Goal: Task Accomplishment & Management: Use online tool/utility

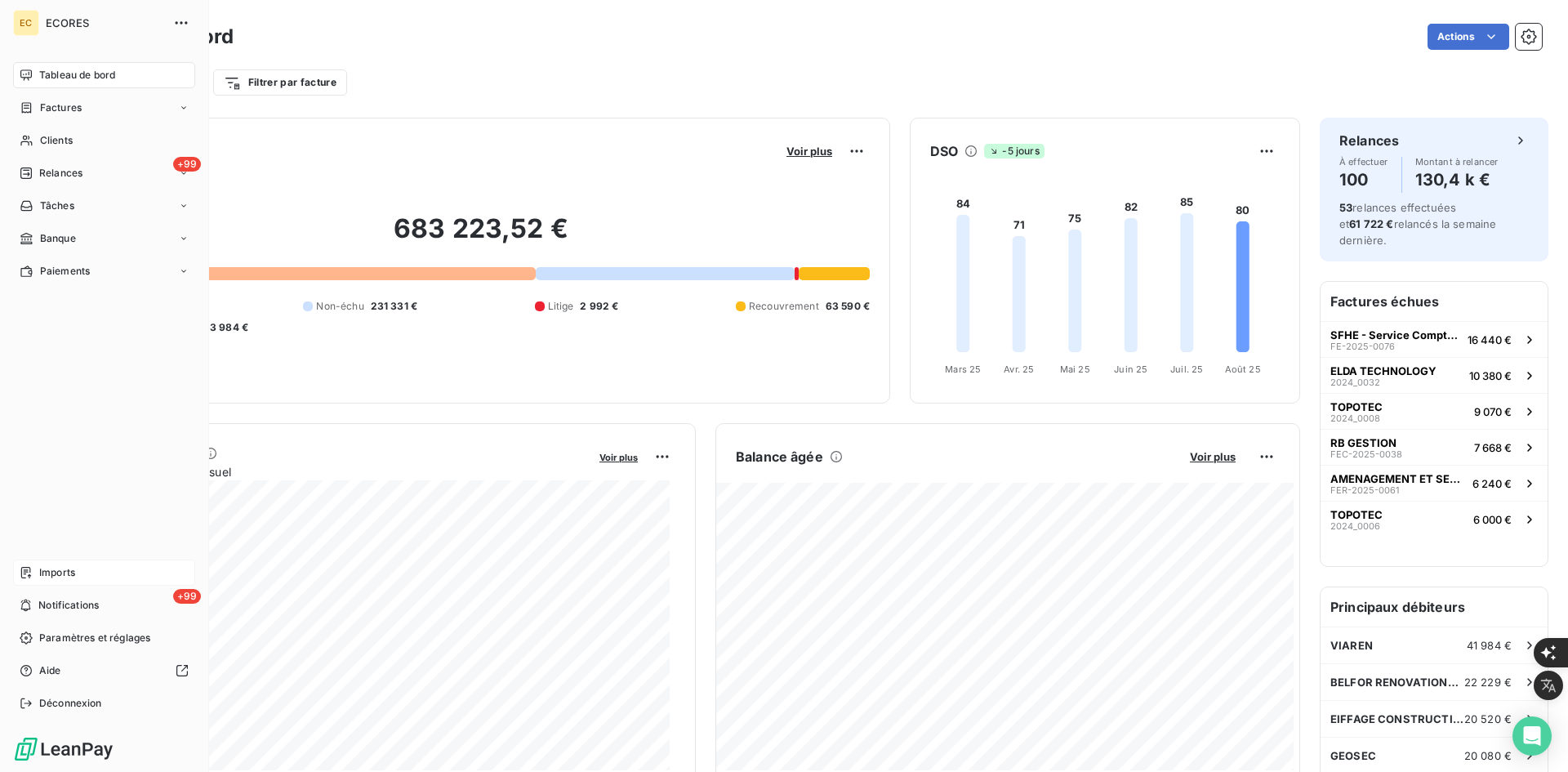
click at [42, 579] on span "Imports" at bounding box center [57, 572] width 36 height 15
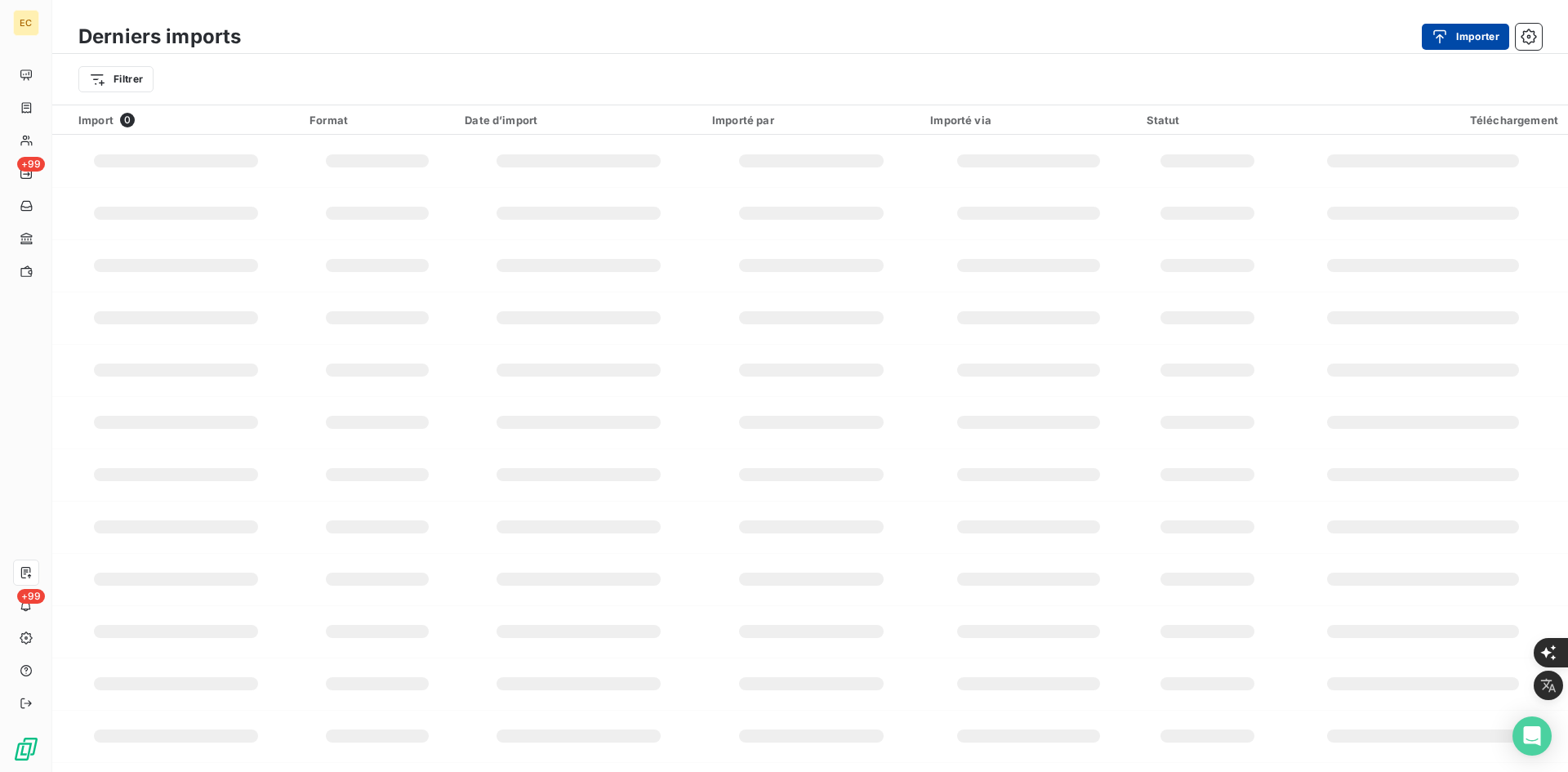
click at [1456, 38] on button "Importer" at bounding box center [1466, 37] width 87 height 26
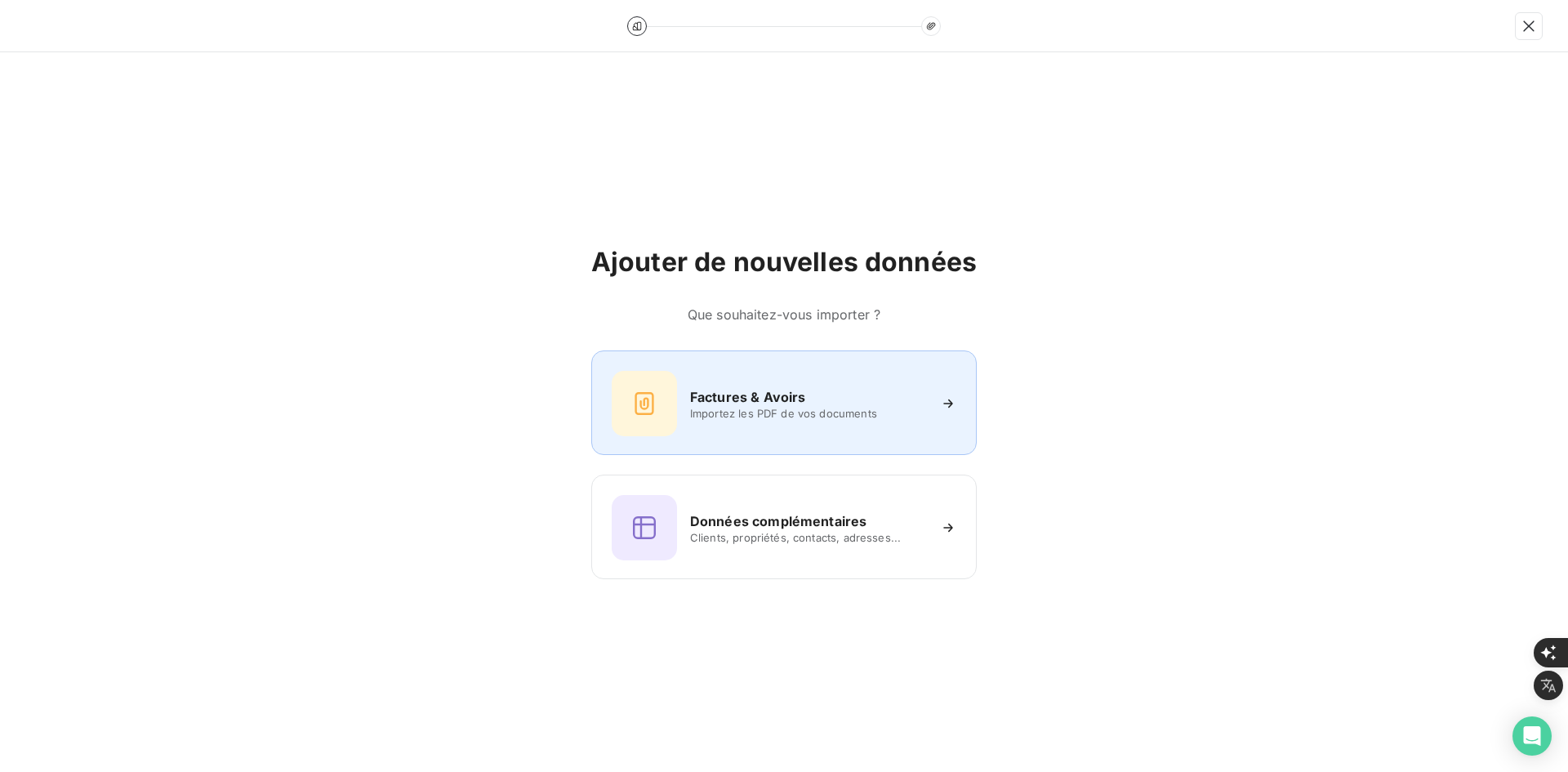
click at [794, 379] on div "Factures & Avoirs Importez les PDF de vos documents" at bounding box center [784, 403] width 345 height 65
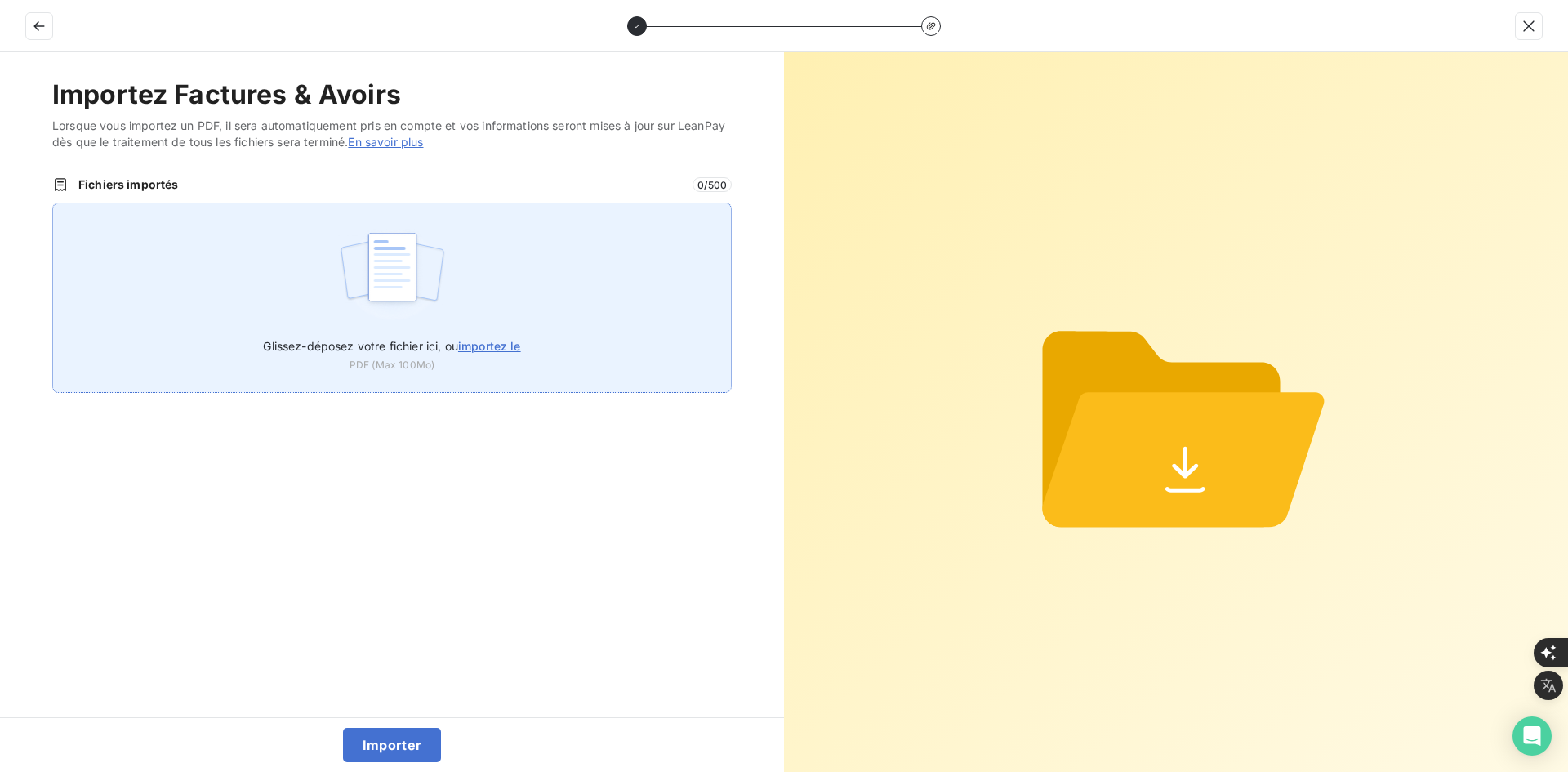
click at [592, 294] on div "Glissez-déposez votre fichier ici, ou importez le PDF (Max 100Mo)" at bounding box center [392, 297] width 680 height 190
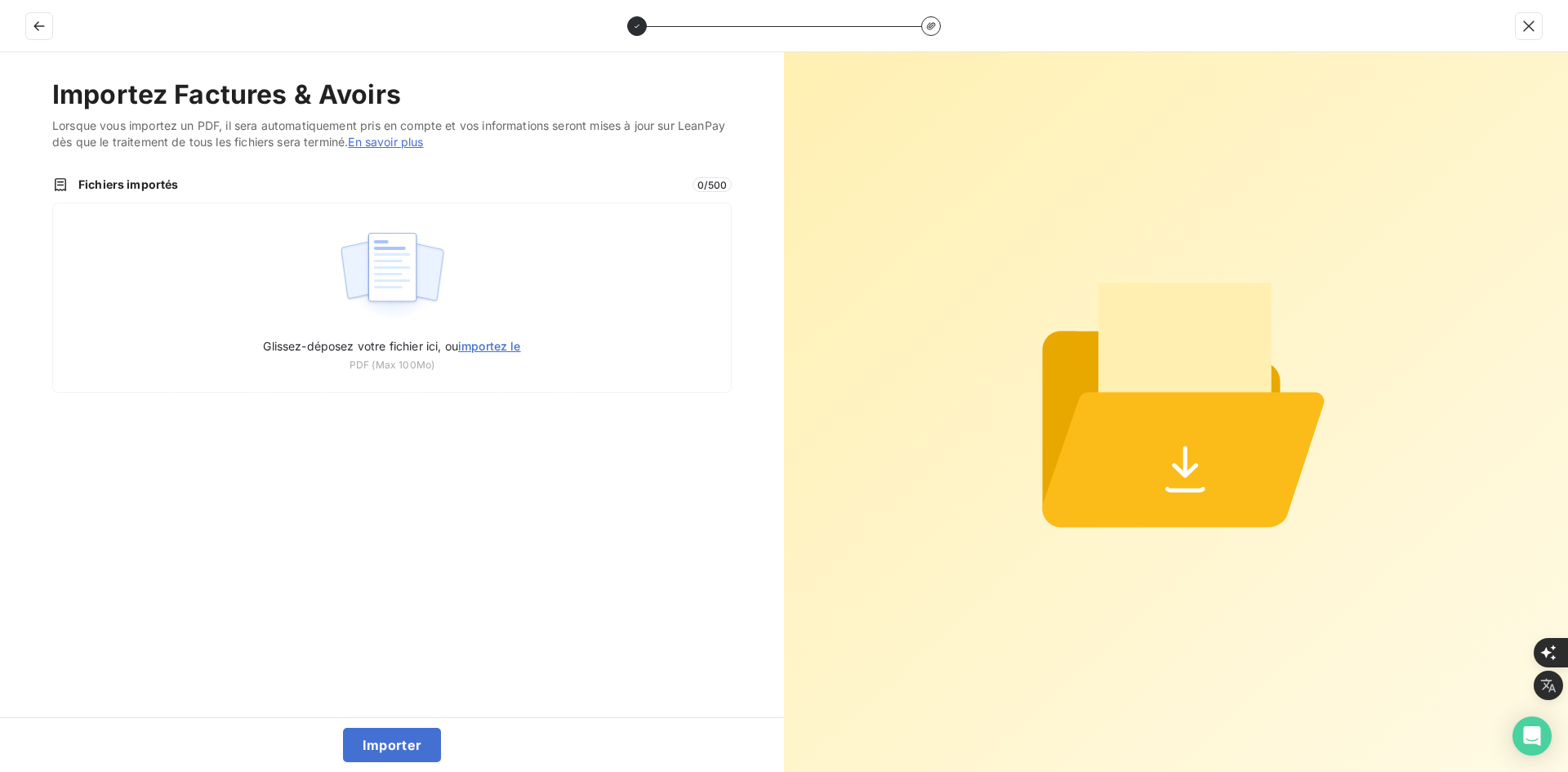
type input "C:\fakepath\FEF-2025-2435.pdf"
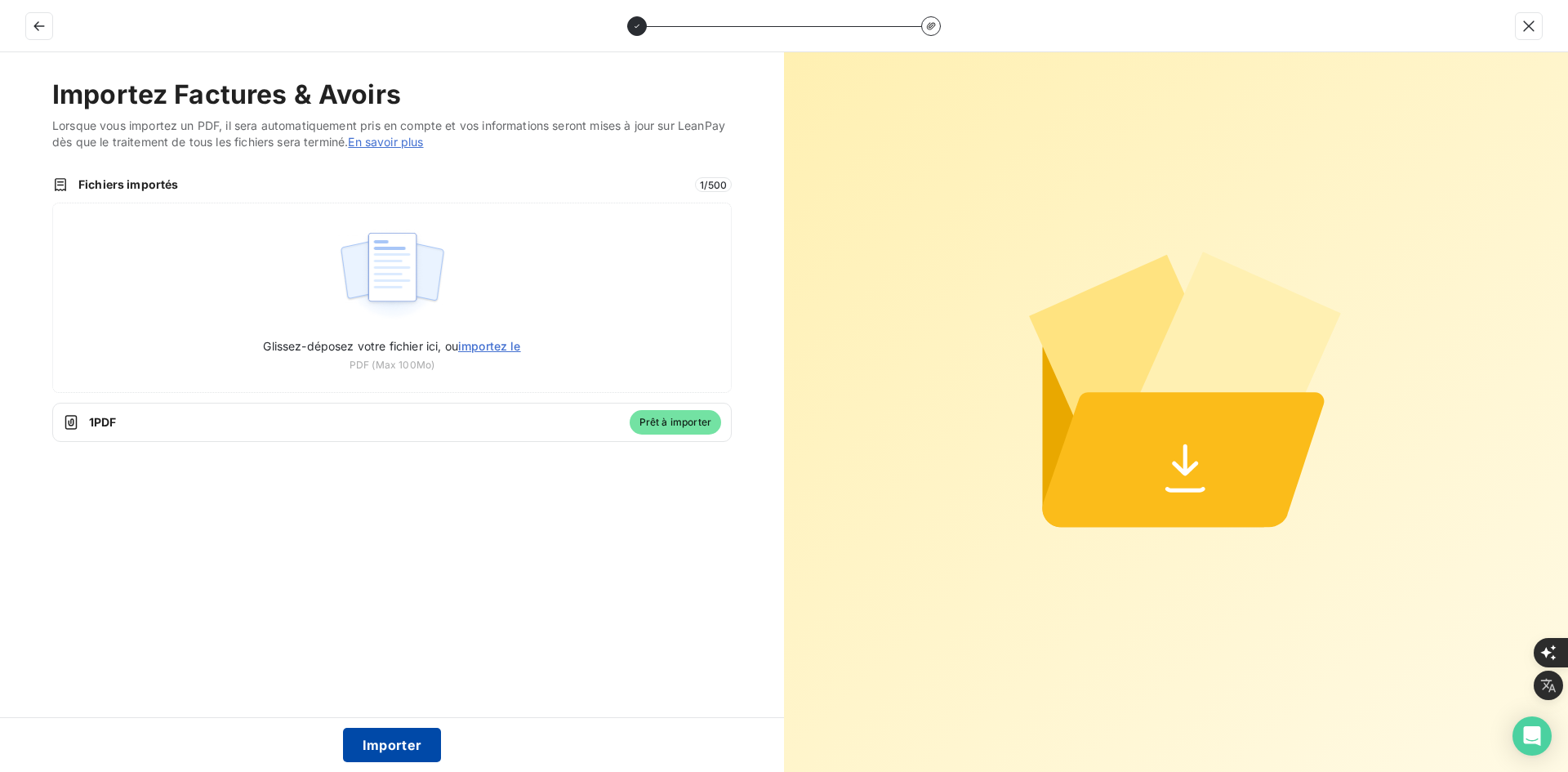
click at [405, 737] on button "Importer" at bounding box center [392, 744] width 99 height 35
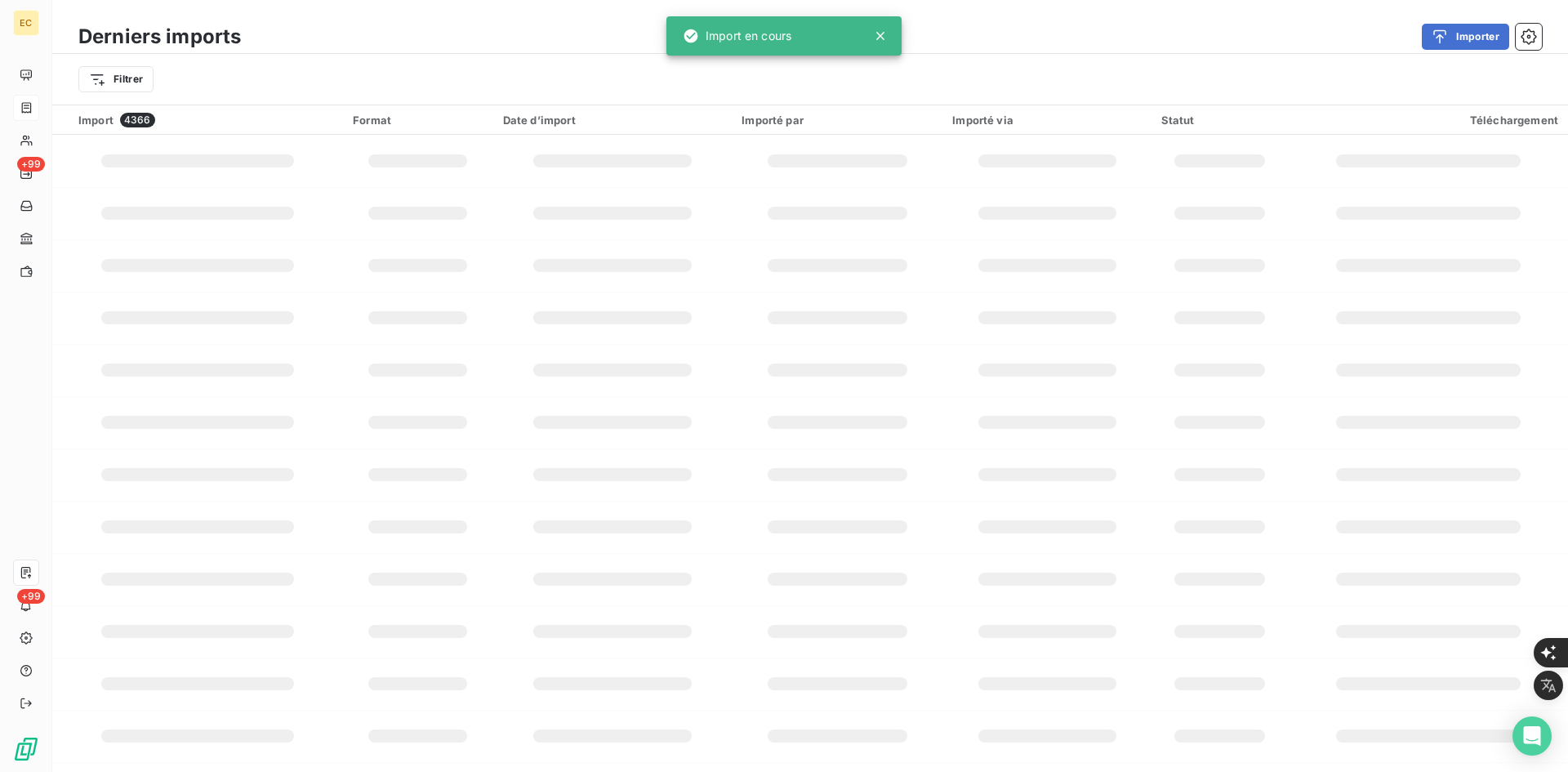
click at [30, 98] on div at bounding box center [26, 108] width 26 height 26
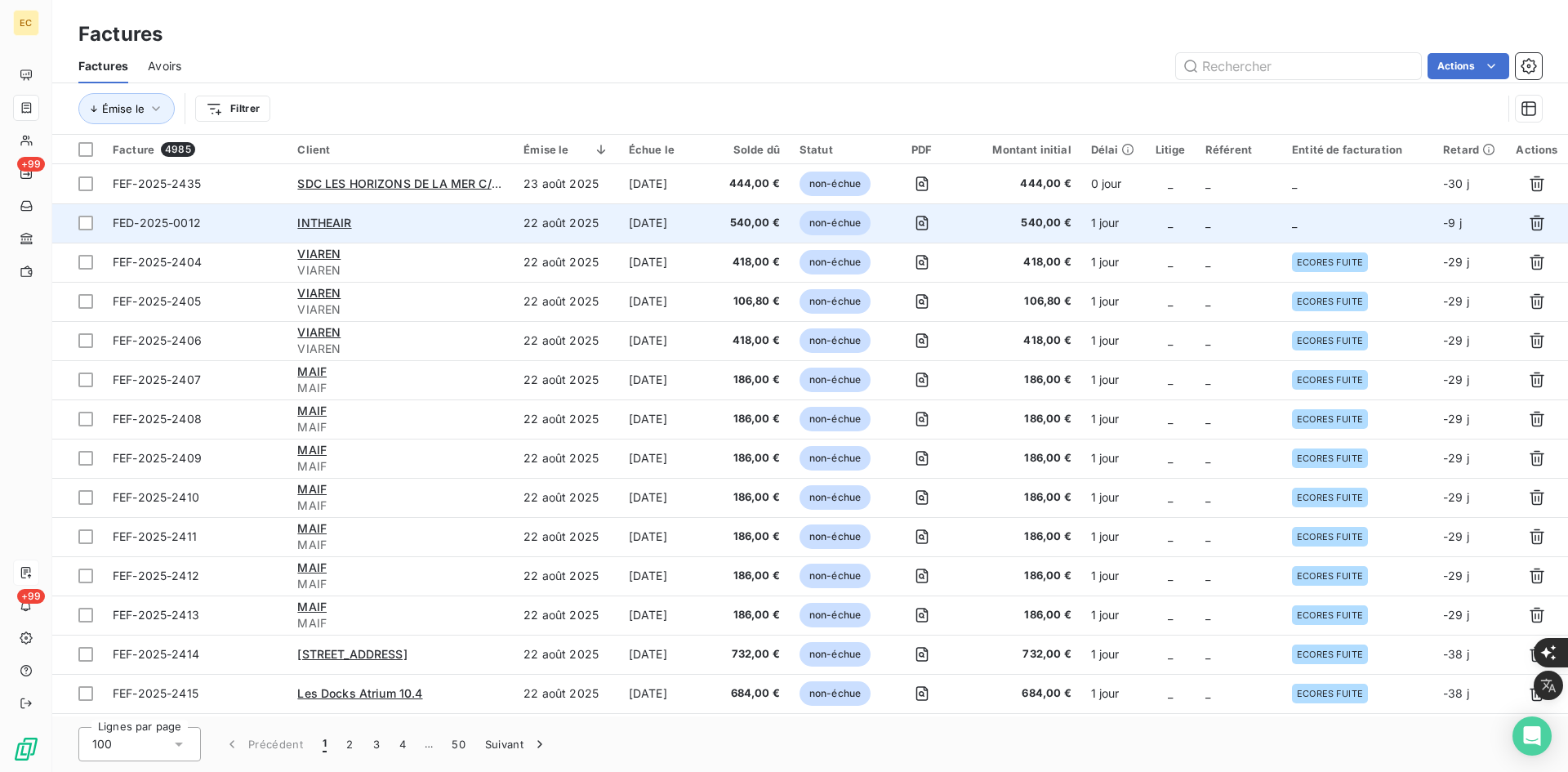
click at [1279, 237] on td "_" at bounding box center [1238, 223] width 86 height 40
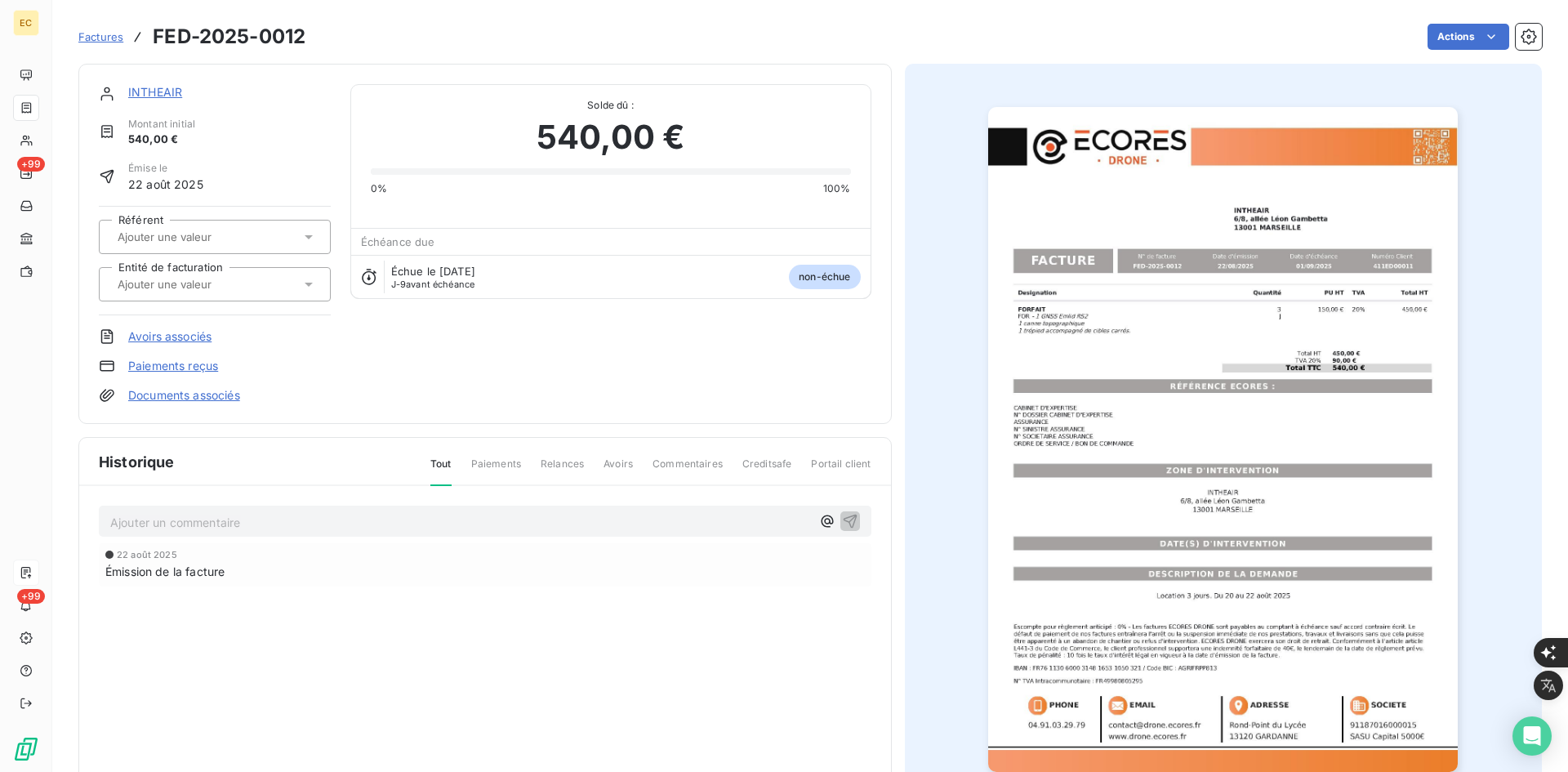
click at [197, 290] on input "text" at bounding box center [198, 283] width 165 height 15
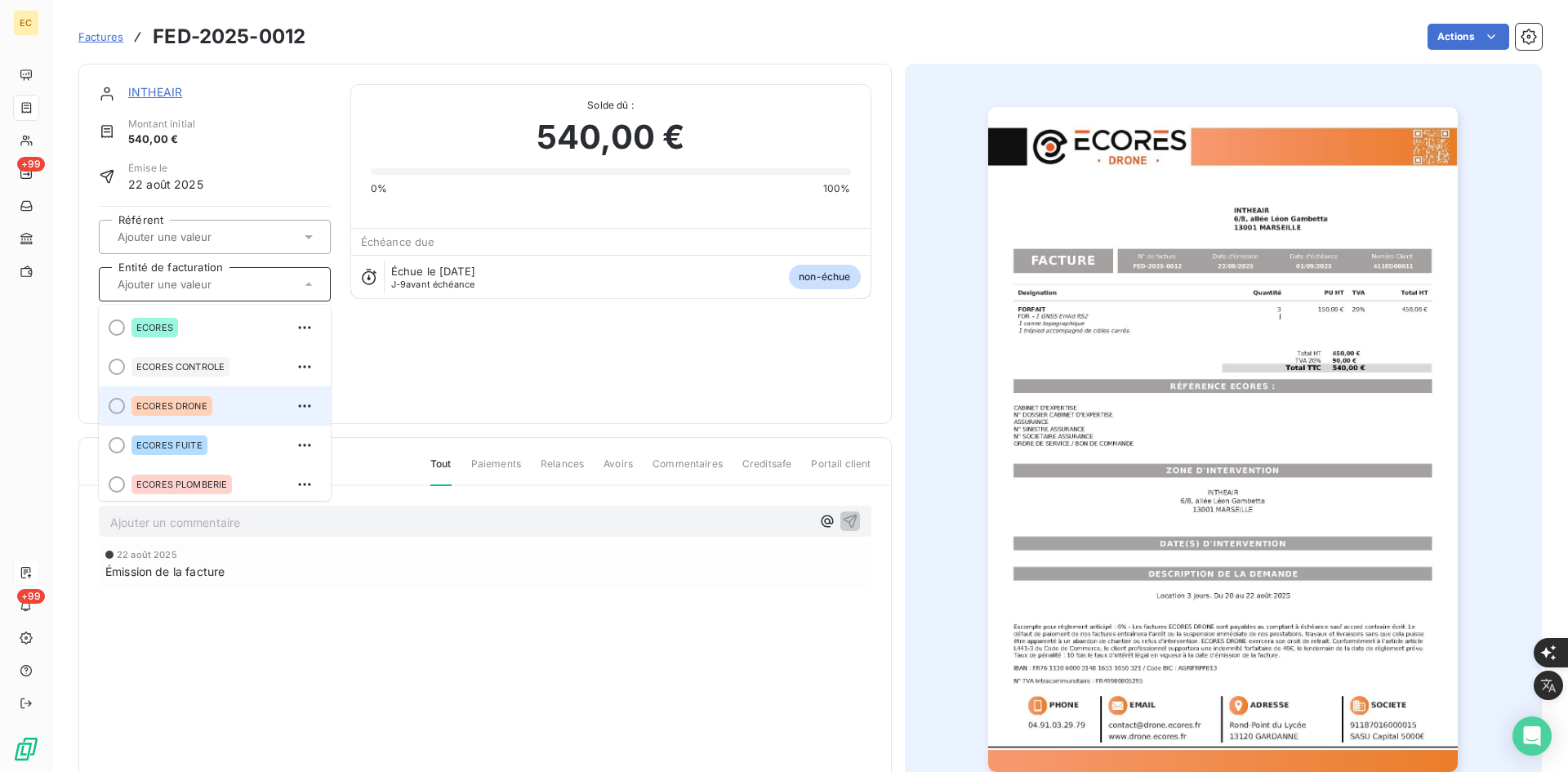
click at [200, 409] on span "ECORES DRONE" at bounding box center [172, 406] width 71 height 10
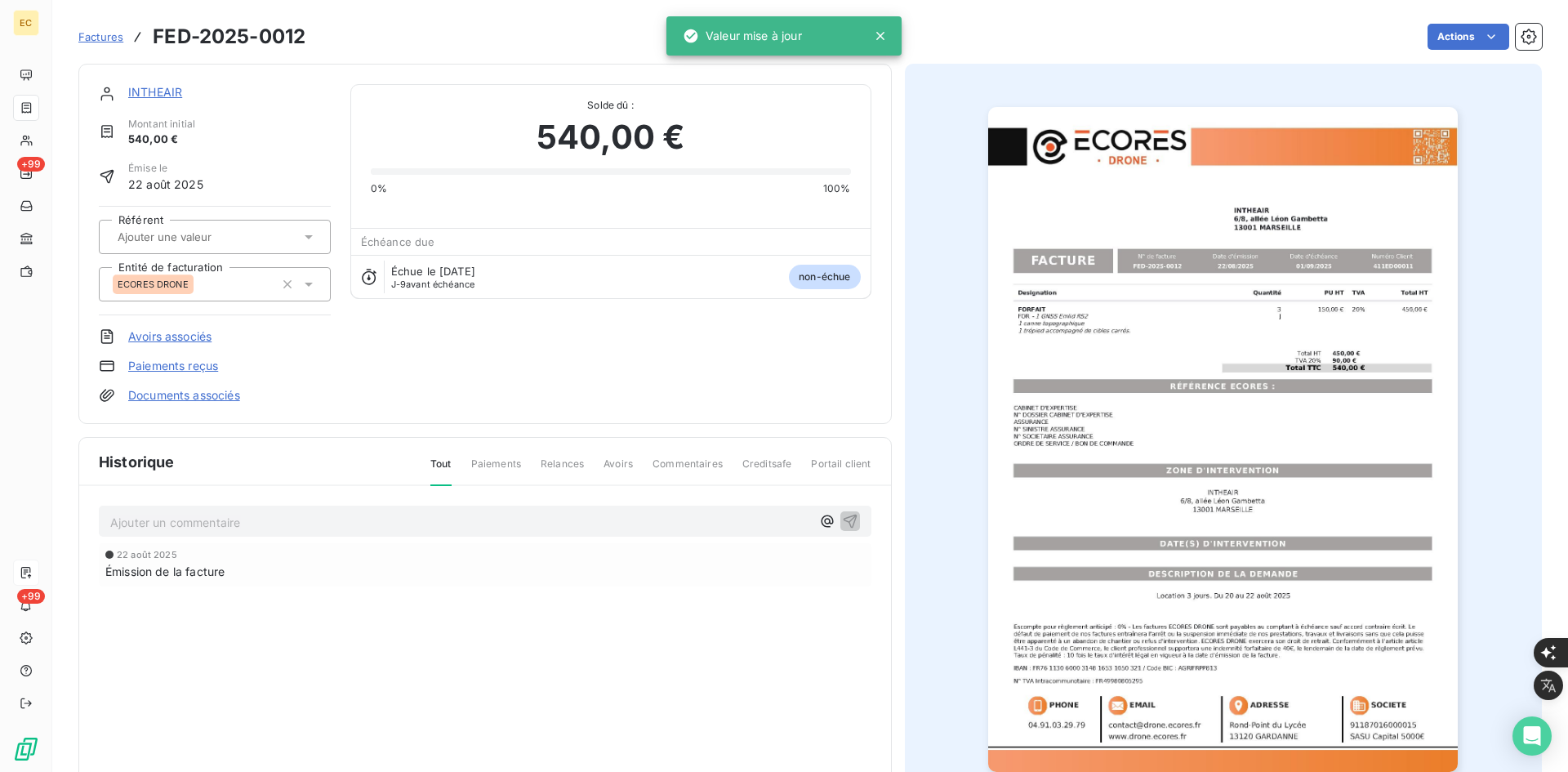
click at [104, 35] on span "Factures" at bounding box center [100, 36] width 45 height 13
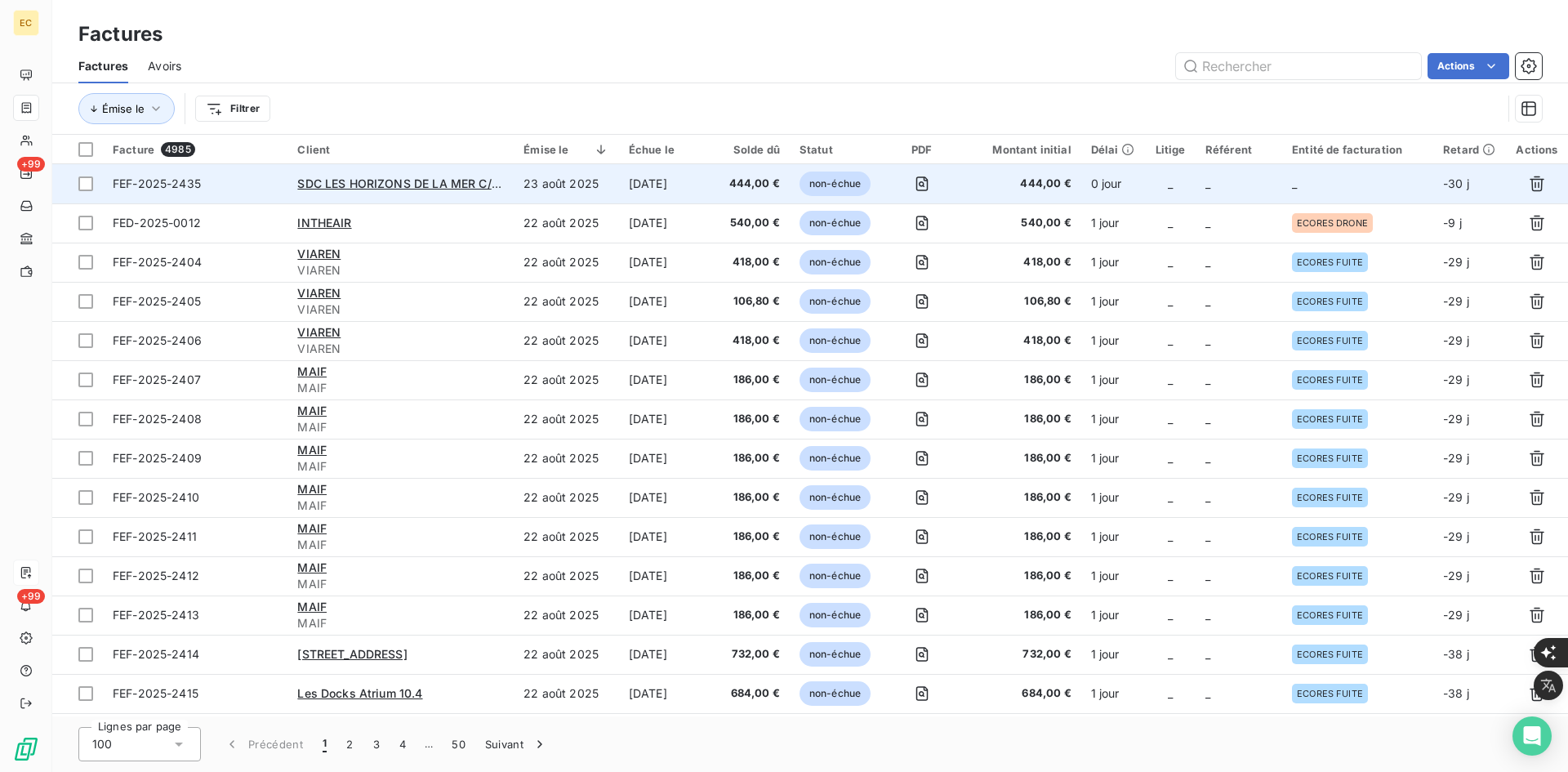
click at [1286, 185] on td "_" at bounding box center [1358, 184] width 151 height 40
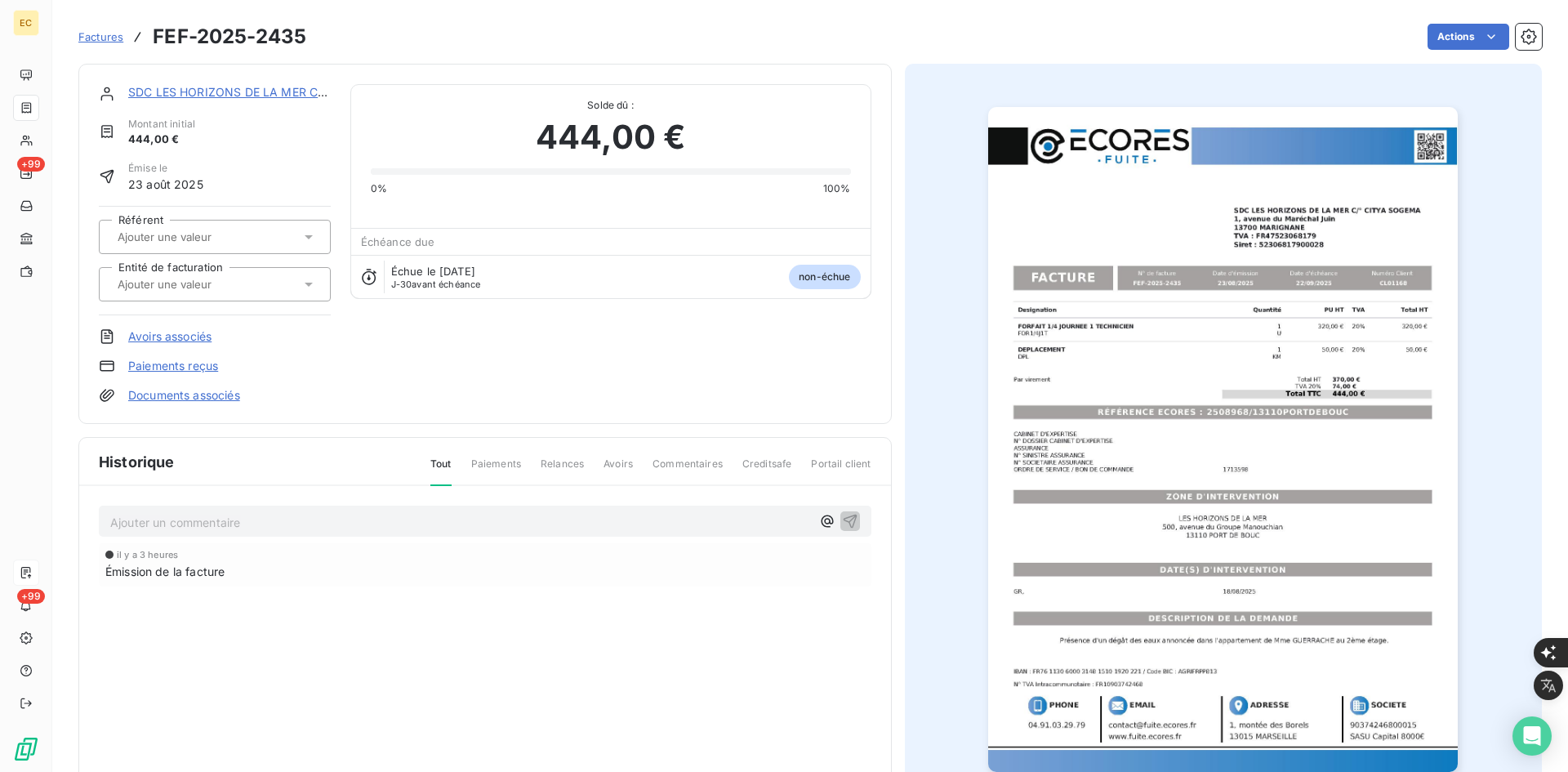
click at [202, 293] on div at bounding box center [207, 283] width 188 height 21
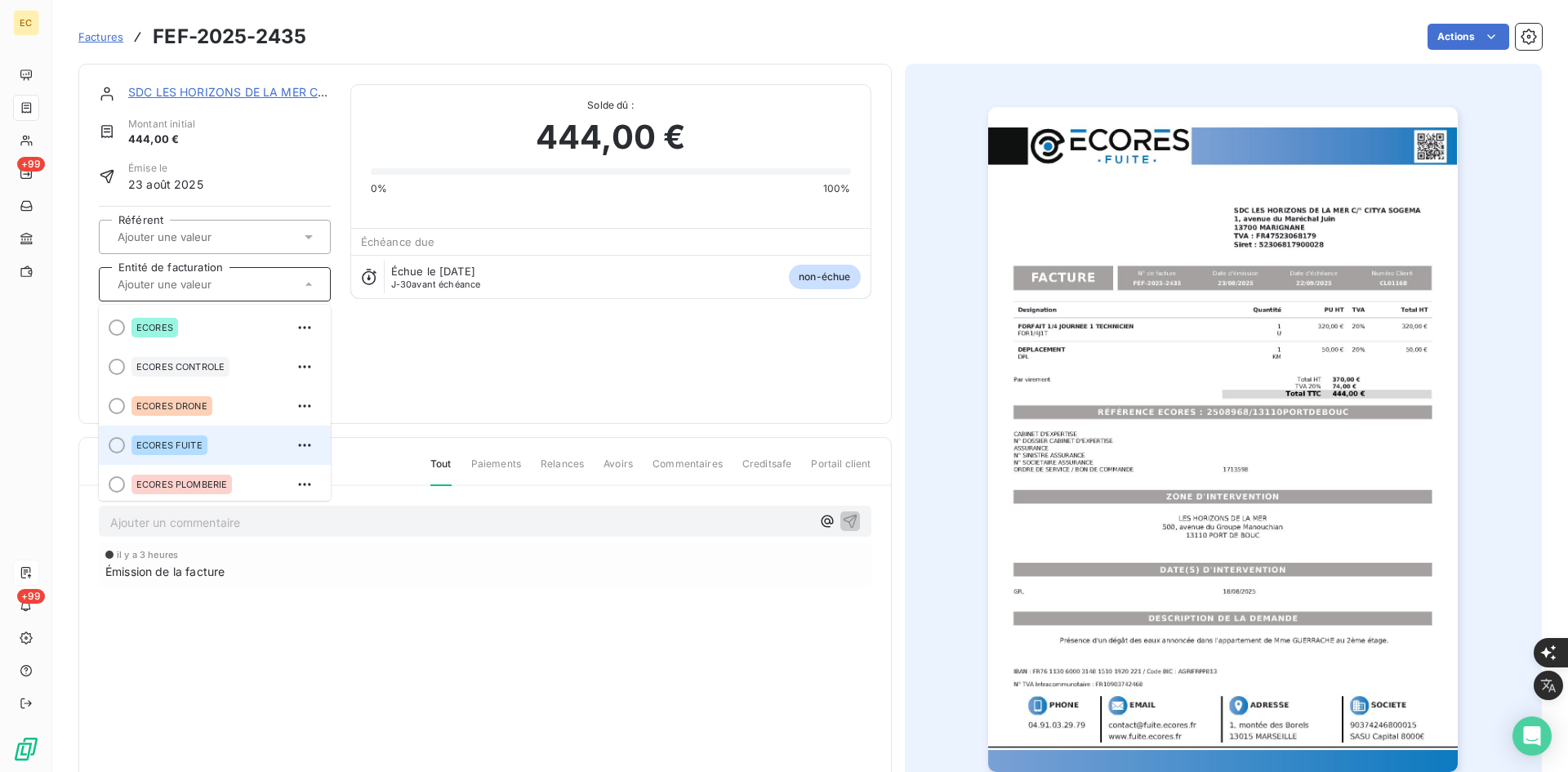
click at [211, 430] on li "ECORES FUITE" at bounding box center [215, 445] width 232 height 40
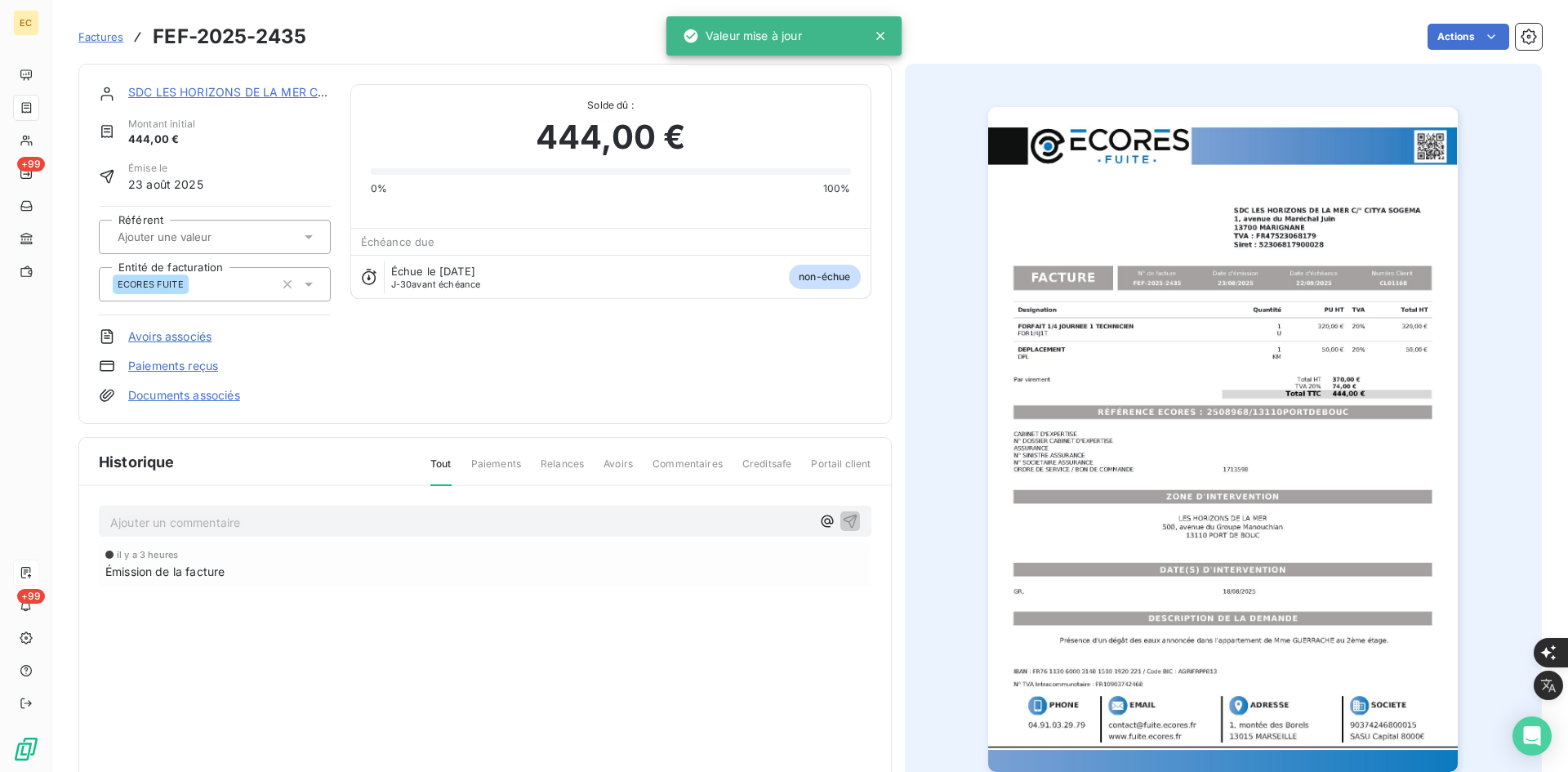
click at [211, 398] on link "Documents associés" at bounding box center [183, 395] width 112 height 16
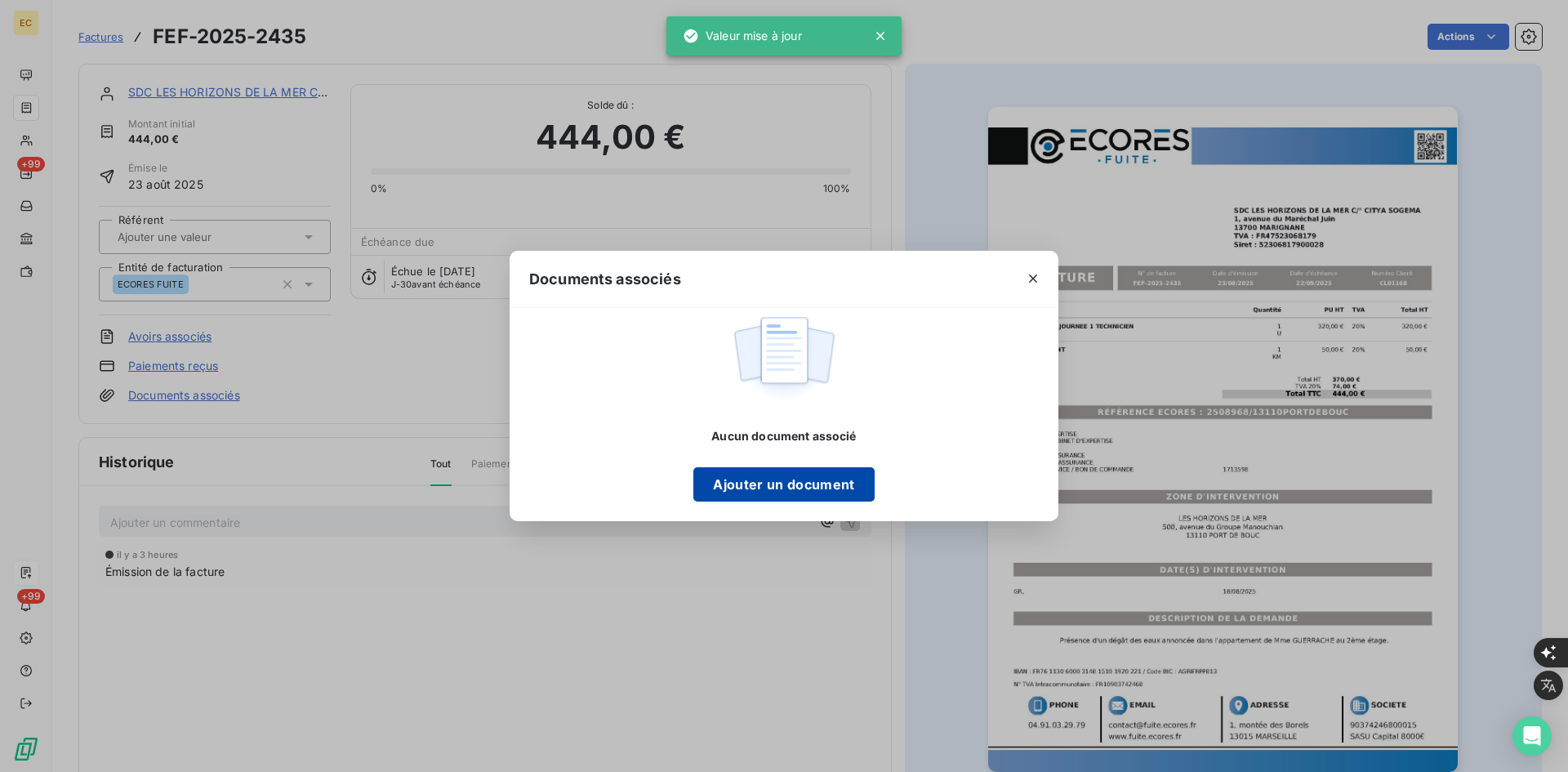
click at [745, 470] on button "Ajouter un document" at bounding box center [784, 484] width 180 height 35
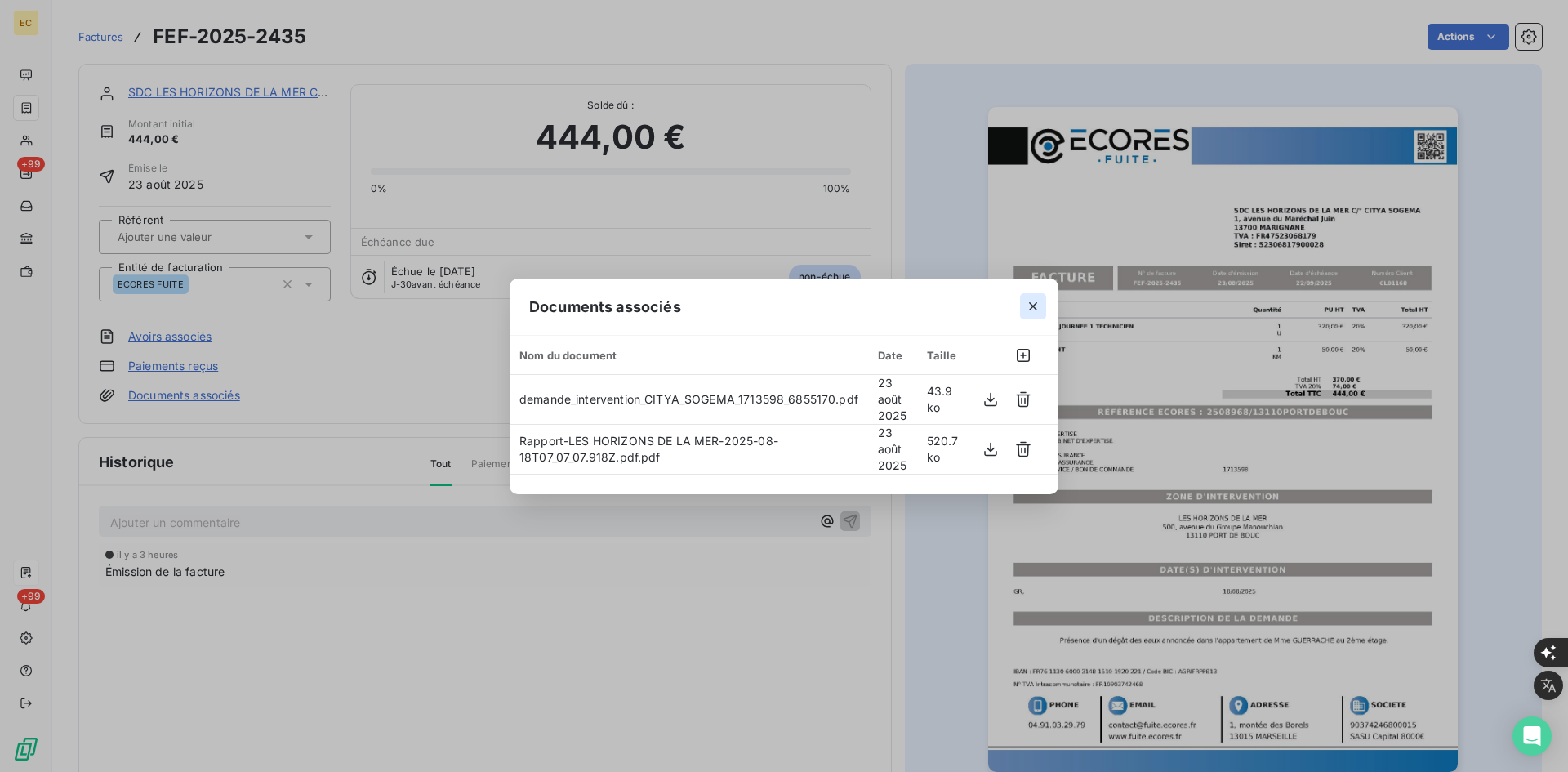
click at [1032, 302] on icon "button" at bounding box center [1033, 306] width 8 height 8
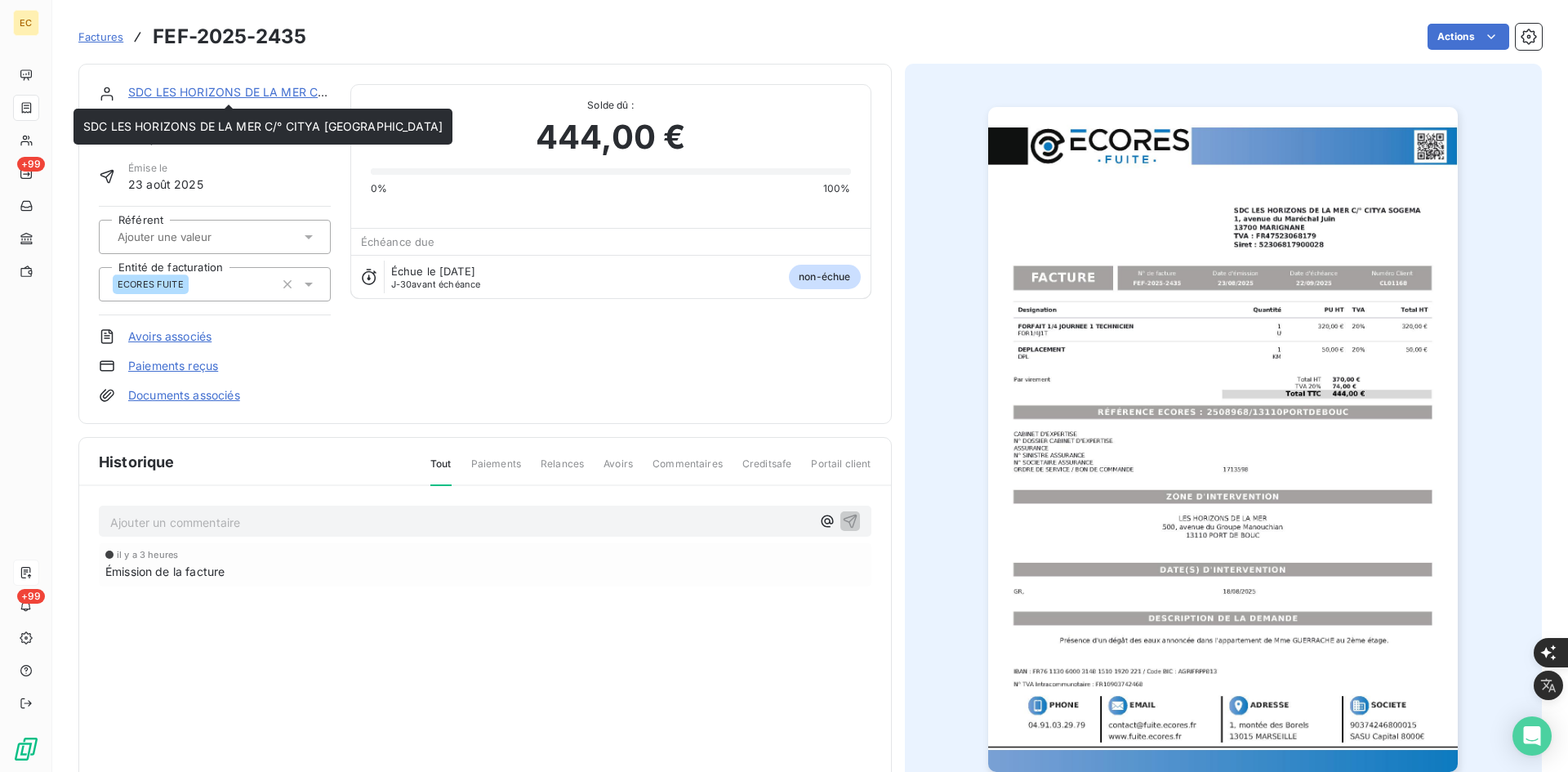
click at [260, 98] on link "SDC LES HORIZONS DE LA MER C/° CITYA [GEOGRAPHIC_DATA]" at bounding box center [307, 92] width 360 height 14
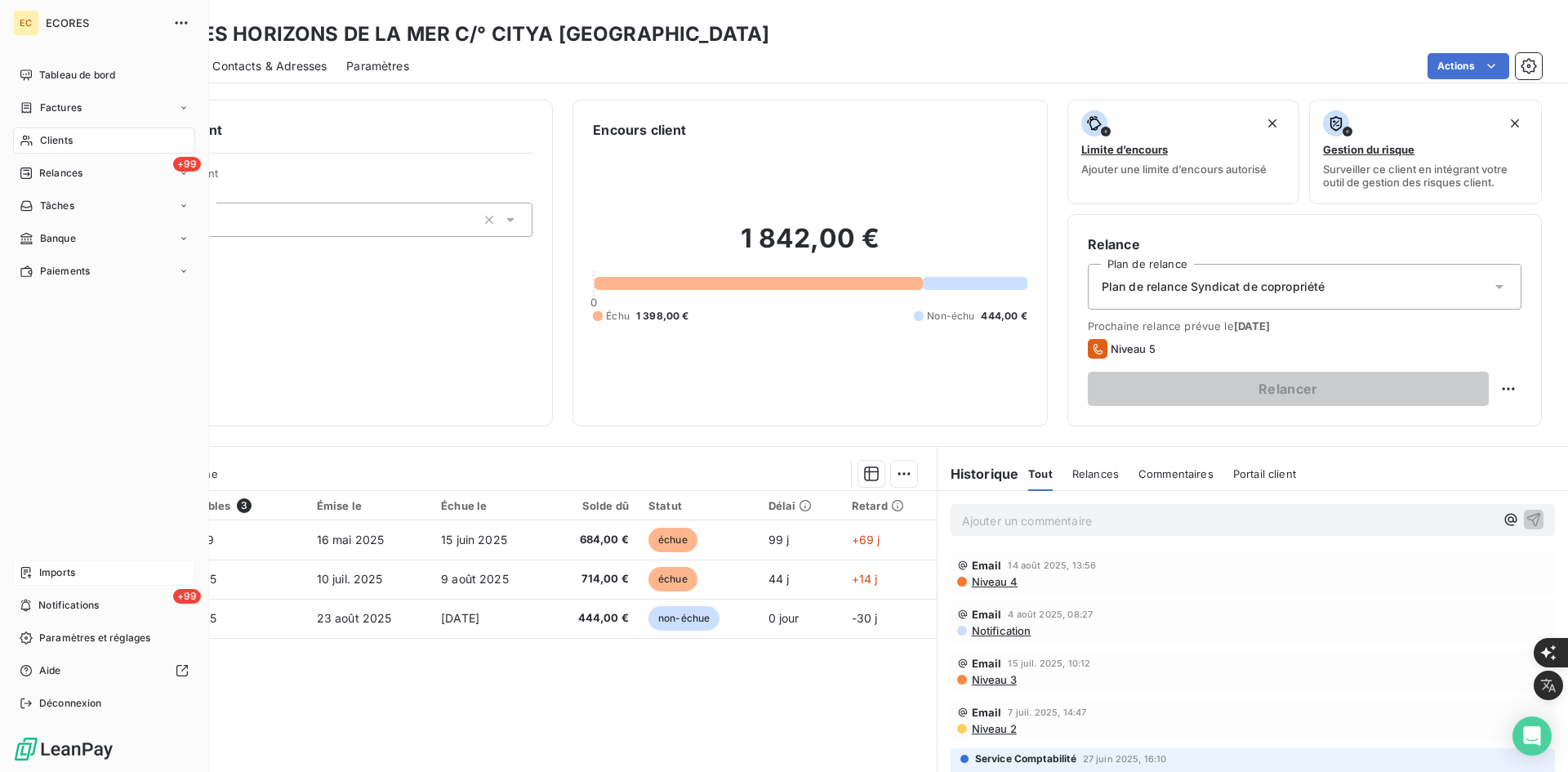
click at [26, 567] on icon at bounding box center [26, 573] width 10 height 12
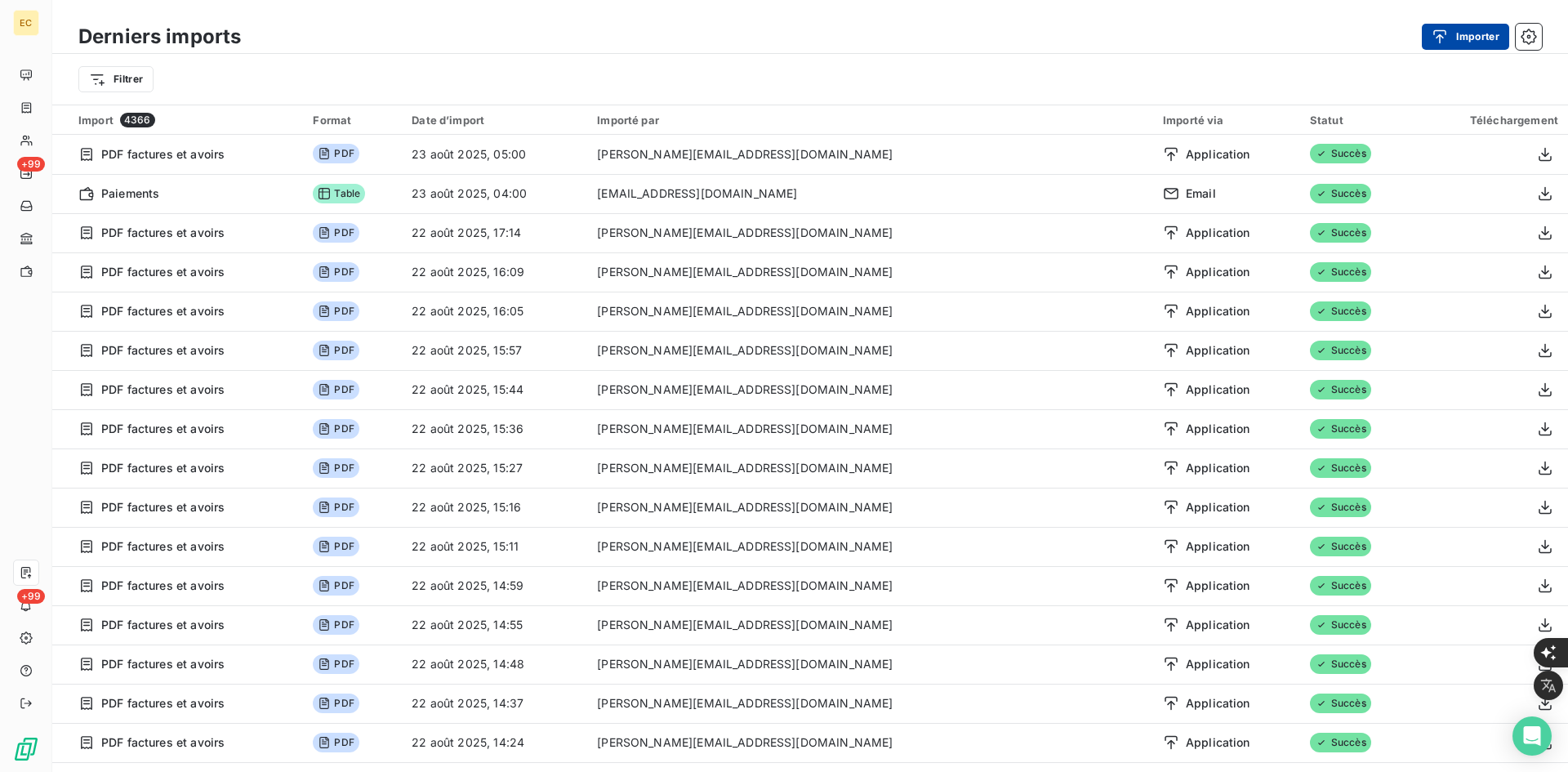
click at [1469, 40] on button "Importer" at bounding box center [1466, 37] width 87 height 26
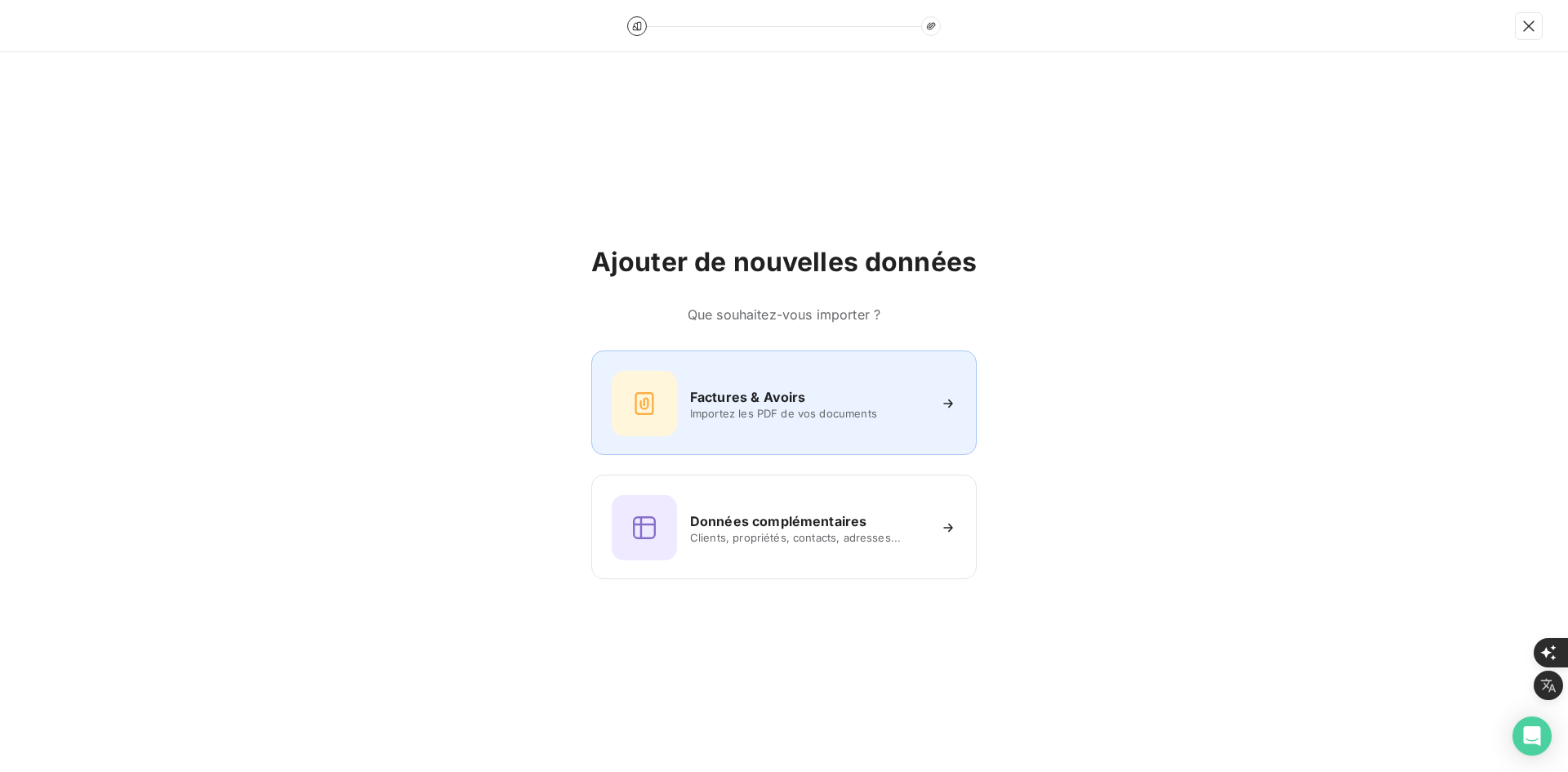
click at [672, 398] on div at bounding box center [644, 403] width 65 height 65
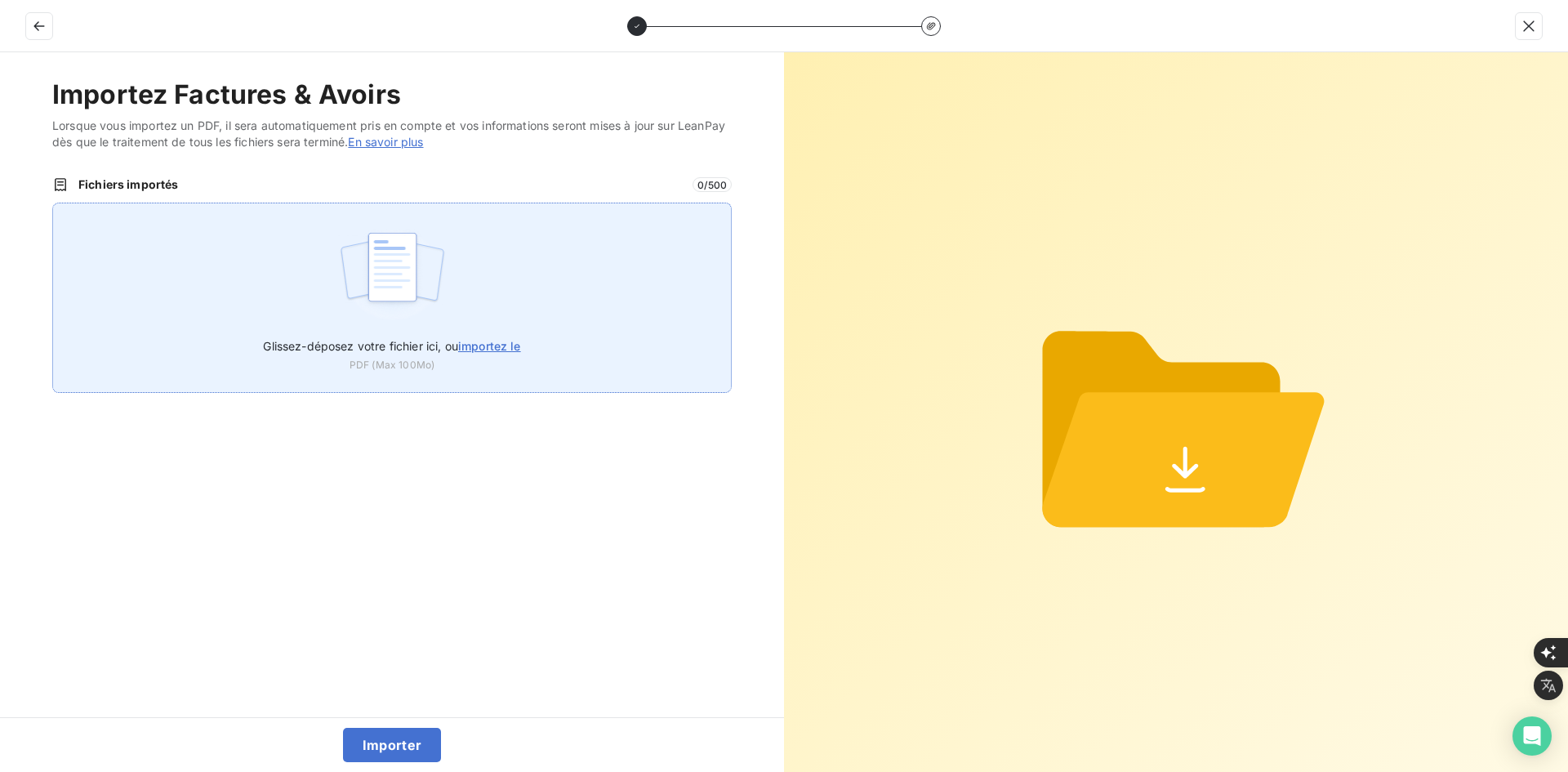
click at [527, 300] on div "Glissez-déposez votre fichier ici, ou importez le PDF (Max 100Mo)" at bounding box center [392, 297] width 680 height 190
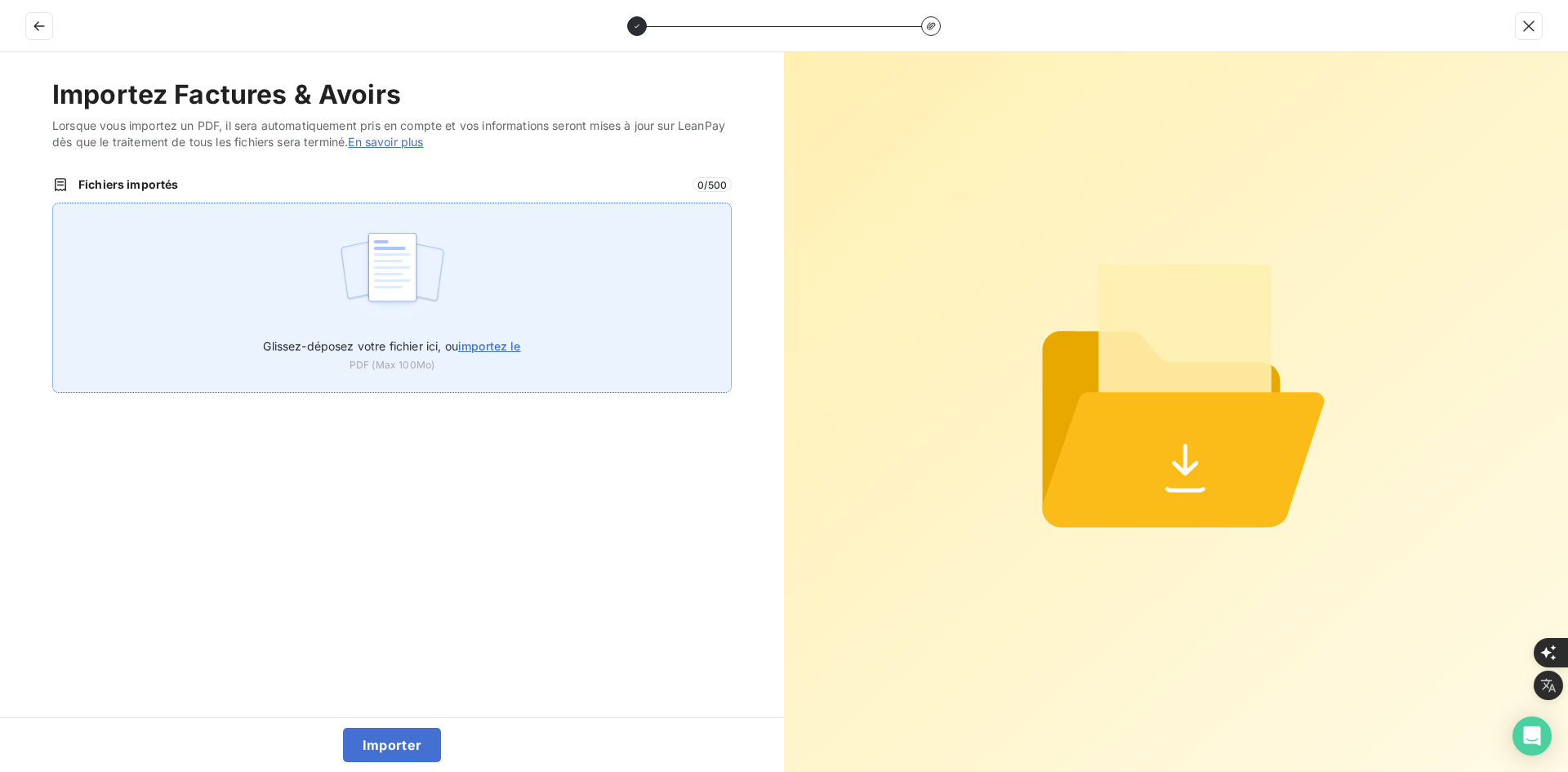
type input "C:\fakepath\FEF-2025-2436.pdf"
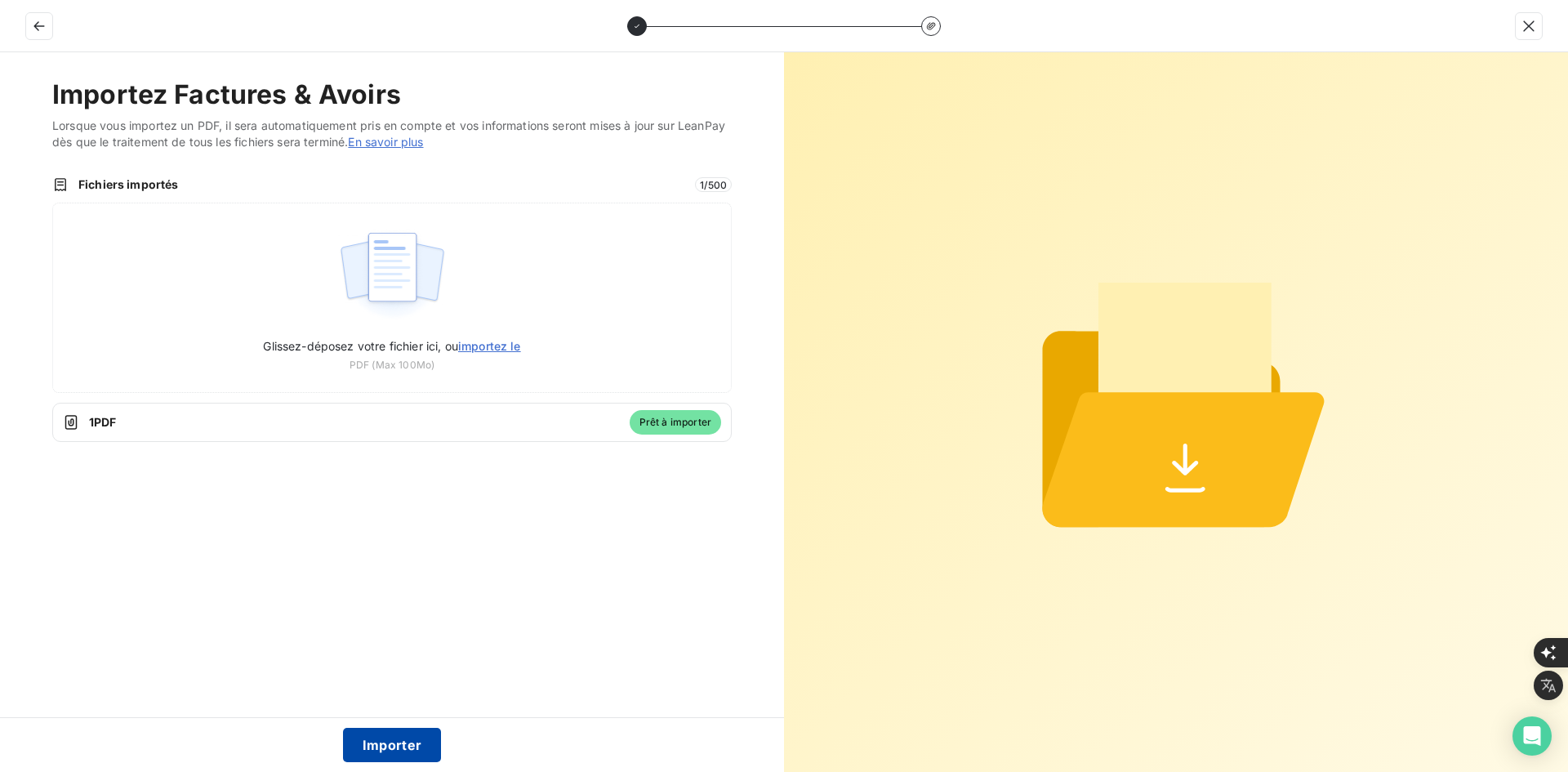
click at [404, 739] on button "Importer" at bounding box center [392, 744] width 99 height 35
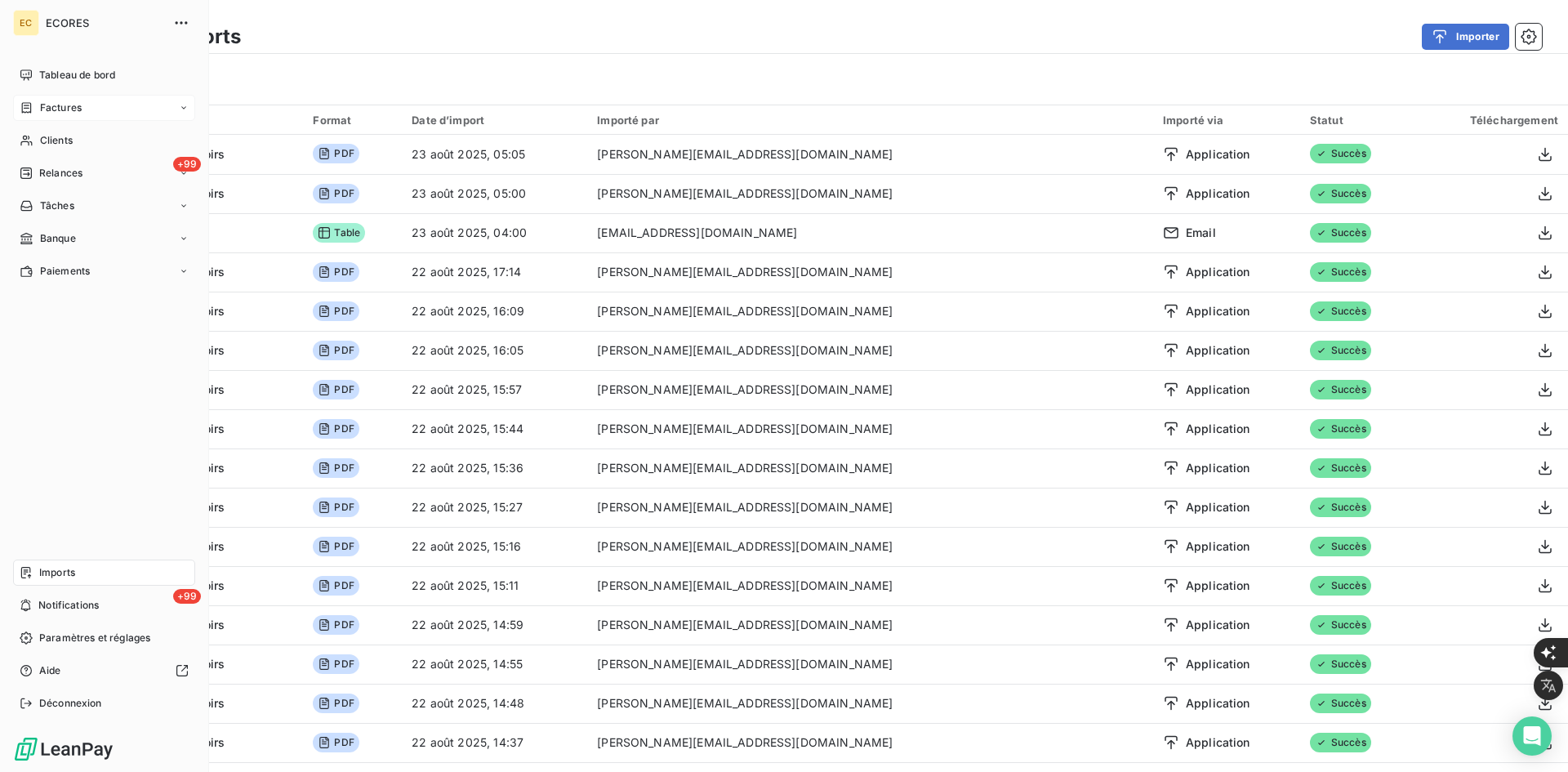
click at [49, 99] on div "Factures" at bounding box center [104, 108] width 182 height 26
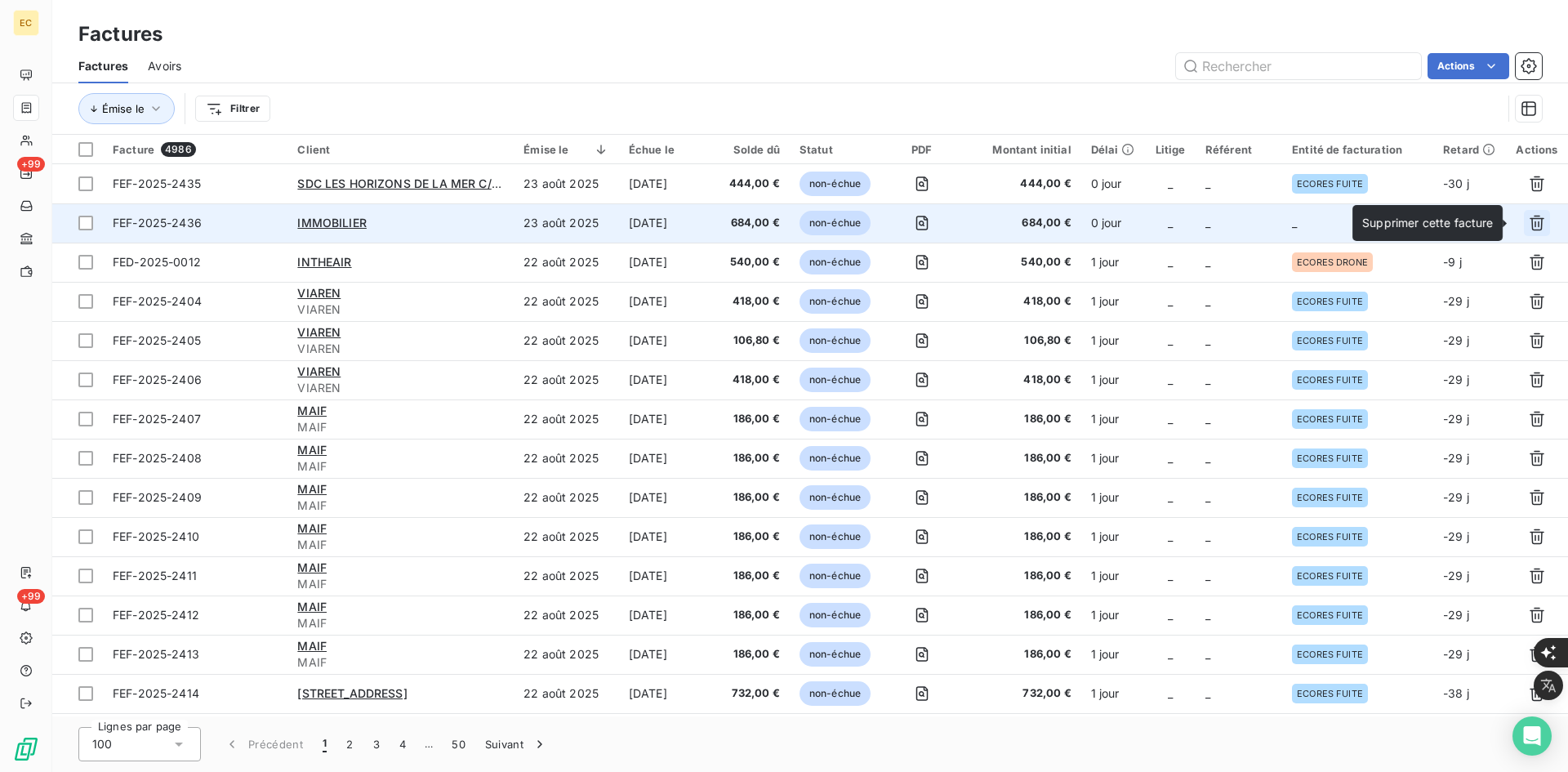
click at [1532, 221] on icon "button" at bounding box center [1537, 223] width 16 height 16
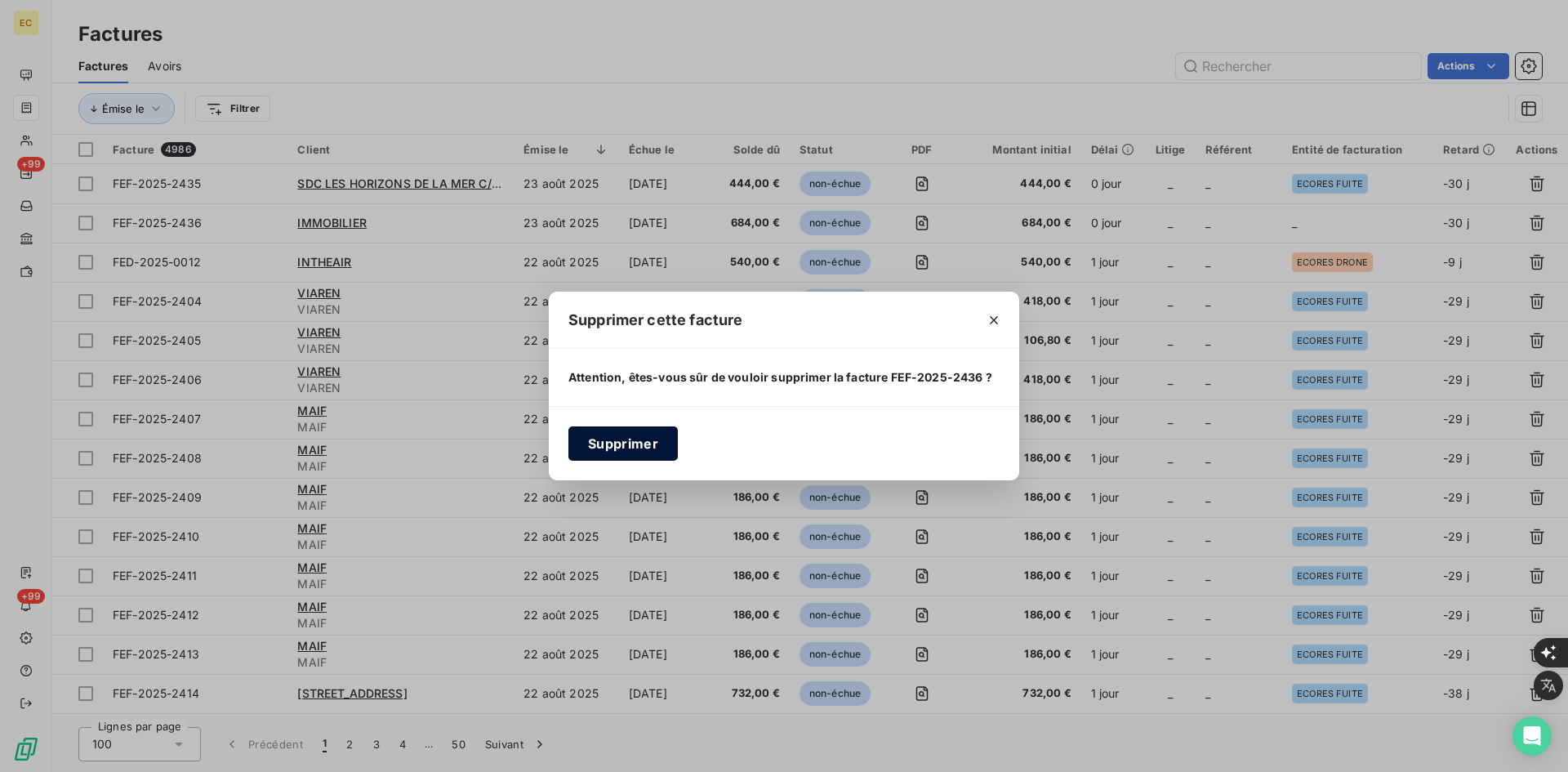
click at [611, 444] on button "Supprimer" at bounding box center [623, 443] width 109 height 35
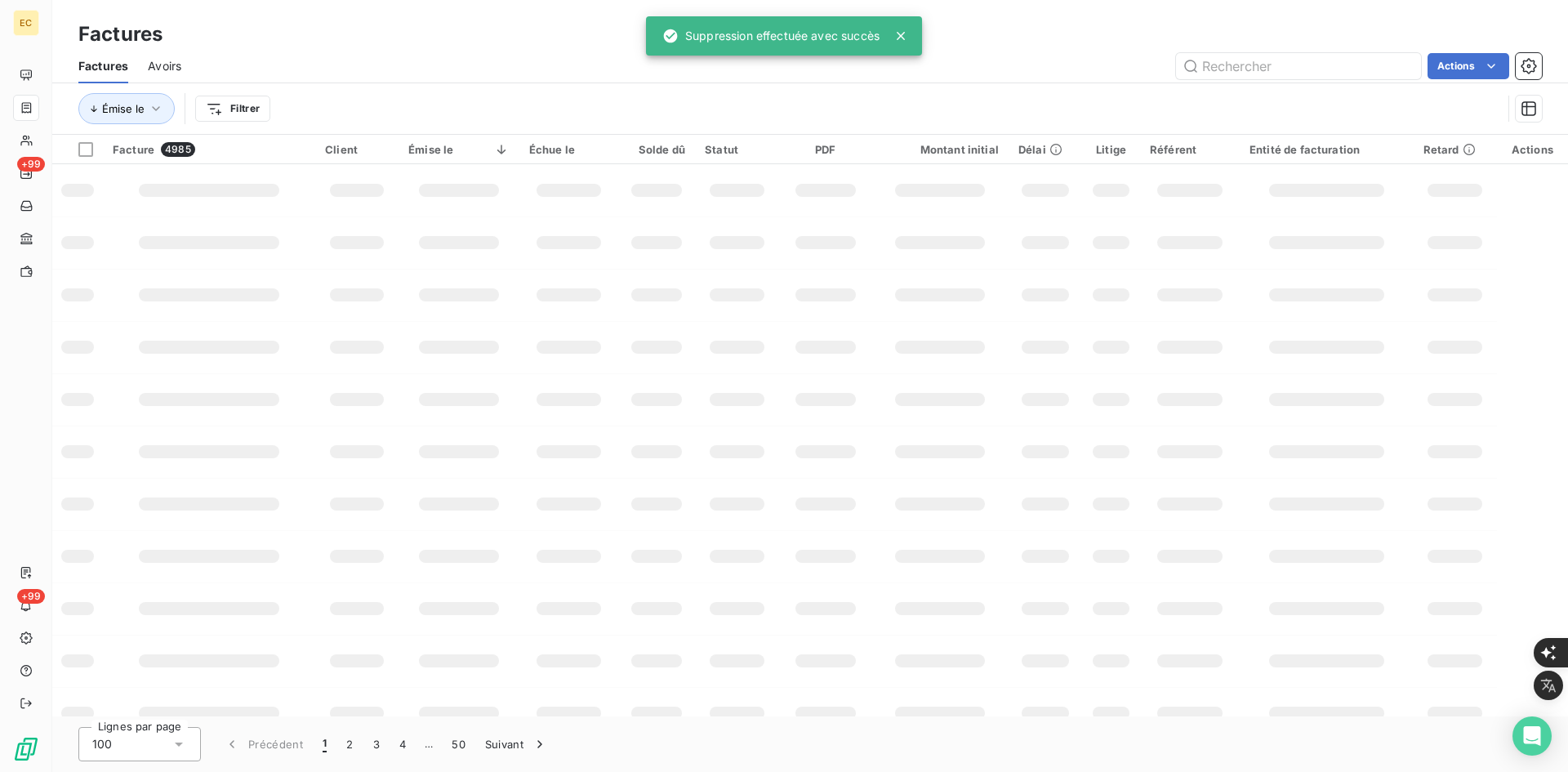
click at [37, 569] on div at bounding box center [26, 572] width 26 height 26
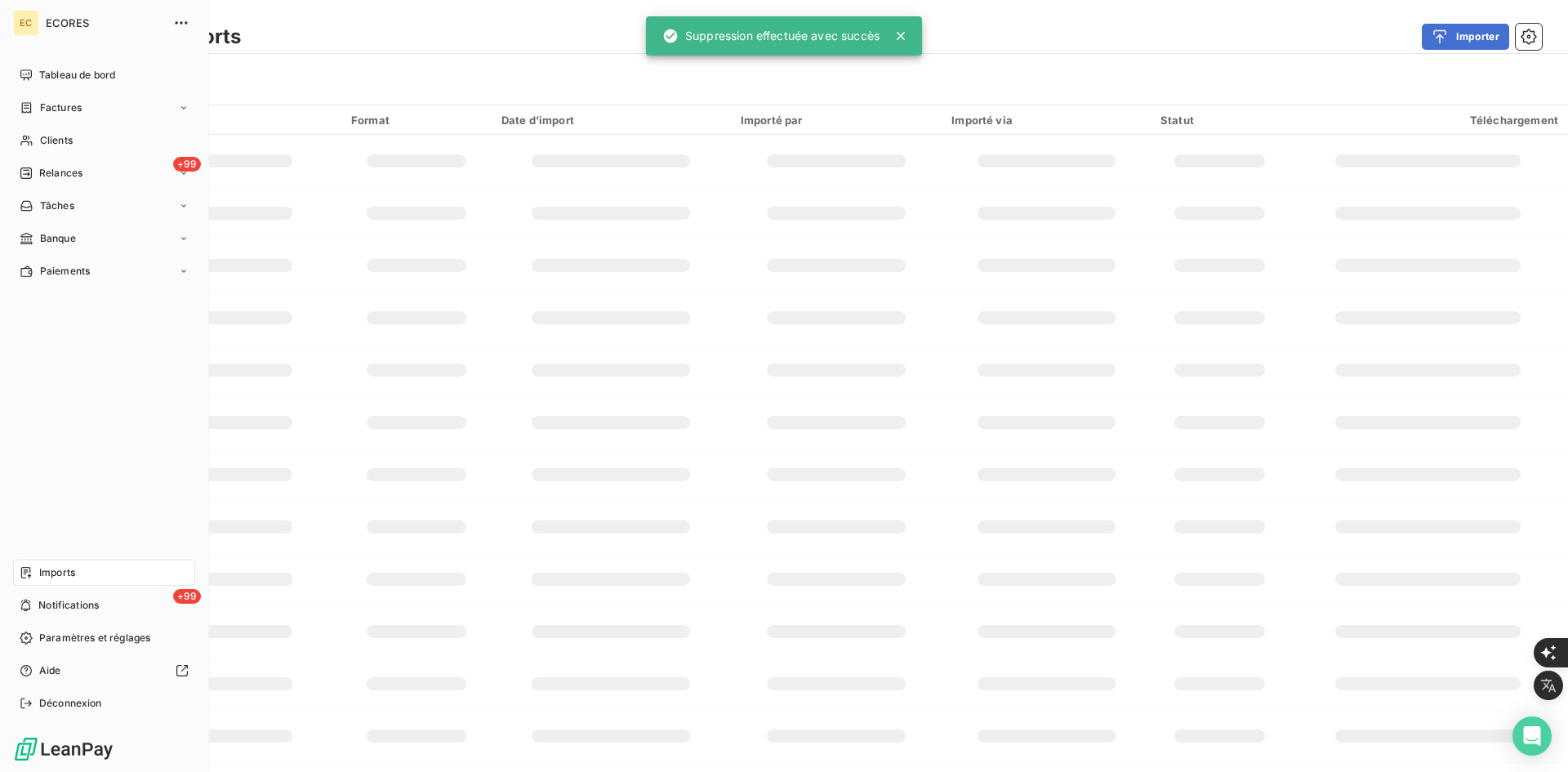
click at [44, 570] on span "Imports" at bounding box center [57, 572] width 36 height 15
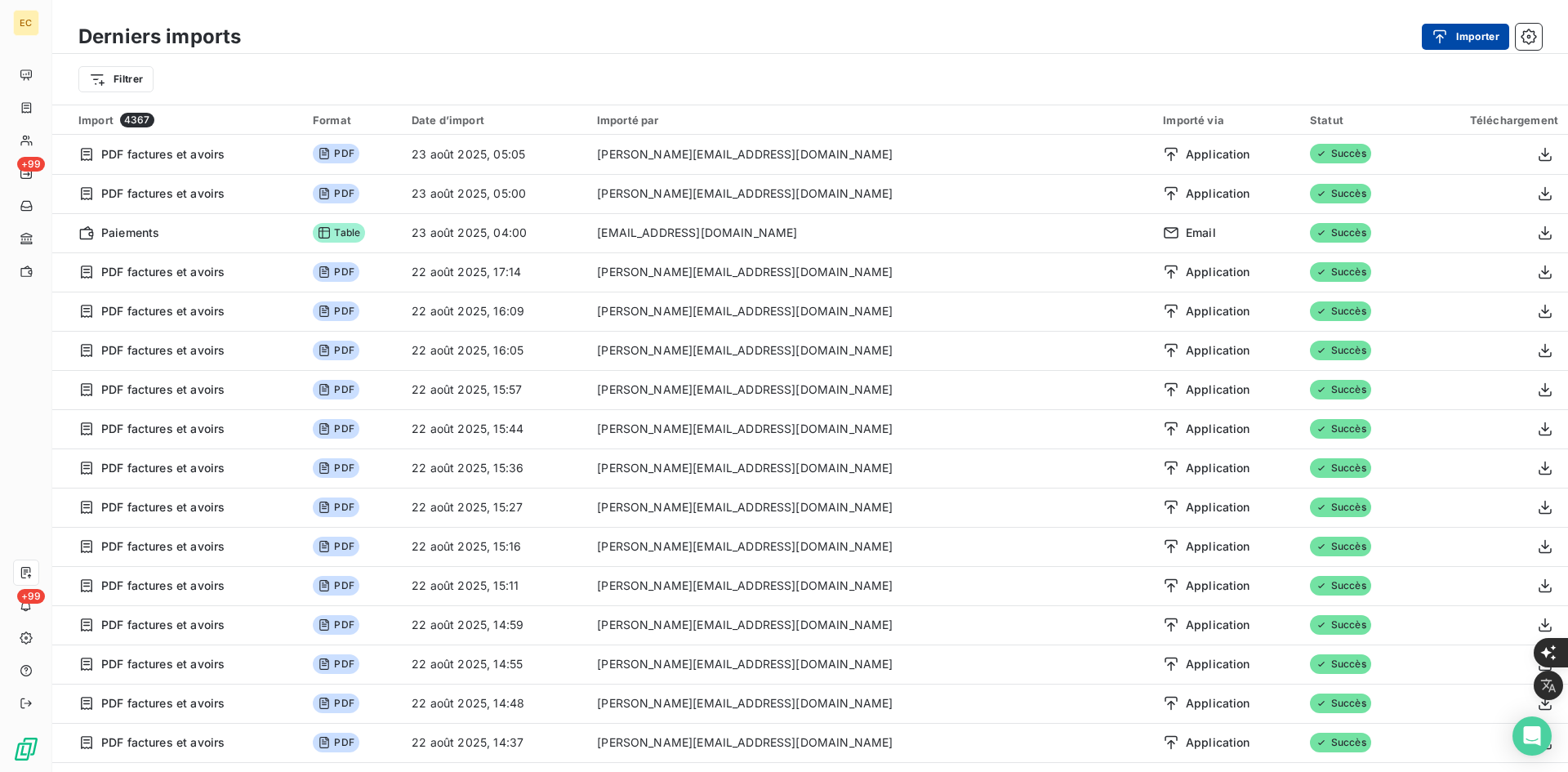
click at [1455, 25] on button "Importer" at bounding box center [1466, 37] width 87 height 26
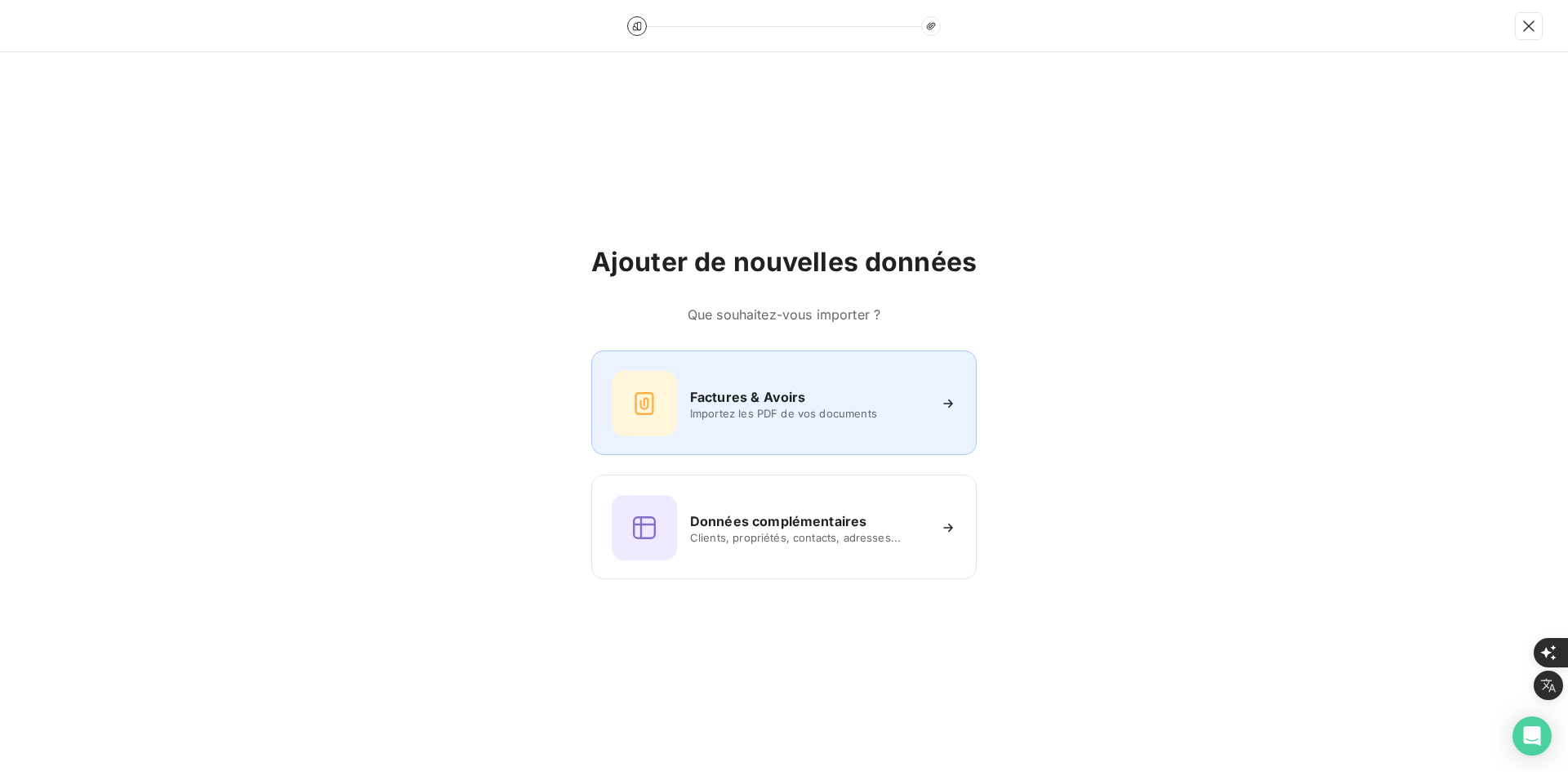
click at [792, 411] on span "Importez les PDF de vos documents" at bounding box center [808, 412] width 237 height 13
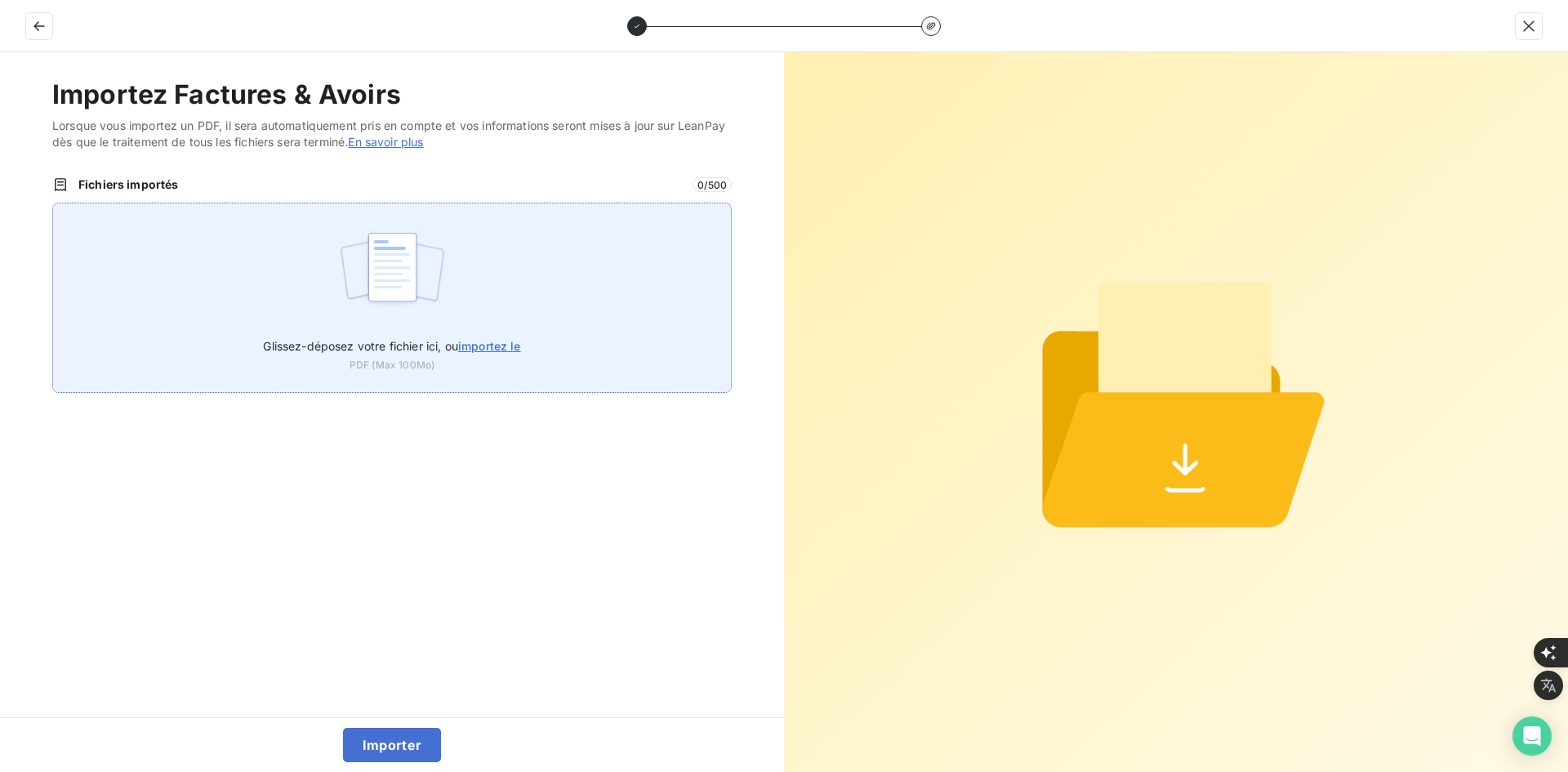
click at [303, 266] on div "Glissez-déposez votre fichier ici, ou importez le PDF (Max 100Mo)" at bounding box center [392, 297] width 680 height 190
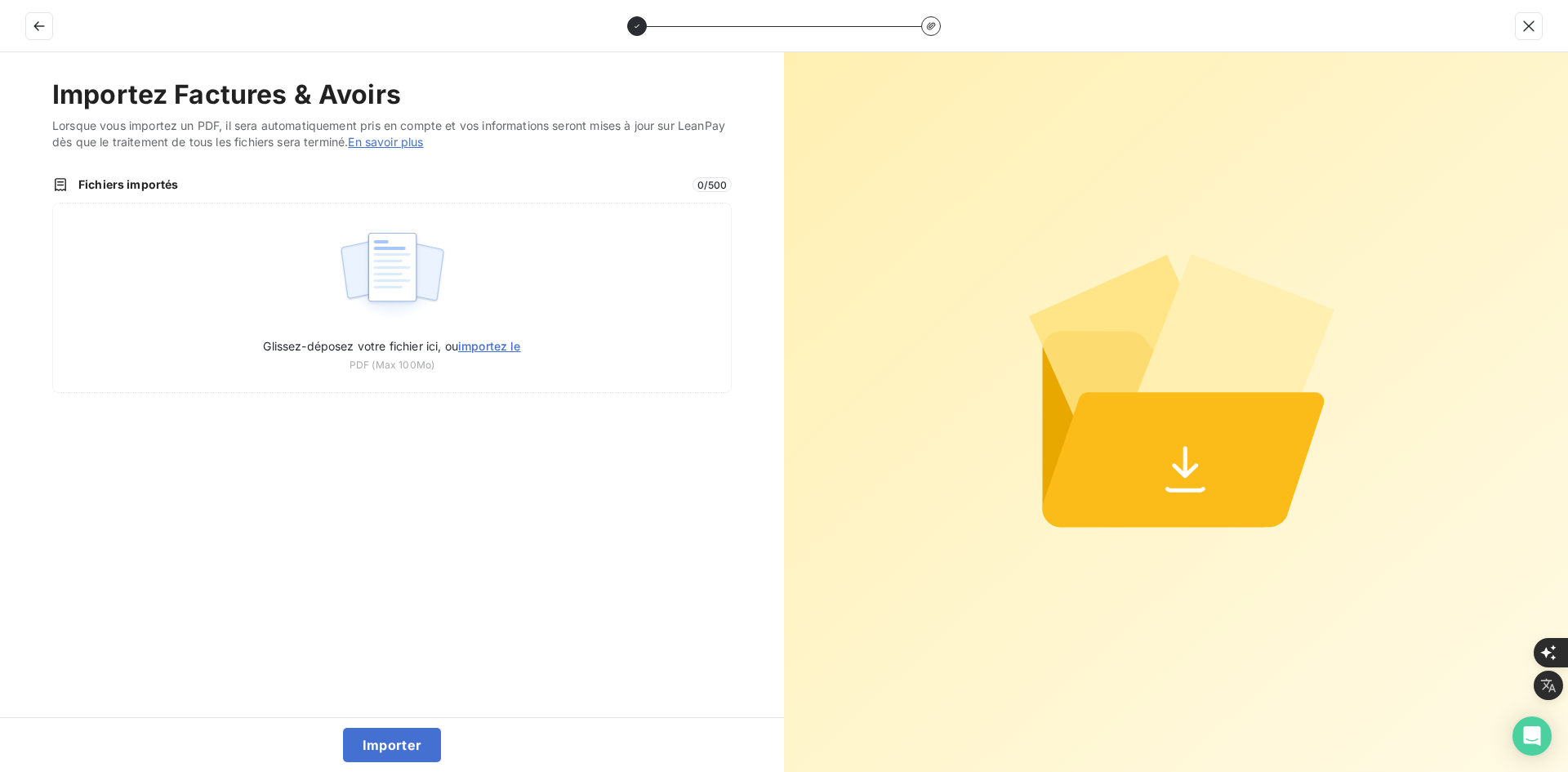
type input "C:\fakepath\FEF-2025-2437.pdf"
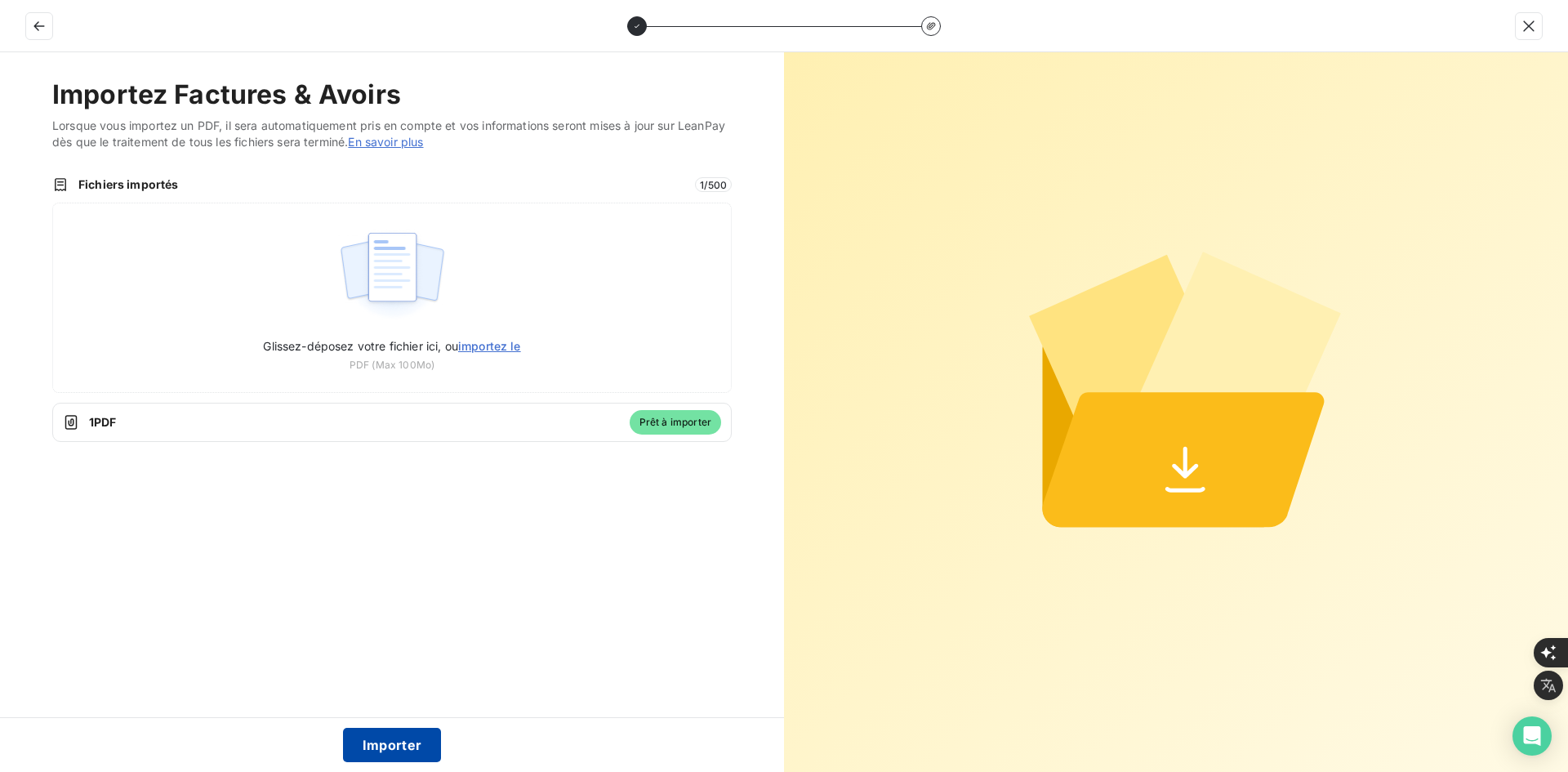
click at [369, 750] on button "Importer" at bounding box center [392, 744] width 99 height 35
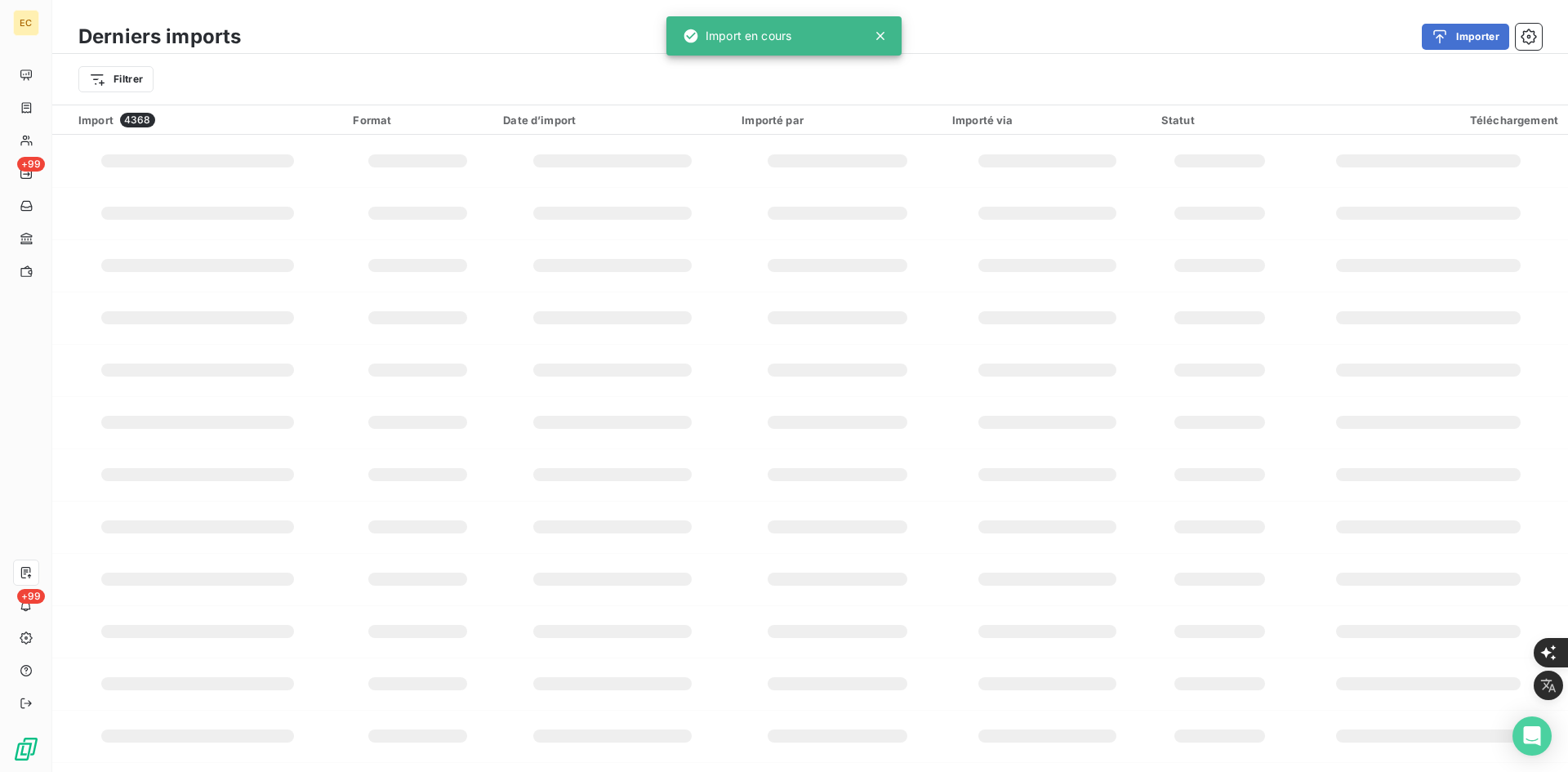
click at [49, 100] on div "EC +99 +99" at bounding box center [26, 386] width 53 height 772
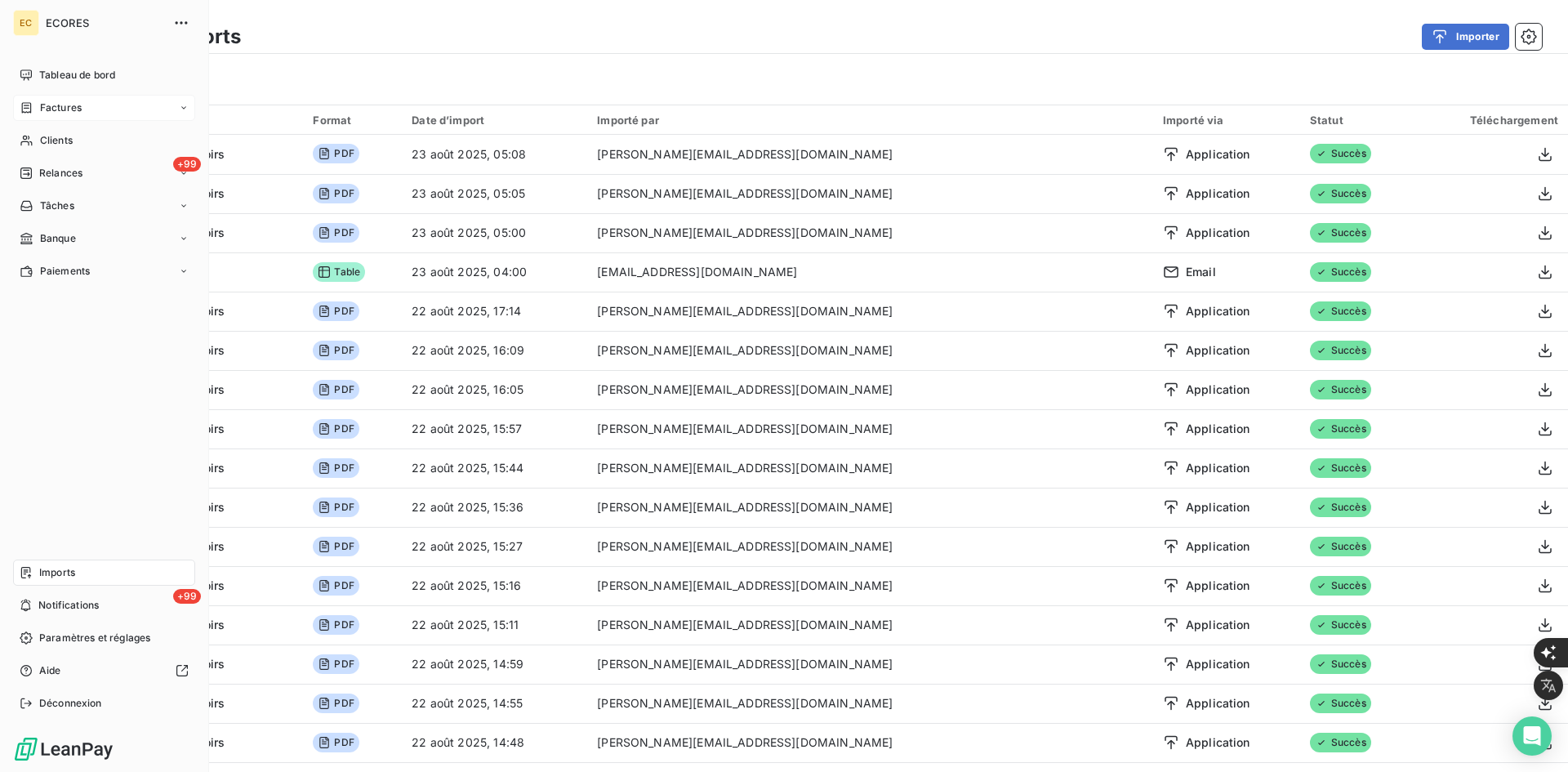
click at [58, 99] on div "Factures" at bounding box center [104, 108] width 182 height 26
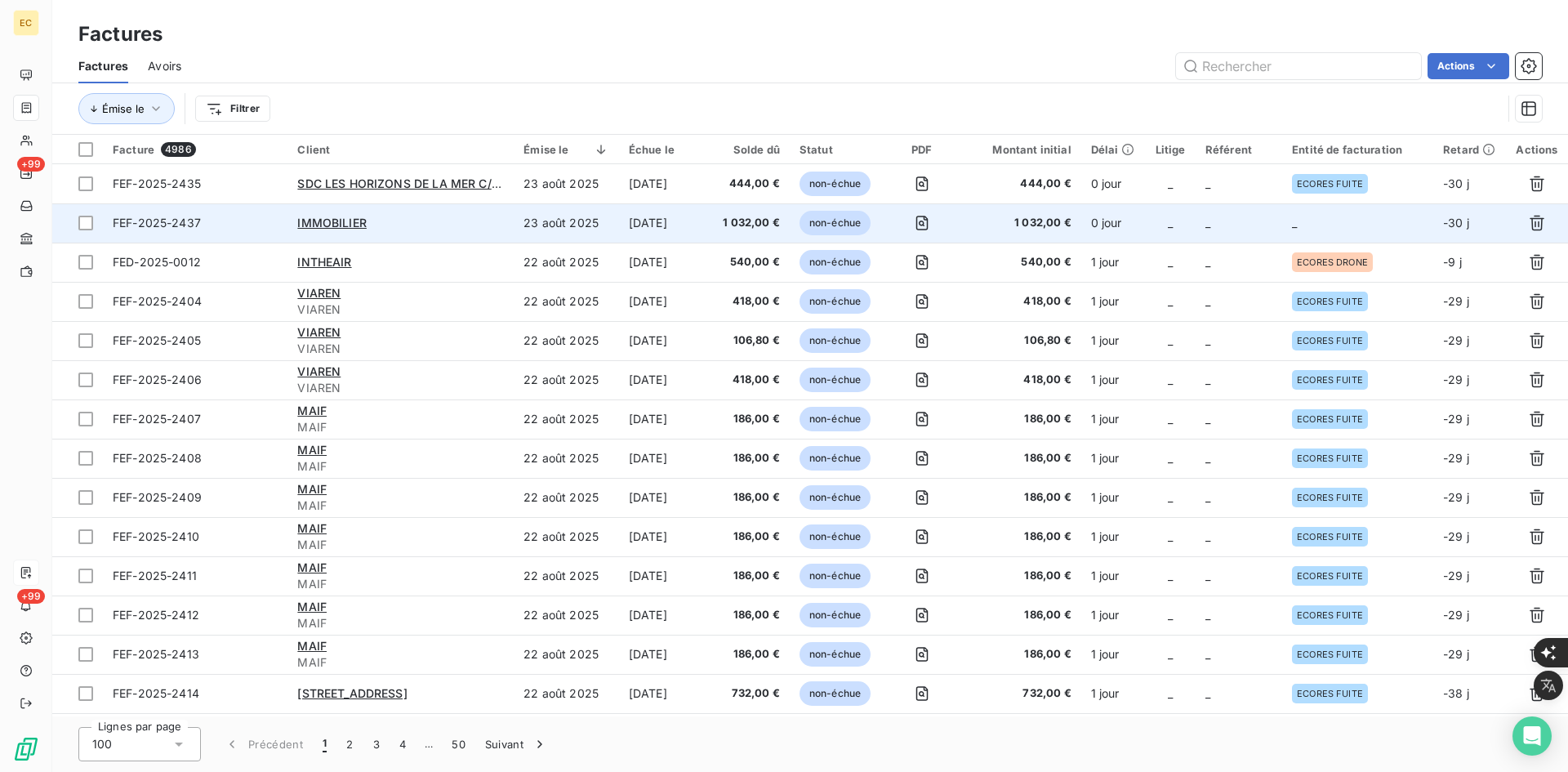
click at [1301, 228] on td "_" at bounding box center [1358, 223] width 151 height 40
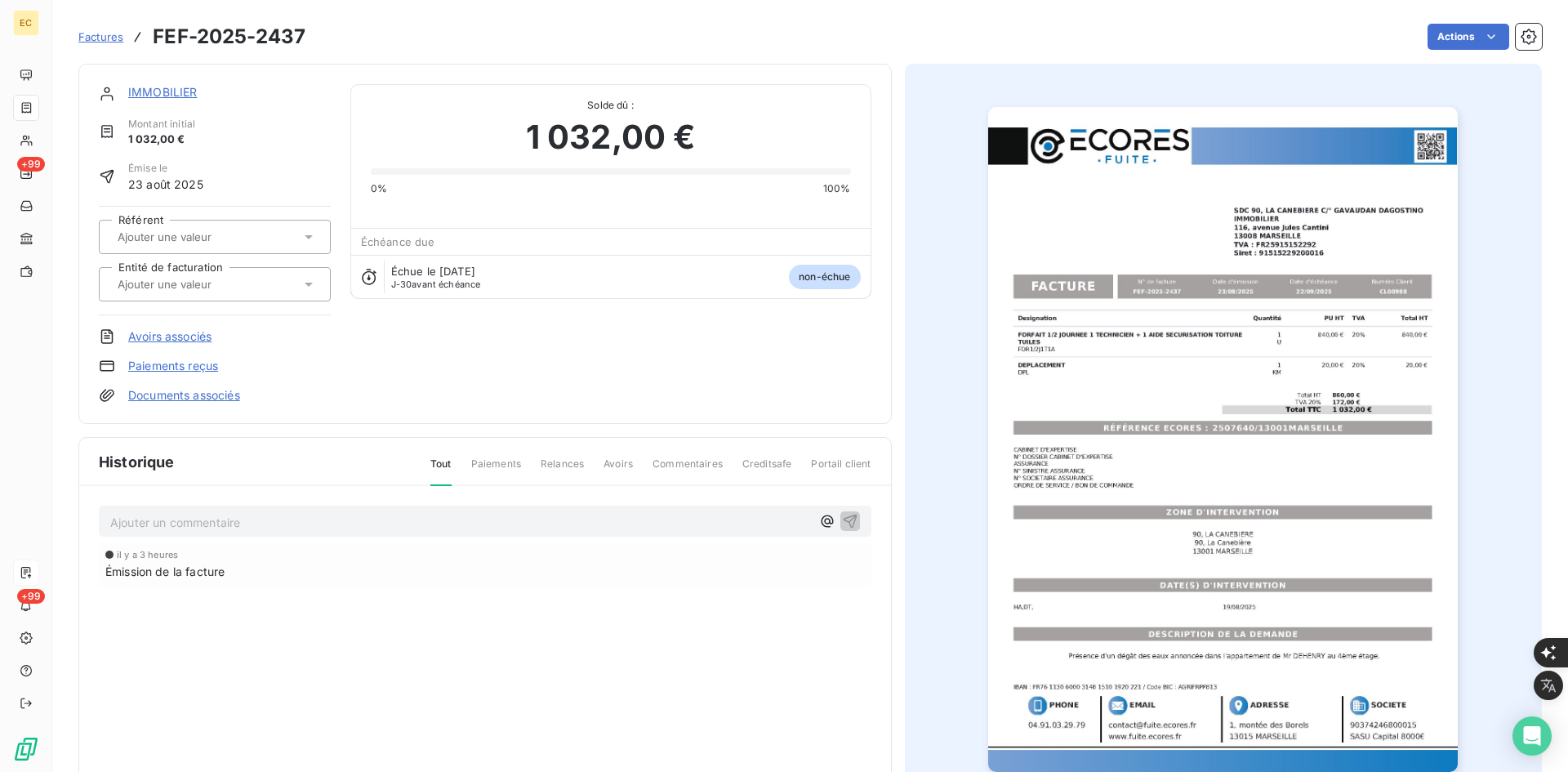
click at [265, 285] on div at bounding box center [207, 283] width 188 height 21
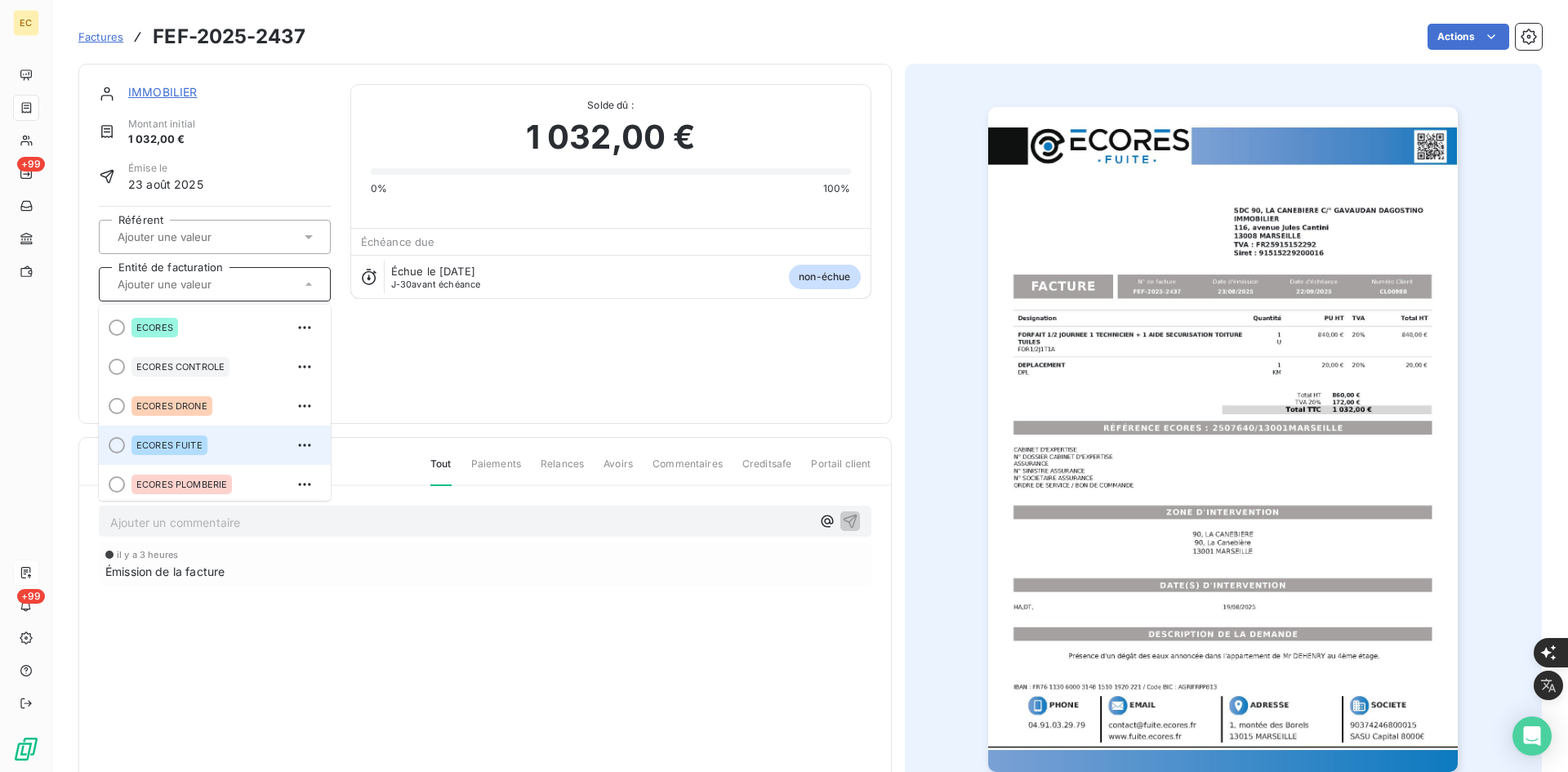
click at [170, 443] on span "ECORES FUITE" at bounding box center [169, 445] width 66 height 10
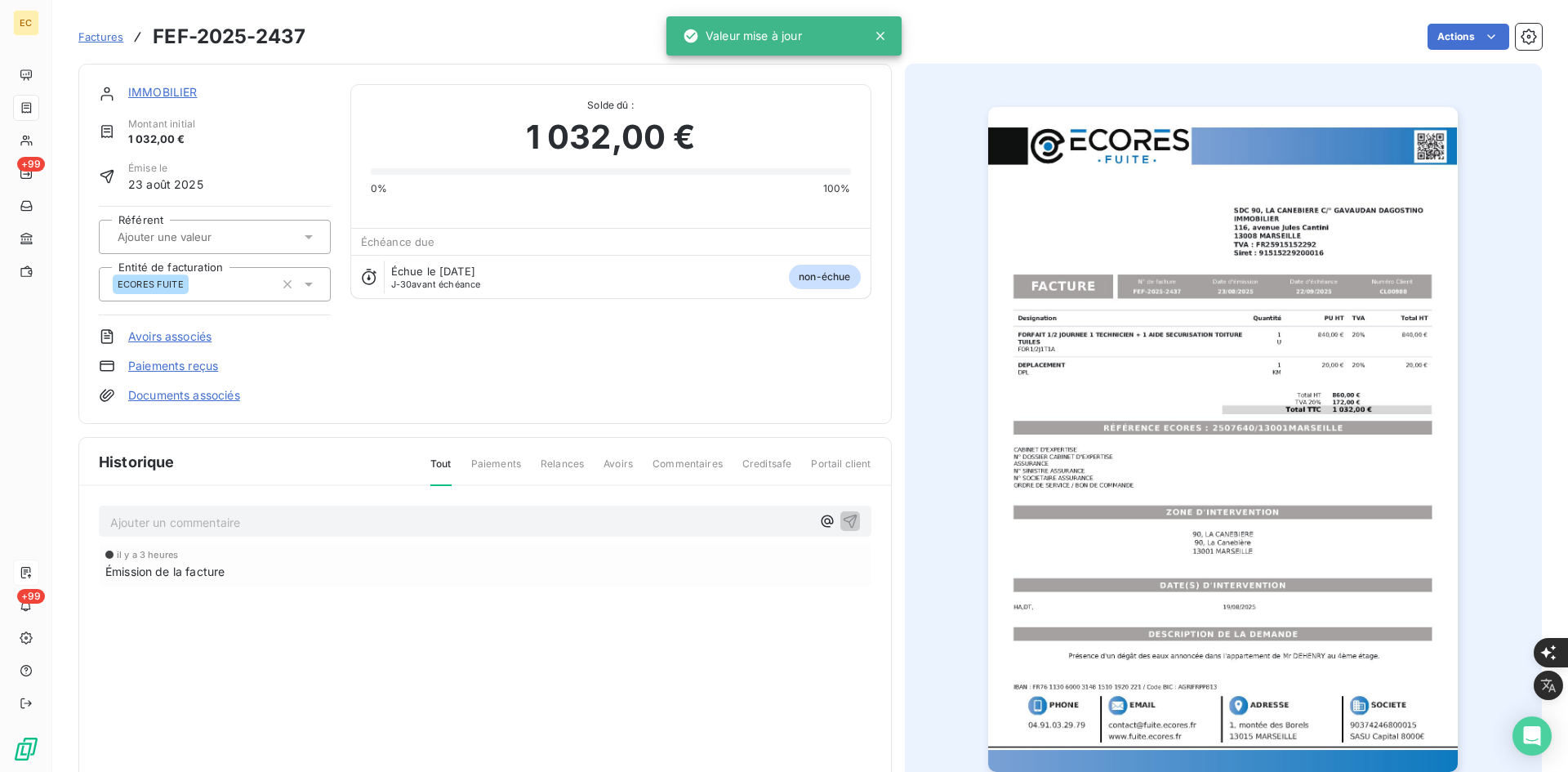
click at [221, 396] on link "Documents associés" at bounding box center [183, 395] width 112 height 16
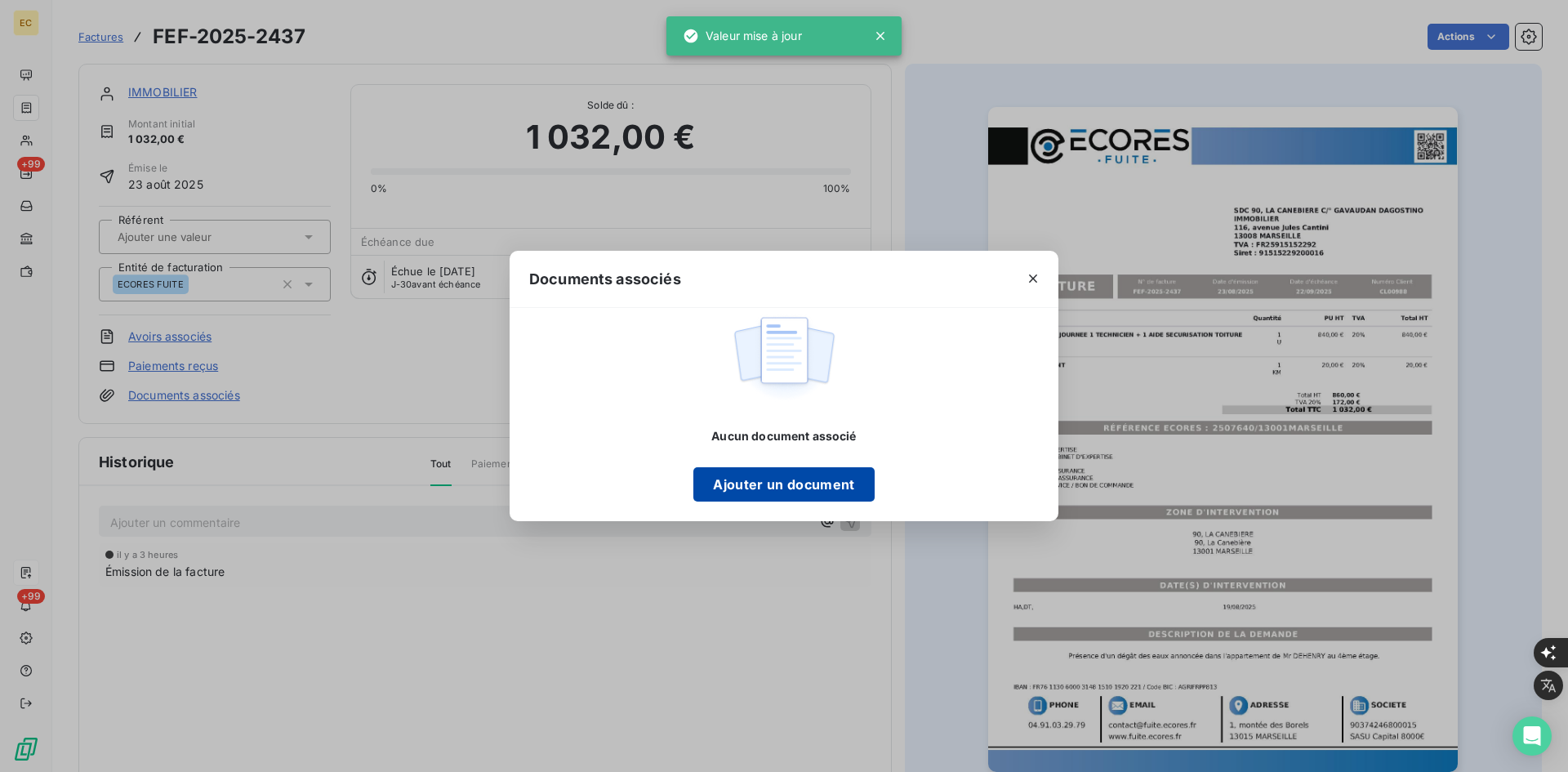
click at [785, 473] on button "Ajouter un document" at bounding box center [784, 484] width 180 height 35
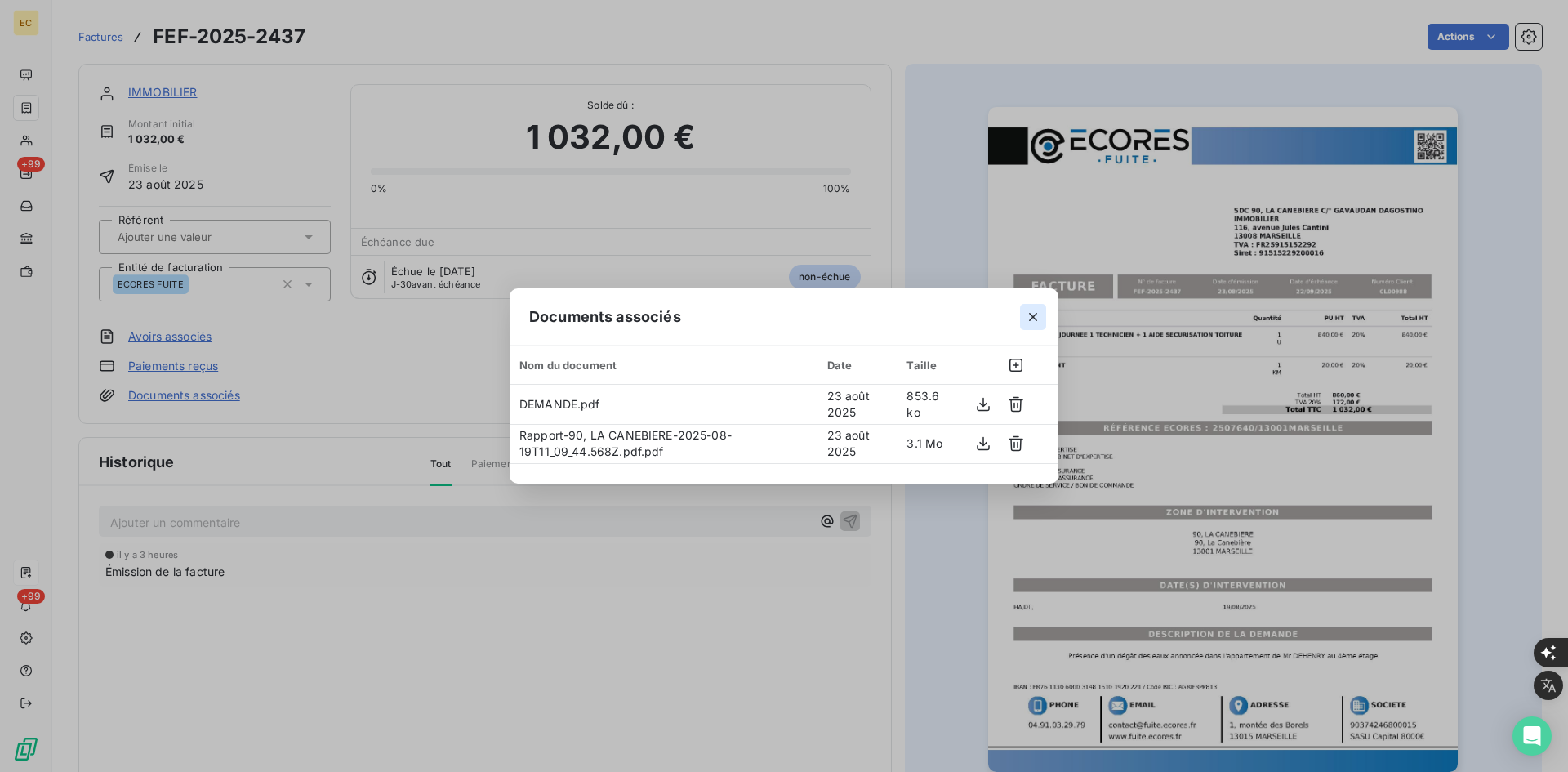
click at [1040, 313] on icon "button" at bounding box center [1033, 316] width 16 height 16
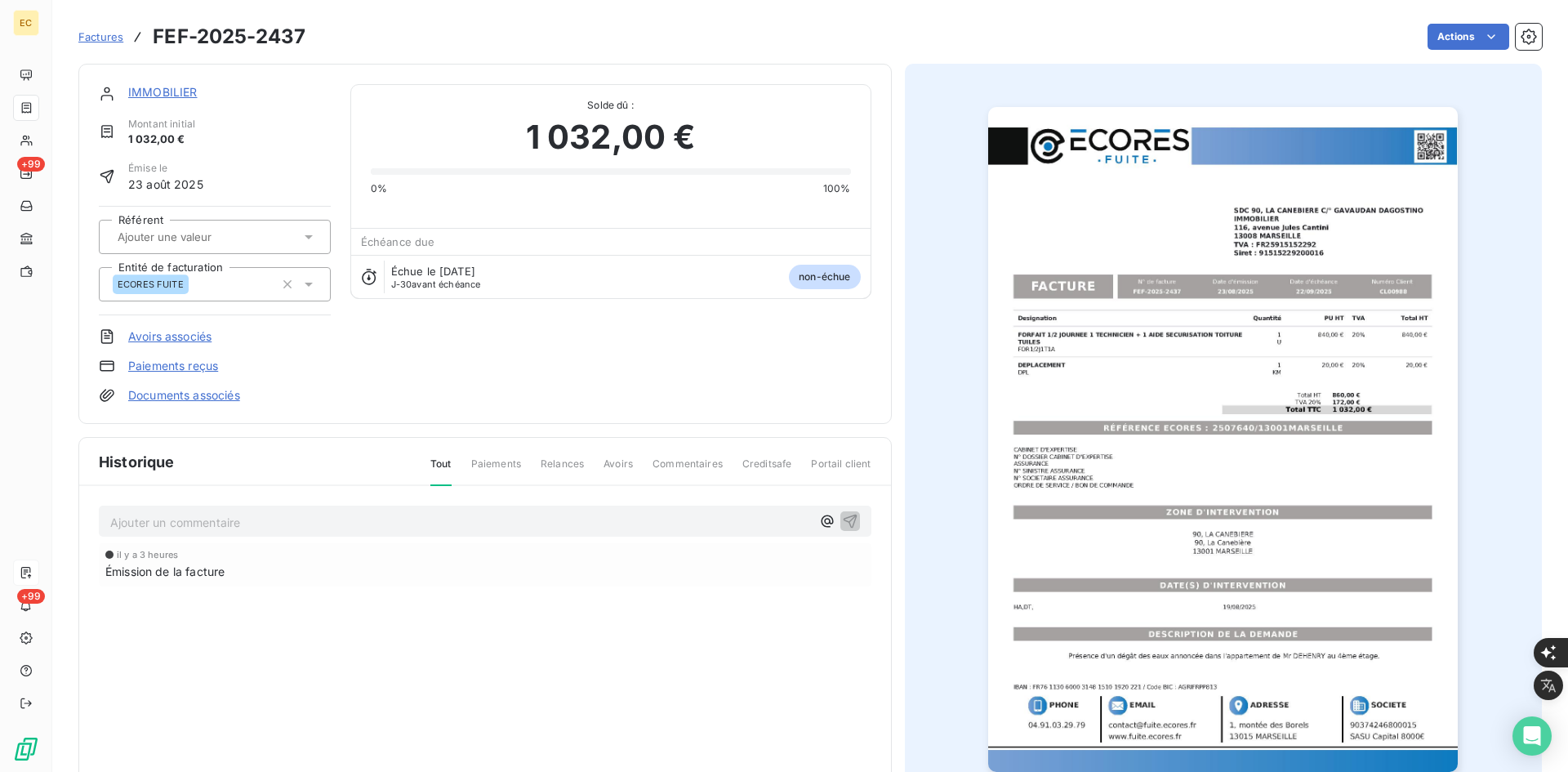
click at [156, 94] on link "IMMOBILIER" at bounding box center [163, 92] width 69 height 14
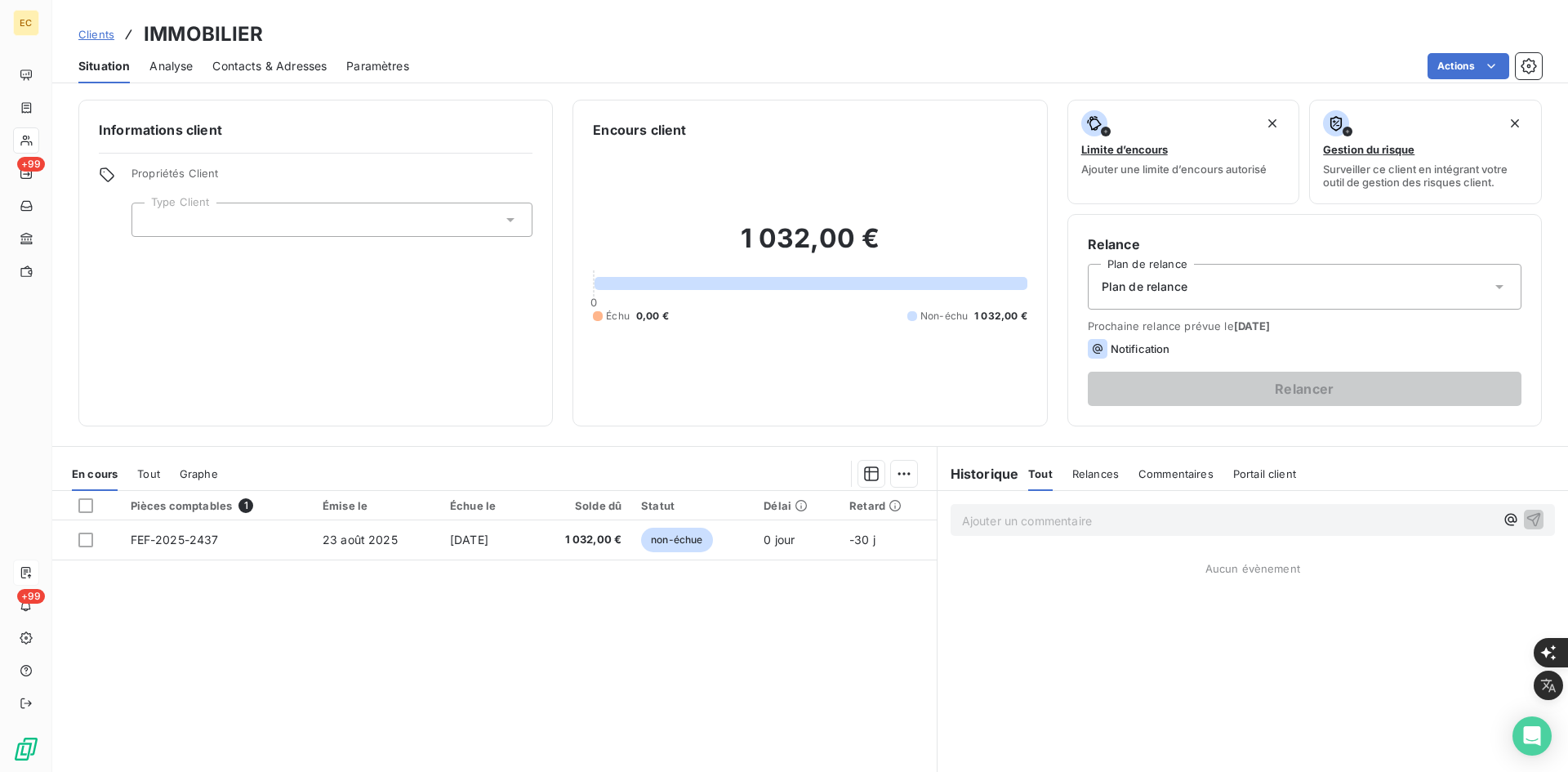
click at [459, 221] on div at bounding box center [332, 219] width 401 height 35
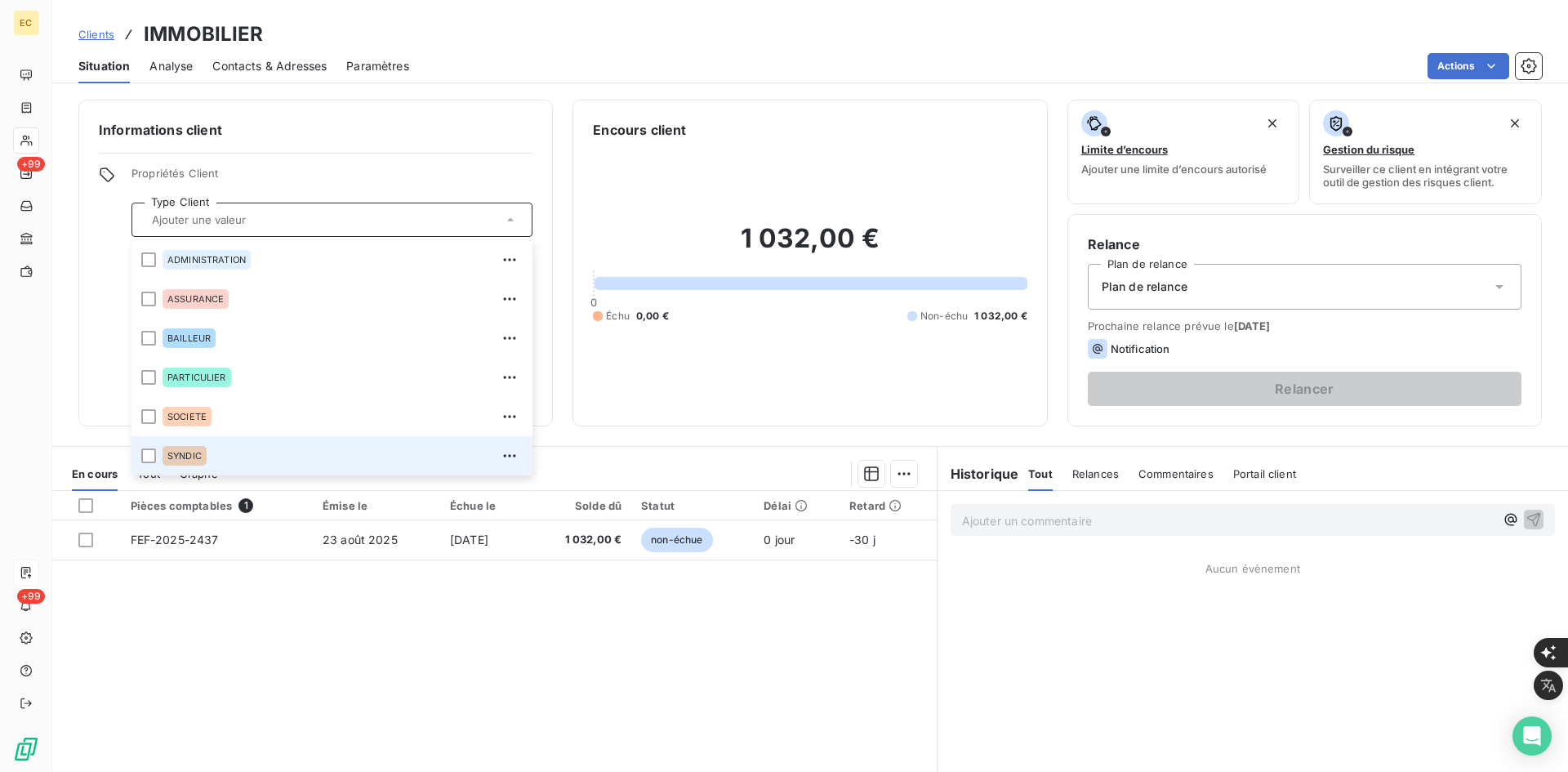
click at [300, 449] on div "SYNDIC" at bounding box center [342, 456] width 360 height 26
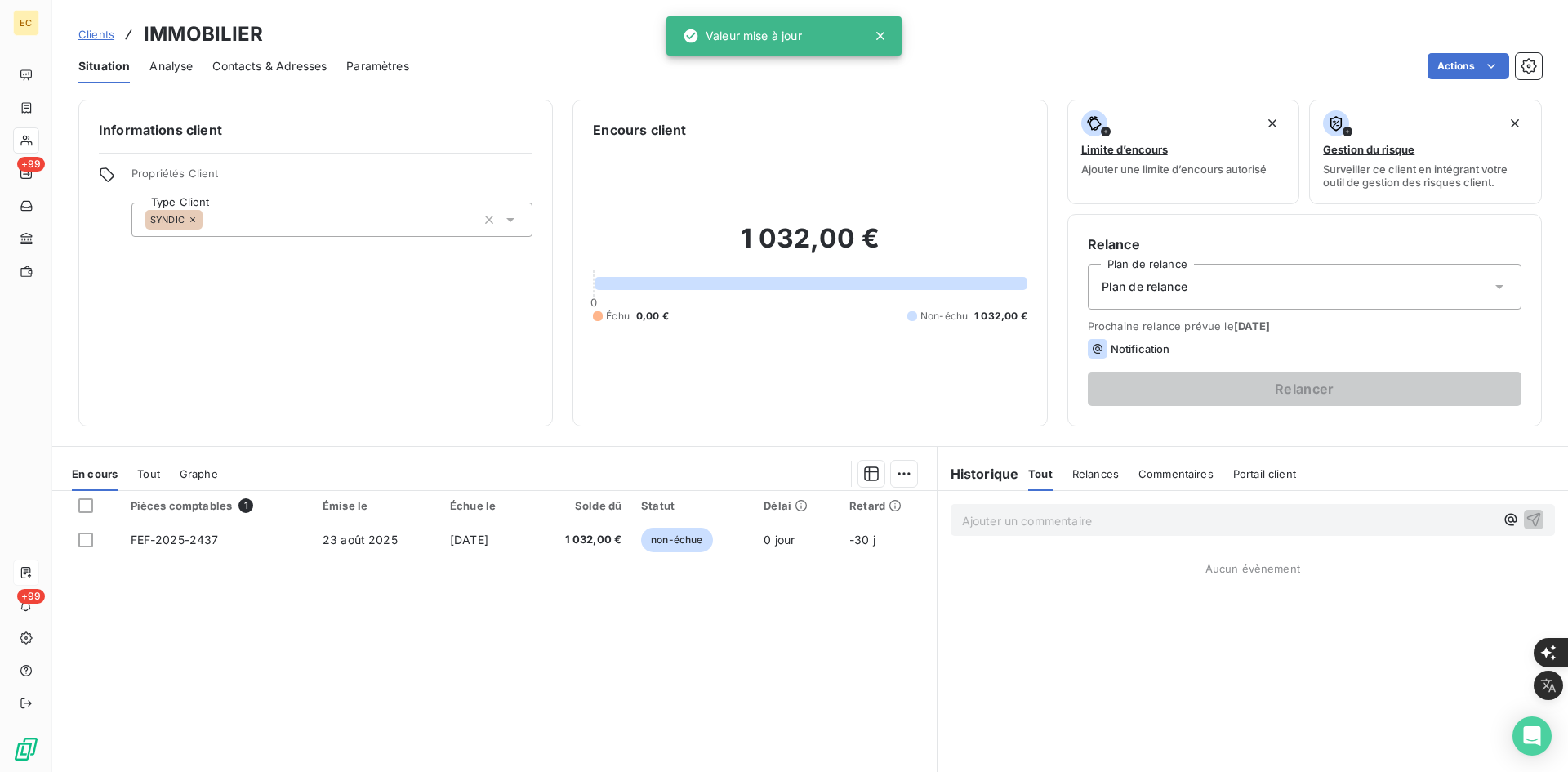
click at [1270, 294] on div "Plan de relance" at bounding box center [1305, 286] width 434 height 46
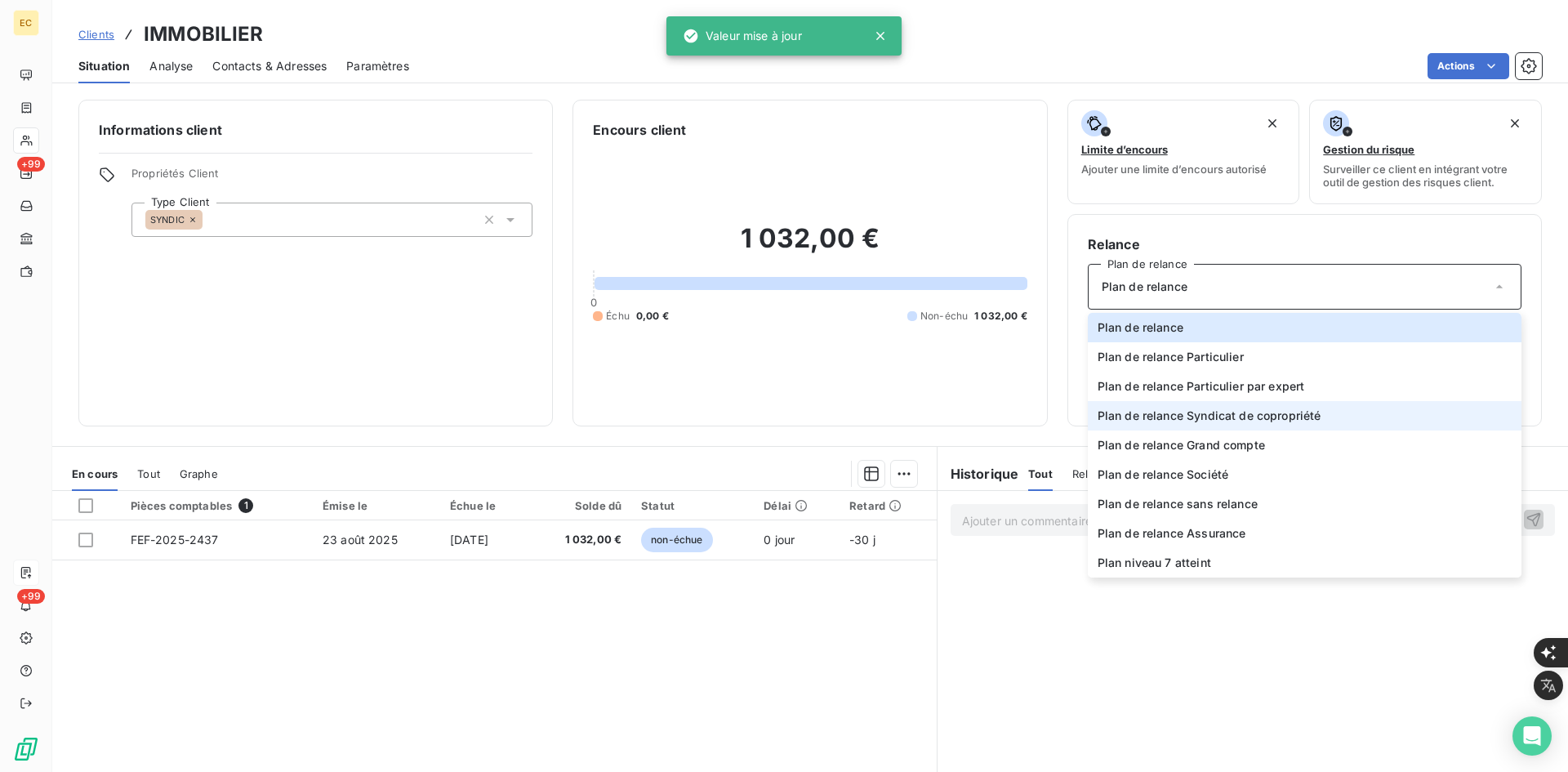
click at [1226, 412] on span "Plan de relance Syndicat de copropriété" at bounding box center [1210, 415] width 224 height 16
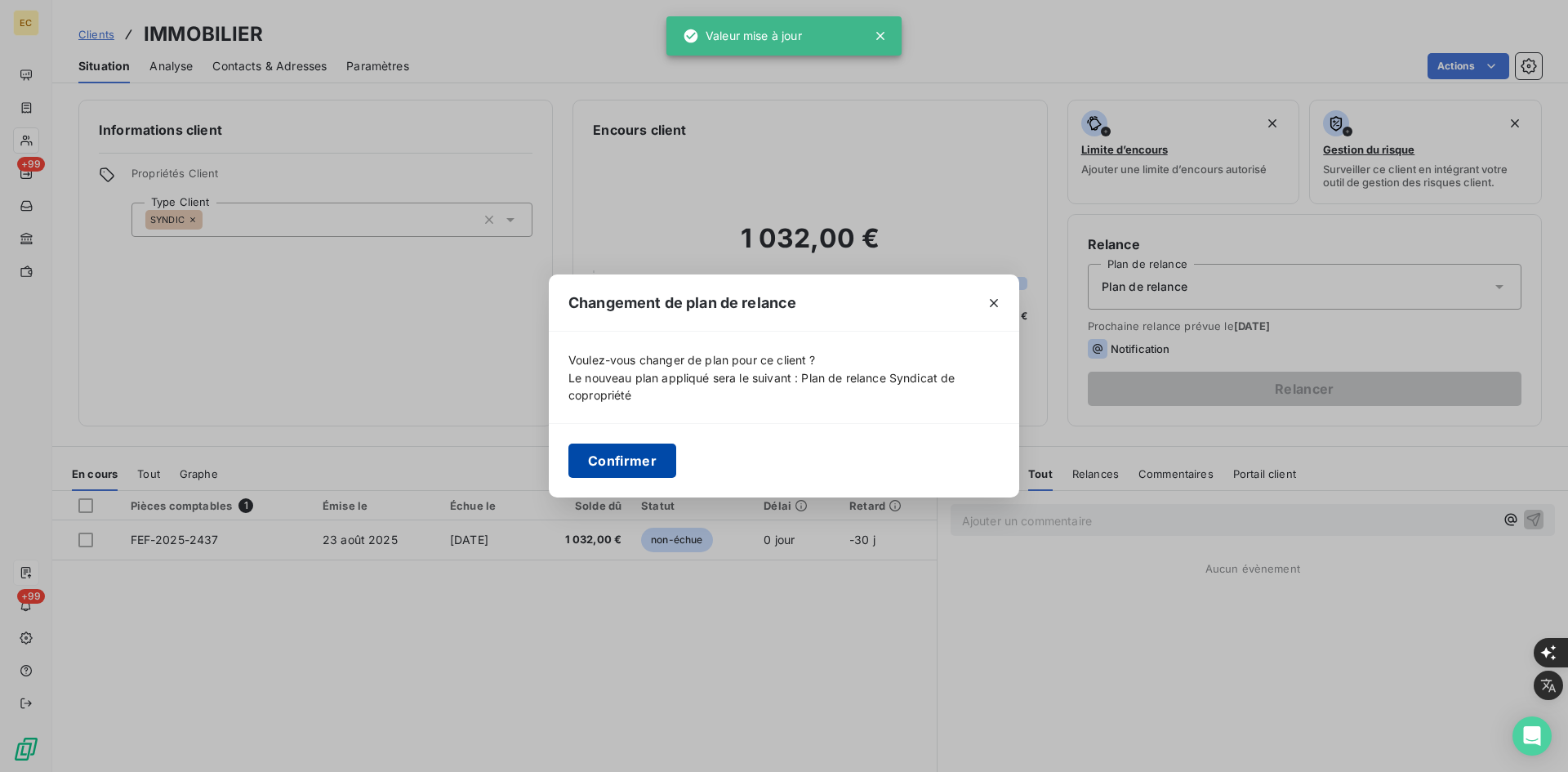
click at [619, 469] on button "Confirmer" at bounding box center [622, 460] width 108 height 35
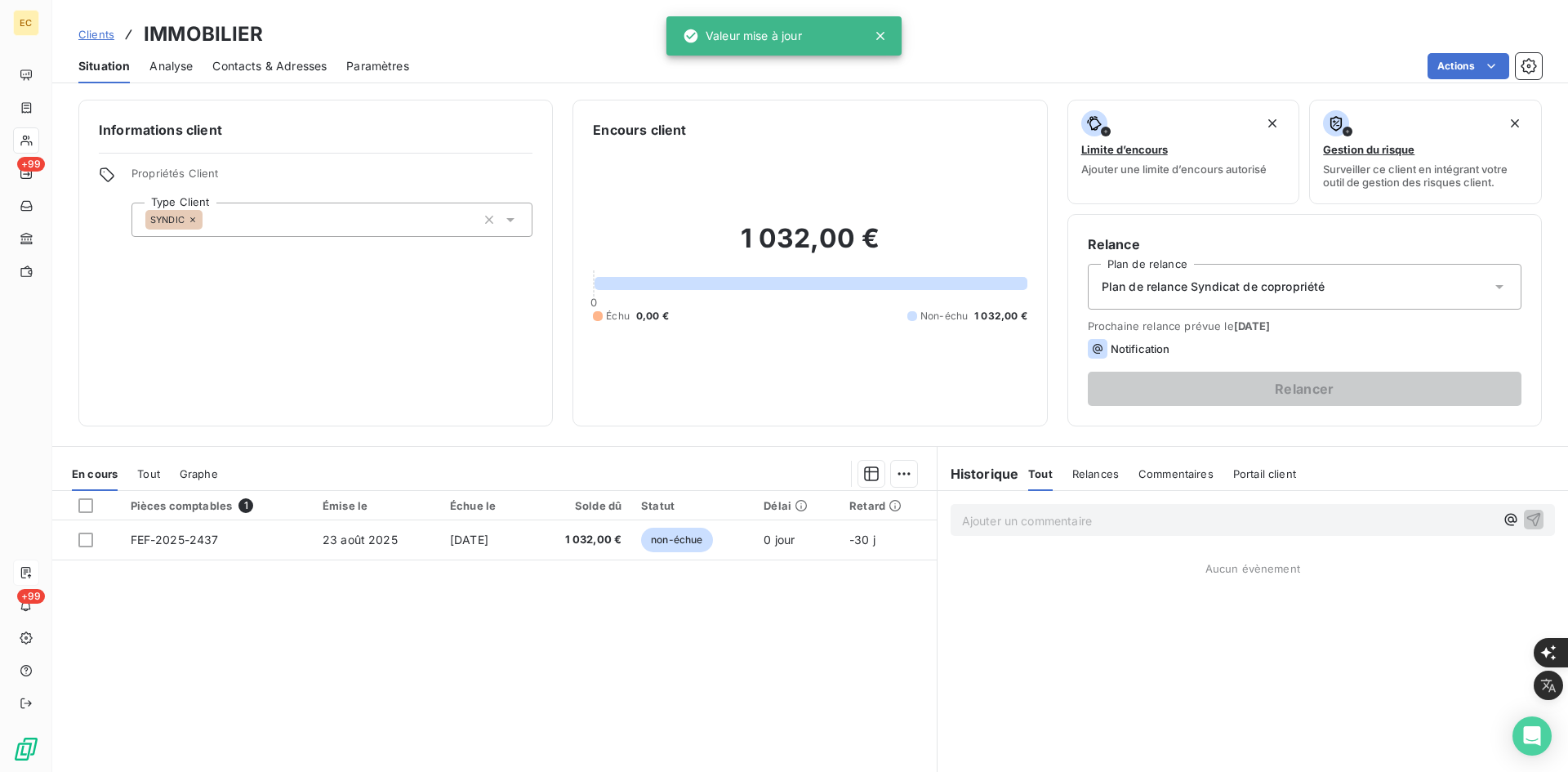
click at [280, 63] on span "Contacts & Adresses" at bounding box center [269, 66] width 114 height 16
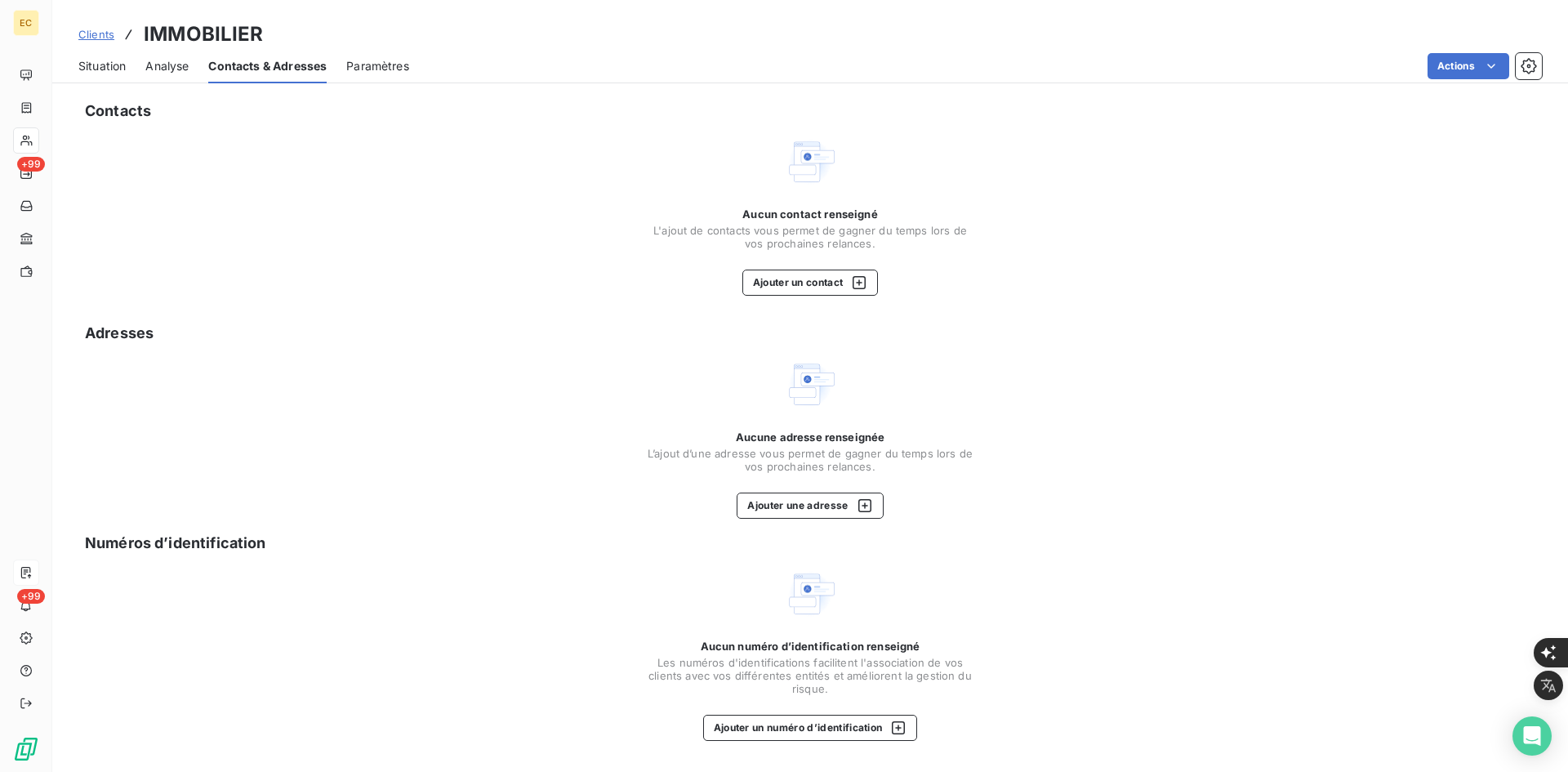
click at [819, 304] on div "Contacts Aucun contact renseigné L'ajout de contacts vous permet de gagner du t…" at bounding box center [810, 431] width 1515 height 682
click at [829, 293] on button "Ajouter un contact" at bounding box center [811, 282] width 137 height 26
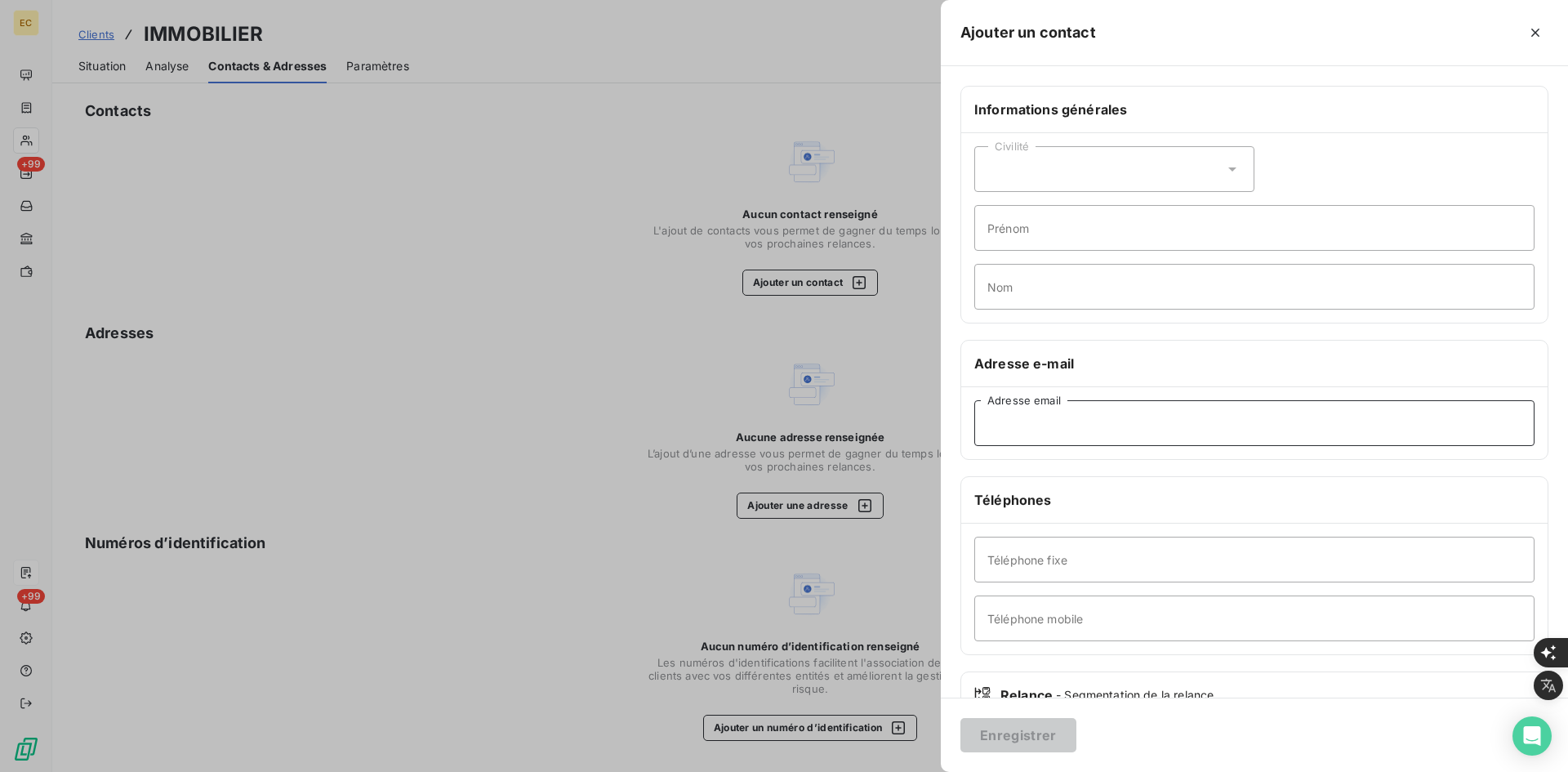
click at [1033, 417] on input "Adresse email" at bounding box center [1254, 423] width 560 height 46
paste input "Sinistre [PERSON_NAME] <[EMAIL_ADDRESS][DOMAIN_NAME]>"
click at [1139, 431] on input "Sinistre [PERSON_NAME] <[EMAIL_ADDRESS][DOMAIN_NAME]" at bounding box center [1254, 423] width 560 height 46
type input "[EMAIL_ADDRESS][DOMAIN_NAME]"
click at [1007, 740] on button "Enregistrer" at bounding box center [1018, 734] width 116 height 35
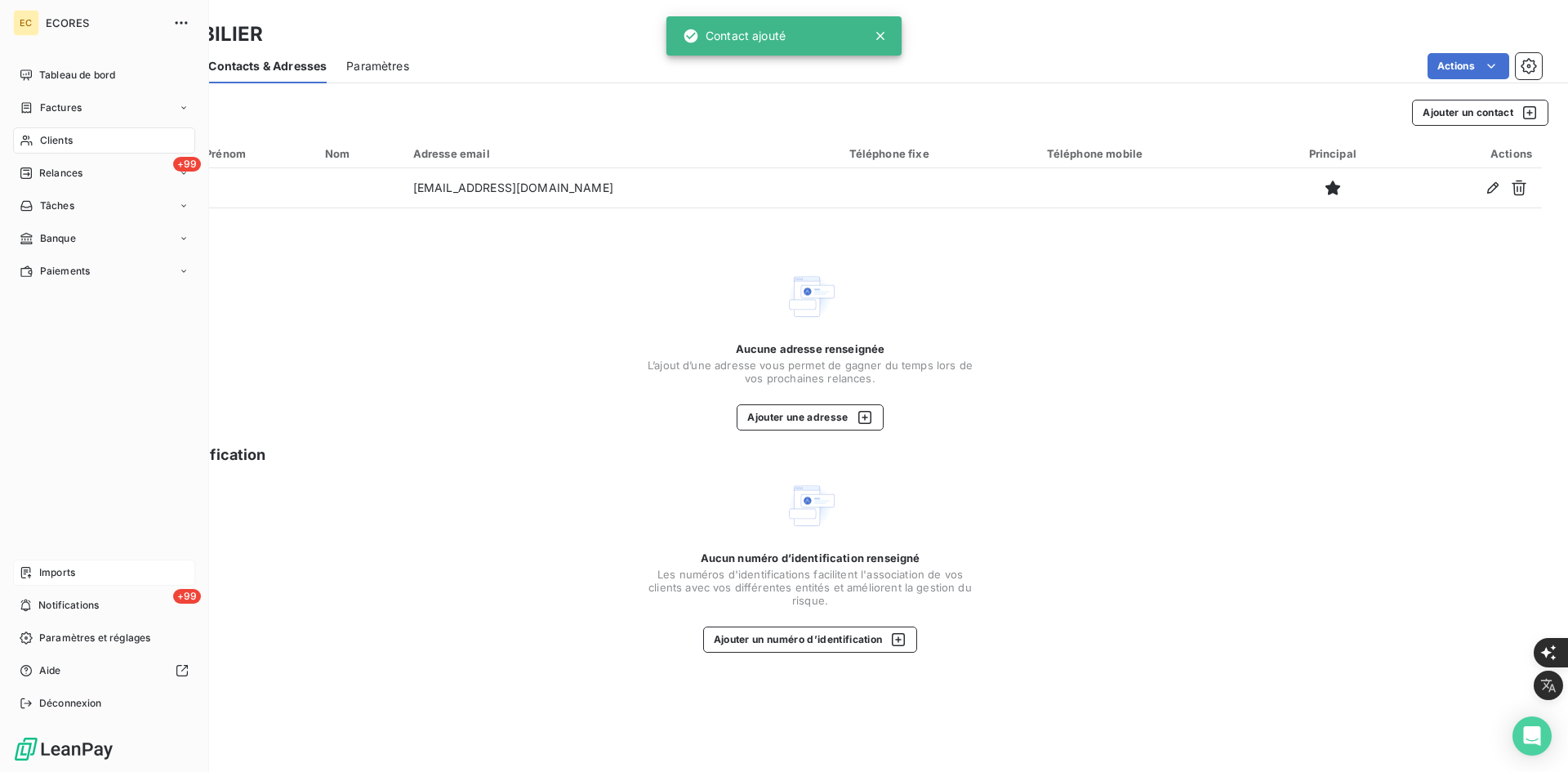
click at [25, 573] on icon at bounding box center [26, 572] width 13 height 13
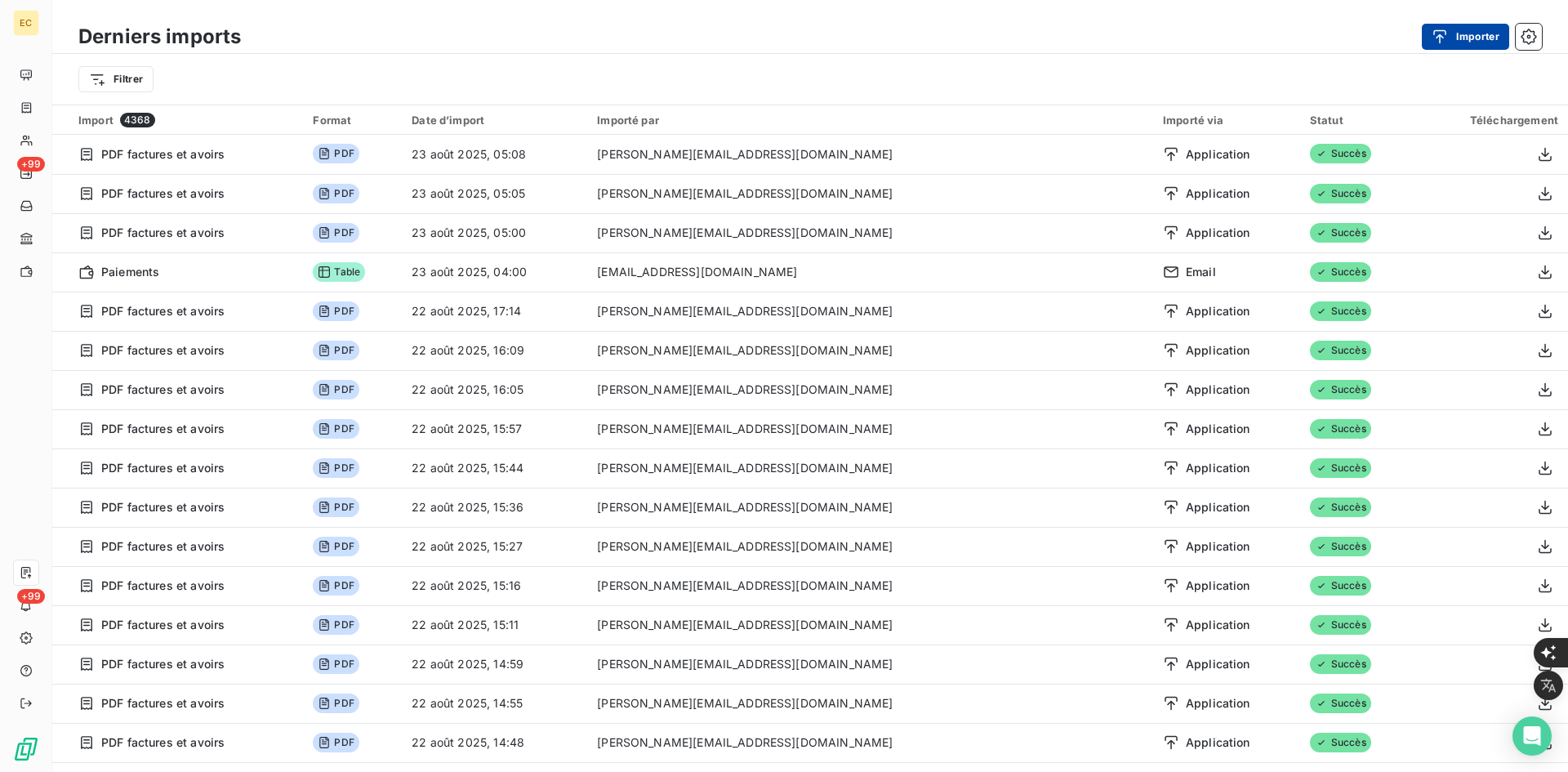
click at [1434, 40] on icon "button" at bounding box center [1440, 37] width 16 height 16
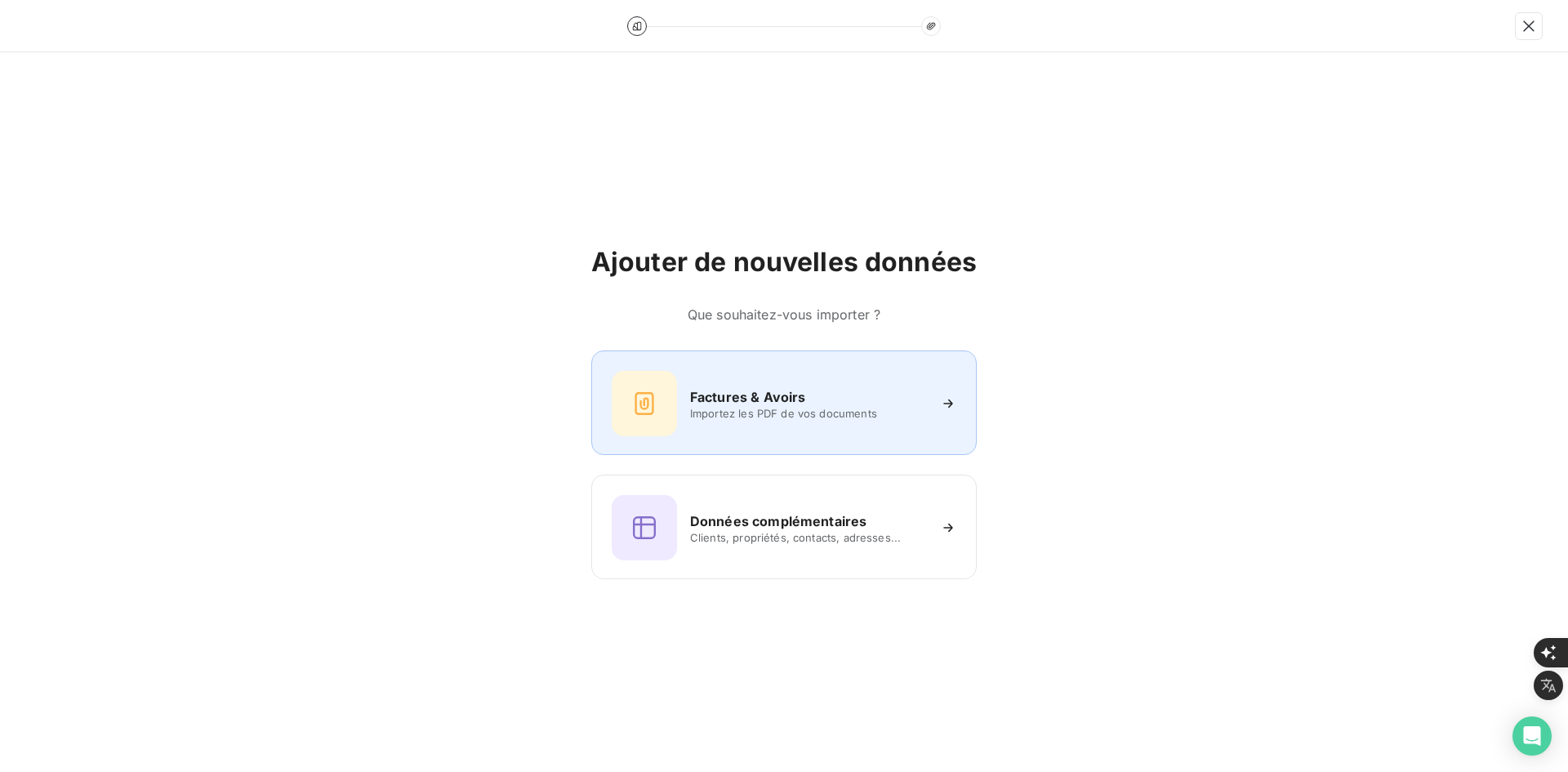
click at [826, 407] on span "Importez les PDF de vos documents" at bounding box center [808, 412] width 237 height 13
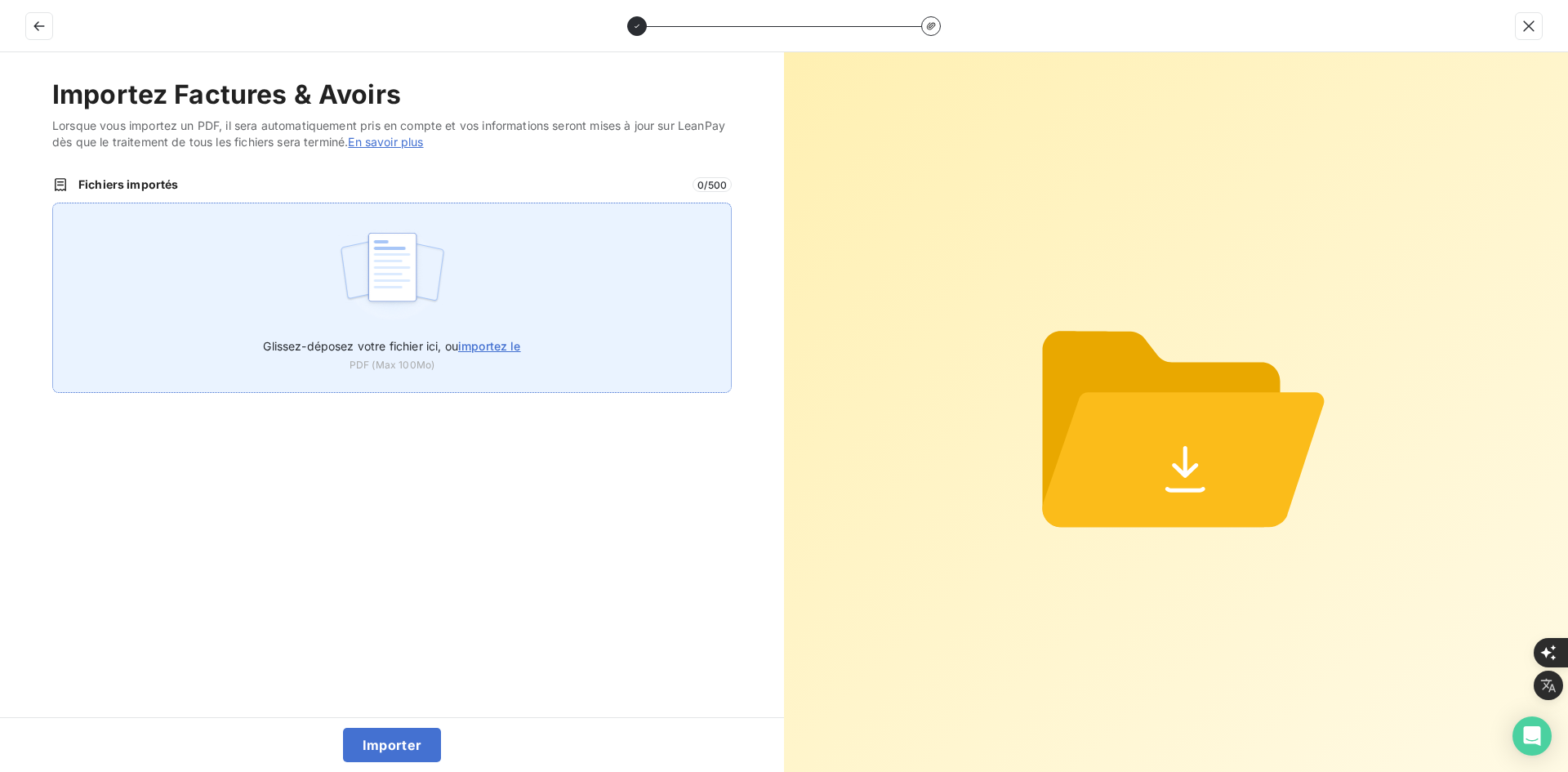
click at [561, 288] on div "Glissez-déposez votre fichier ici, ou importez le PDF (Max 100Mo)" at bounding box center [392, 297] width 680 height 190
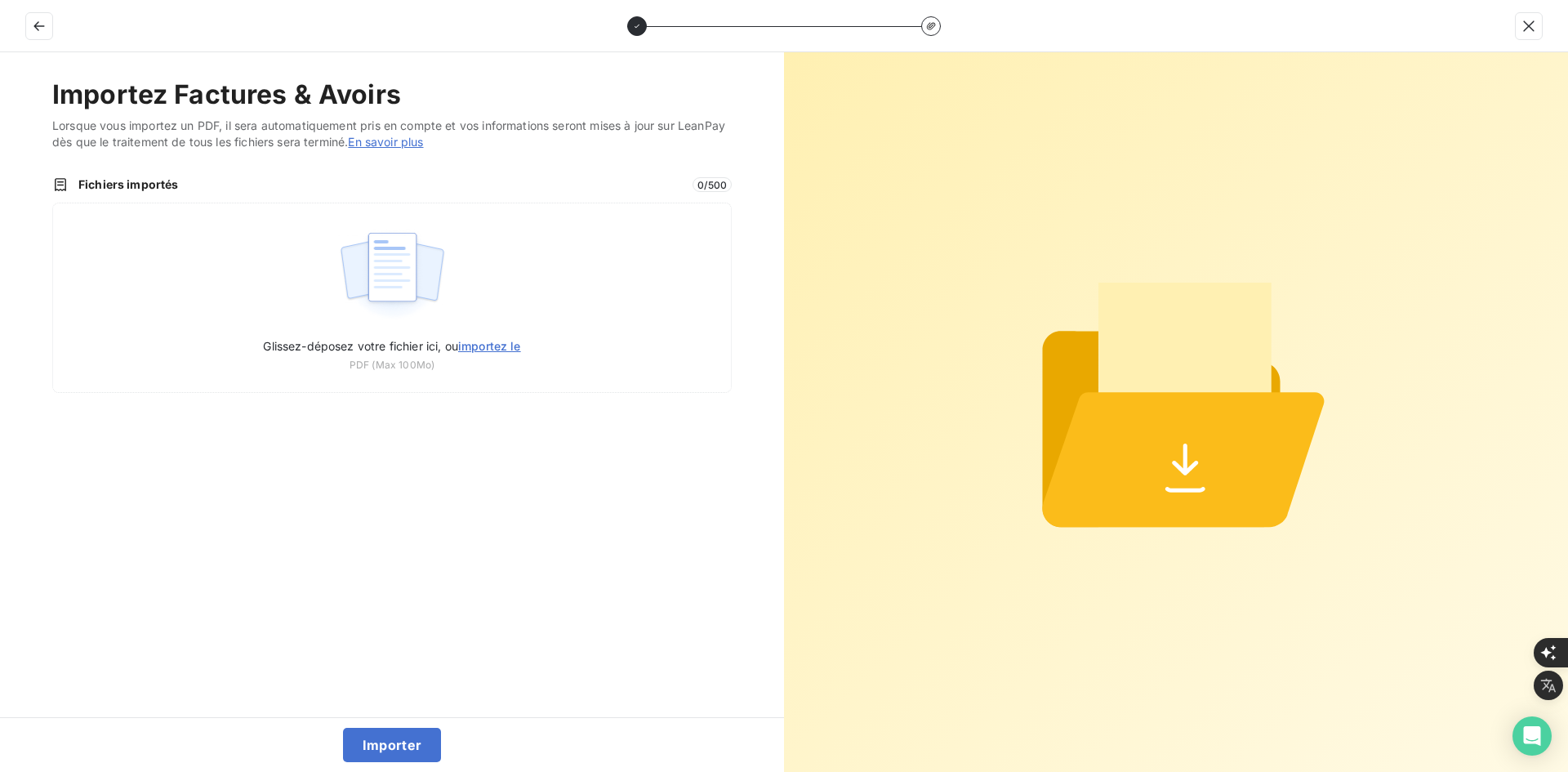
type input "C:\fakepath\OS SL IMMOBILIER 6738428-26068855.pdf"
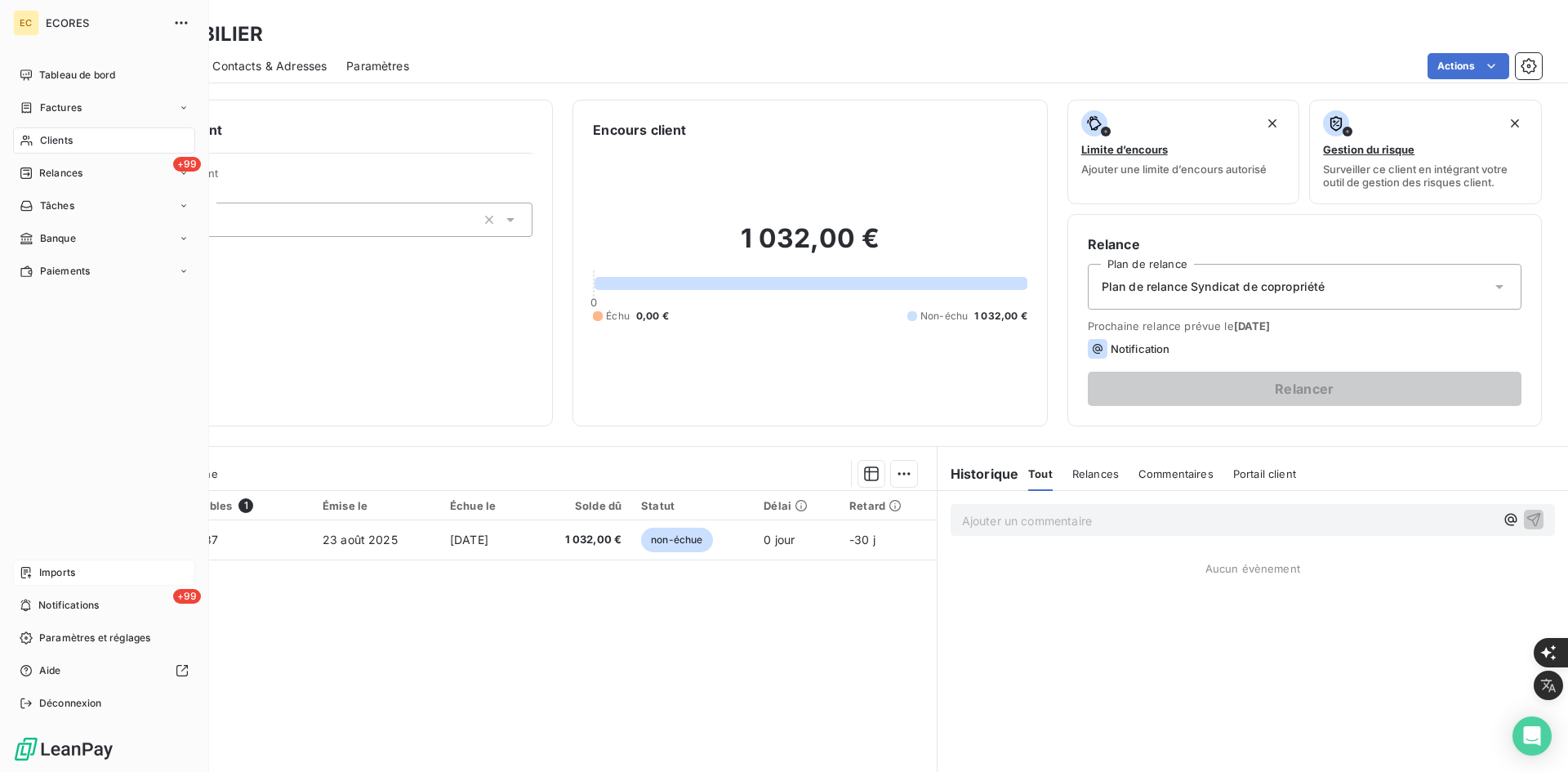
click at [42, 569] on span "Imports" at bounding box center [57, 572] width 36 height 15
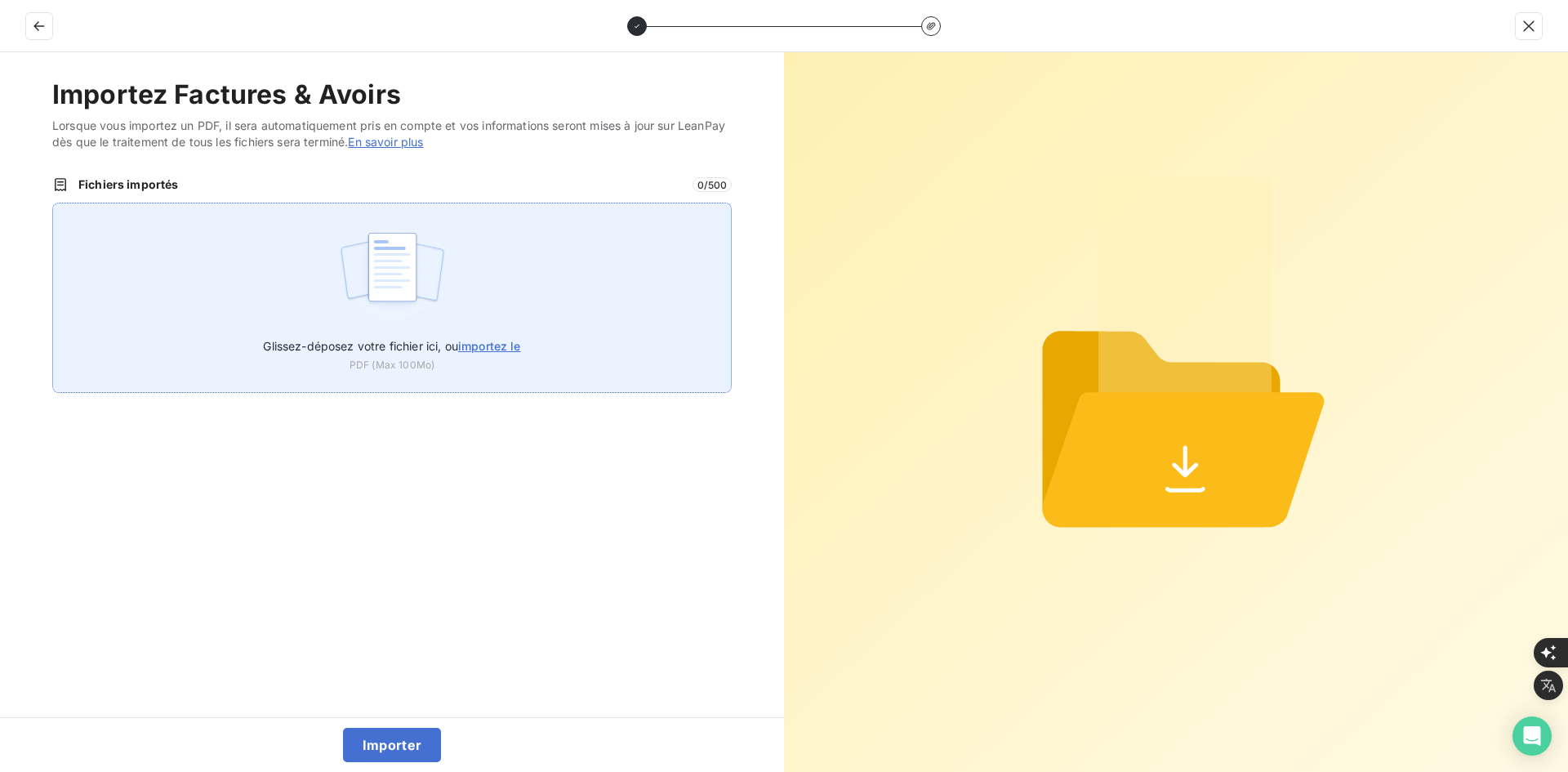
click at [441, 296] on img at bounding box center [392, 275] width 109 height 104
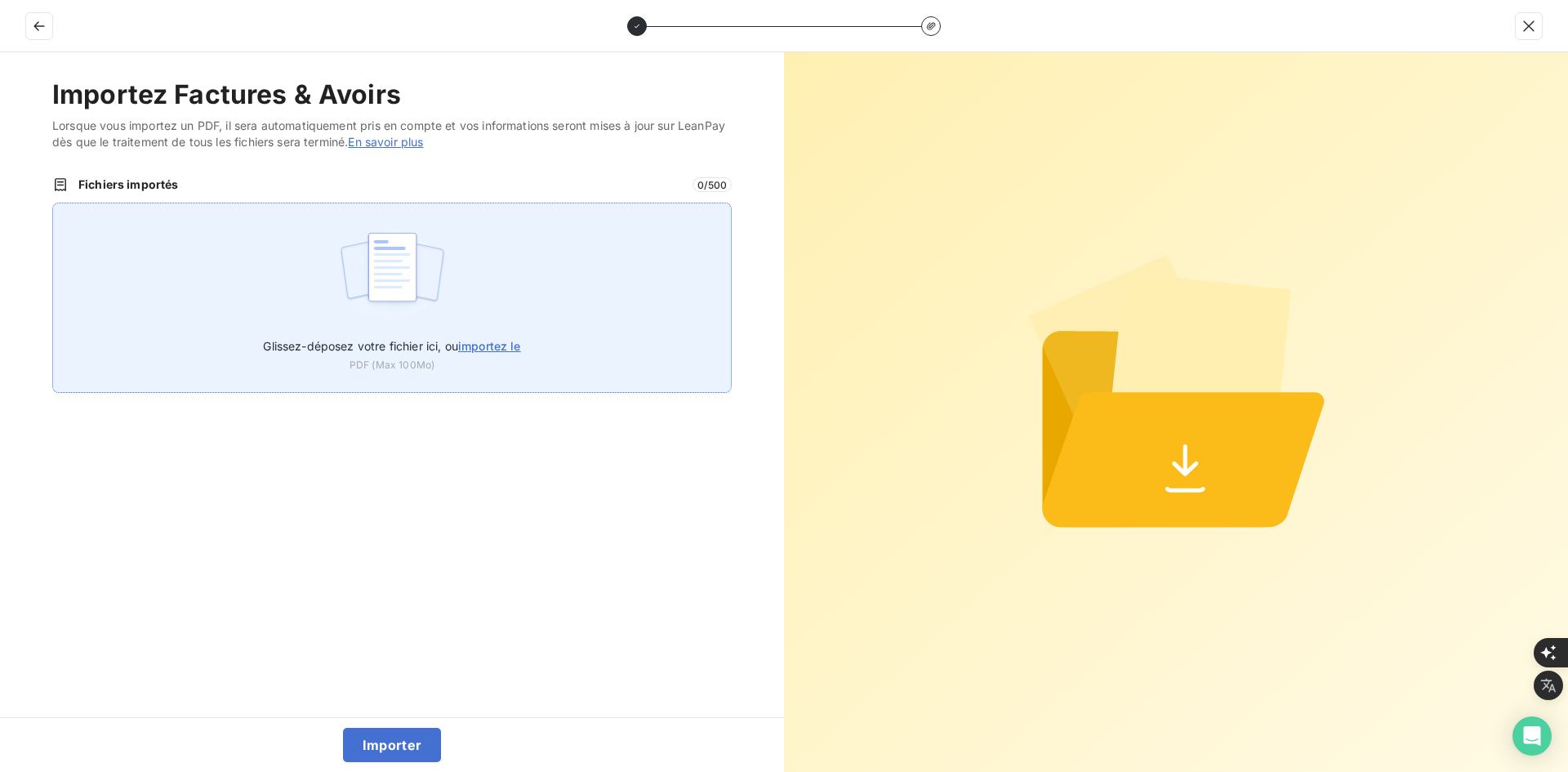
type input "C:\fakepath\FEF-2025-2438.pdf"
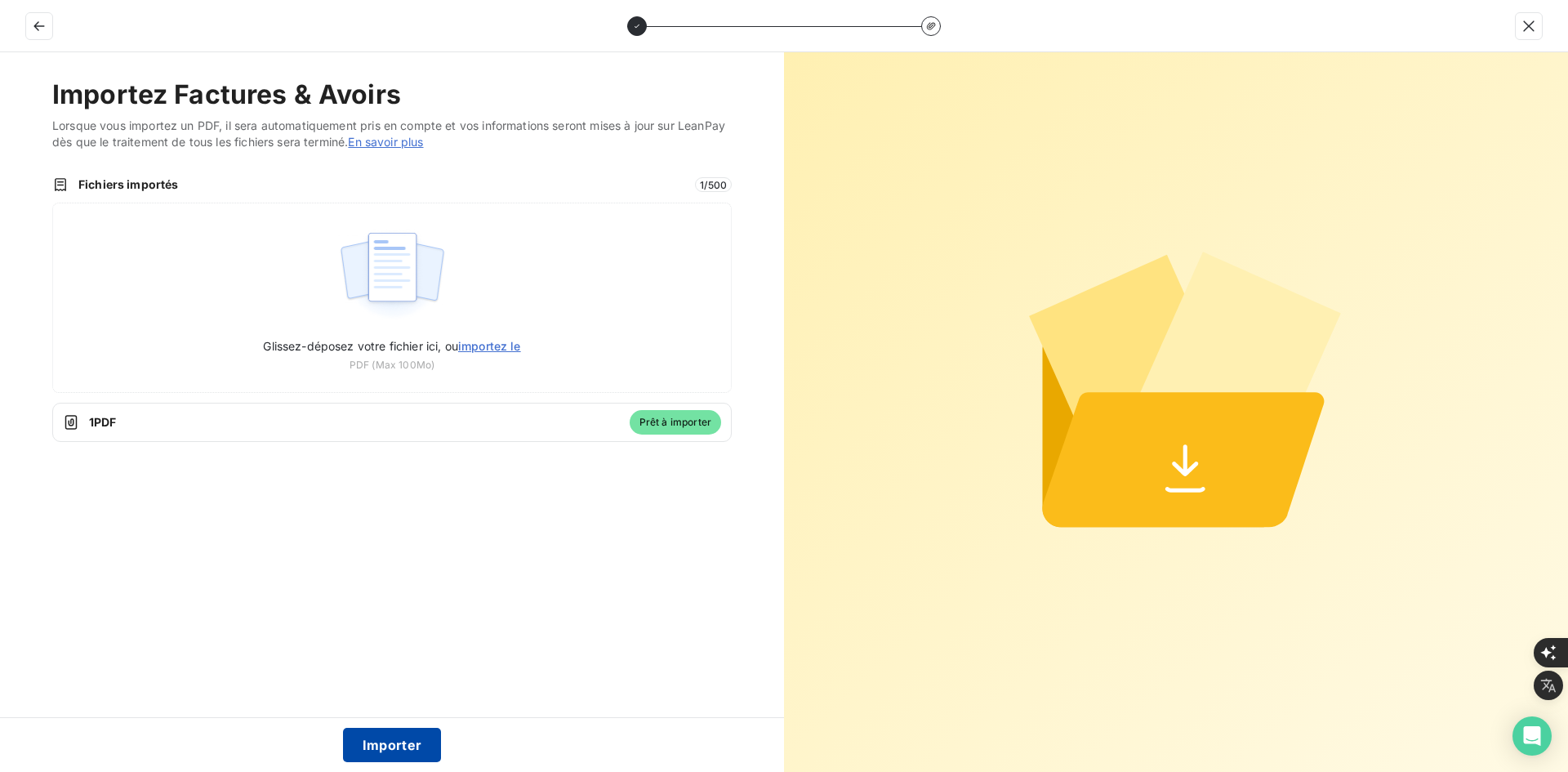
click at [392, 735] on button "Importer" at bounding box center [392, 744] width 99 height 35
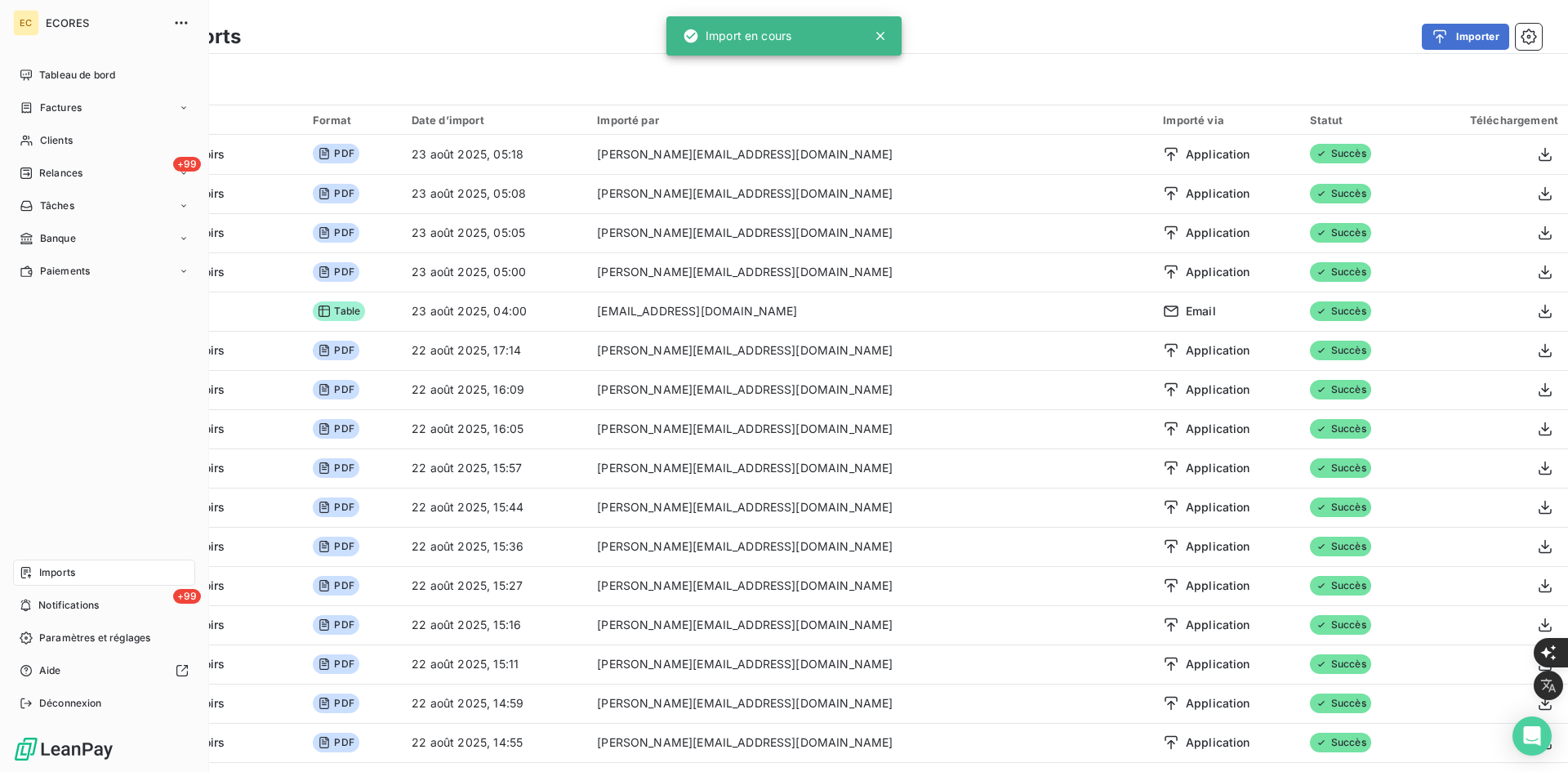
drag, startPoint x: 43, startPoint y: 98, endPoint x: 112, endPoint y: 125, distance: 74.1
click at [43, 98] on div "Factures" at bounding box center [104, 108] width 182 height 26
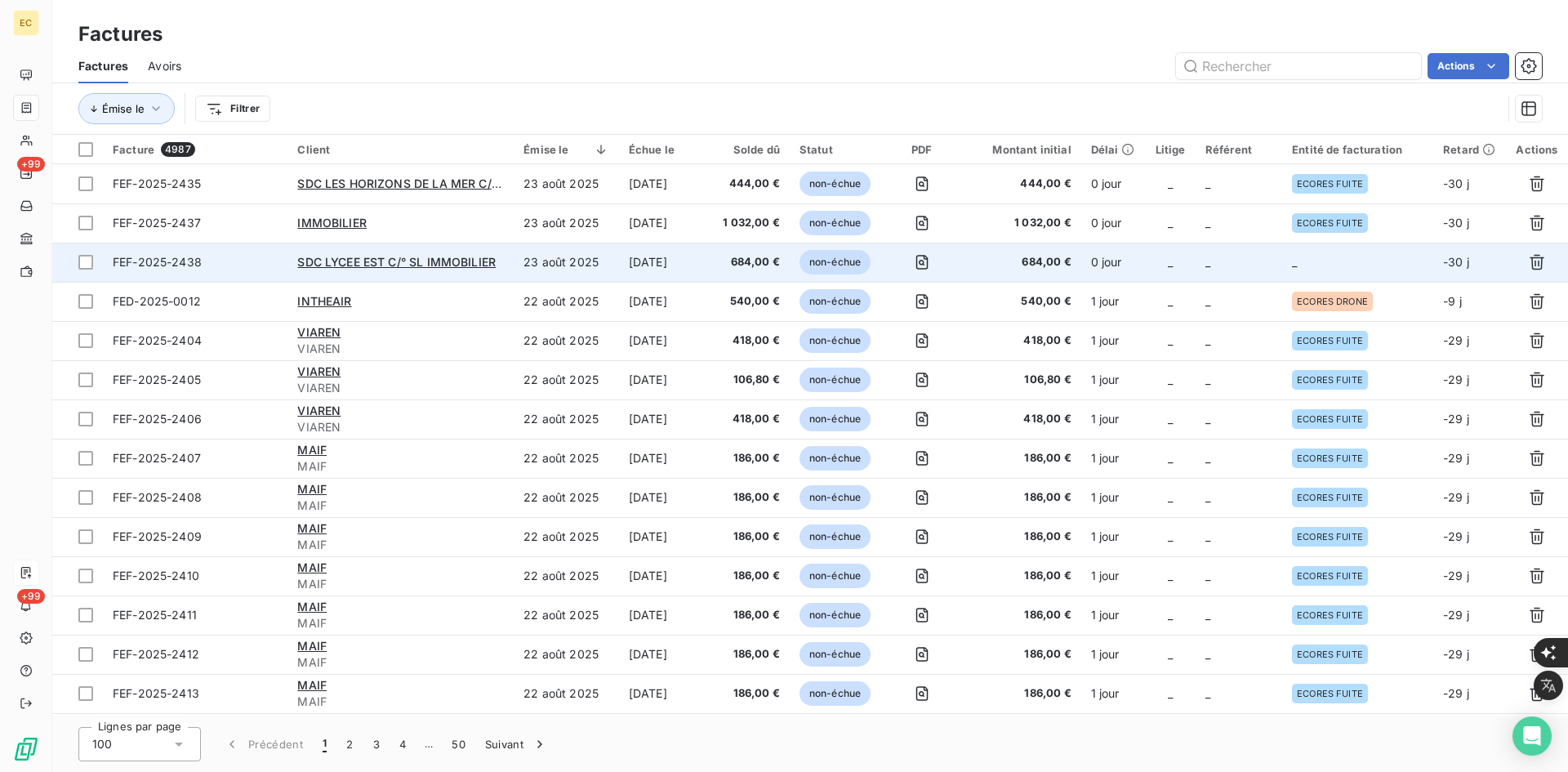
click at [1278, 277] on td "_" at bounding box center [1238, 263] width 86 height 40
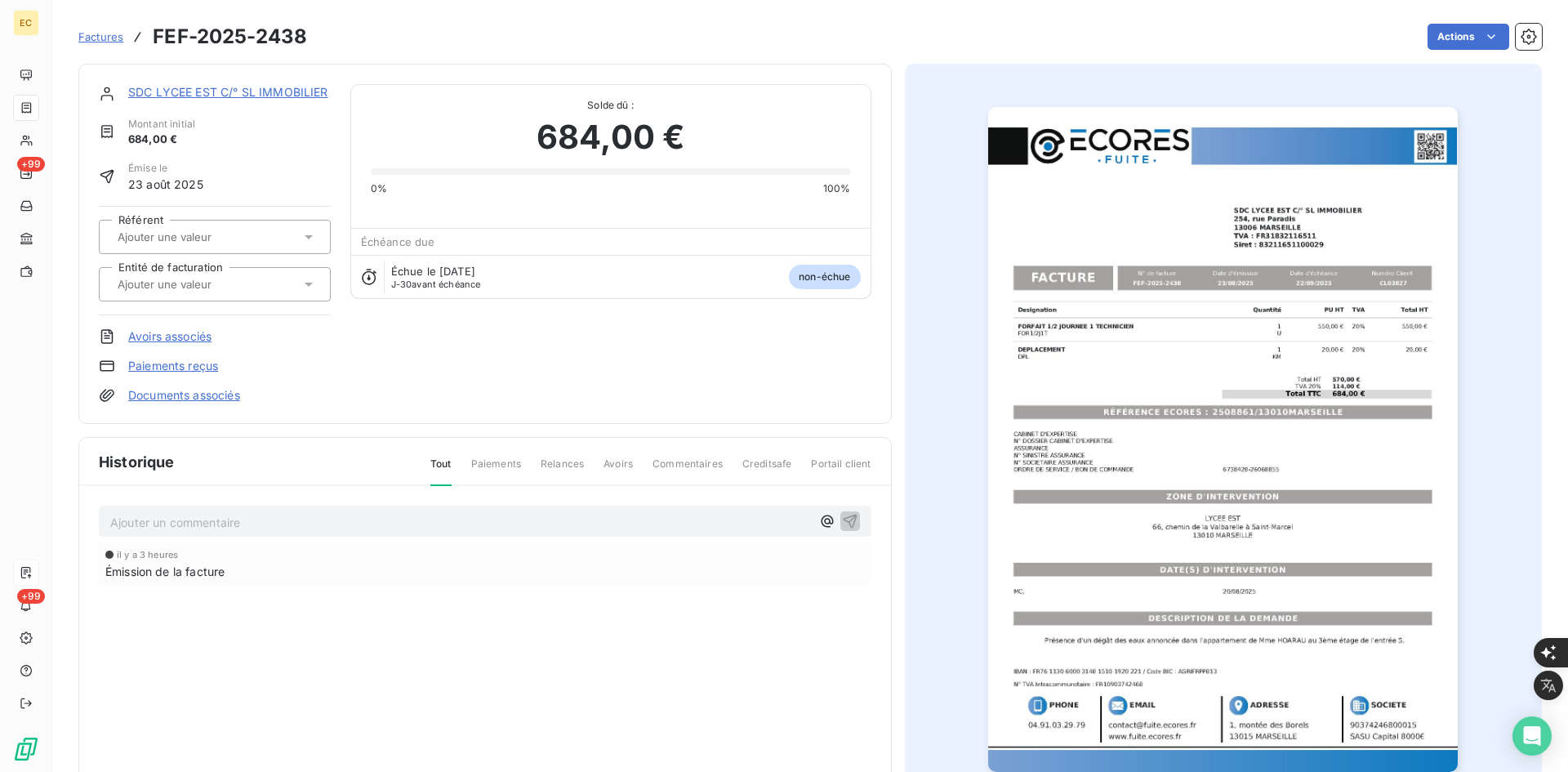
click at [199, 294] on div at bounding box center [207, 283] width 188 height 21
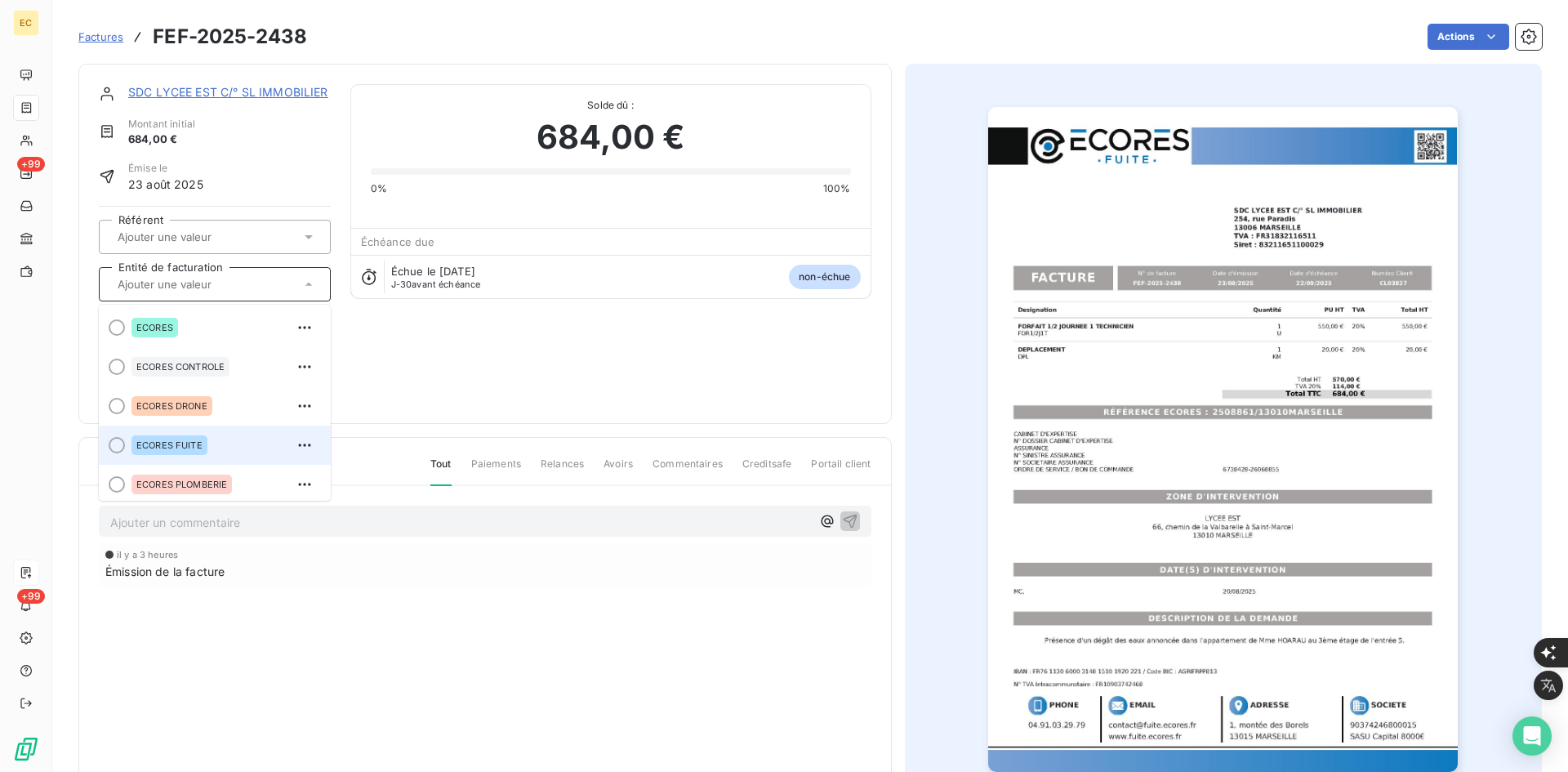
click at [191, 439] on div "ECORES FUITE" at bounding box center [169, 445] width 76 height 20
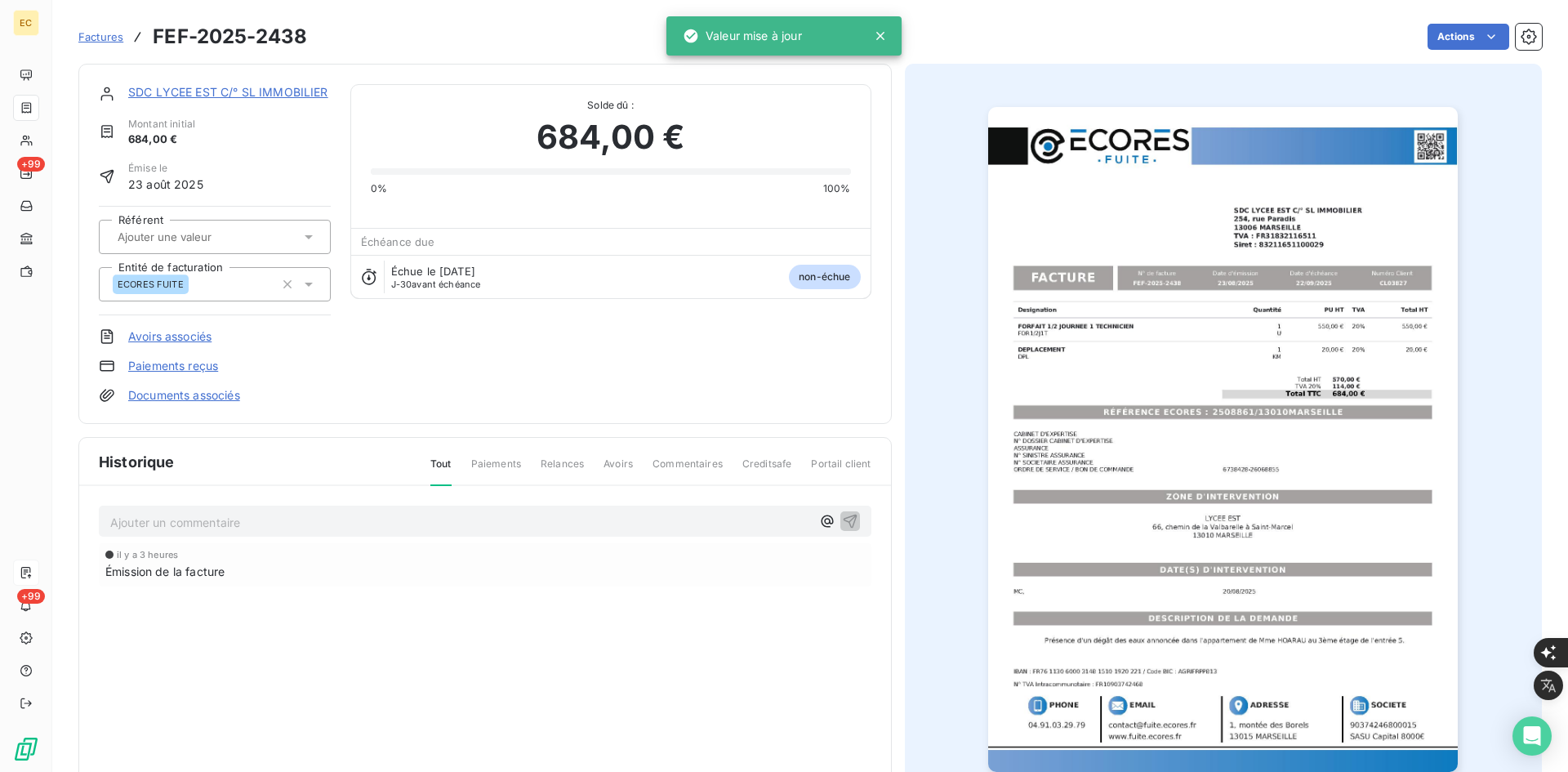
click at [192, 396] on link "Documents associés" at bounding box center [183, 395] width 112 height 16
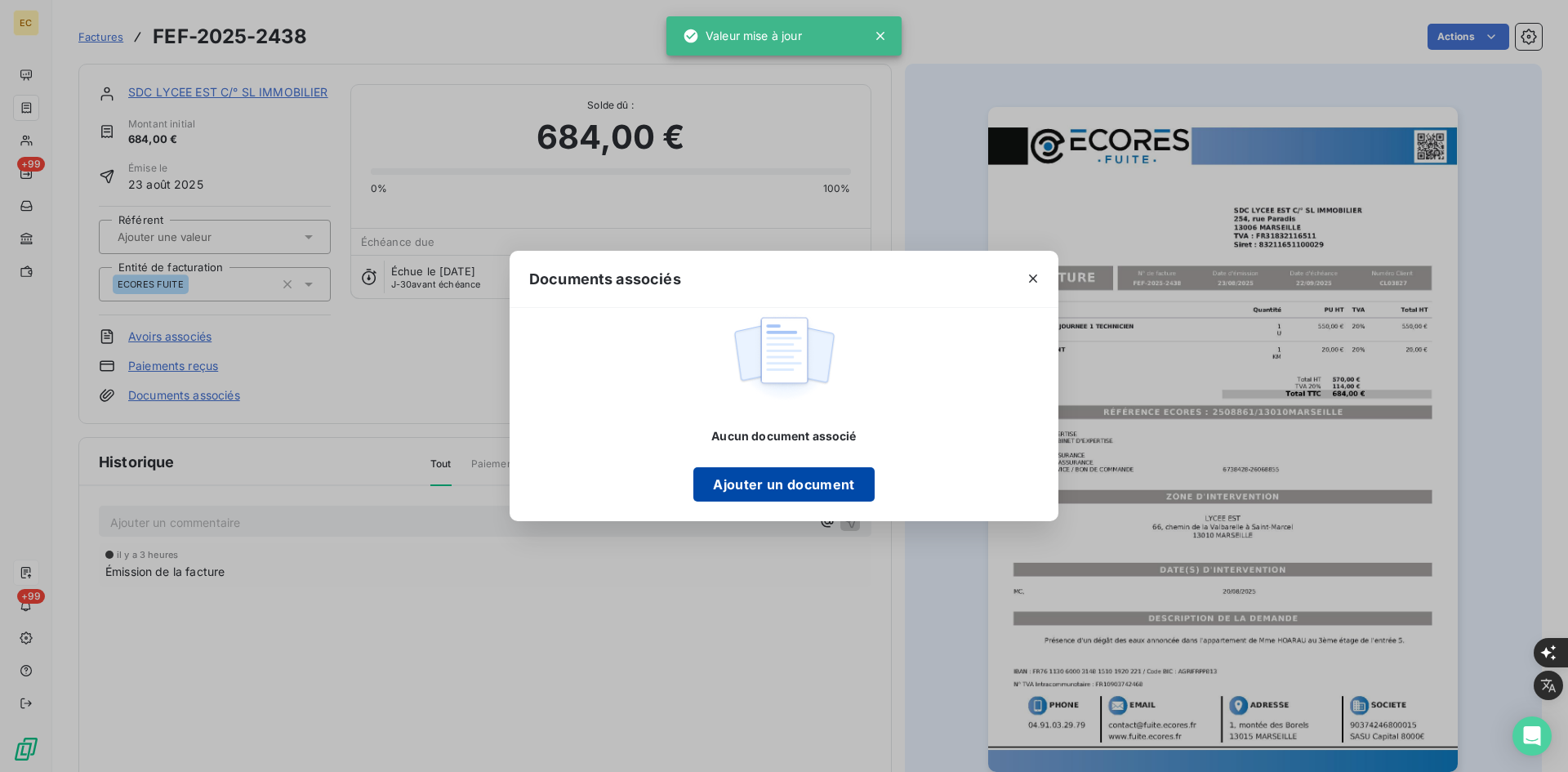
click at [789, 477] on button "Ajouter un document" at bounding box center [784, 484] width 180 height 35
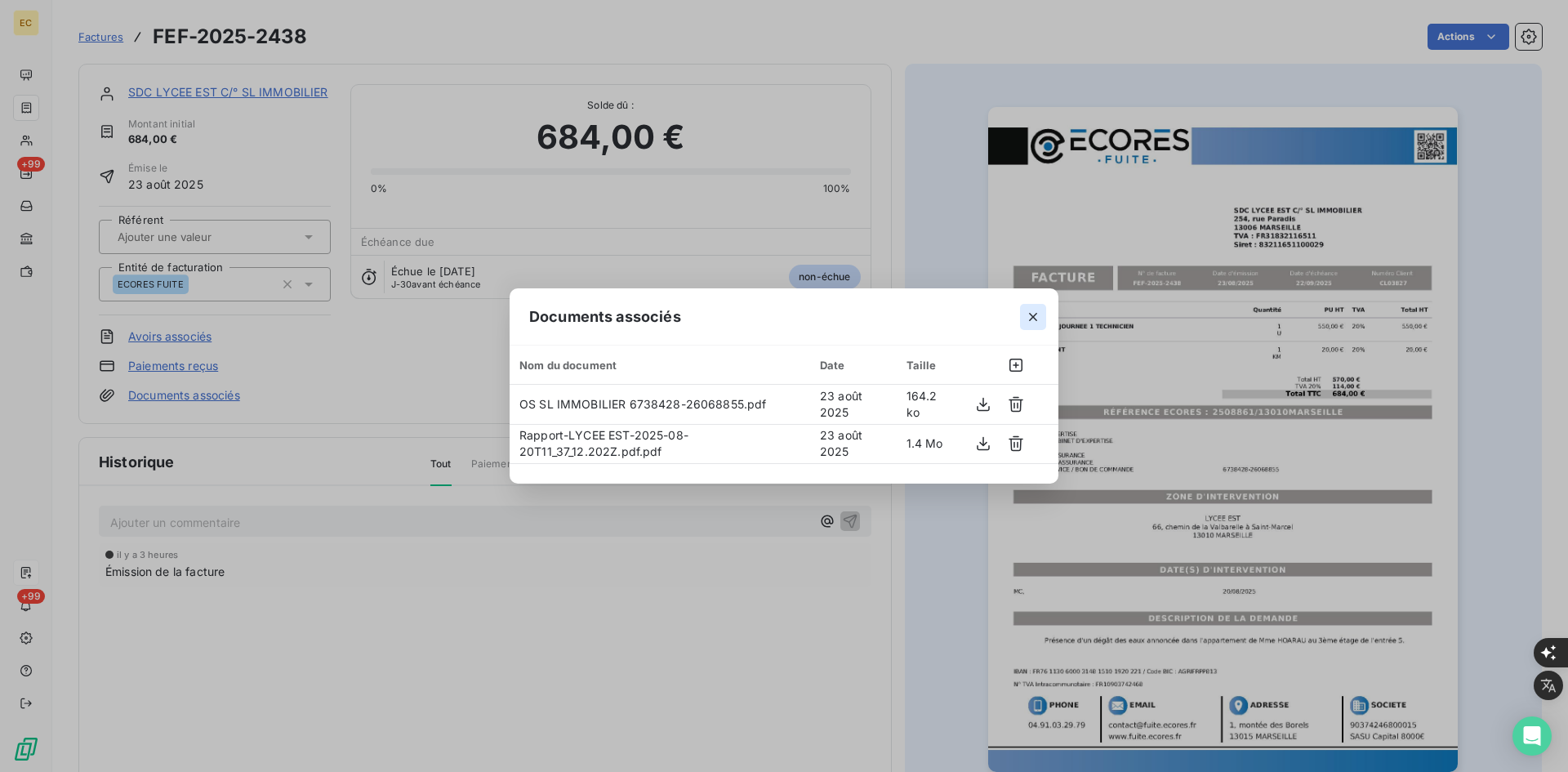
click at [1032, 317] on icon "button" at bounding box center [1033, 316] width 16 height 16
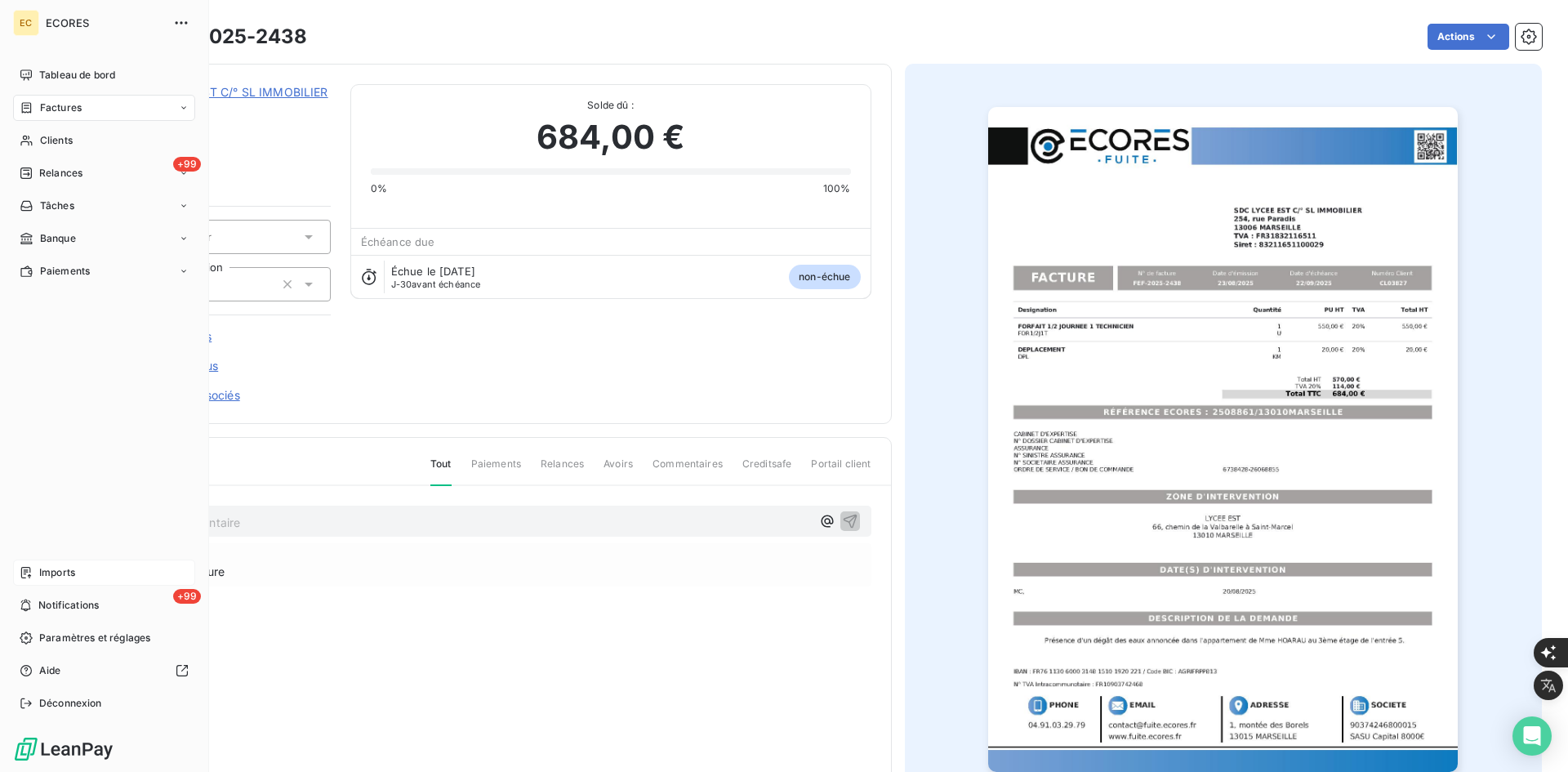
click at [50, 571] on span "Imports" at bounding box center [57, 572] width 36 height 15
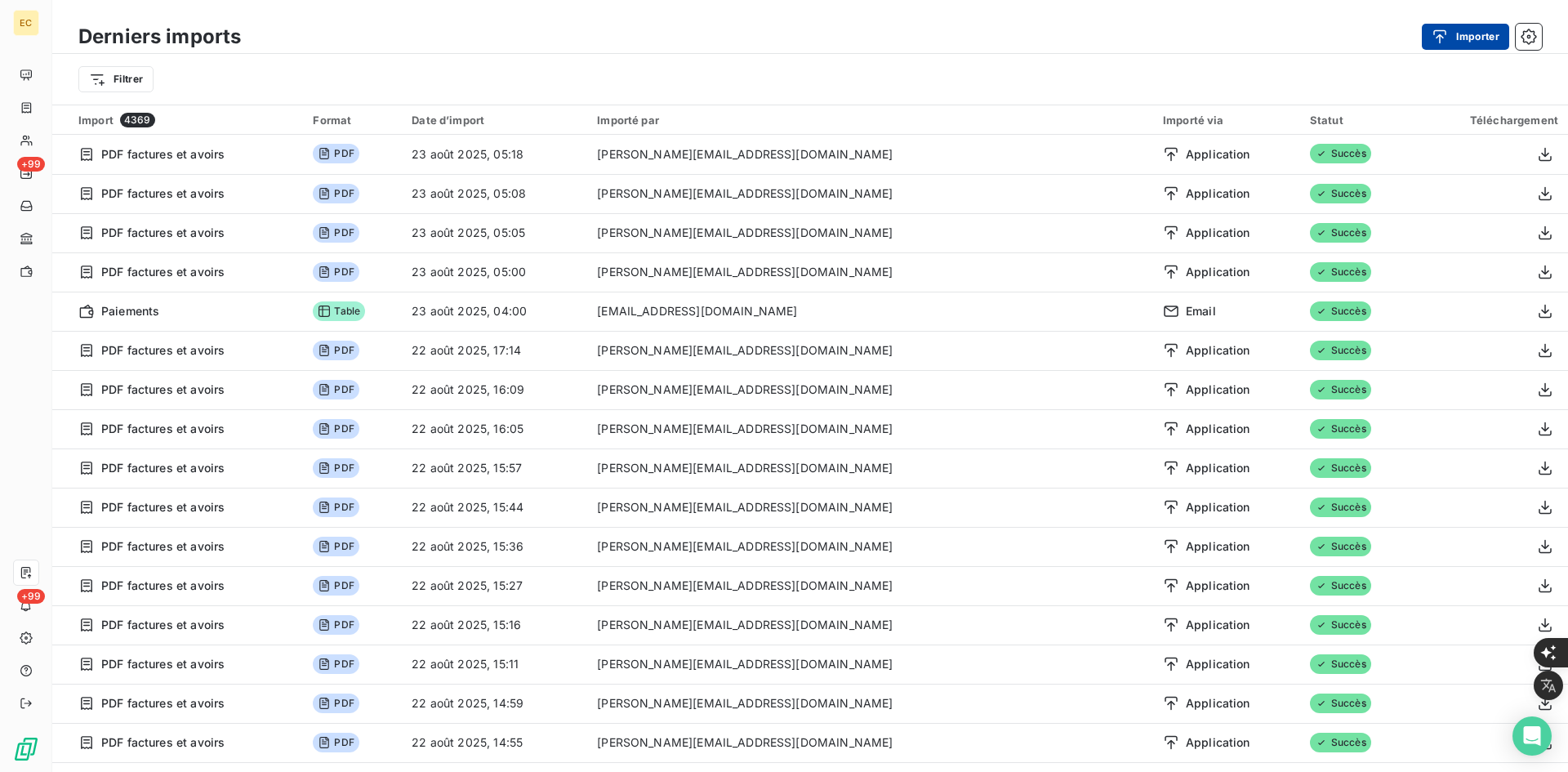
click at [1446, 45] on button "Importer" at bounding box center [1466, 37] width 87 height 26
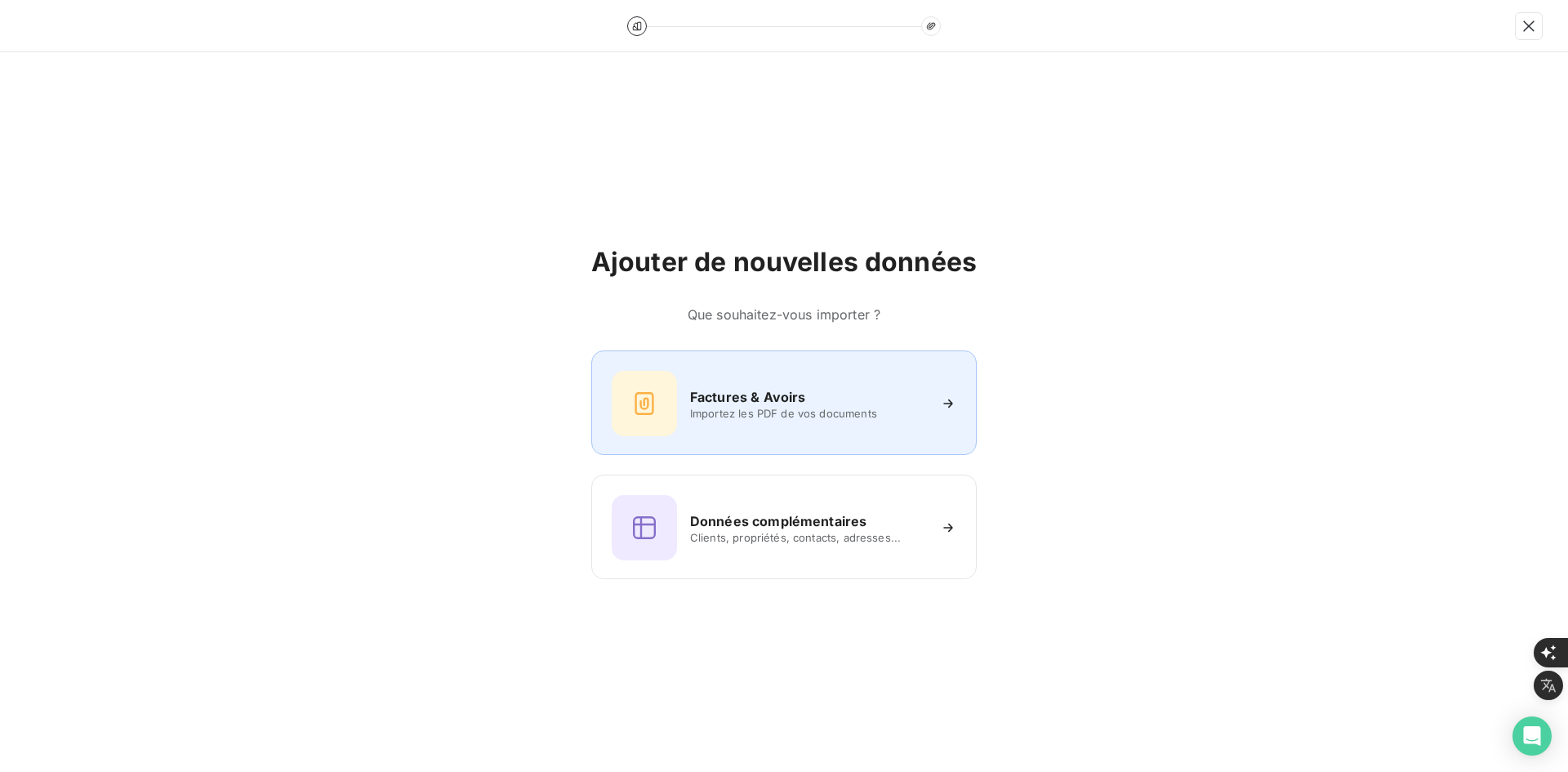
click at [797, 396] on h6 "Factures & Avoirs" at bounding box center [747, 397] width 116 height 20
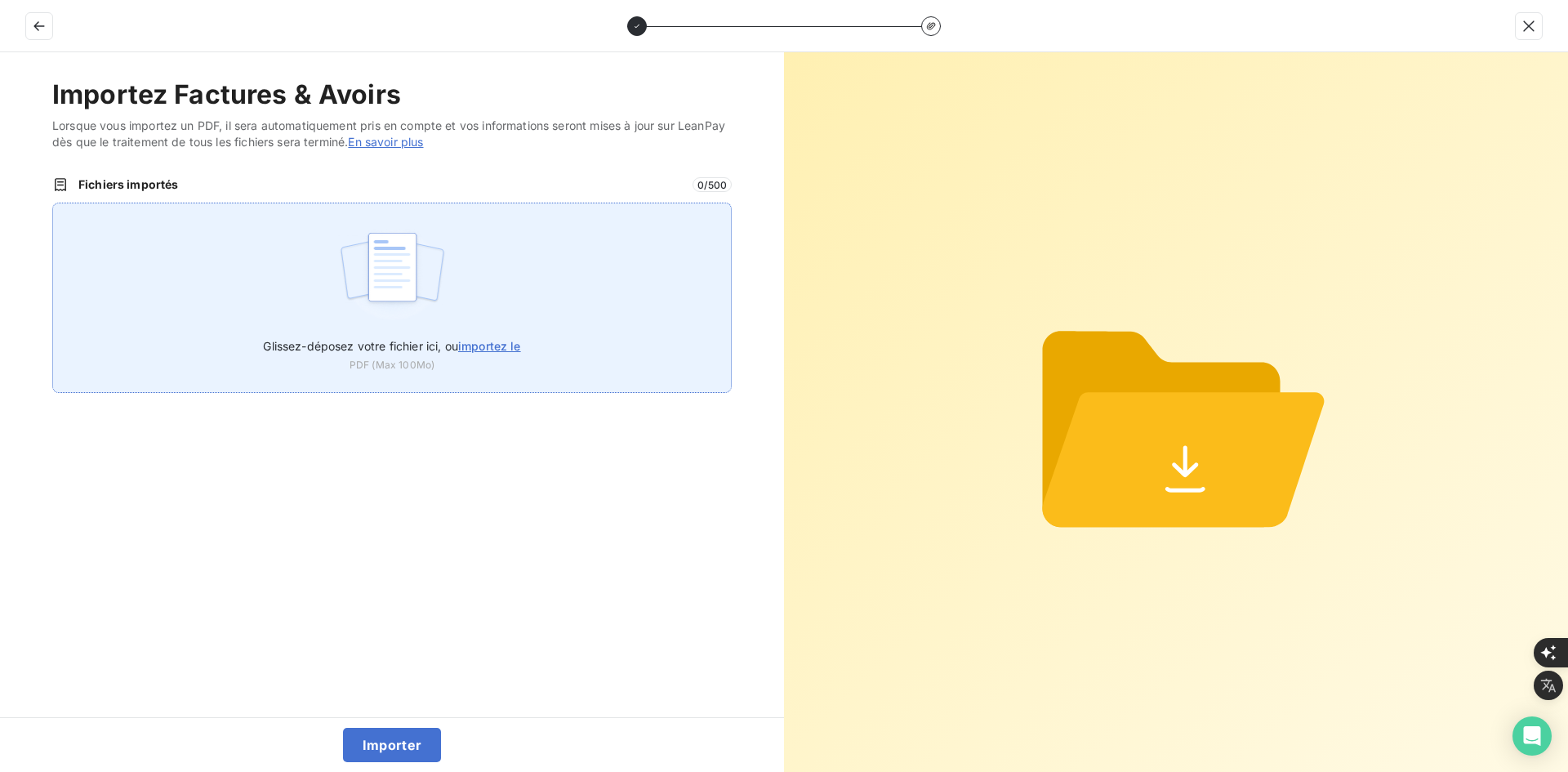
click at [613, 294] on div "Glissez-déposez votre fichier ici, ou importez le PDF (Max 100Mo)" at bounding box center [392, 297] width 680 height 190
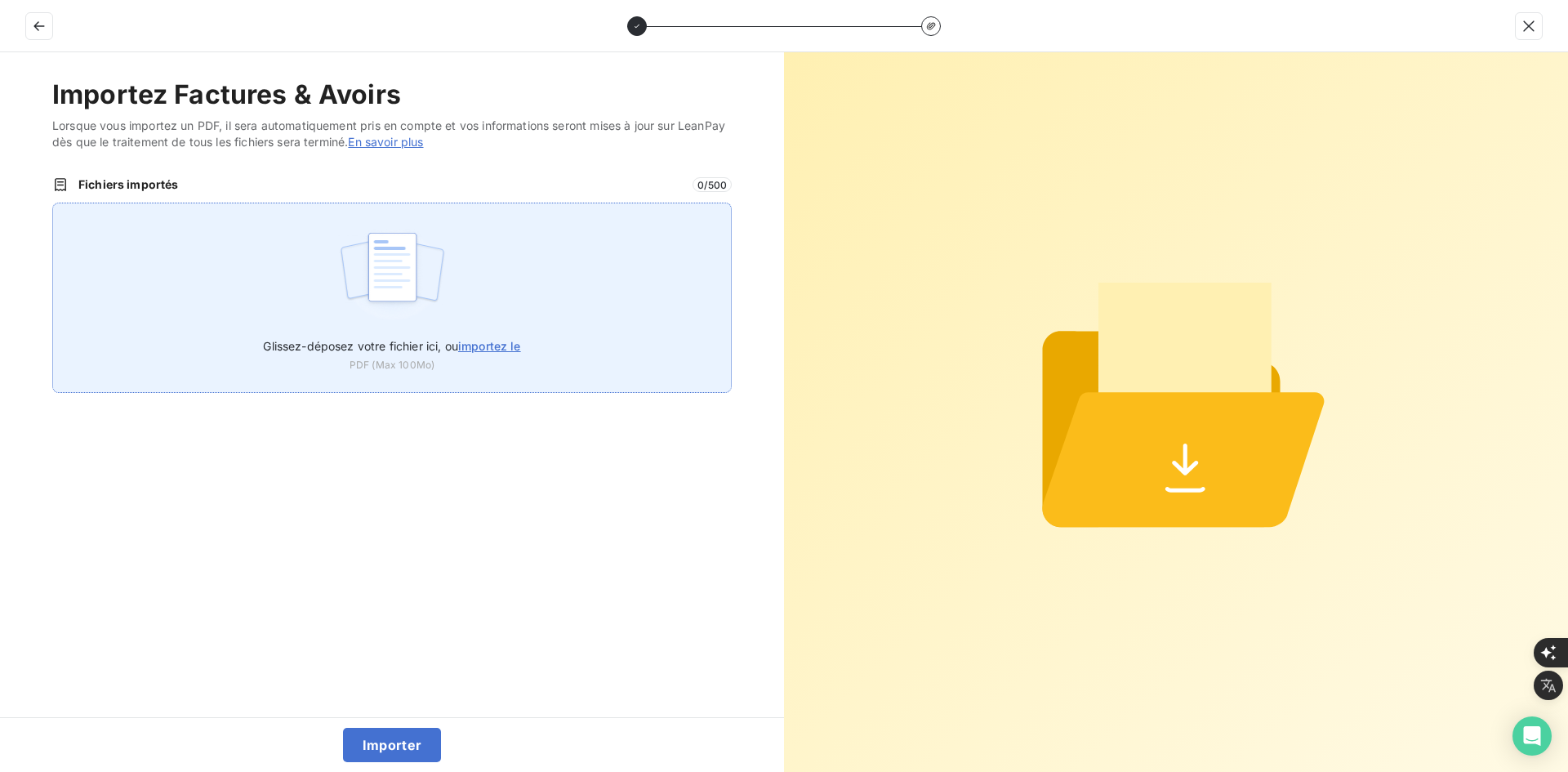
type input "C:\fakepath\OS FONCIA.pdf"
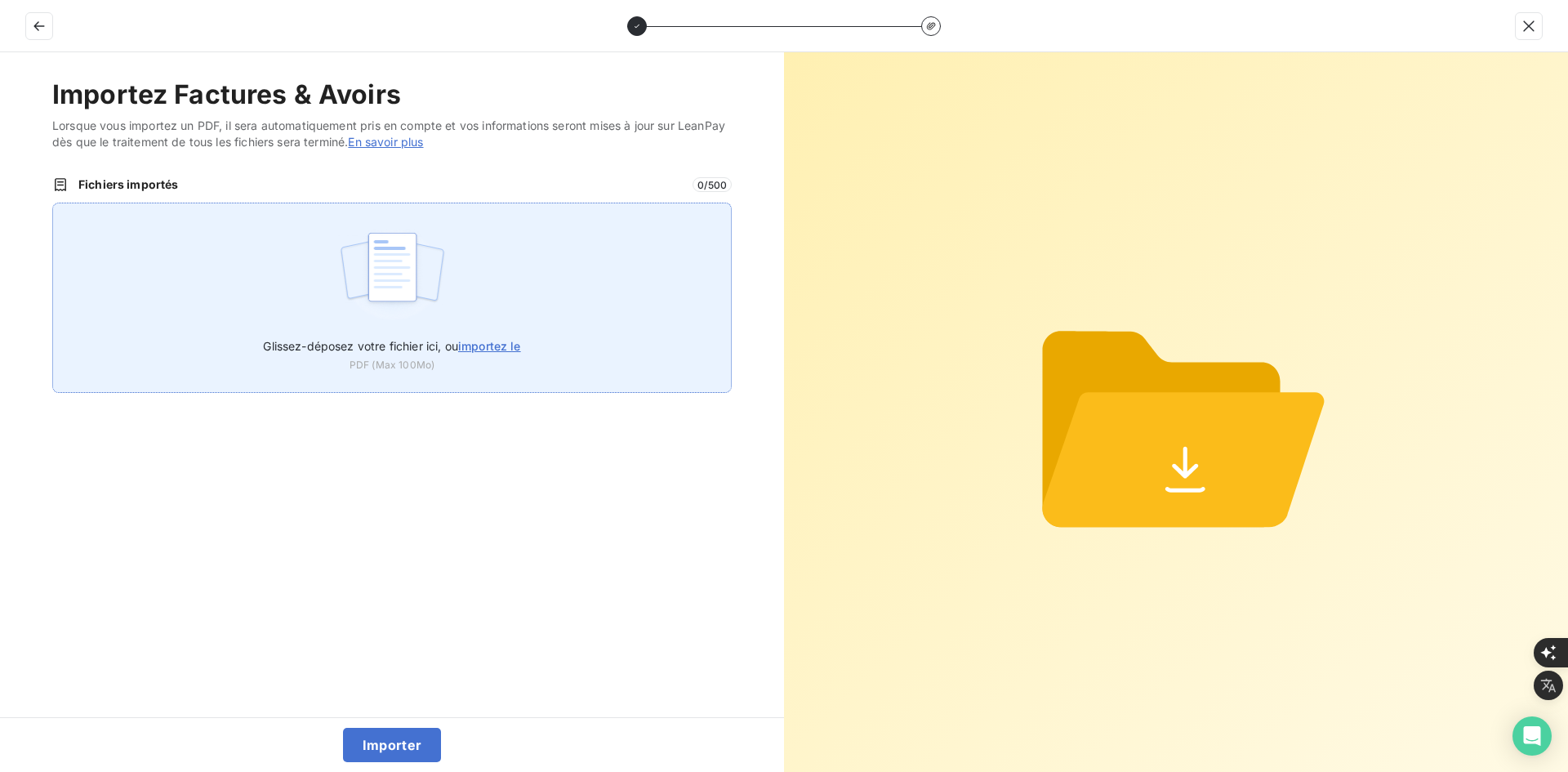
click at [317, 276] on div "Glissez-déposez votre fichier ici, ou importez le PDF (Max 100Mo)" at bounding box center [392, 297] width 680 height 190
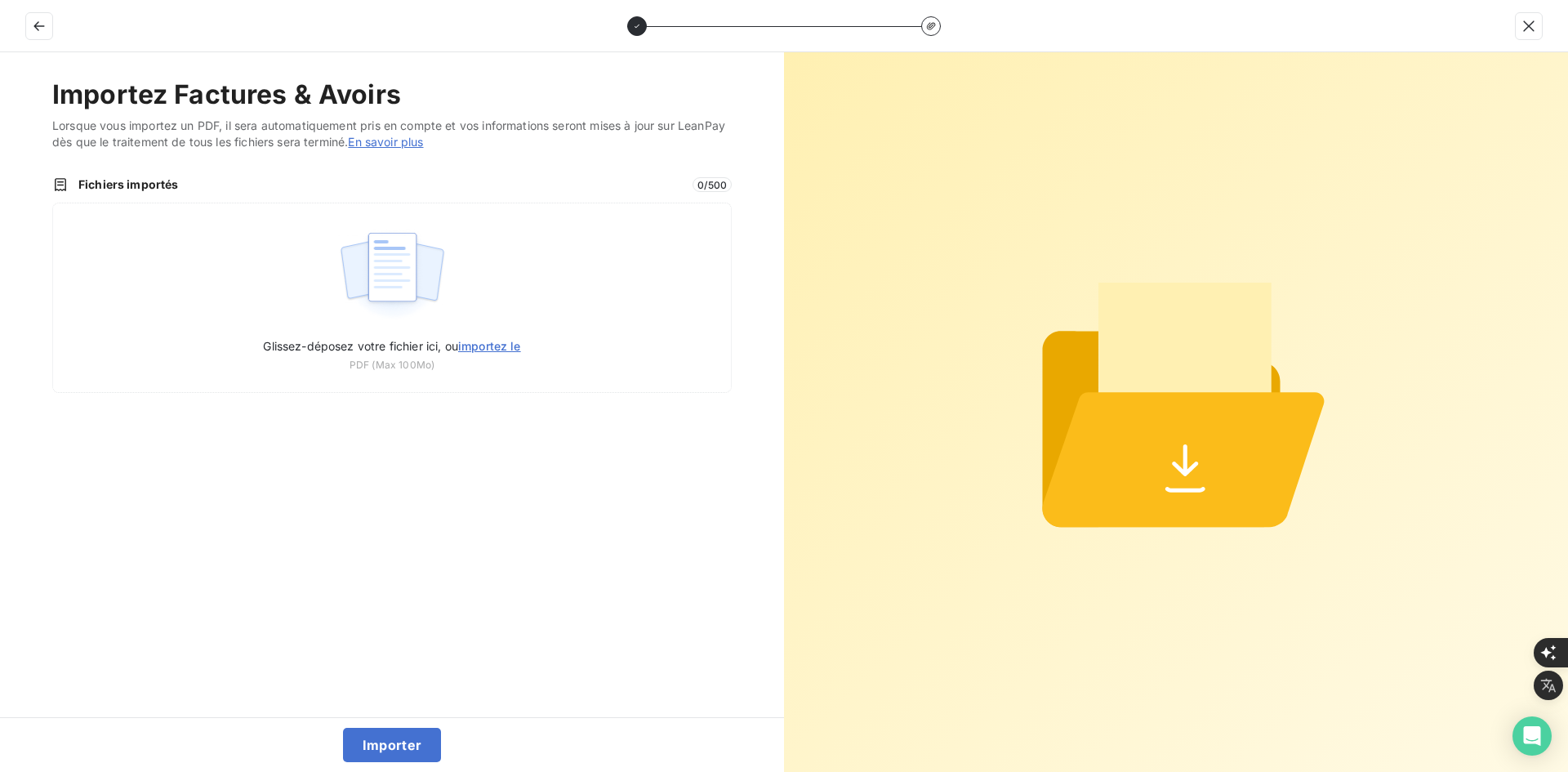
type input "C:\fakepath\FEF-2025-2439.pdf"
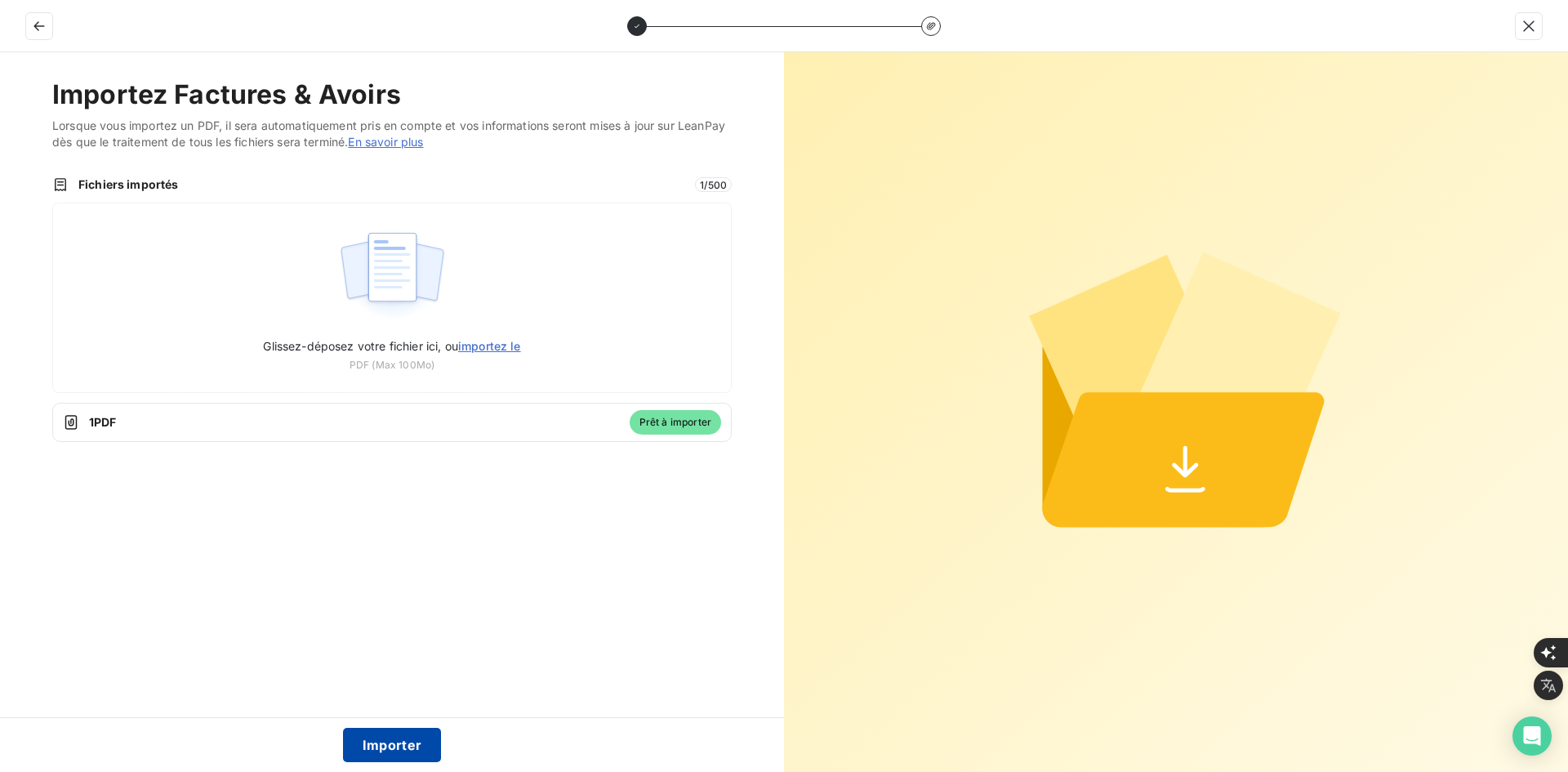
click at [393, 745] on button "Importer" at bounding box center [392, 744] width 99 height 35
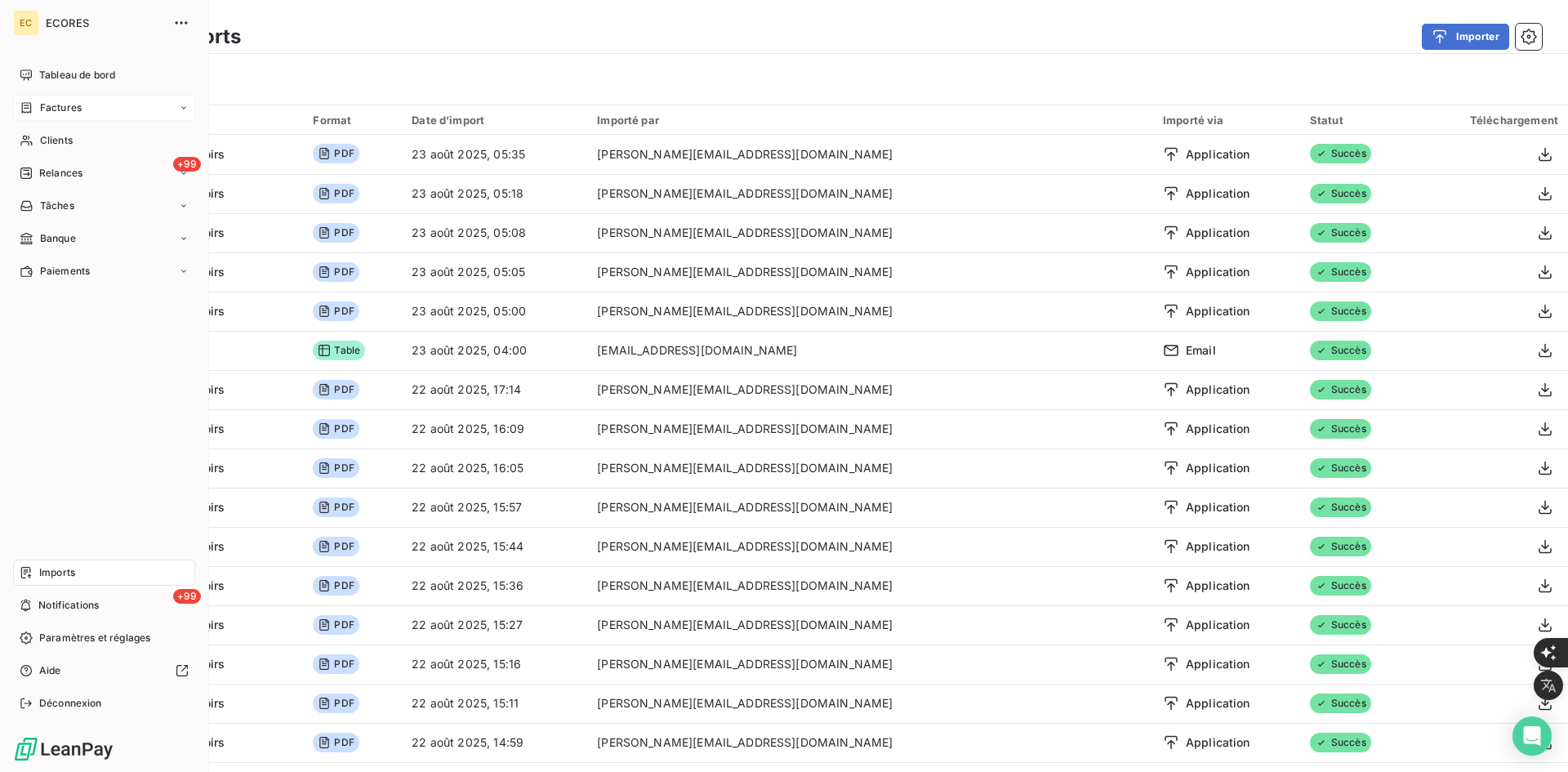
click at [84, 108] on div "Factures" at bounding box center [104, 108] width 182 height 26
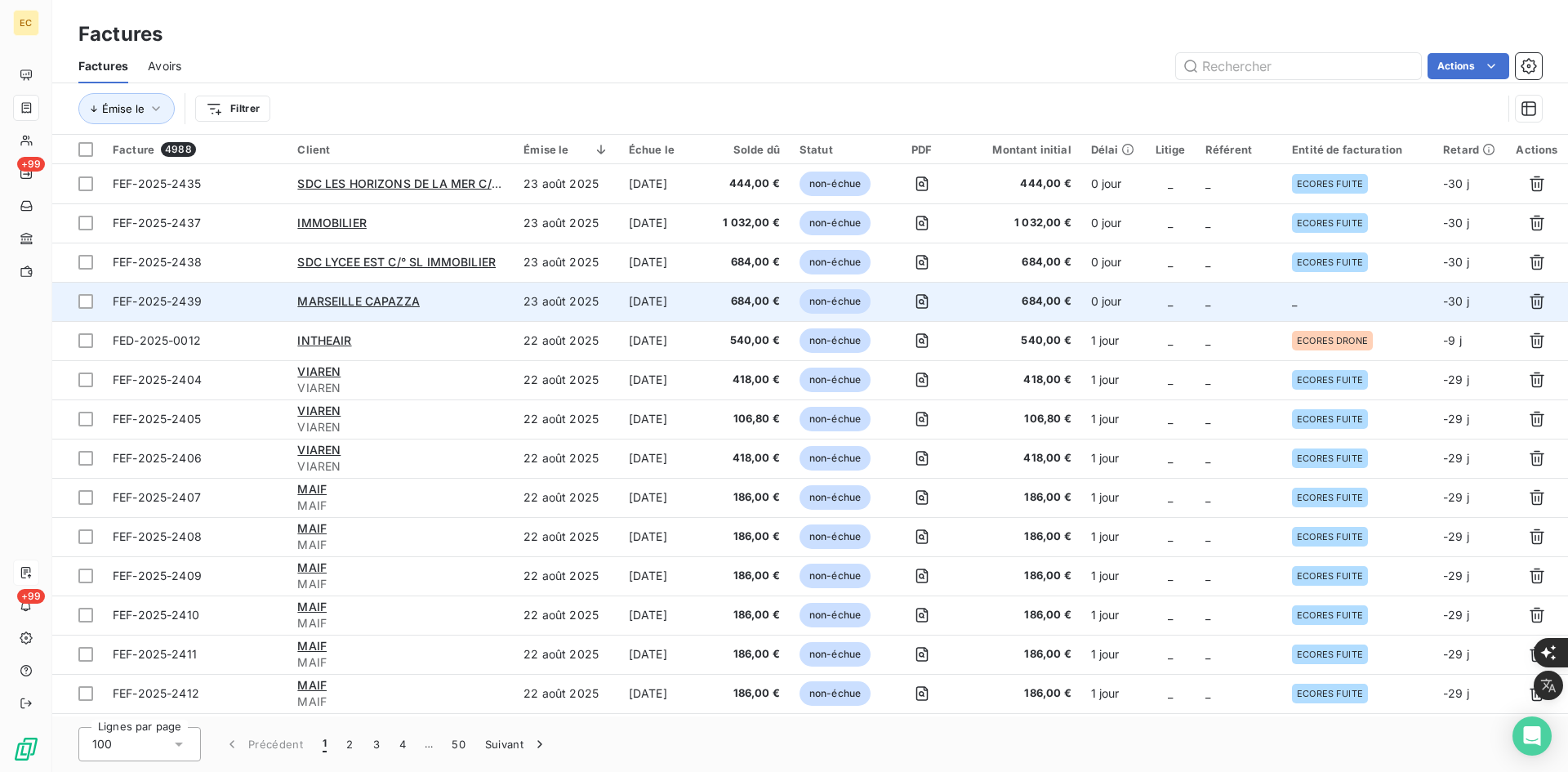
click at [1132, 290] on td "0 jour" at bounding box center [1113, 301] width 64 height 40
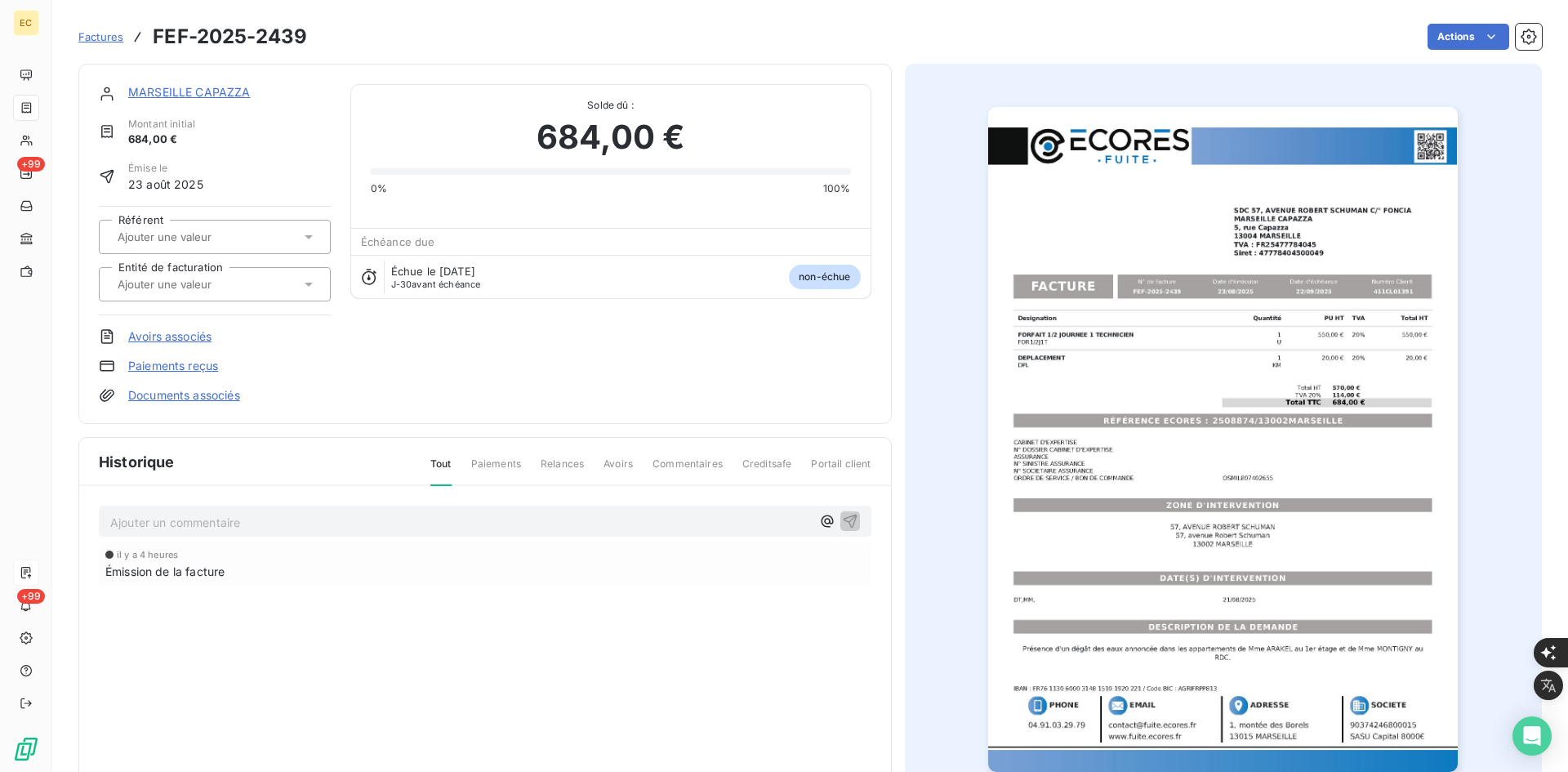
click at [266, 284] on div at bounding box center [207, 283] width 188 height 21
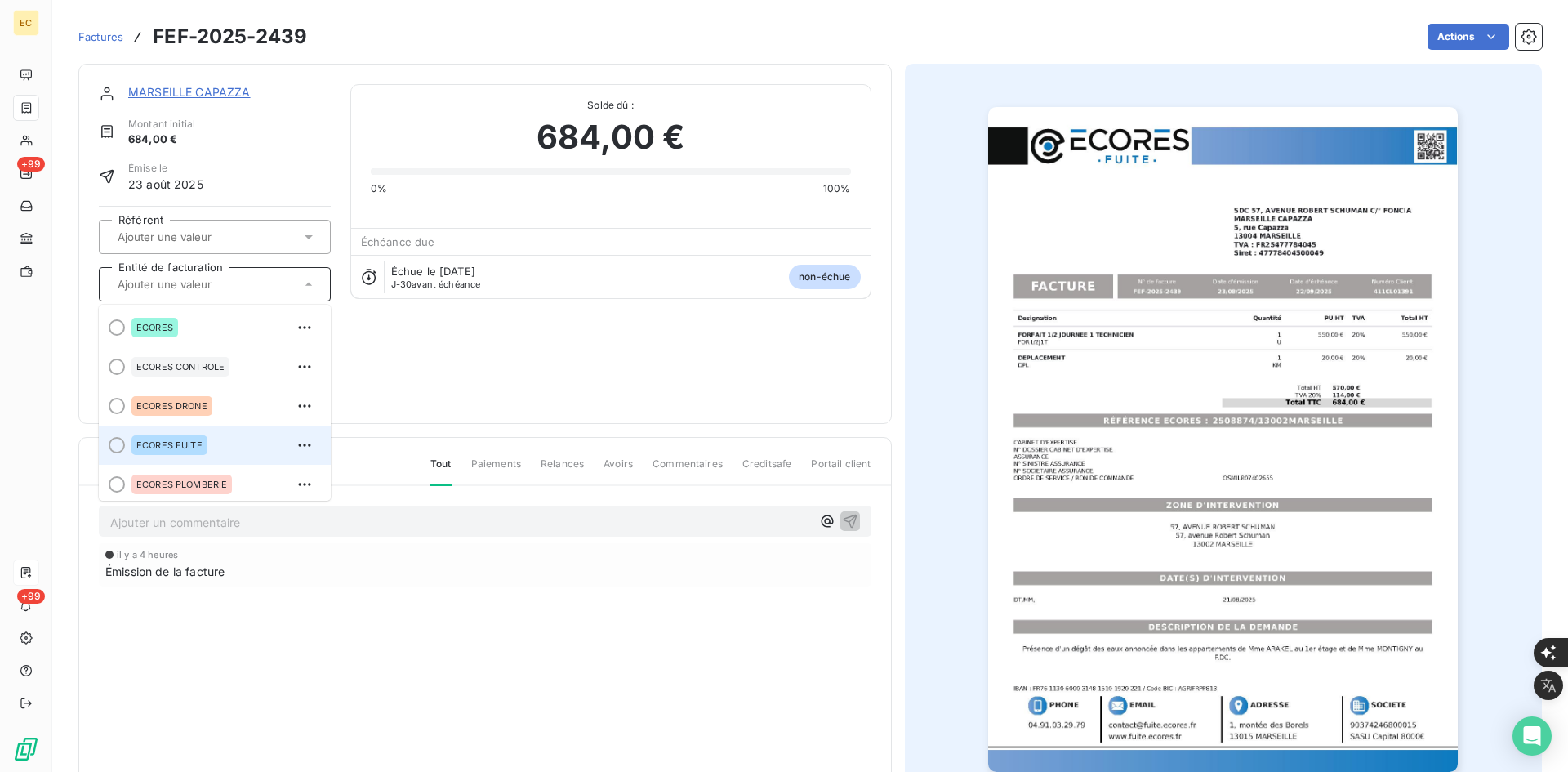
click at [224, 443] on div "ECORES FUITE" at bounding box center [225, 445] width 186 height 26
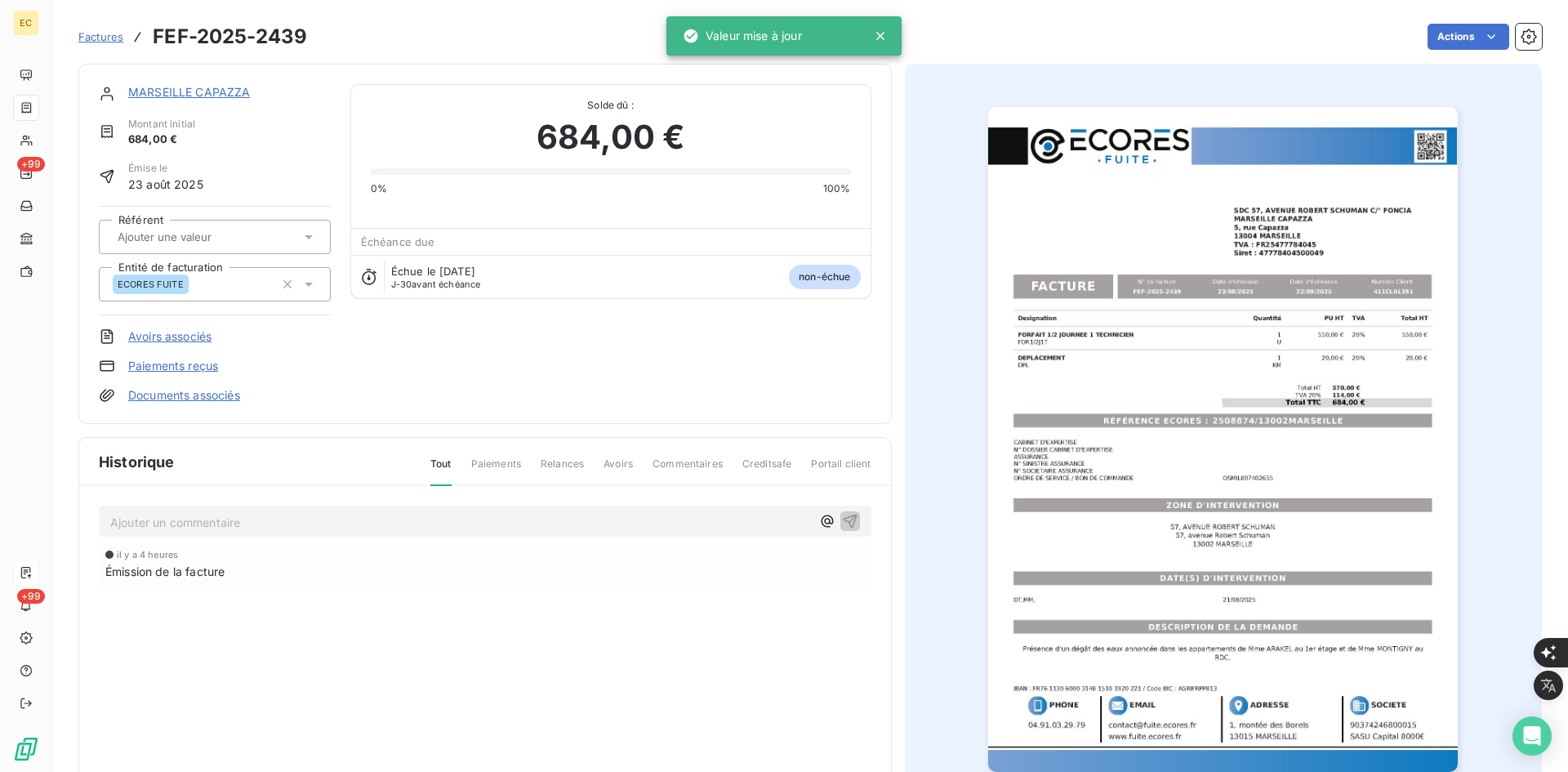
click at [221, 392] on link "Documents associés" at bounding box center [183, 395] width 112 height 16
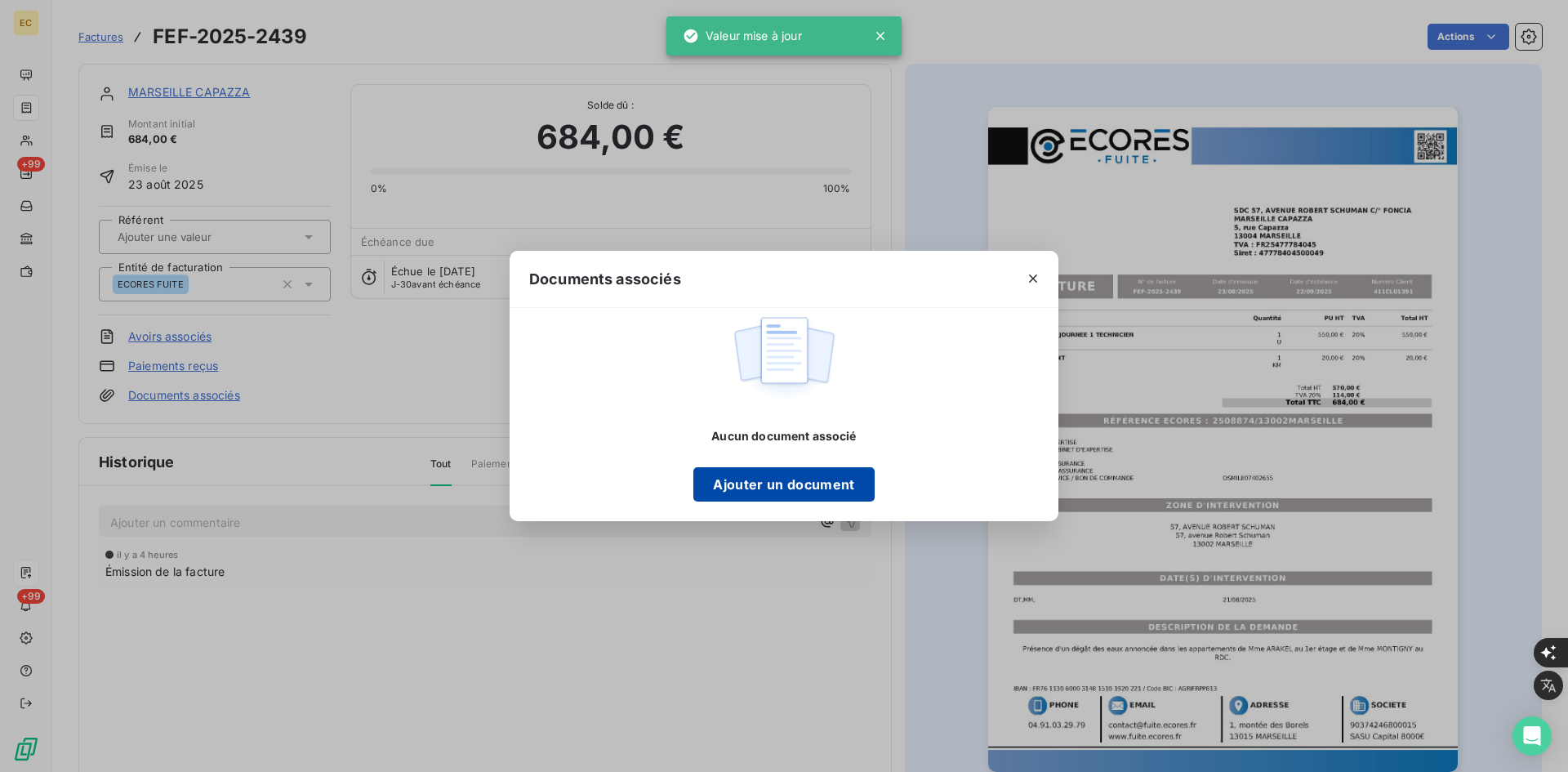
click at [720, 492] on button "Ajouter un document" at bounding box center [784, 484] width 180 height 35
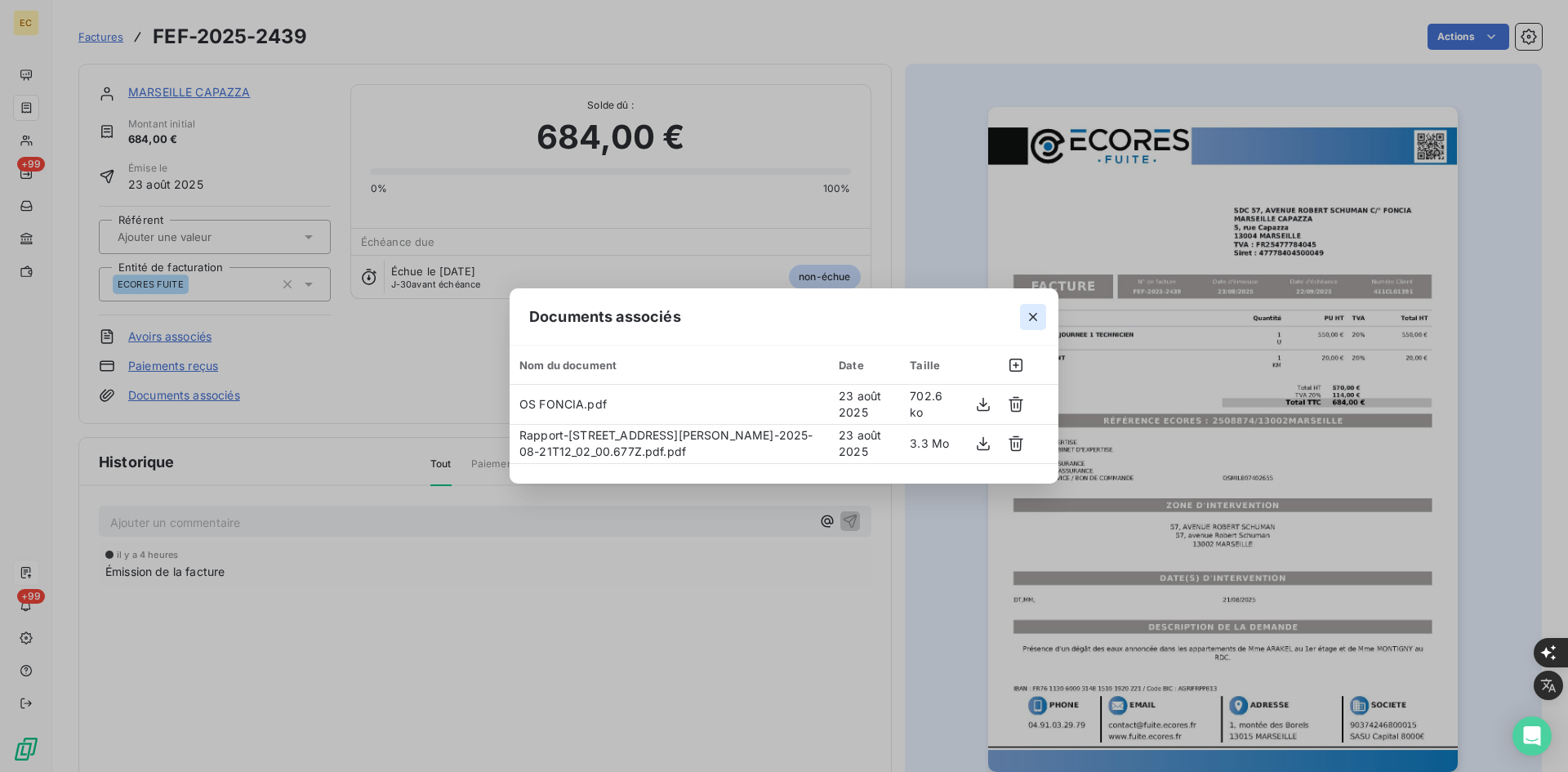
click at [1040, 318] on icon "button" at bounding box center [1033, 316] width 16 height 16
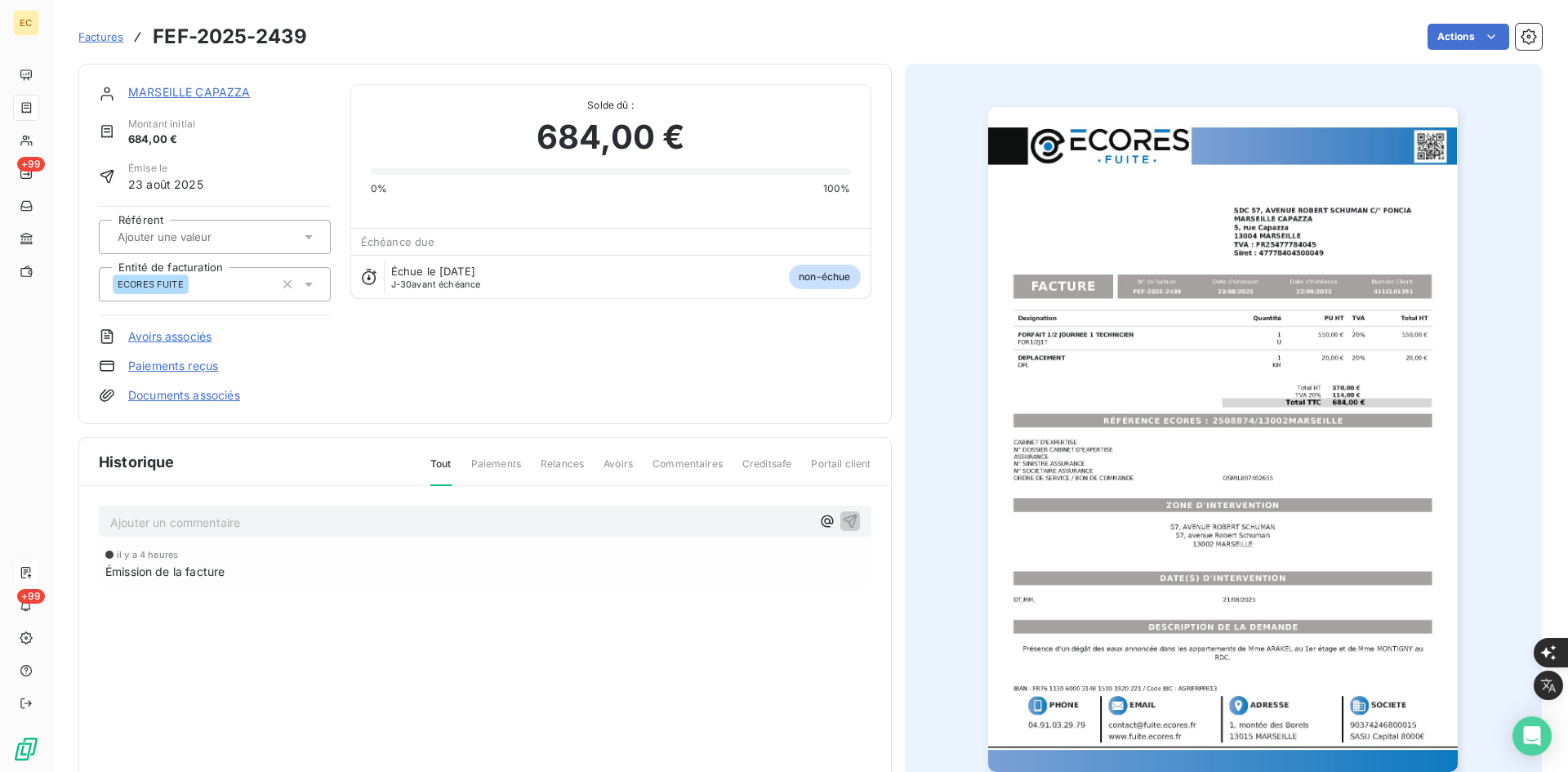
click at [214, 86] on link "MARSEILLE CAPAZZA" at bounding box center [189, 92] width 123 height 14
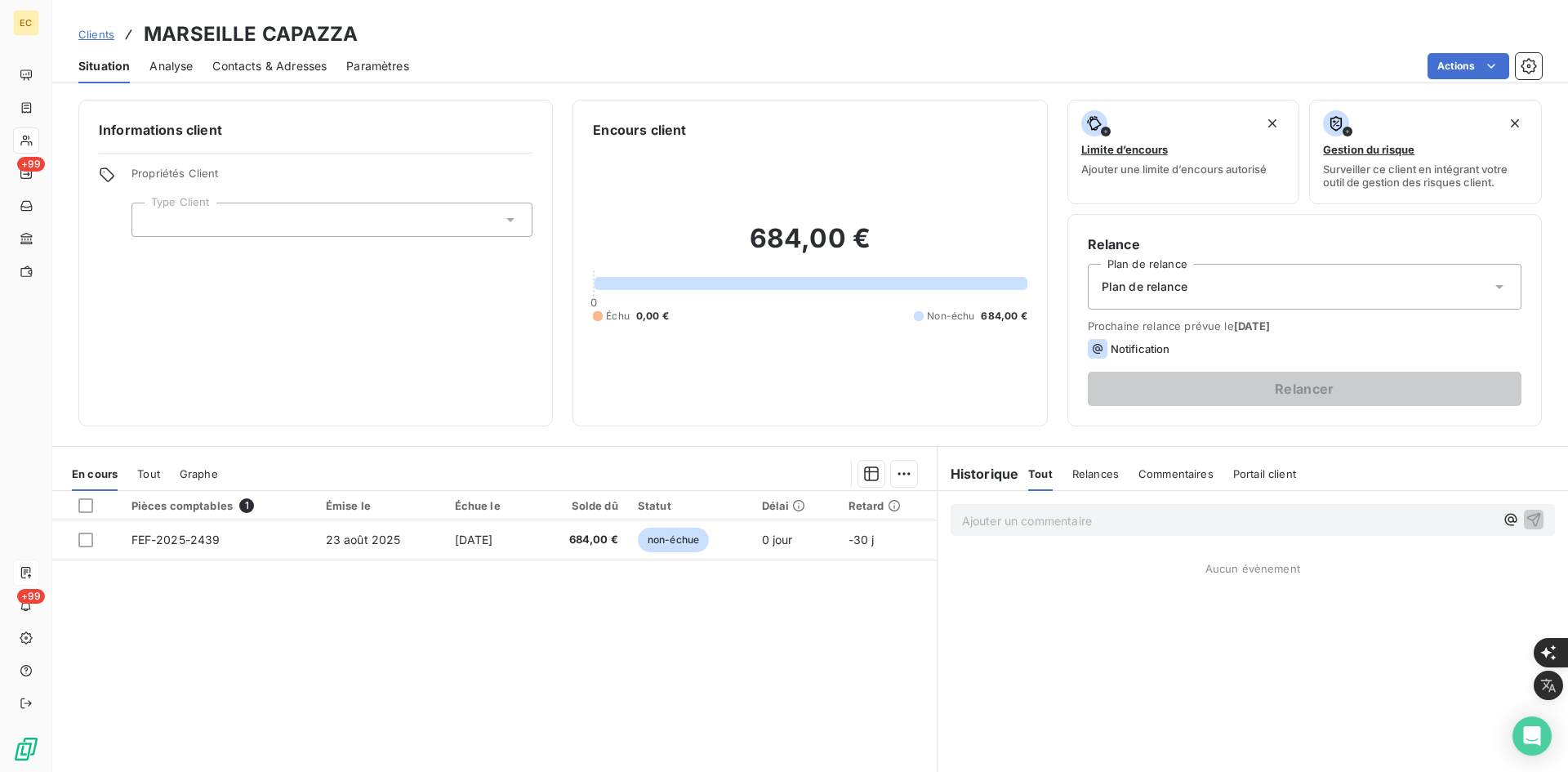
click at [336, 208] on div at bounding box center [332, 219] width 401 height 35
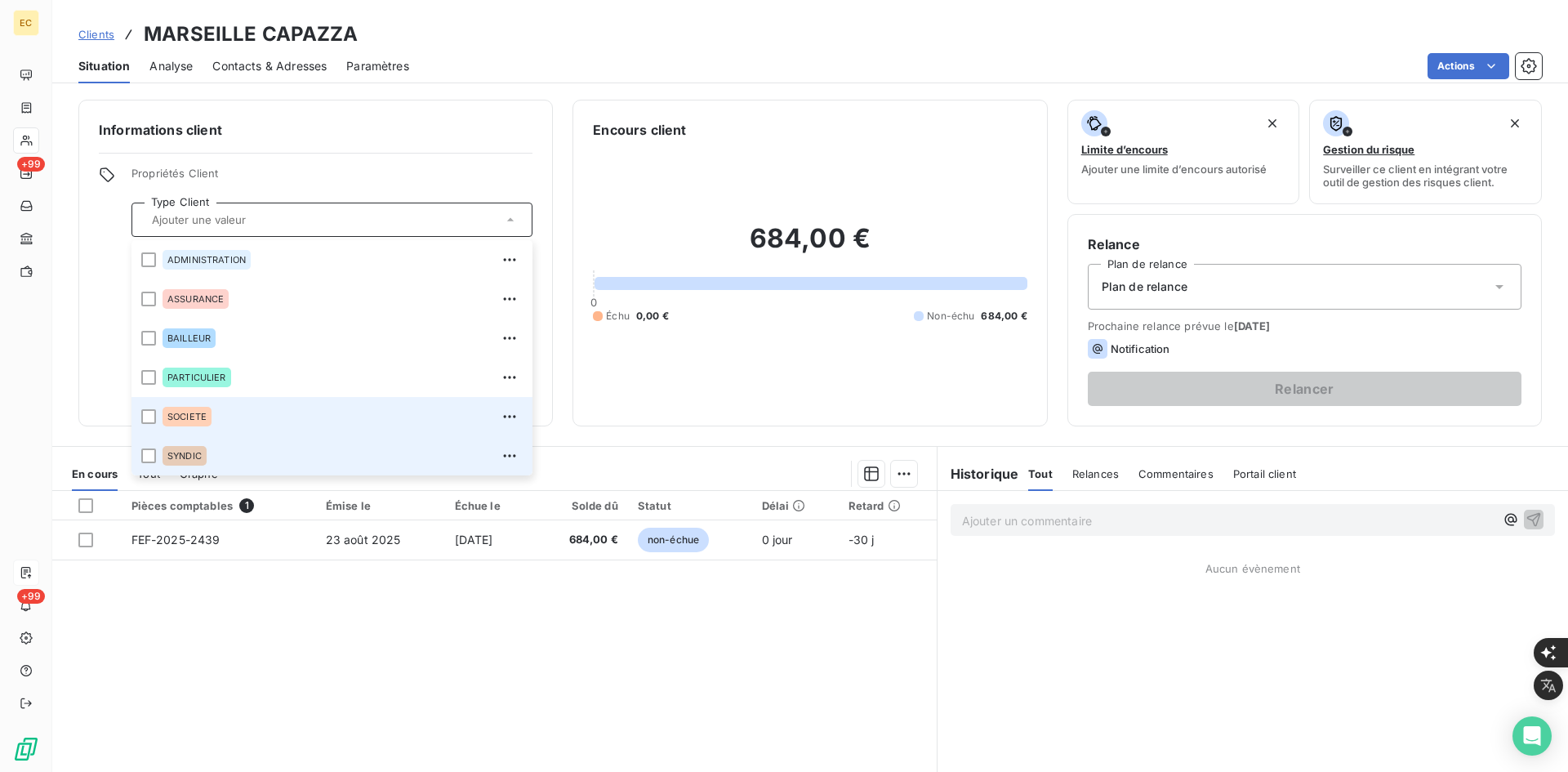
click at [218, 449] on div "SYNDIC" at bounding box center [342, 456] width 360 height 26
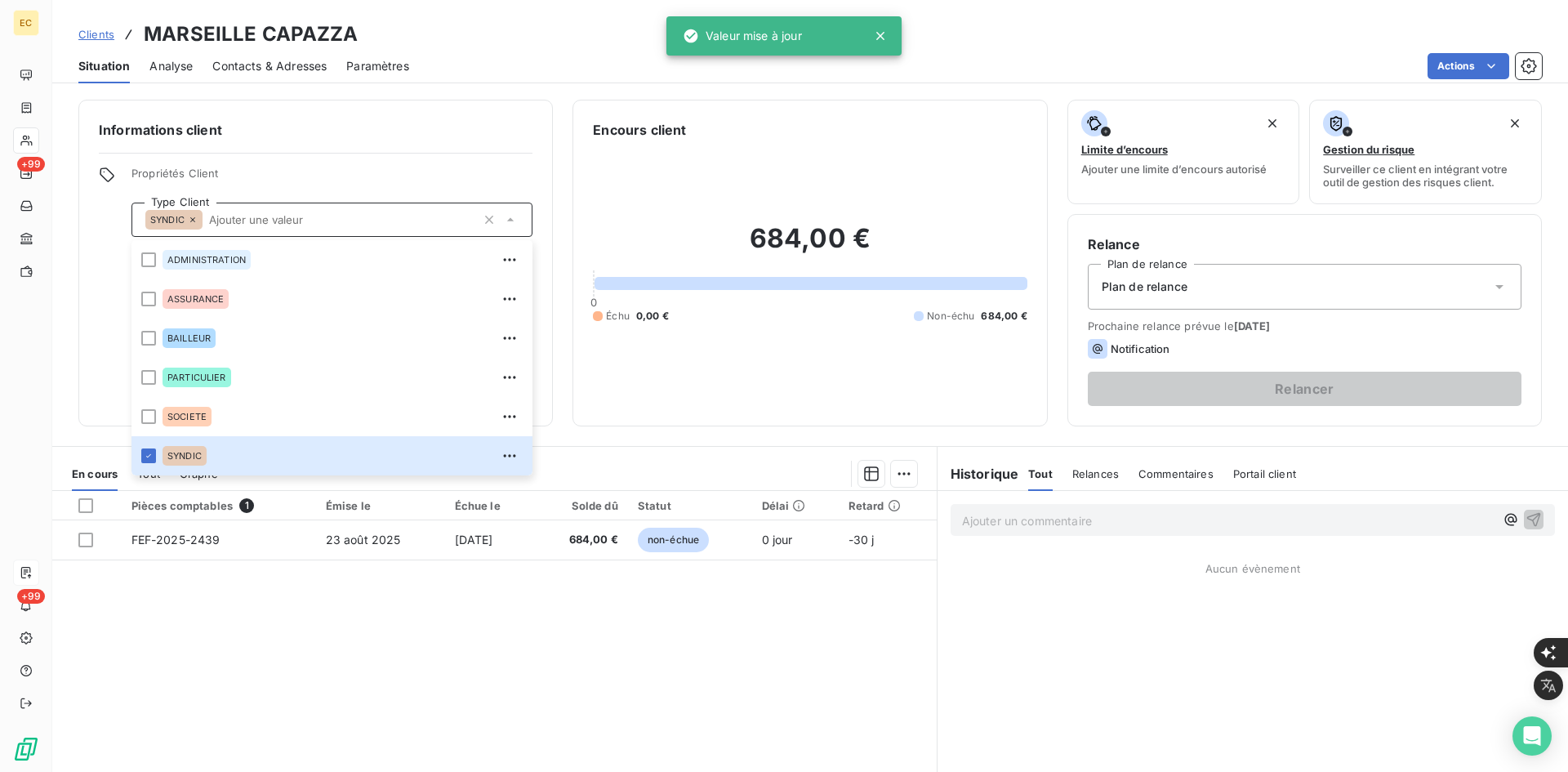
click at [1121, 299] on div "Plan de relance" at bounding box center [1305, 286] width 434 height 46
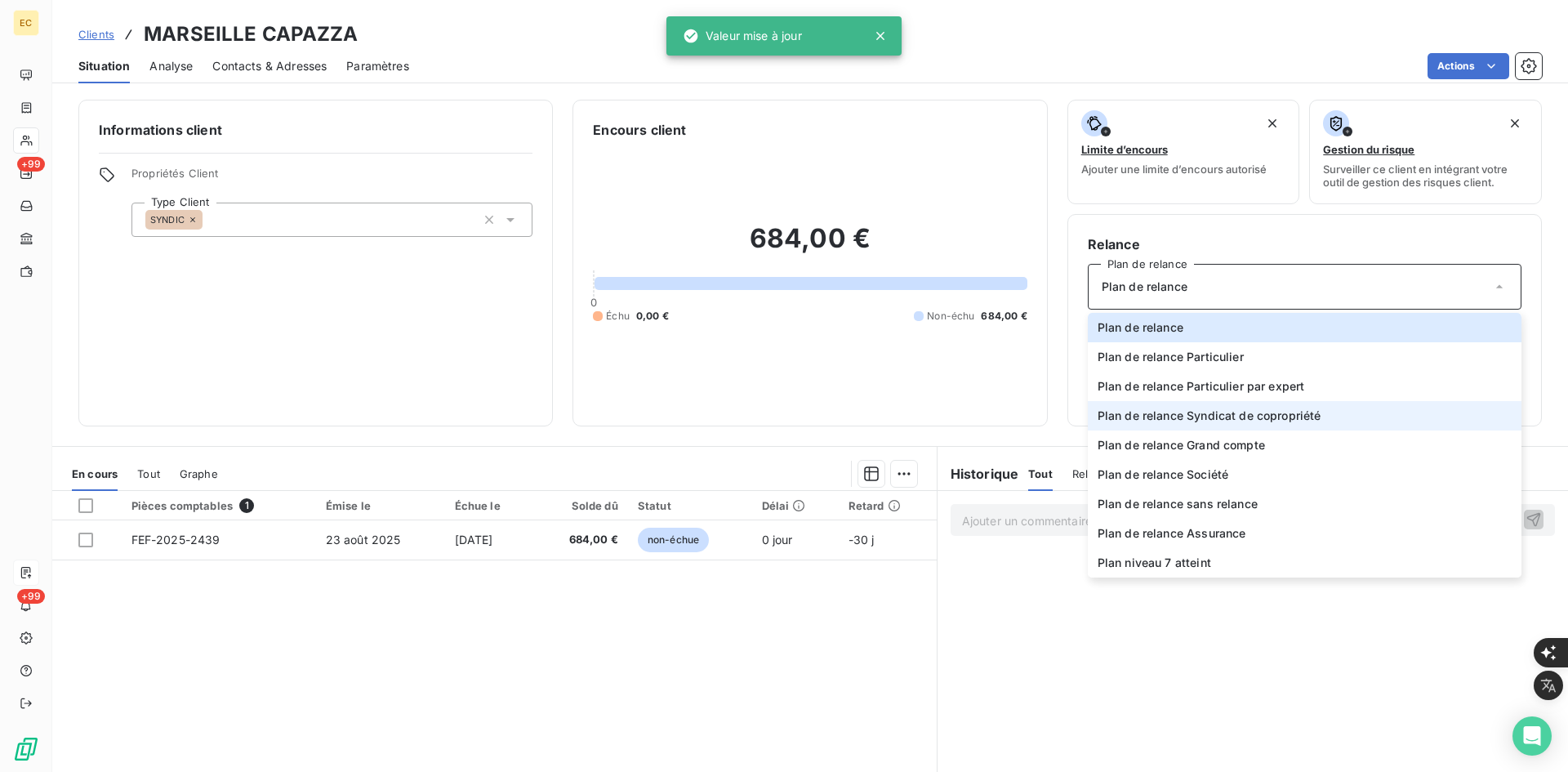
click at [1164, 415] on span "Plan de relance Syndicat de copropriété" at bounding box center [1210, 415] width 224 height 16
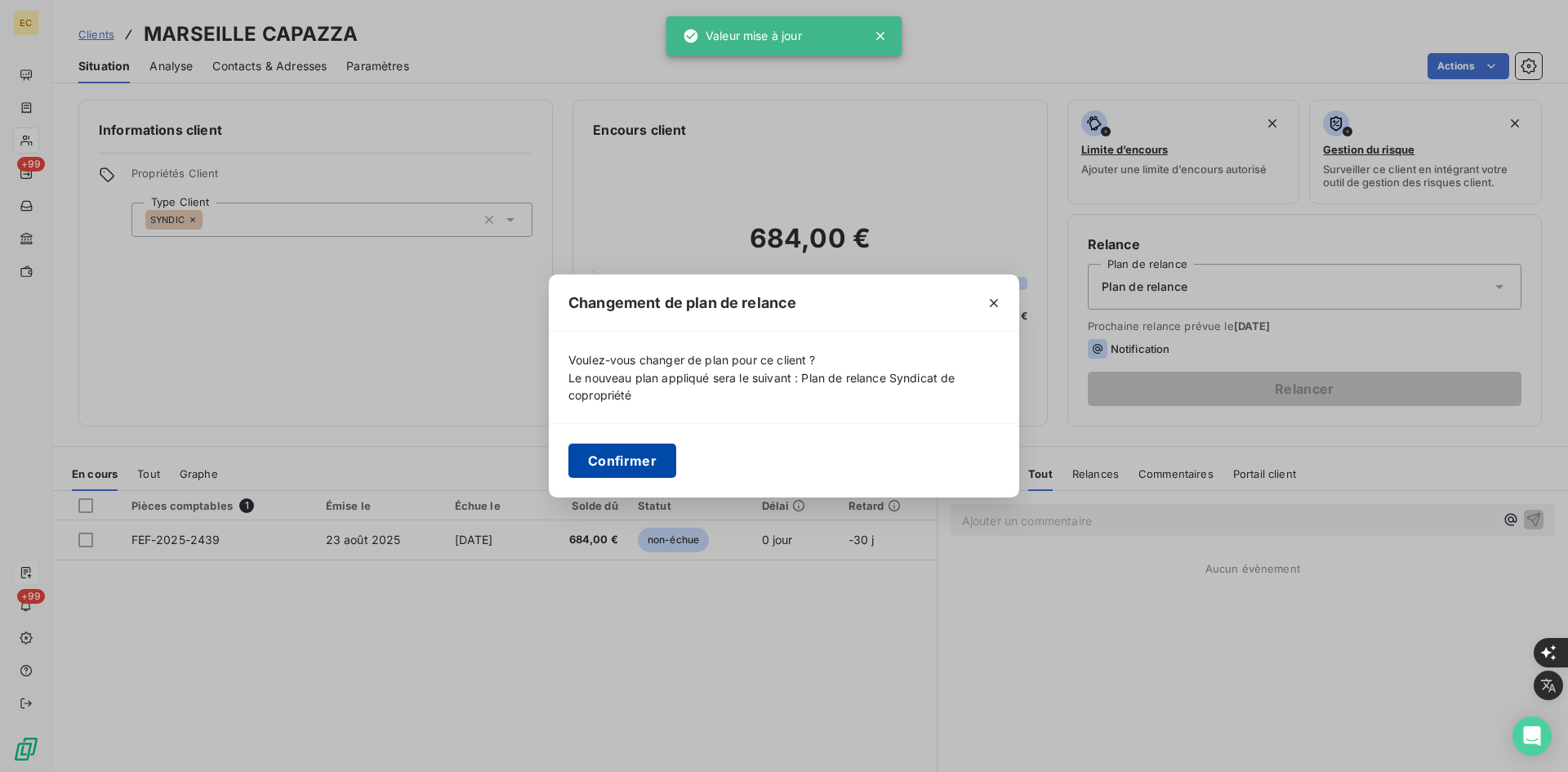
click at [627, 461] on button "Confirmer" at bounding box center [622, 460] width 108 height 35
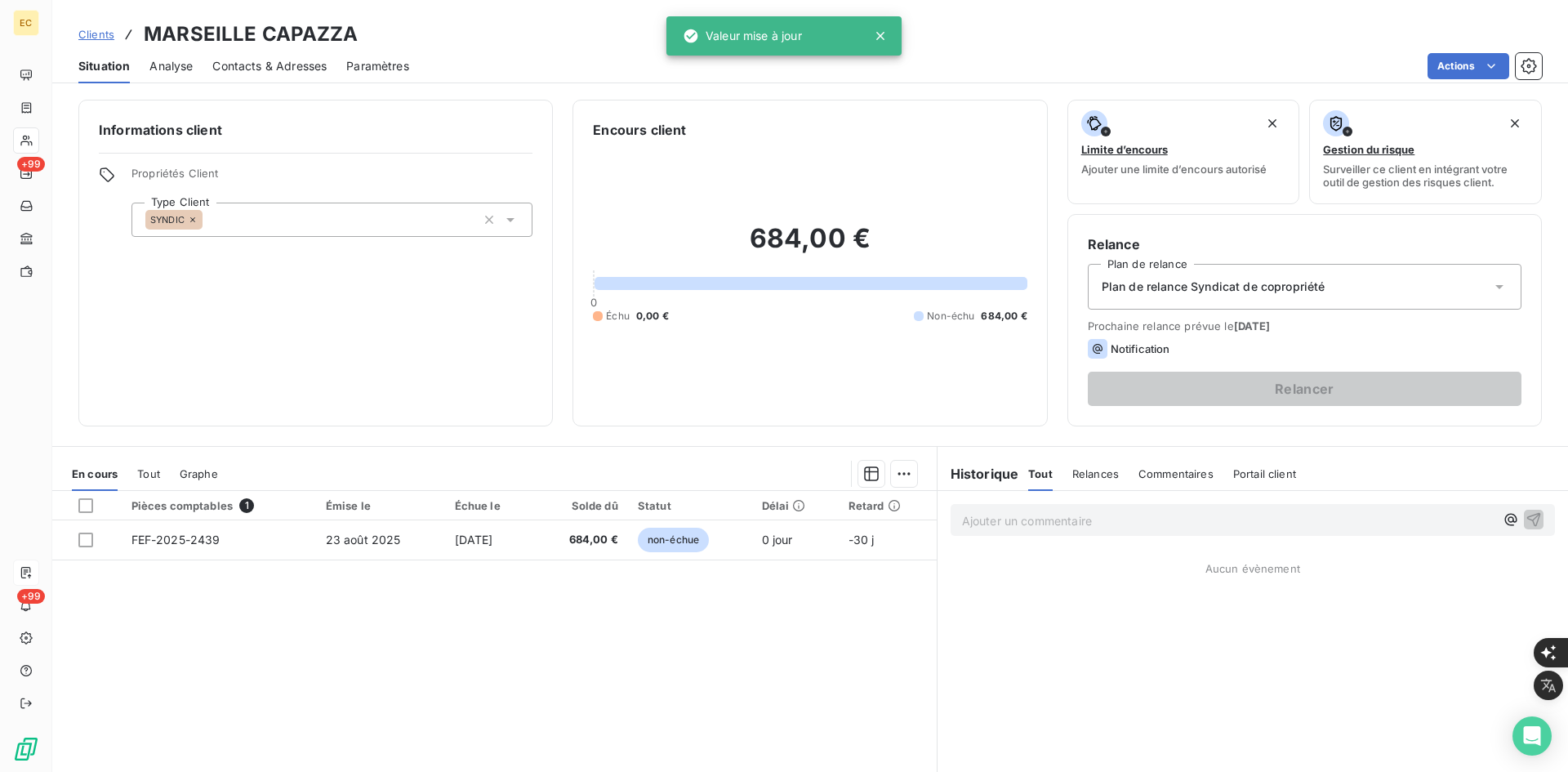
click at [287, 63] on span "Contacts & Adresses" at bounding box center [269, 66] width 114 height 16
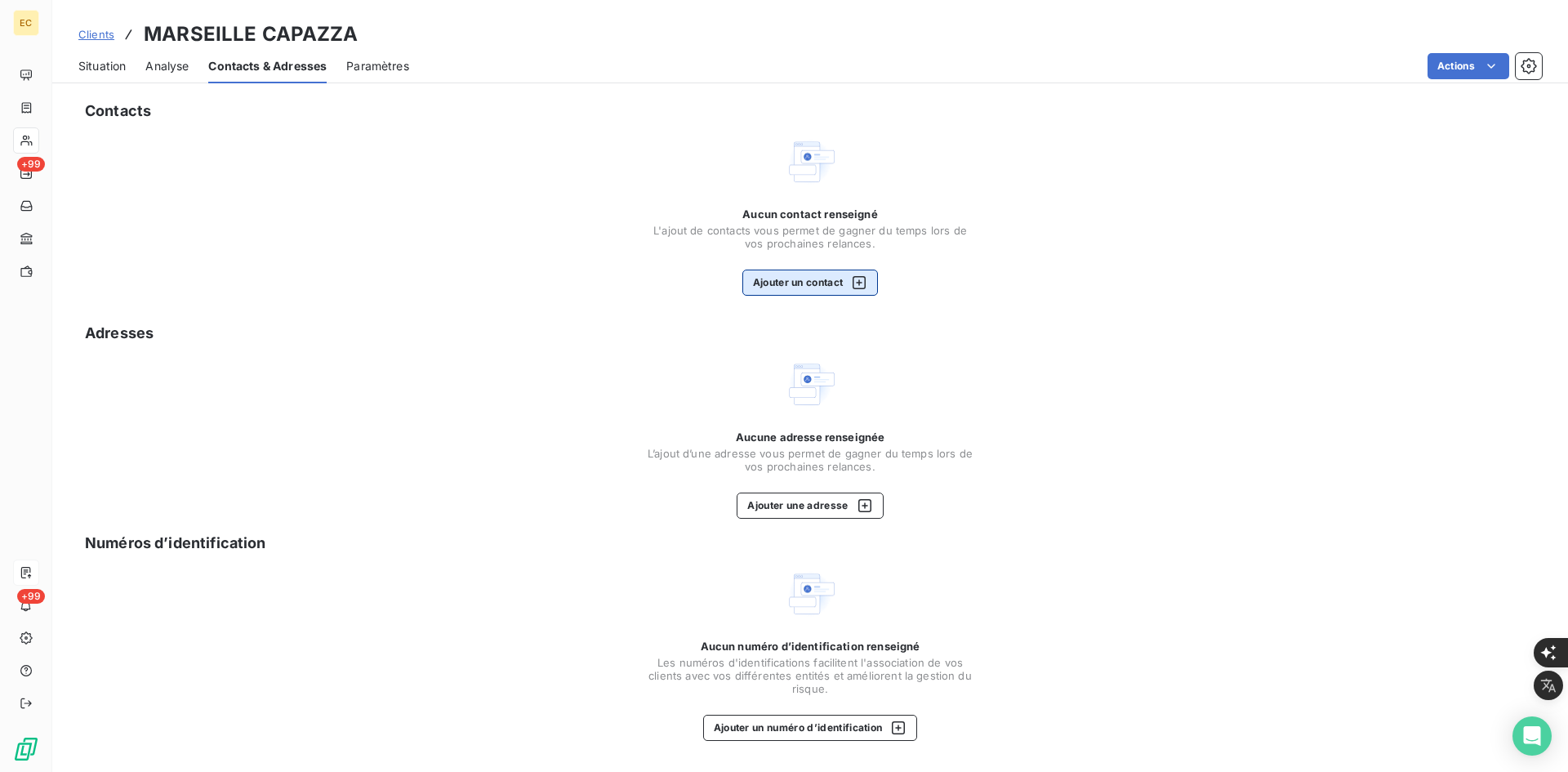
click at [797, 271] on button "Ajouter un contact" at bounding box center [811, 282] width 137 height 26
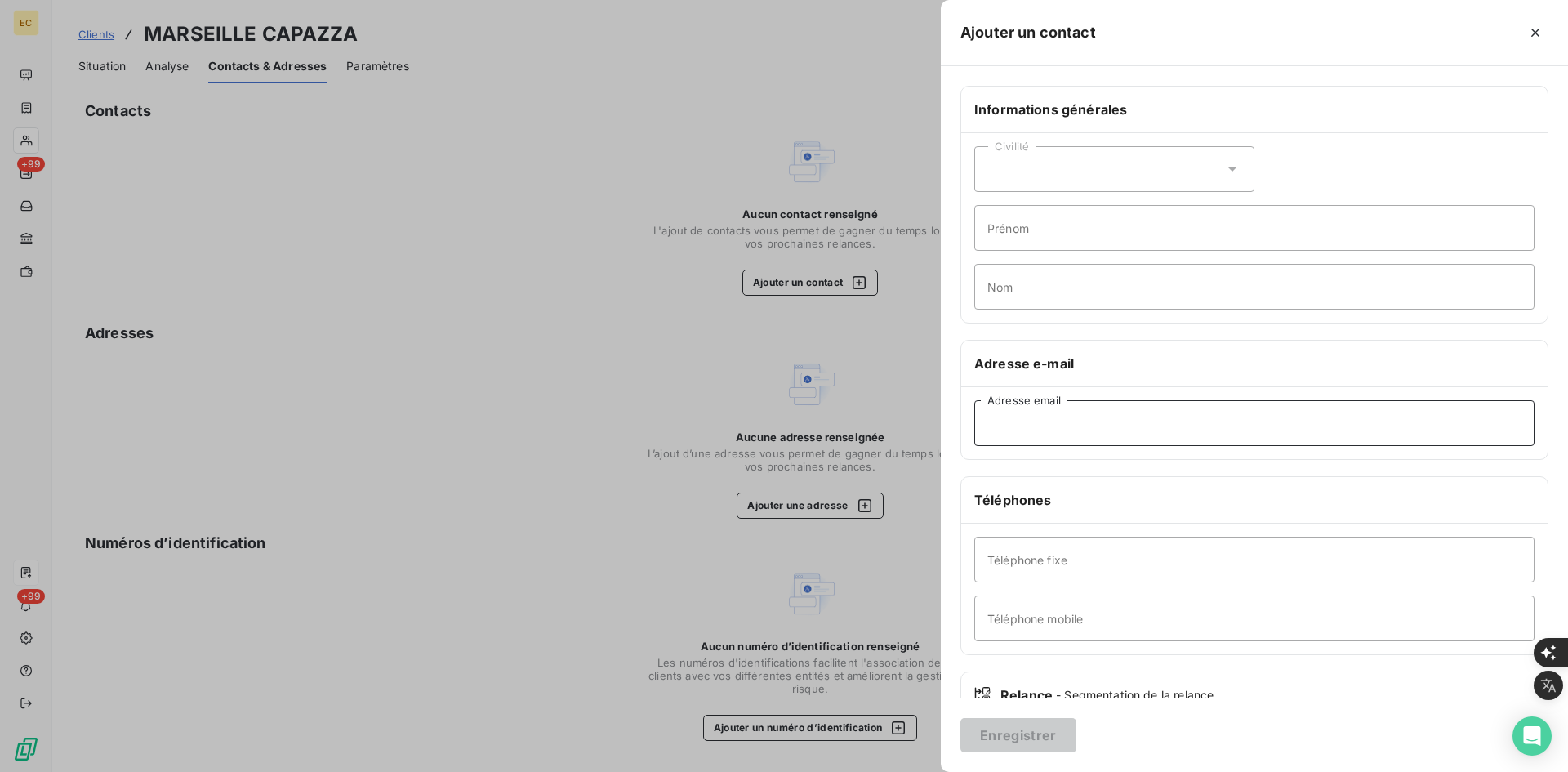
click at [1044, 415] on input "Adresse email" at bounding box center [1254, 423] width 560 height 46
paste input "[EMAIL_ADDRESS][DOMAIN_NAME]"
type input "[EMAIL_ADDRESS][DOMAIN_NAME]"
click at [1020, 738] on button "Enregistrer" at bounding box center [1018, 734] width 116 height 35
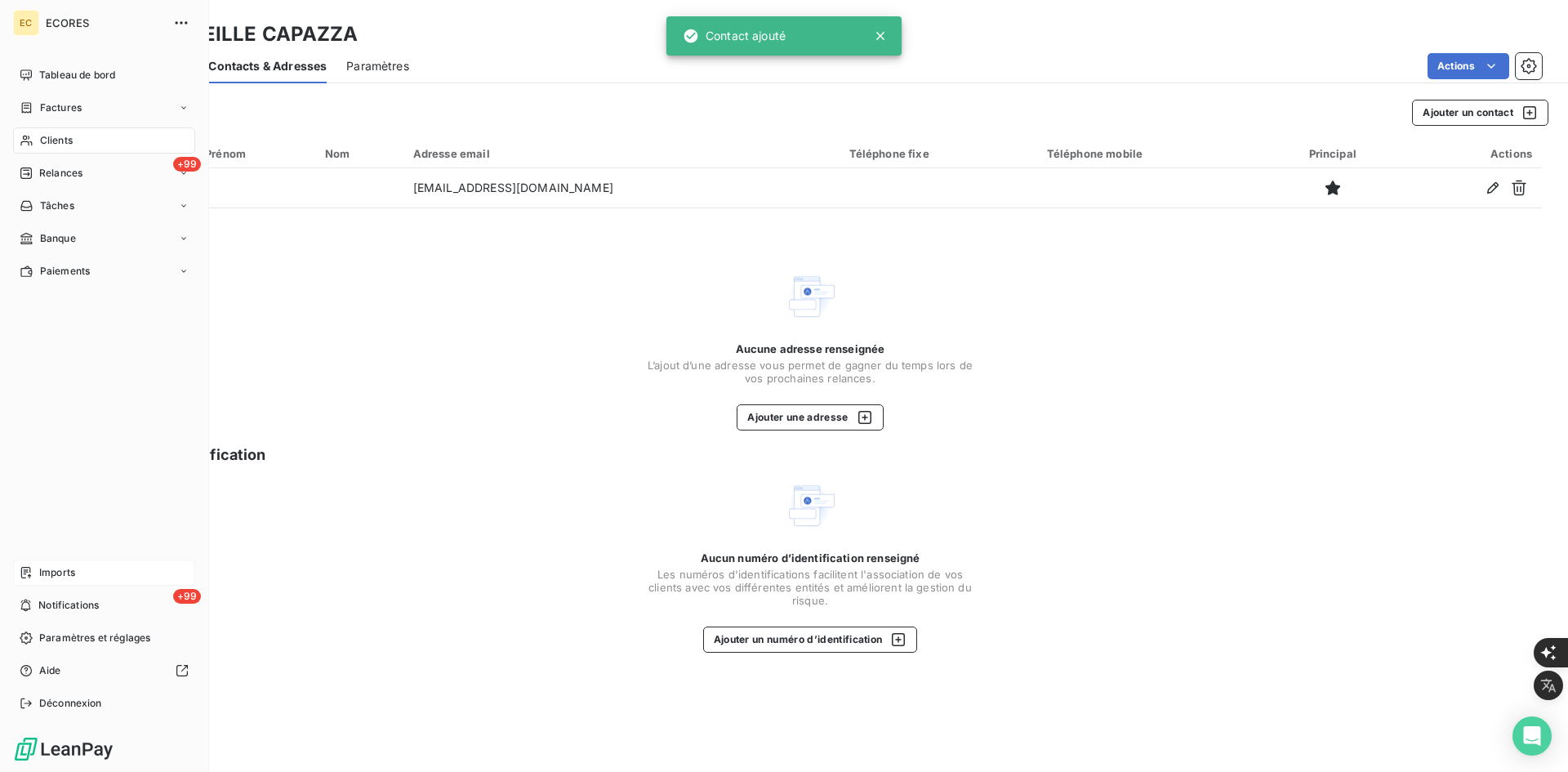
drag, startPoint x: 52, startPoint y: 574, endPoint x: 41, endPoint y: 572, distance: 11.2
click at [41, 572] on span "Imports" at bounding box center [57, 572] width 36 height 15
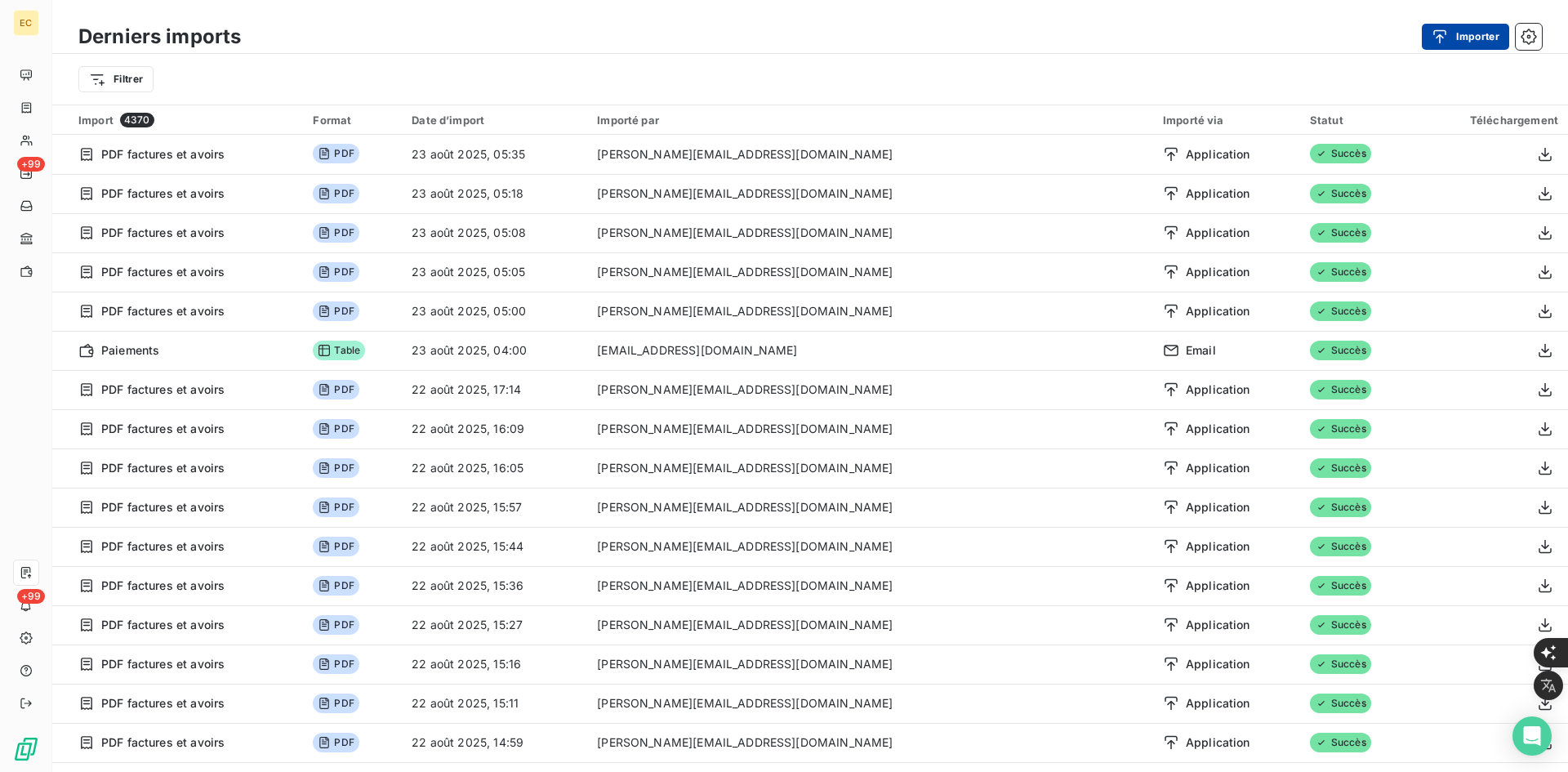
click at [1460, 39] on button "Importer" at bounding box center [1466, 37] width 87 height 26
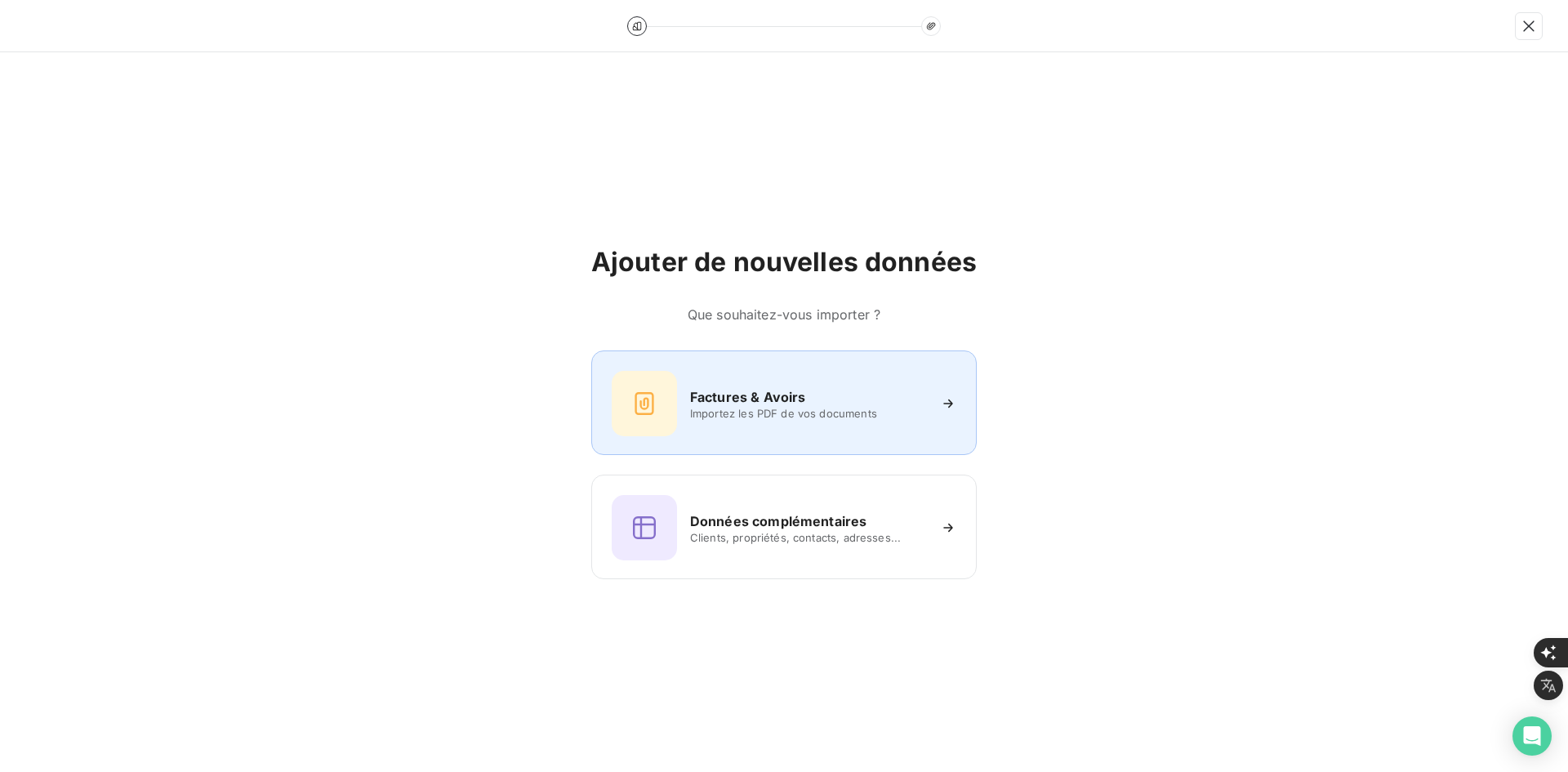
click at [702, 393] on h6 "Factures & Avoirs" at bounding box center [747, 397] width 116 height 20
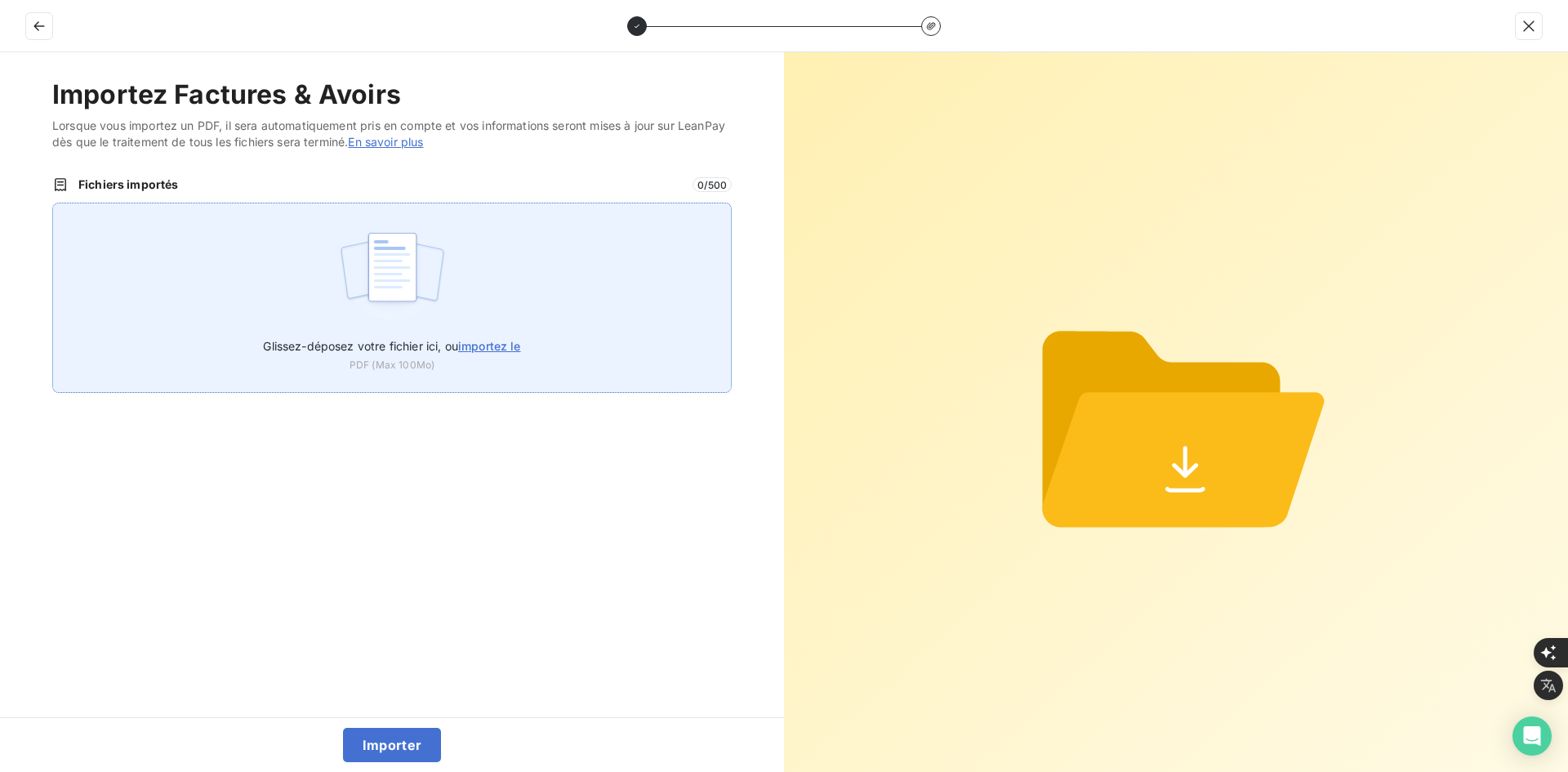
click at [495, 254] on div "Glissez-déposez votre fichier ici, ou importez le PDF (Max 100Mo)" at bounding box center [392, 297] width 680 height 190
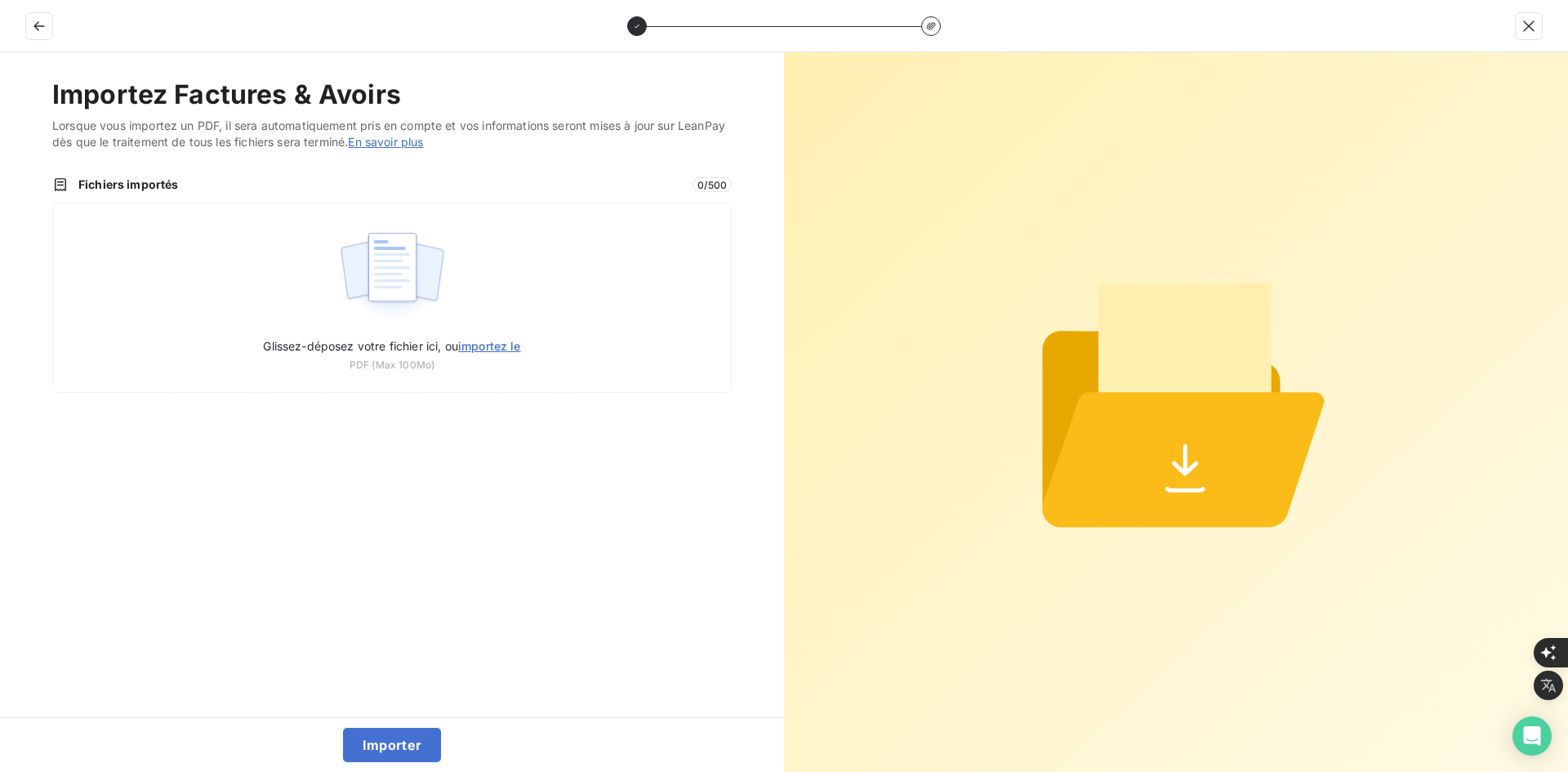
type input "C:\fakepath\FEF-2025-2440.pdf"
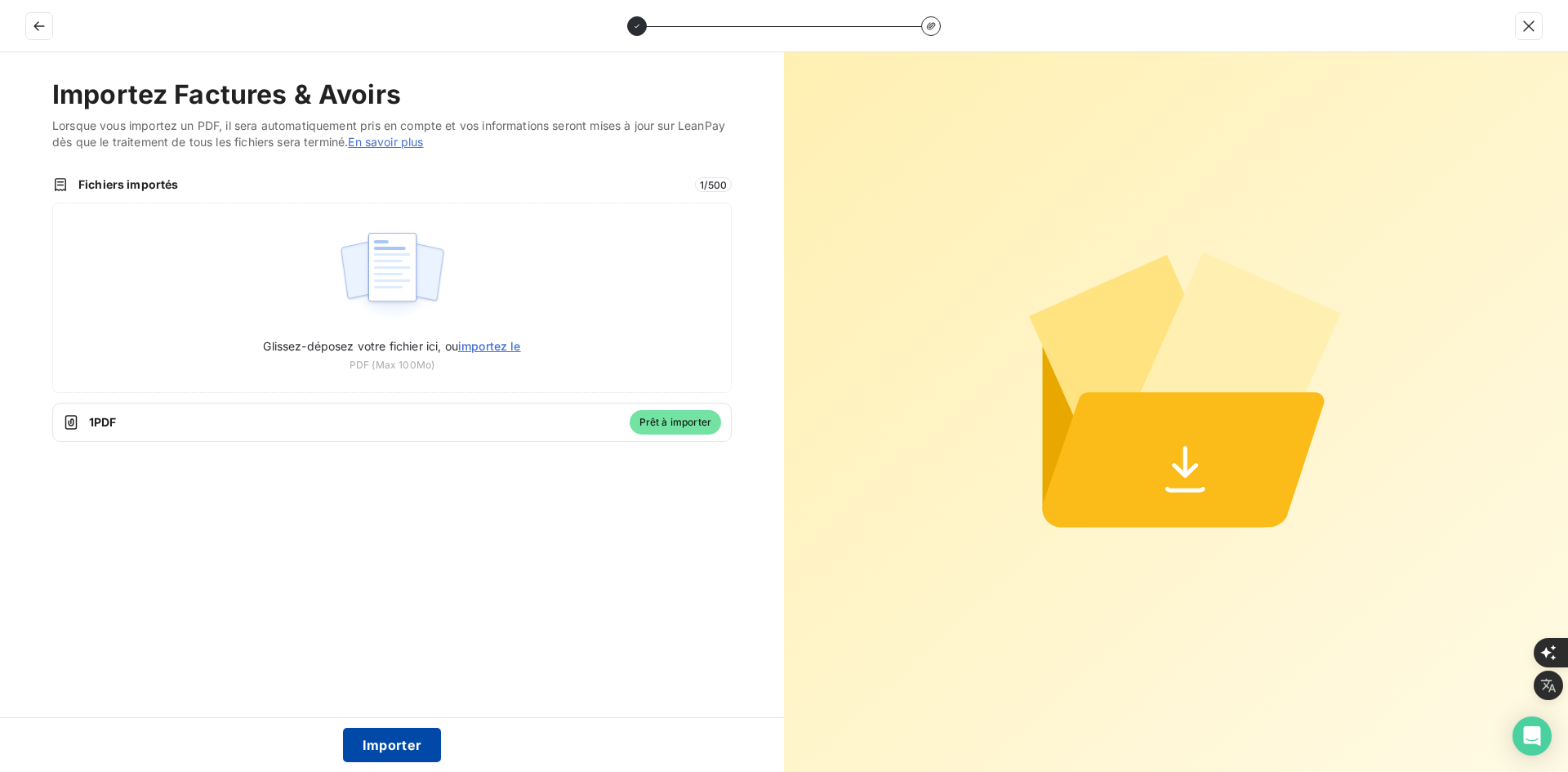
click at [402, 744] on button "Importer" at bounding box center [392, 744] width 99 height 35
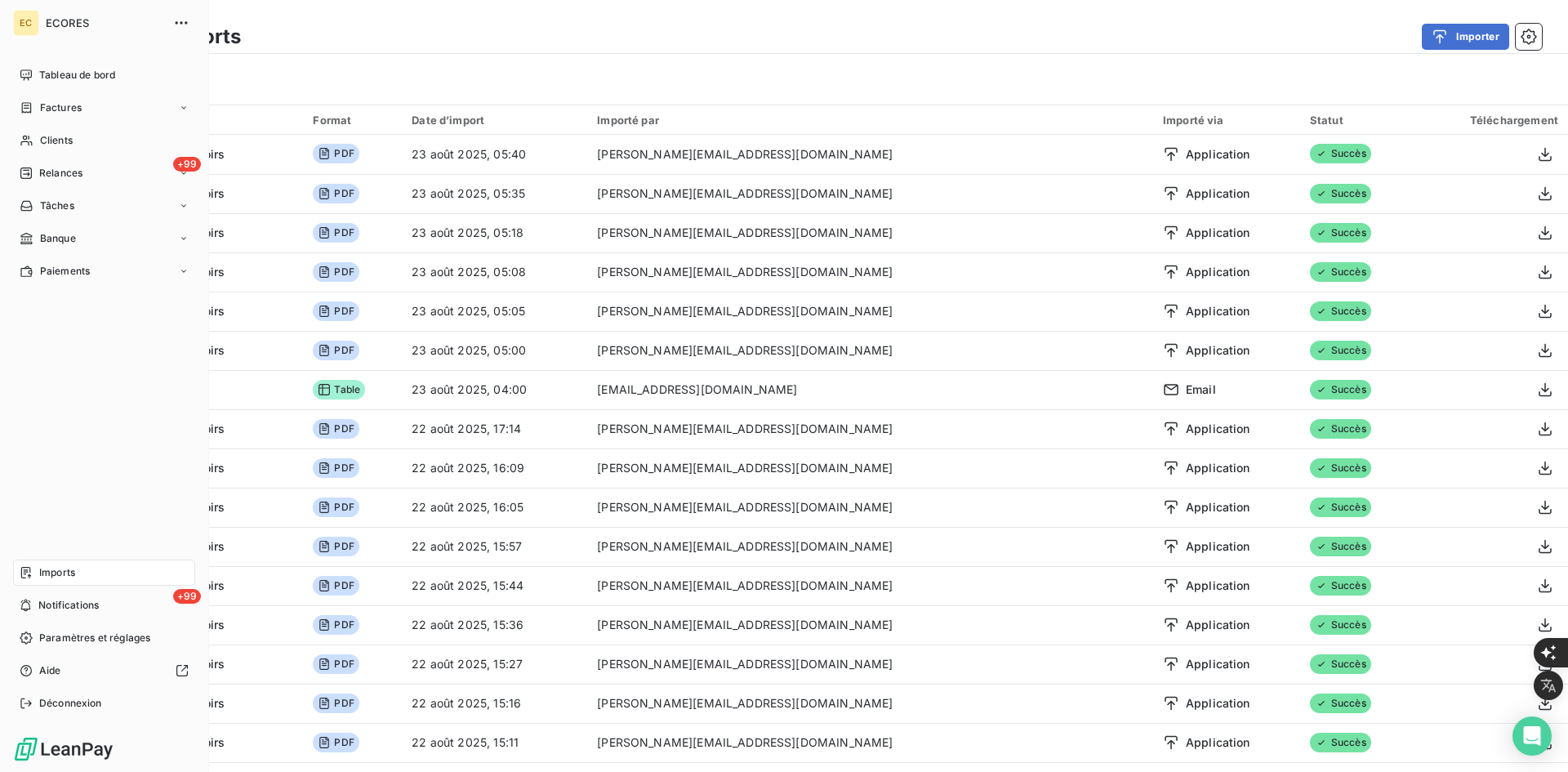
click at [50, 571] on span "Imports" at bounding box center [57, 572] width 36 height 15
click at [55, 107] on span "Factures" at bounding box center [60, 107] width 42 height 15
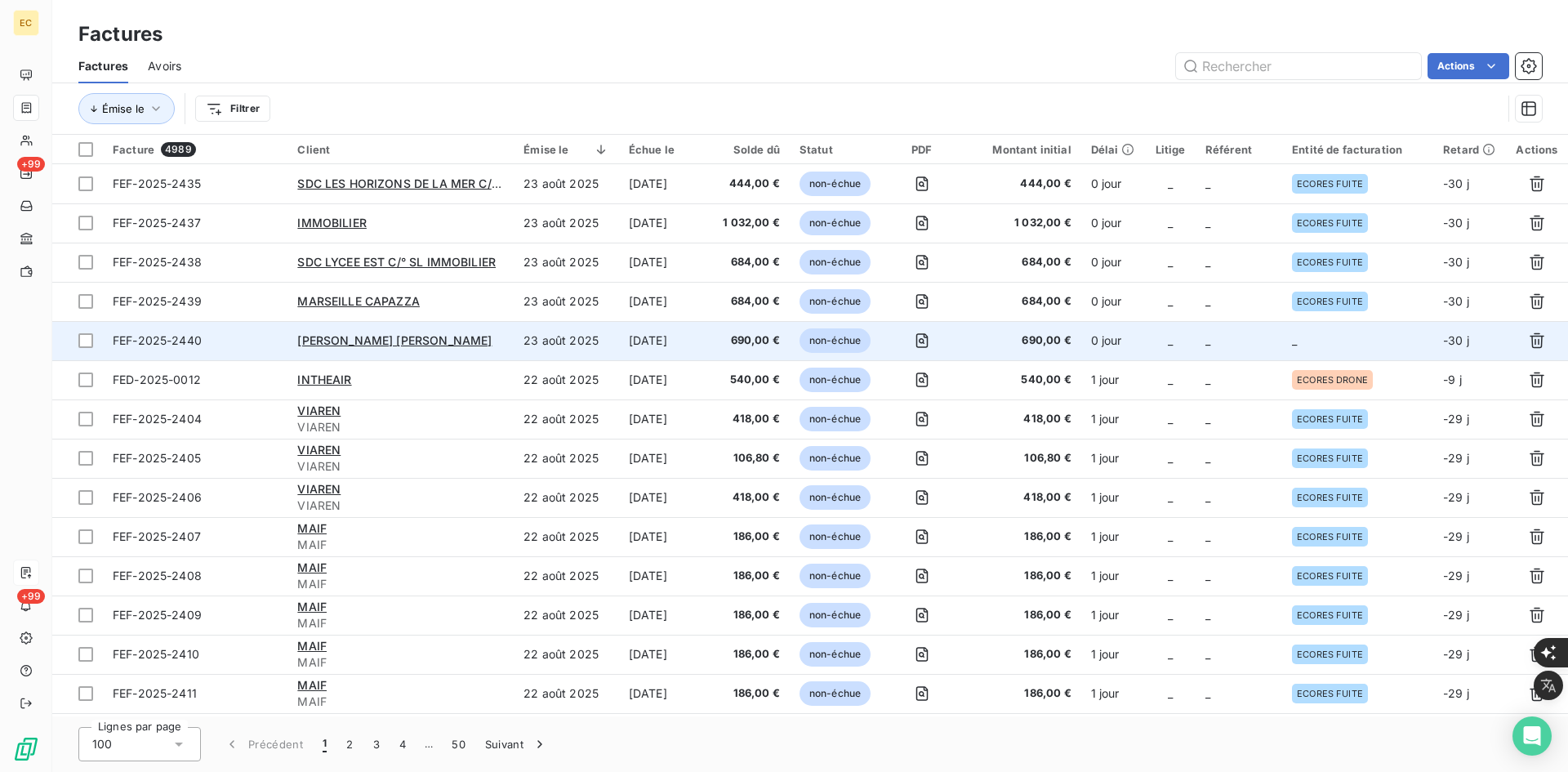
click at [1121, 341] on td "0 jour" at bounding box center [1113, 341] width 64 height 40
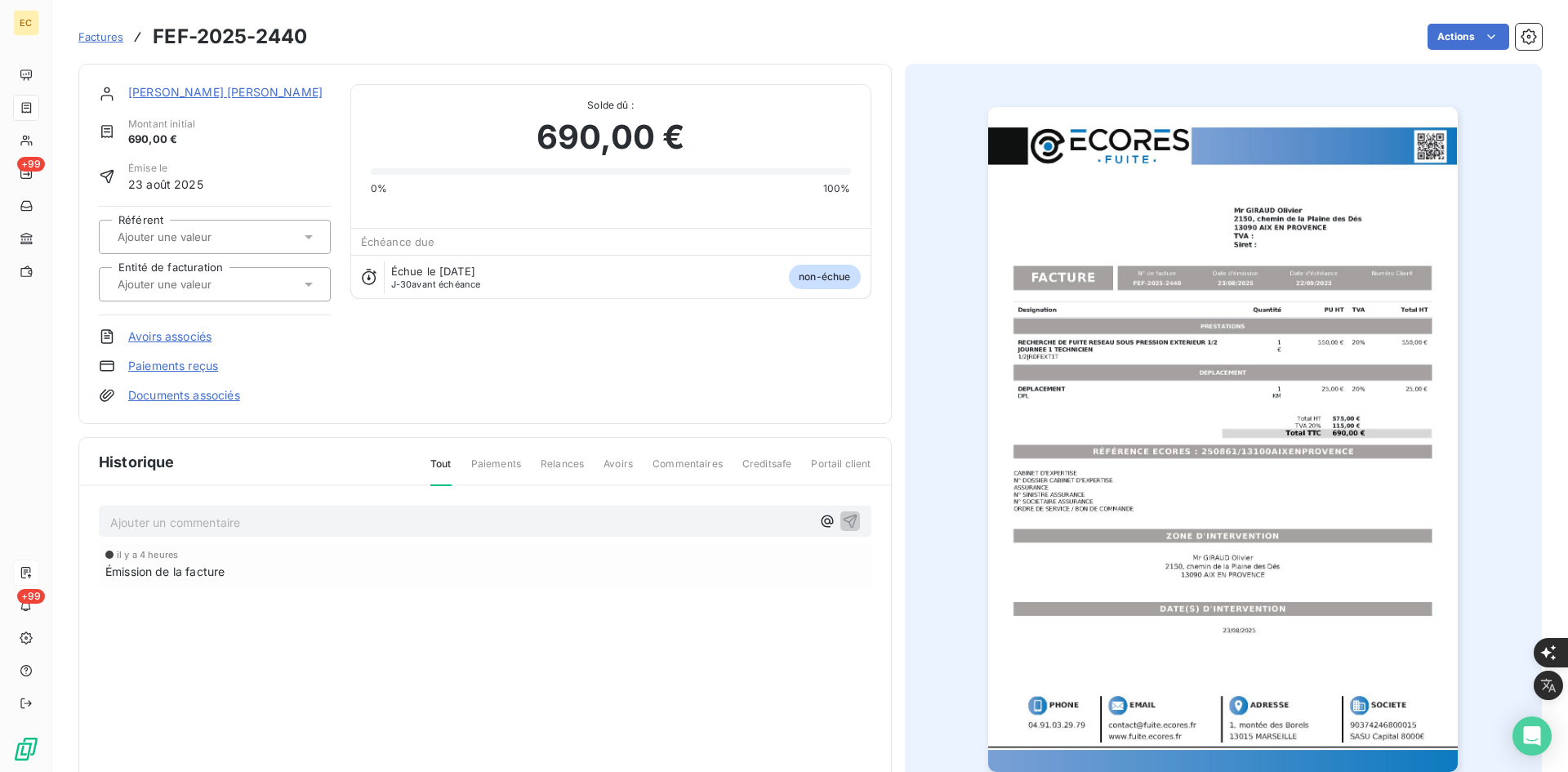
click at [210, 399] on link "Documents associés" at bounding box center [183, 395] width 112 height 16
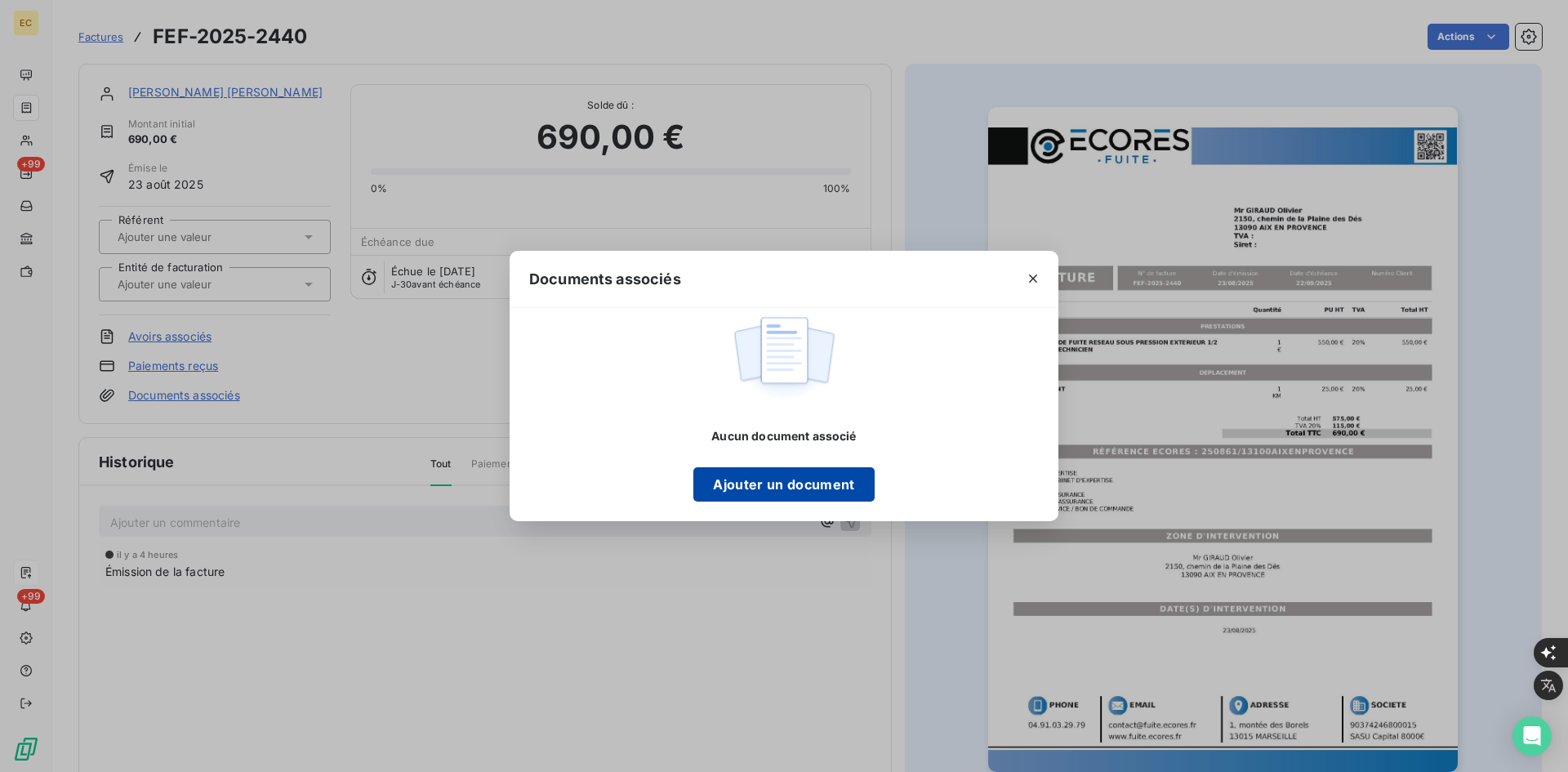
click at [787, 492] on button "Ajouter un document" at bounding box center [784, 484] width 180 height 35
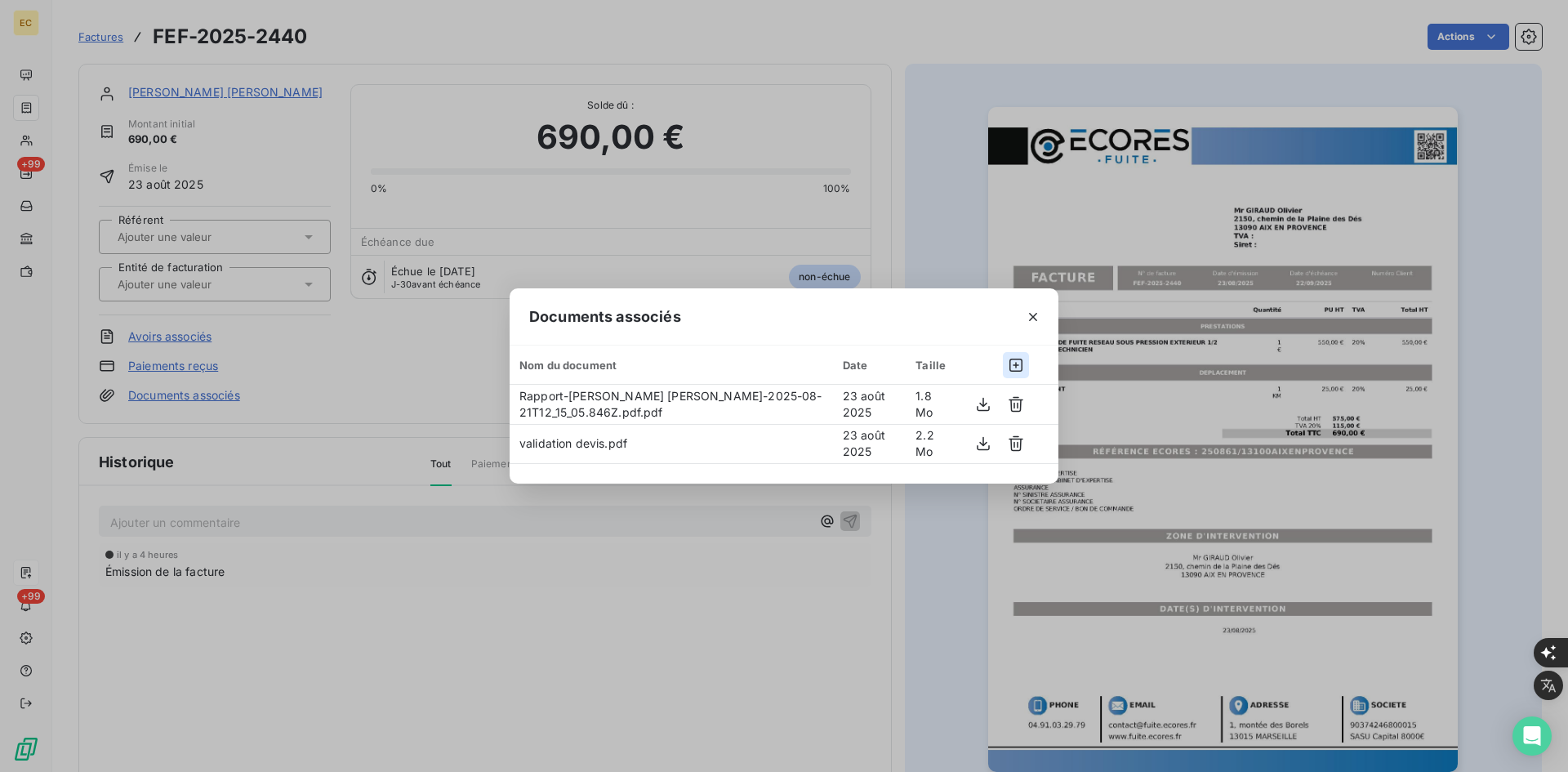
click at [1022, 360] on icon "button" at bounding box center [1016, 365] width 13 height 13
click at [1030, 317] on icon "button" at bounding box center [1033, 316] width 16 height 16
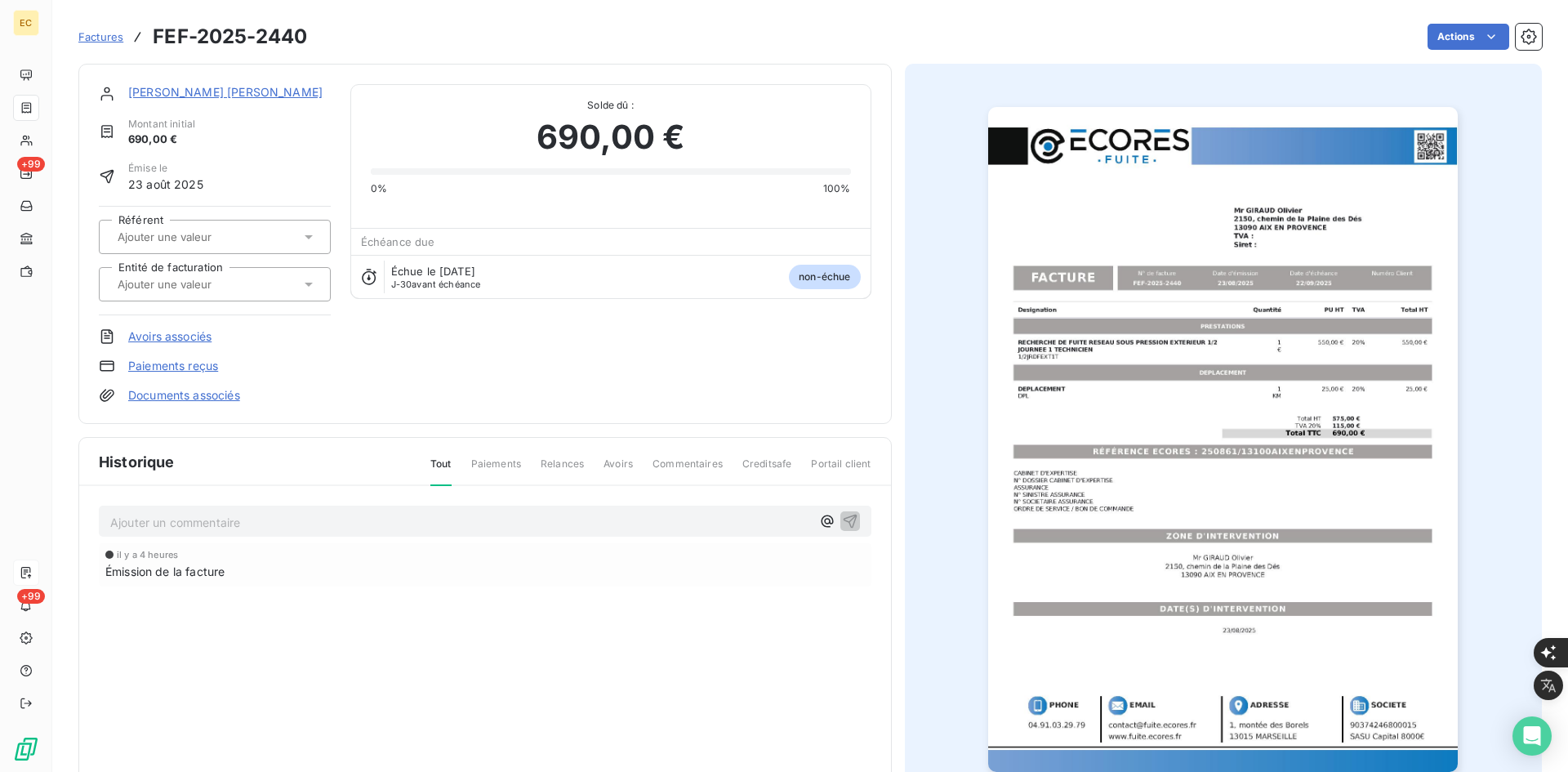
click at [272, 286] on div at bounding box center [207, 283] width 188 height 21
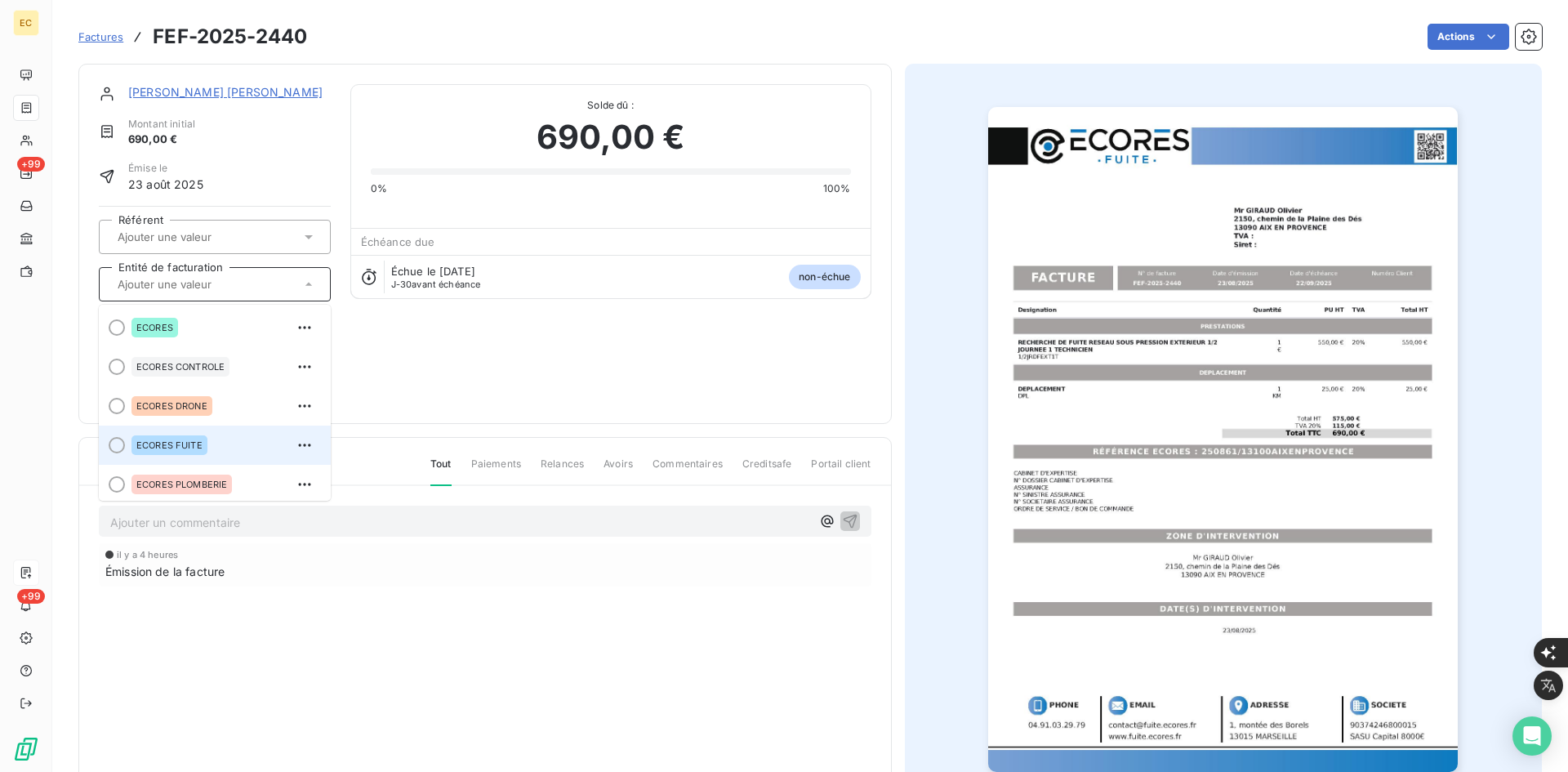
click at [149, 436] on div "ECORES FUITE" at bounding box center [169, 445] width 76 height 20
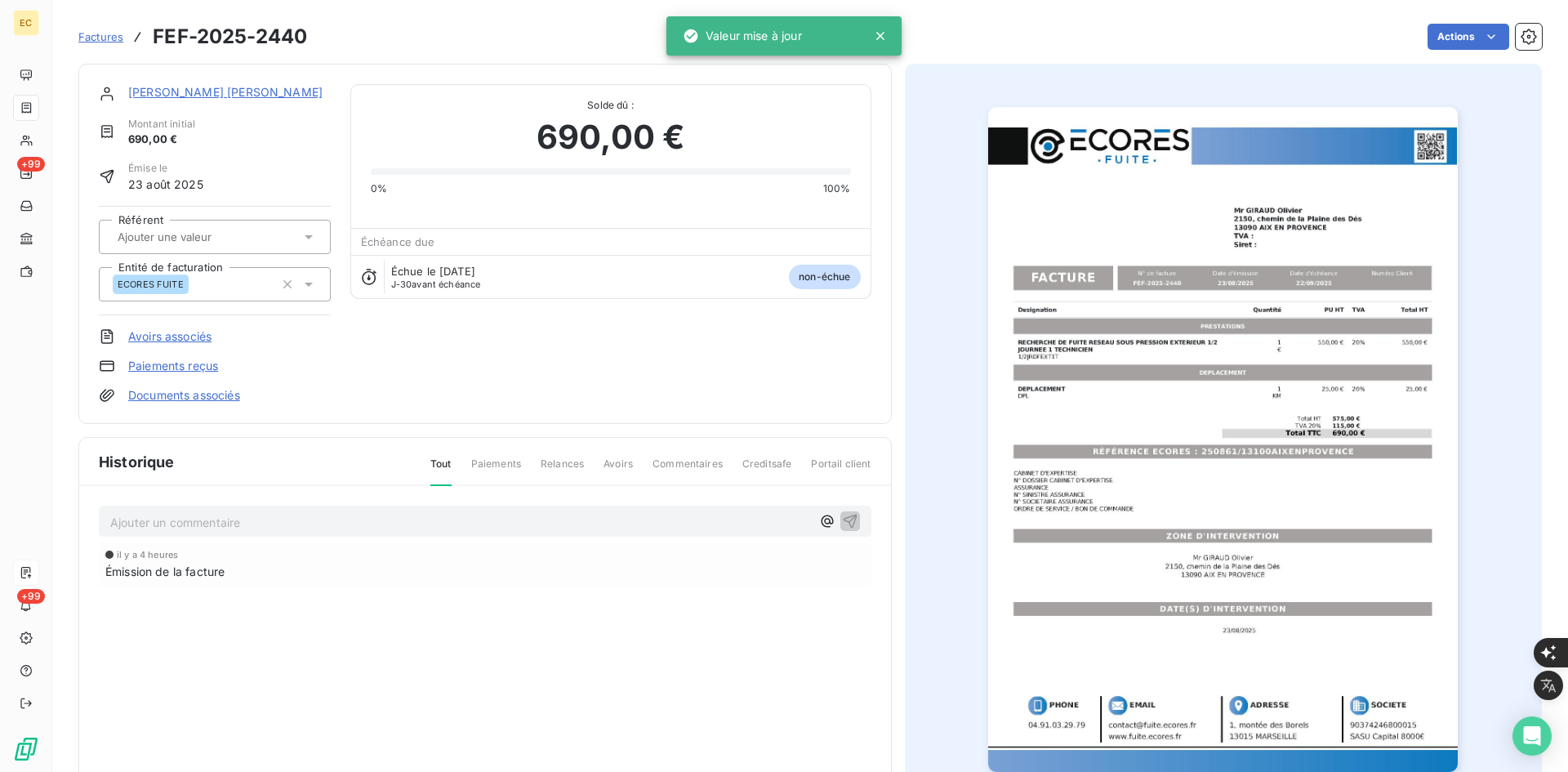
click at [206, 95] on link "[PERSON_NAME] [PERSON_NAME]" at bounding box center [225, 92] width 194 height 14
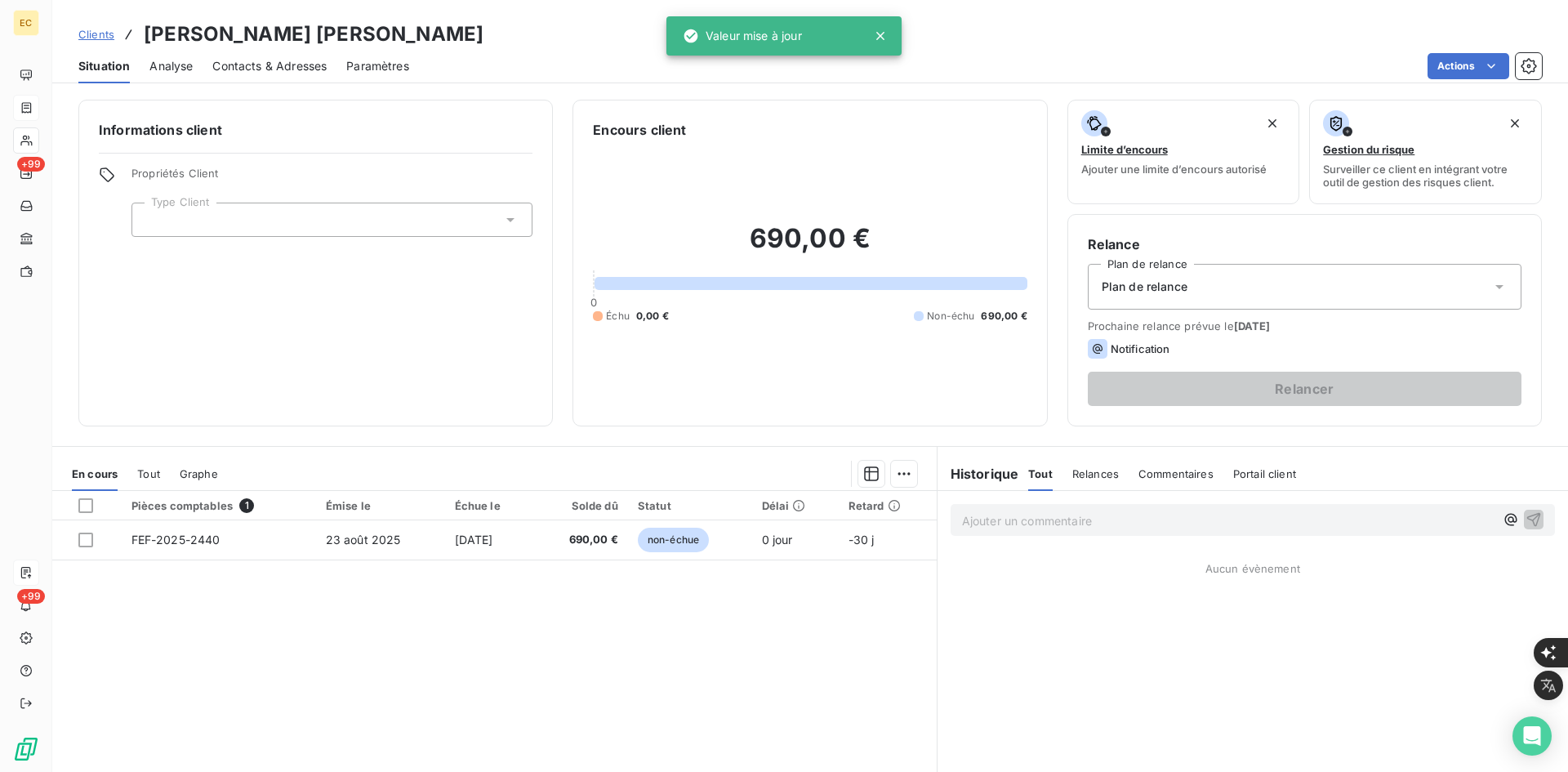
click at [255, 232] on div at bounding box center [332, 219] width 401 height 35
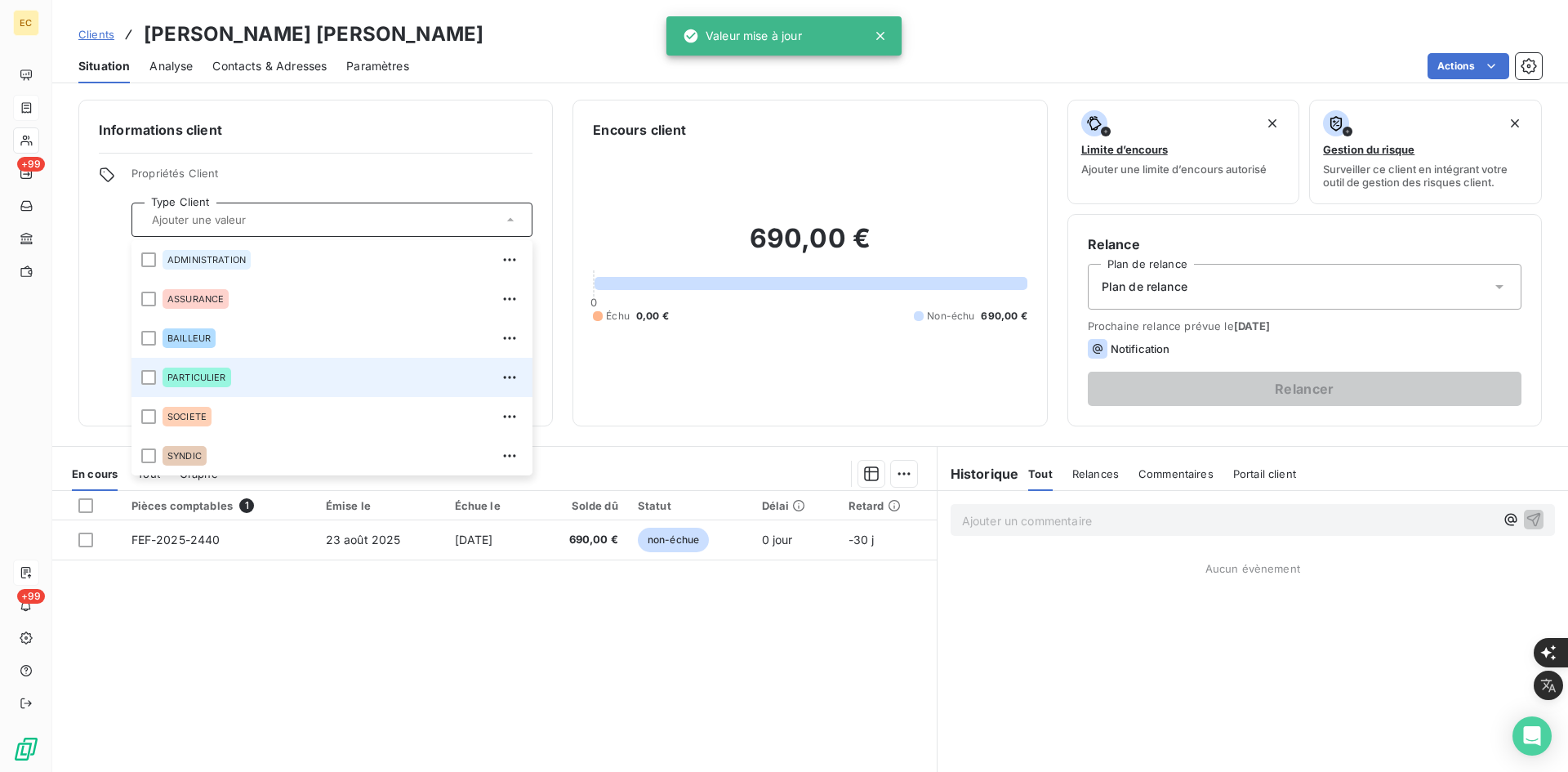
click at [254, 366] on div "PARTICULIER" at bounding box center [342, 378] width 360 height 26
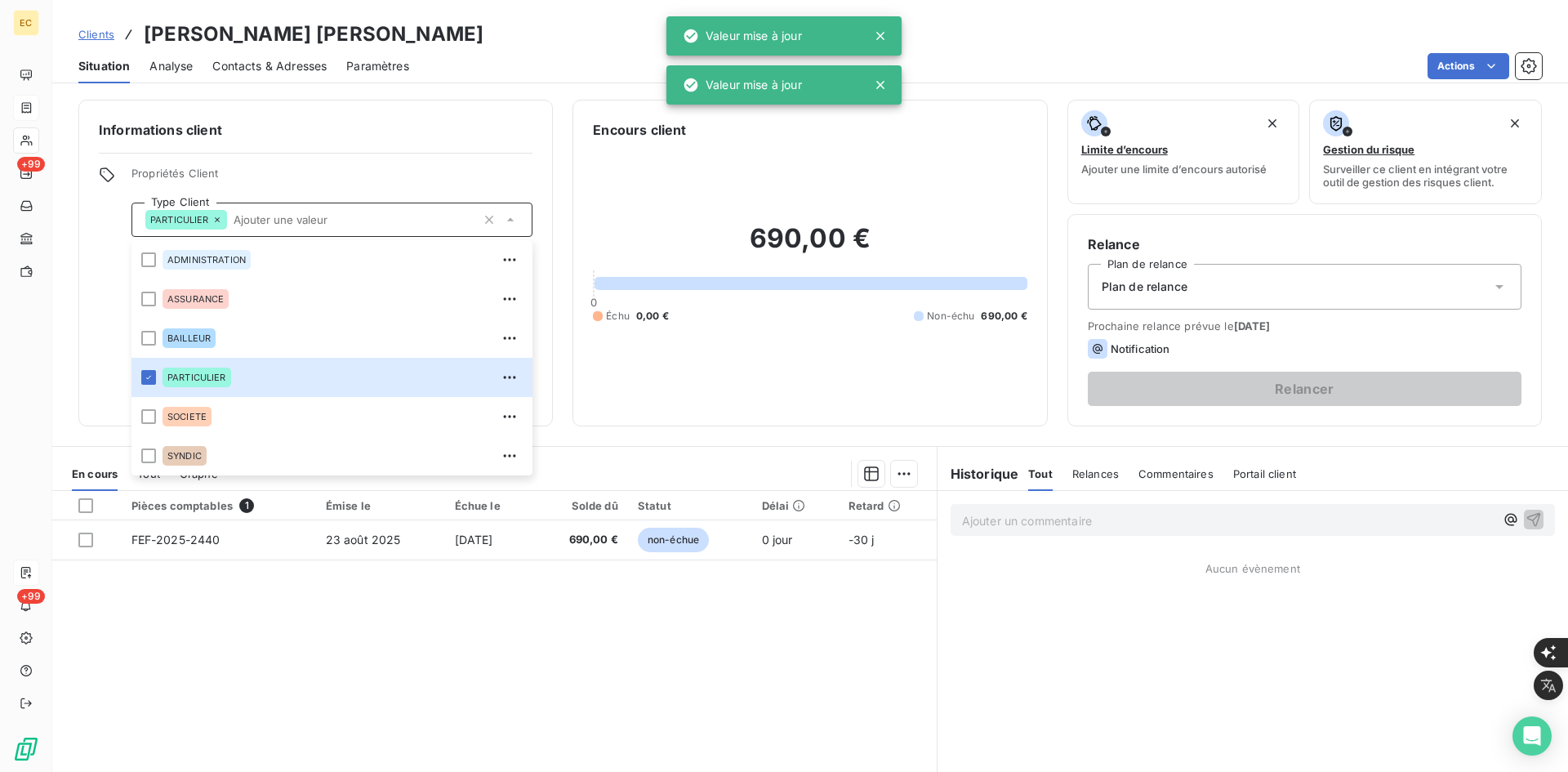
click at [1147, 278] on span "Plan de relance" at bounding box center [1145, 286] width 86 height 16
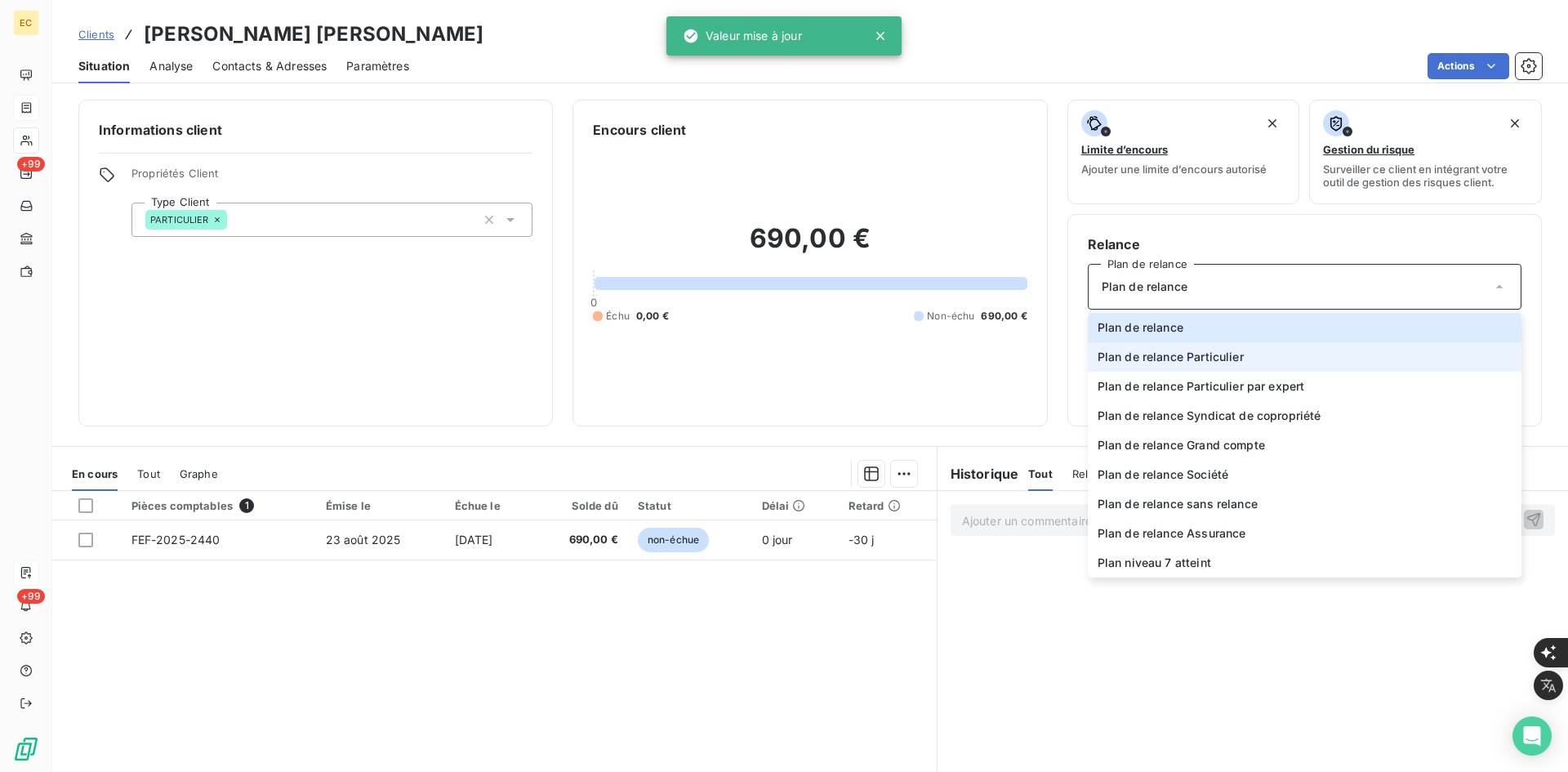
click at [1198, 357] on span "Plan de relance Particulier" at bounding box center [1172, 357] width 147 height 16
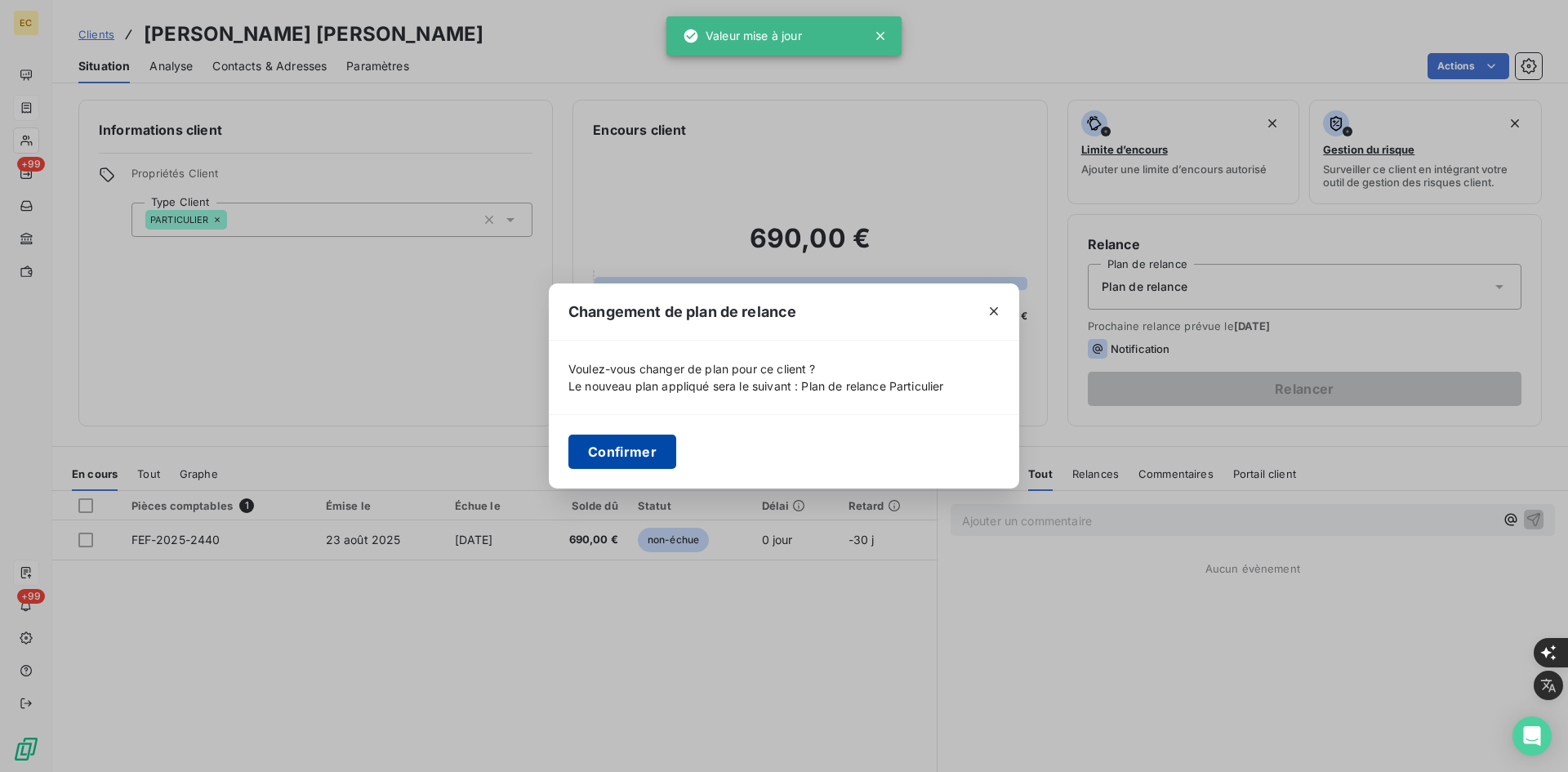
click at [630, 448] on button "Confirmer" at bounding box center [622, 451] width 108 height 35
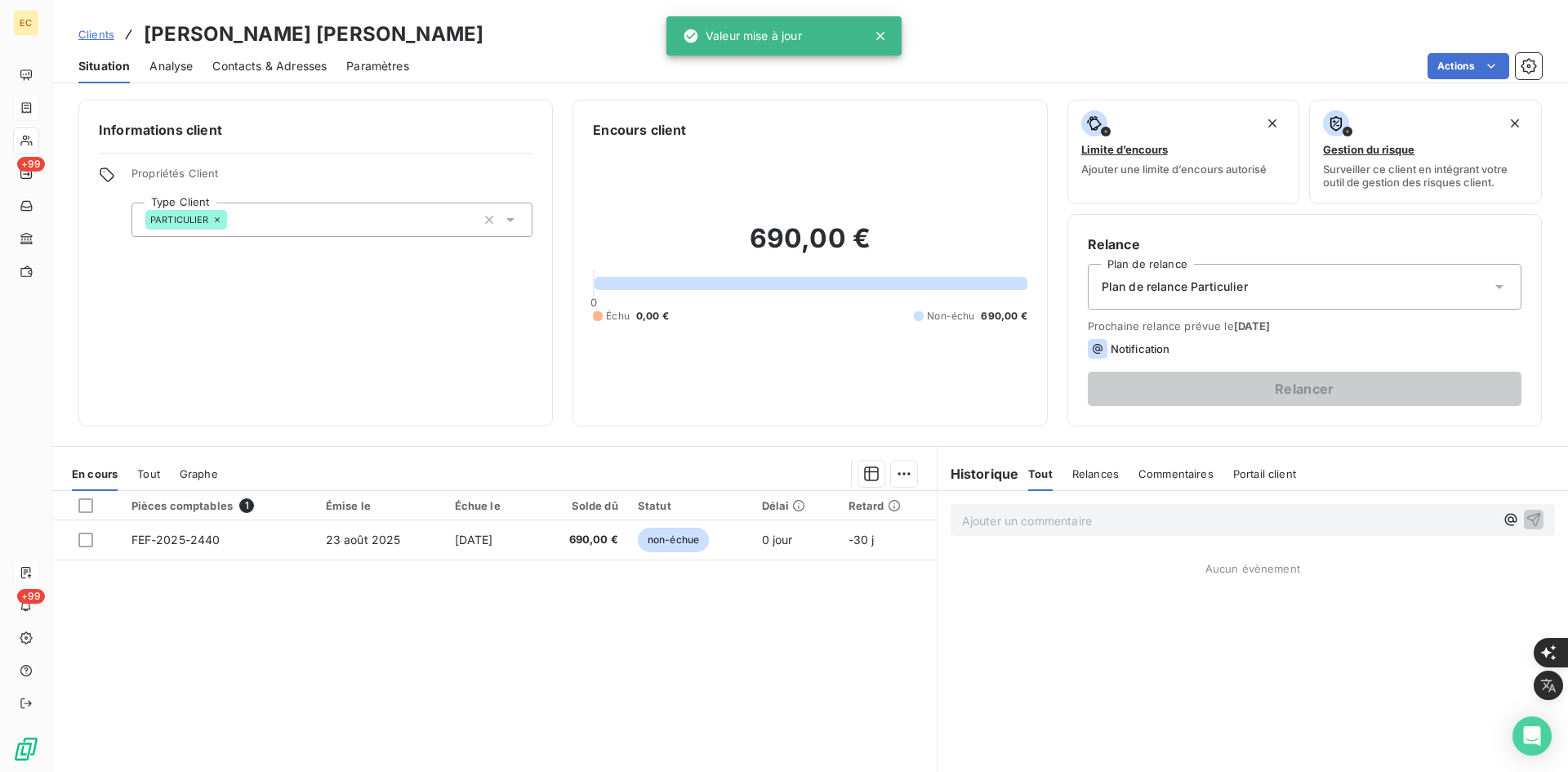
click at [278, 65] on span "Contacts & Adresses" at bounding box center [269, 66] width 114 height 16
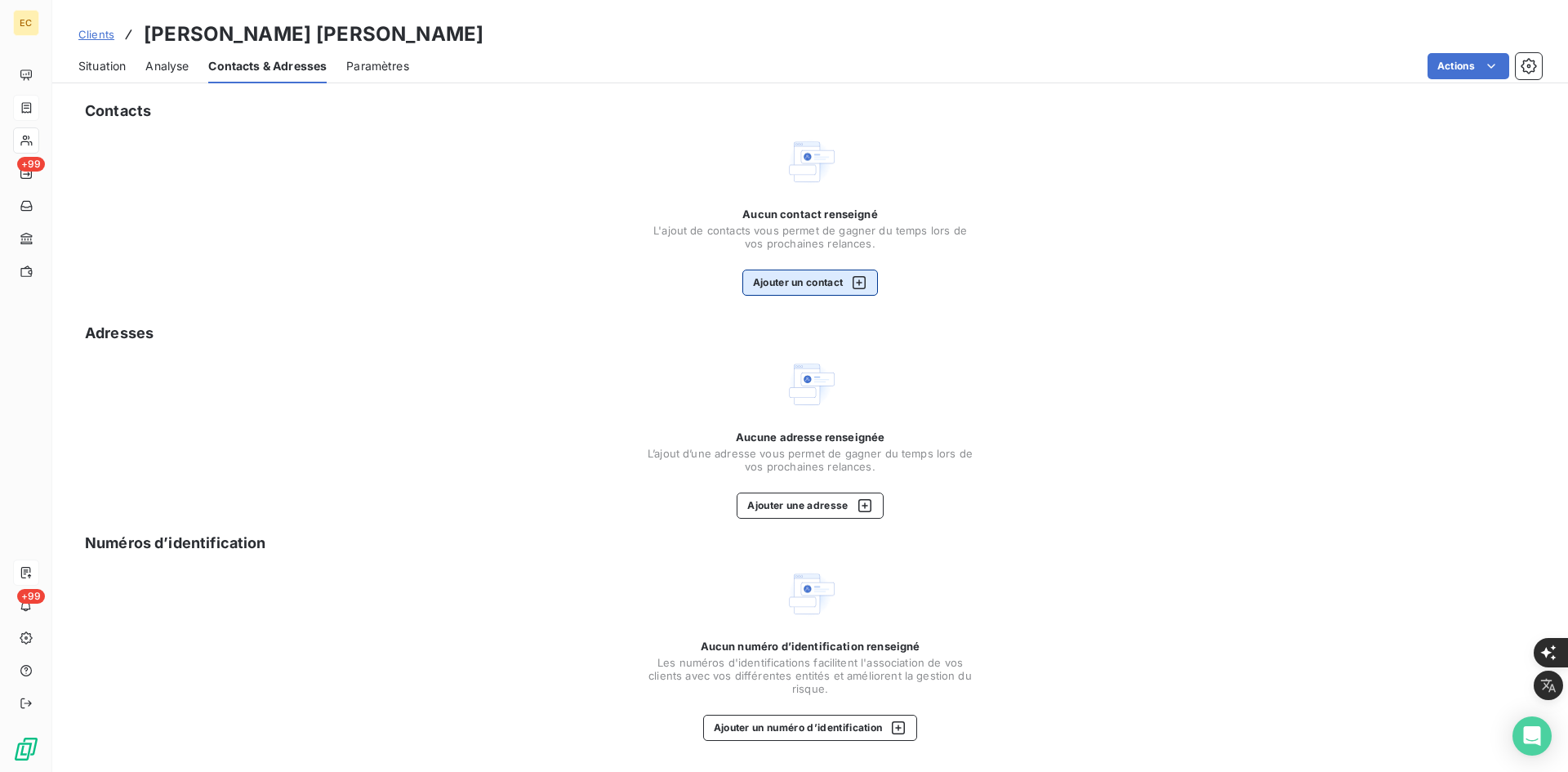
click at [795, 284] on button "Ajouter un contact" at bounding box center [811, 282] width 137 height 26
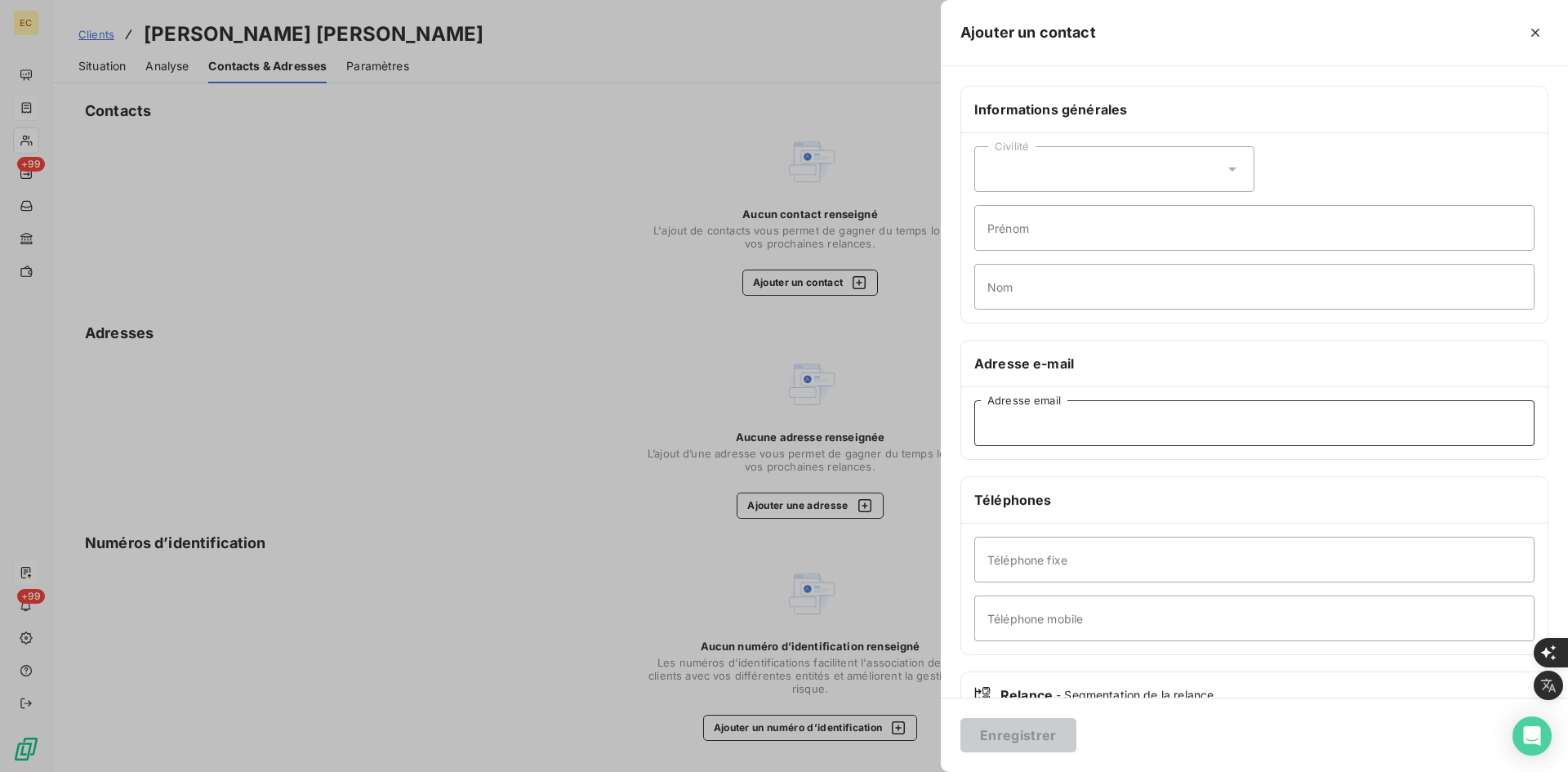
click at [1124, 432] on input "Adresse email" at bounding box center [1254, 423] width 560 height 46
paste input "[PERSON_NAME] <[EMAIL_ADDRESS][DOMAIN_NAME]>"
click at [1075, 422] on input "[PERSON_NAME] <[EMAIL_ADDRESS][DOMAIN_NAME]" at bounding box center [1254, 423] width 560 height 46
type input "[EMAIL_ADDRESS][DOMAIN_NAME]"
click at [1016, 737] on button "Enregistrer" at bounding box center [1018, 734] width 116 height 35
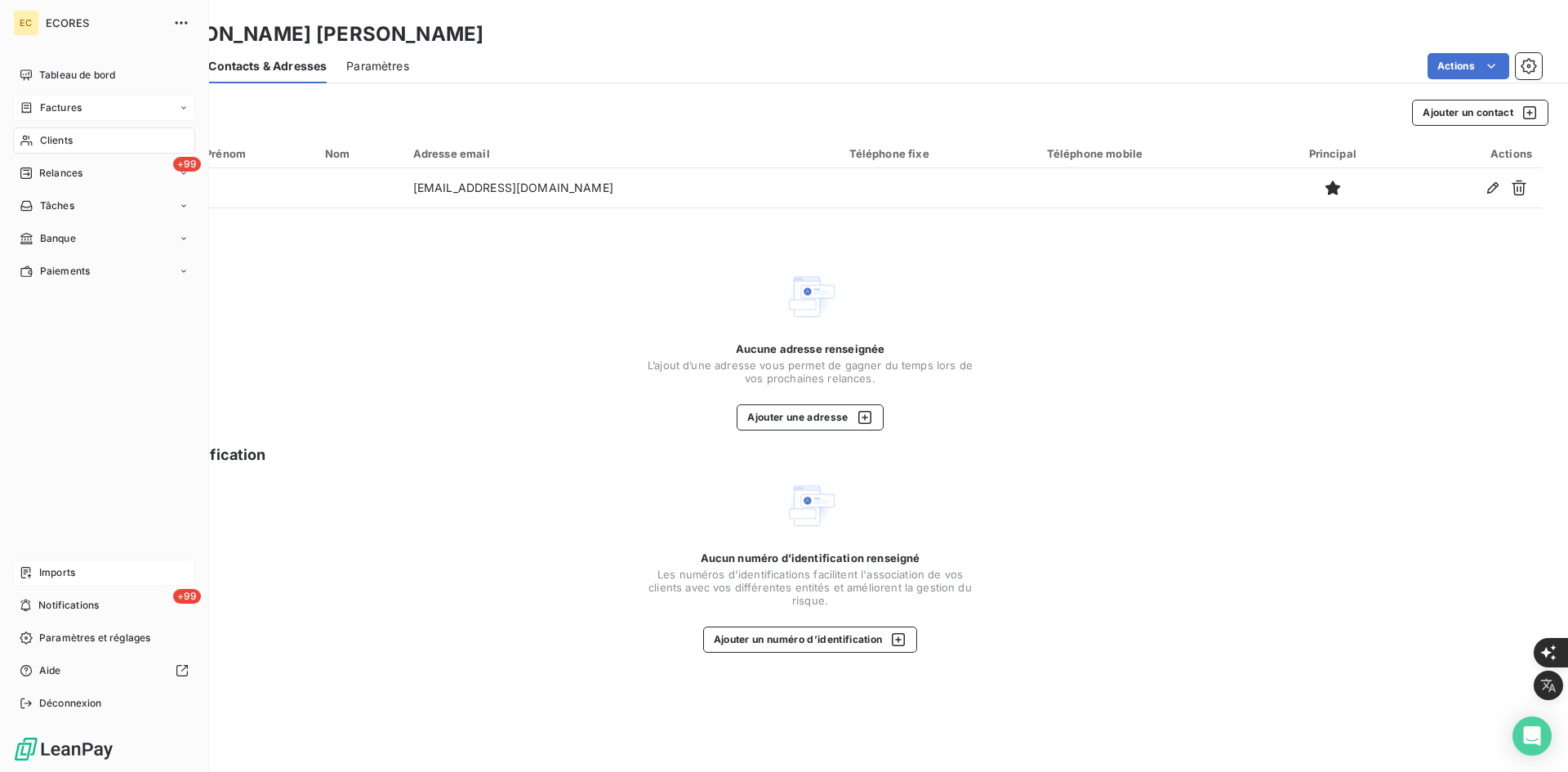
drag, startPoint x: 44, startPoint y: 570, endPoint x: 65, endPoint y: 563, distance: 22.1
click at [44, 570] on span "Imports" at bounding box center [57, 572] width 36 height 15
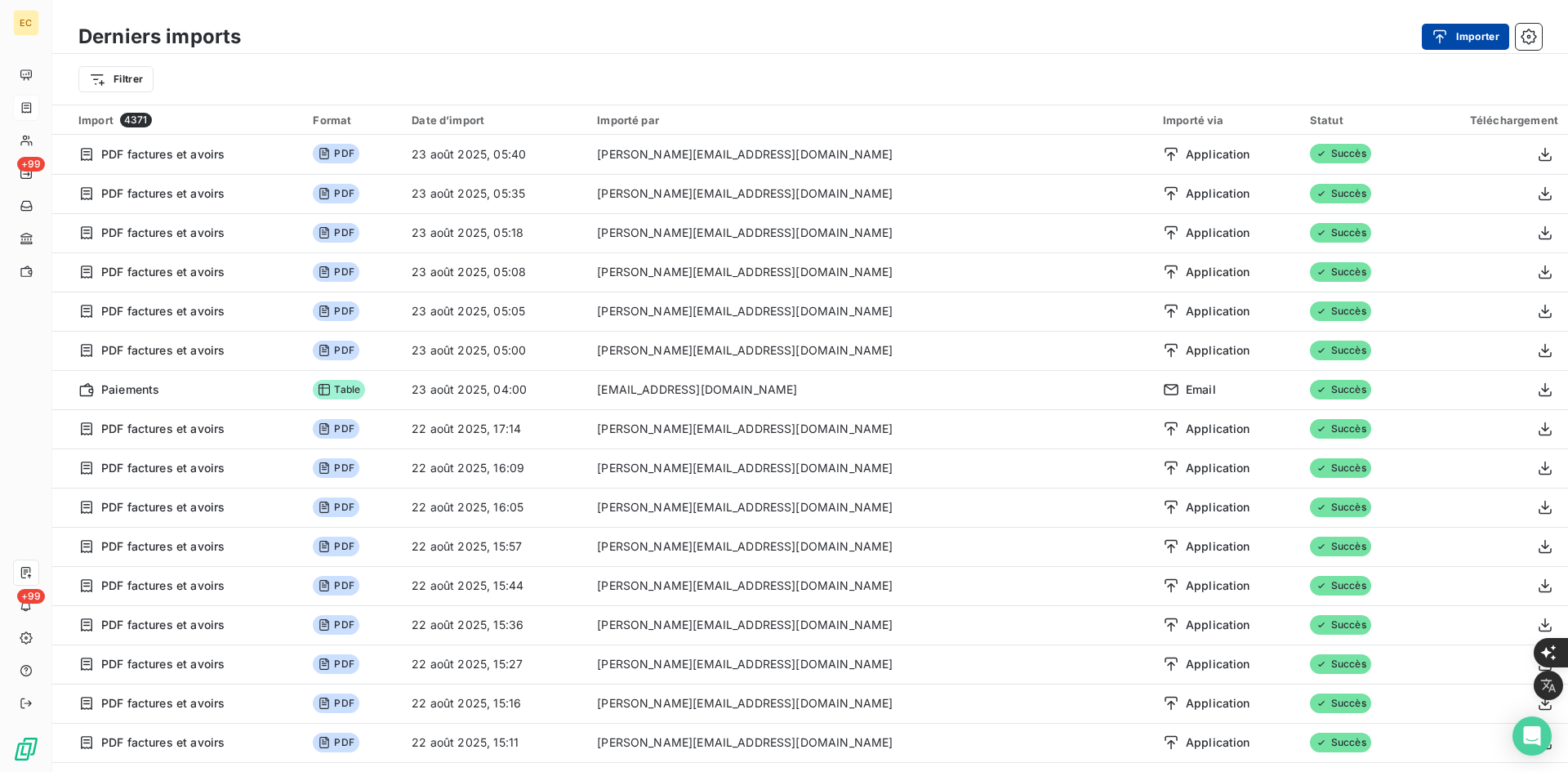
click at [1469, 41] on button "Importer" at bounding box center [1466, 37] width 87 height 26
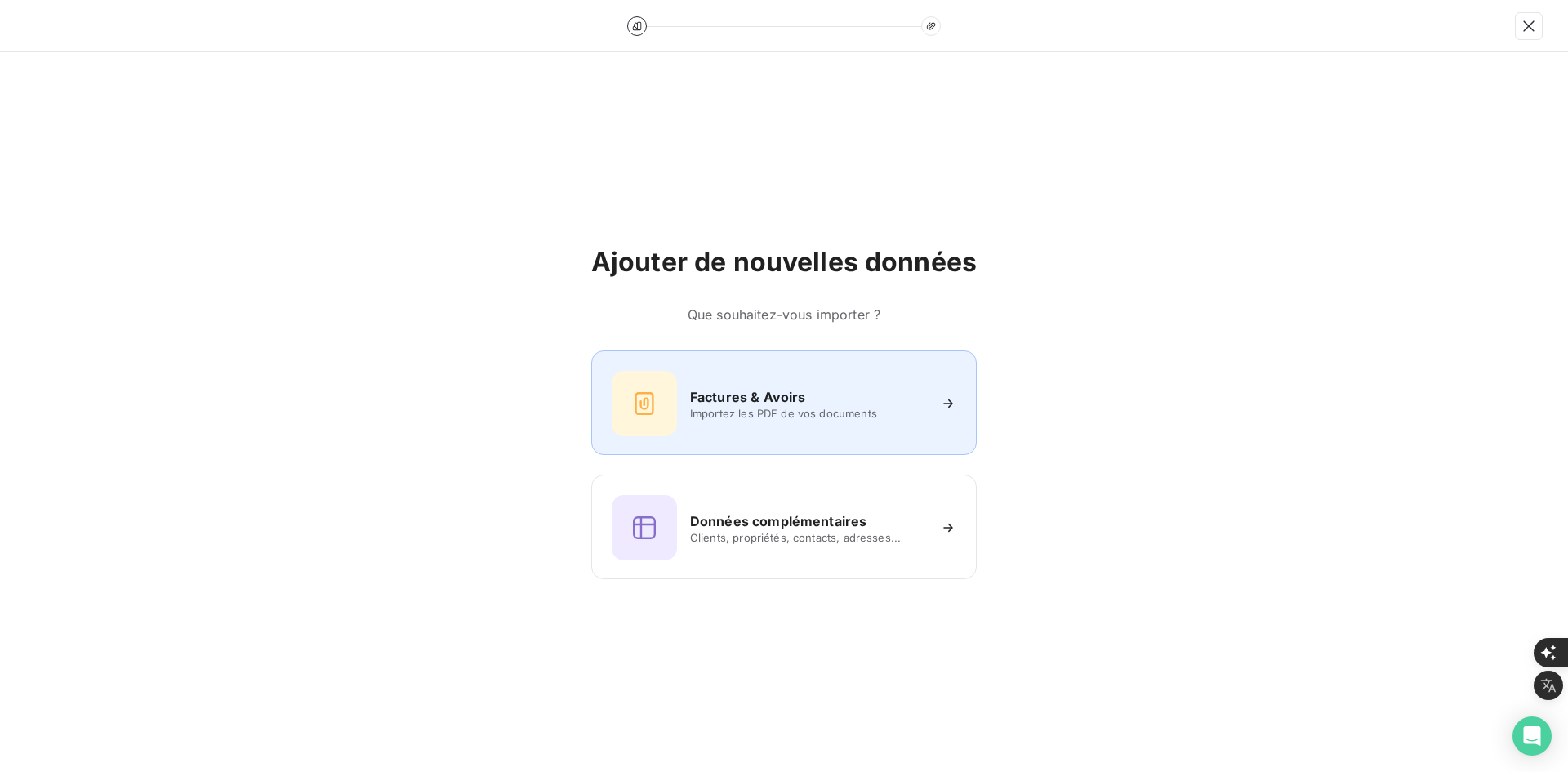
click at [801, 423] on div "Factures & Avoirs Importez les PDF de vos documents" at bounding box center [784, 403] width 345 height 65
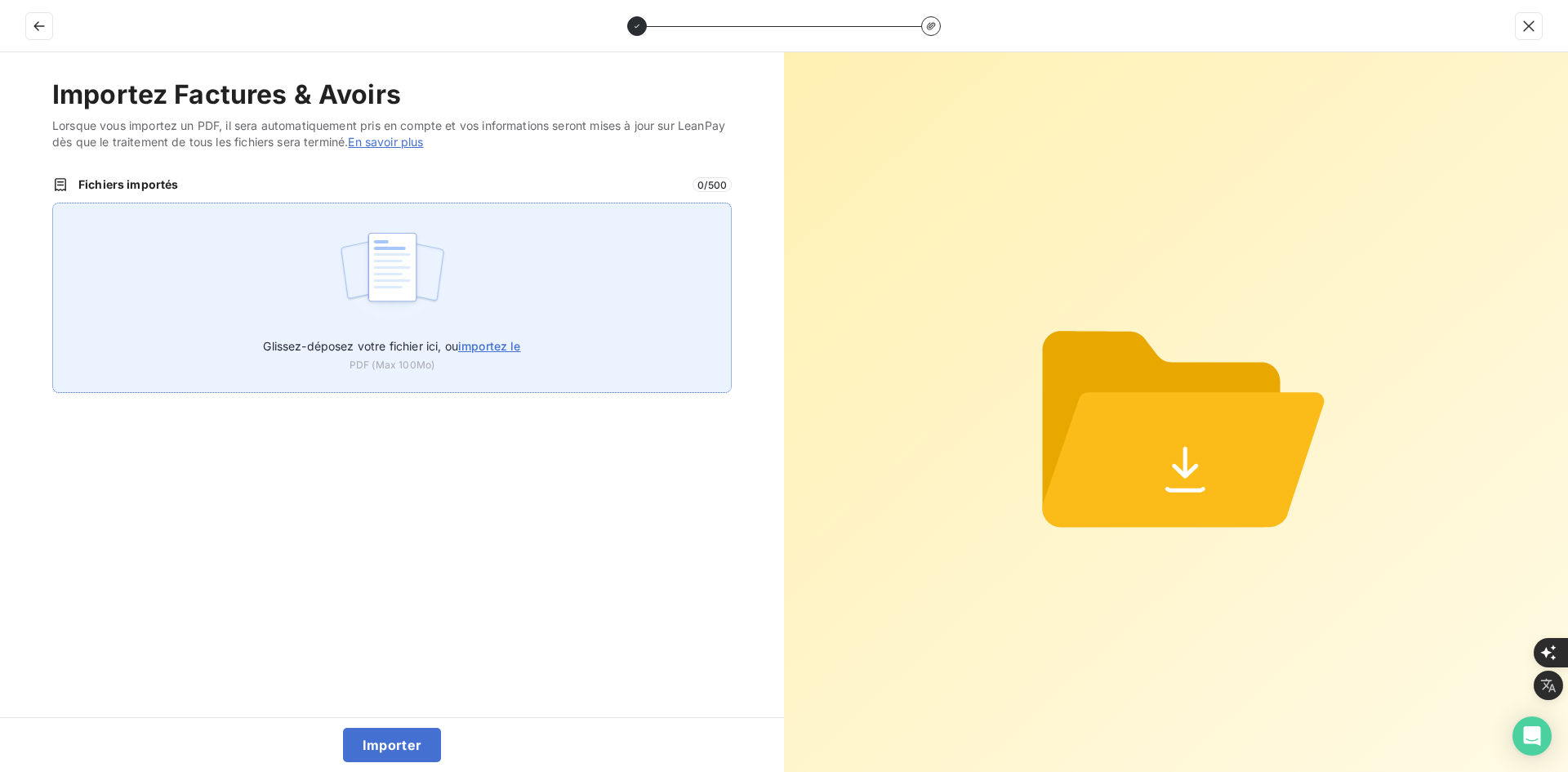
click at [456, 293] on div "Glissez-déposez votre fichier ici, ou importez le PDF (Max 100Mo)" at bounding box center [392, 297] width 680 height 190
type input "C:\fakepath\FEF-2025-2441.pdf"
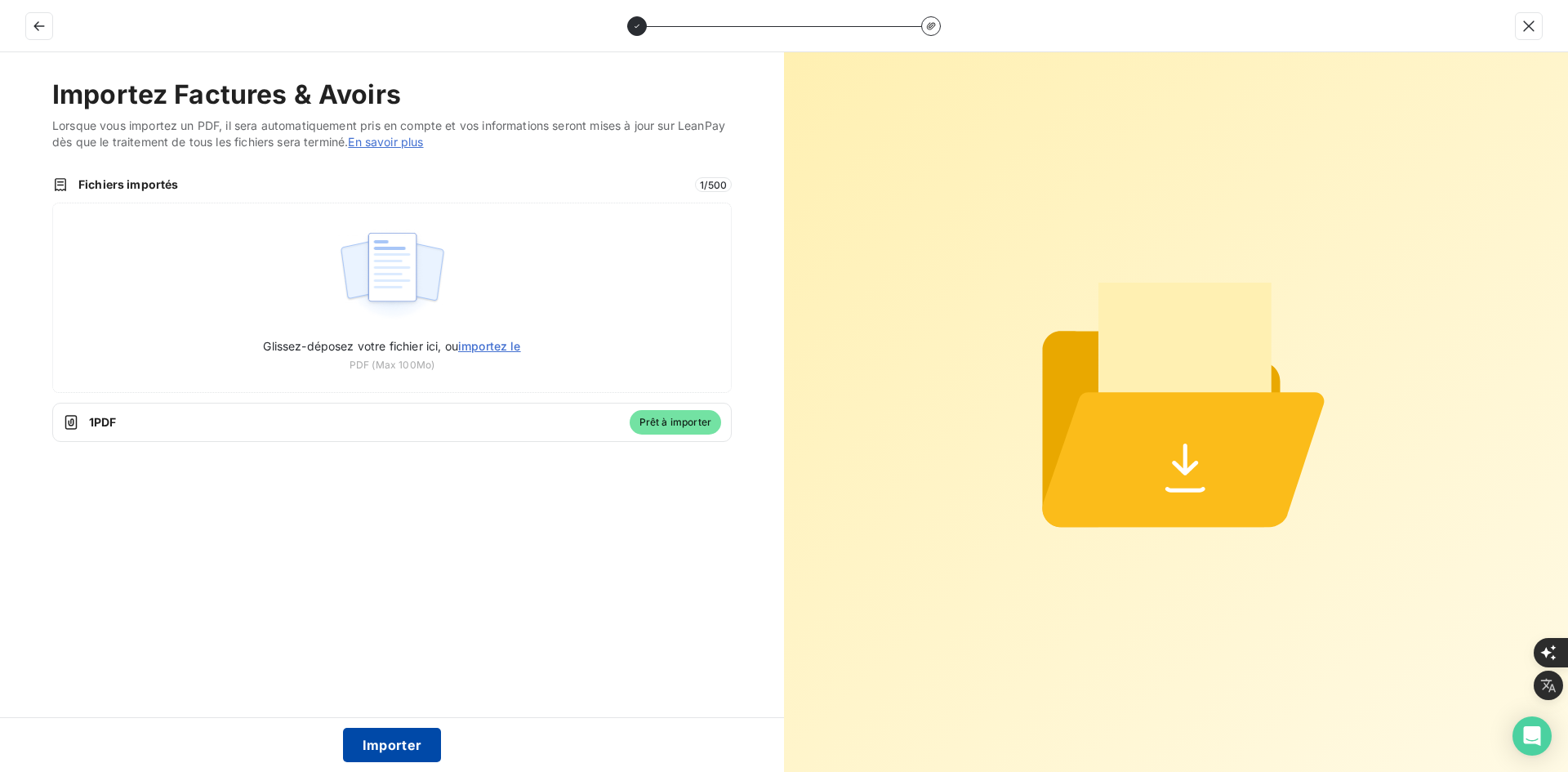
click at [416, 734] on button "Importer" at bounding box center [392, 744] width 99 height 35
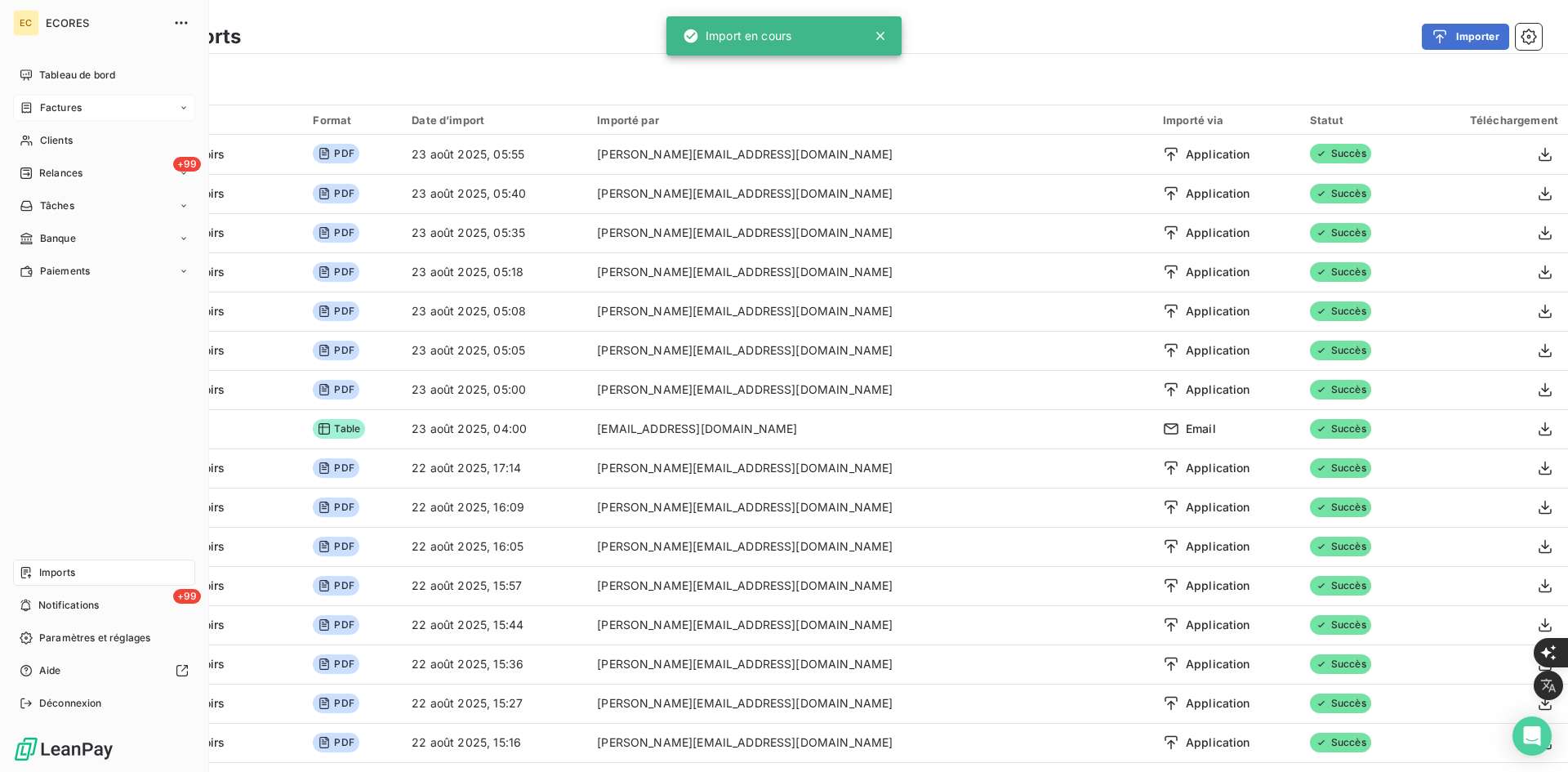
click at [25, 107] on icon at bounding box center [27, 107] width 14 height 13
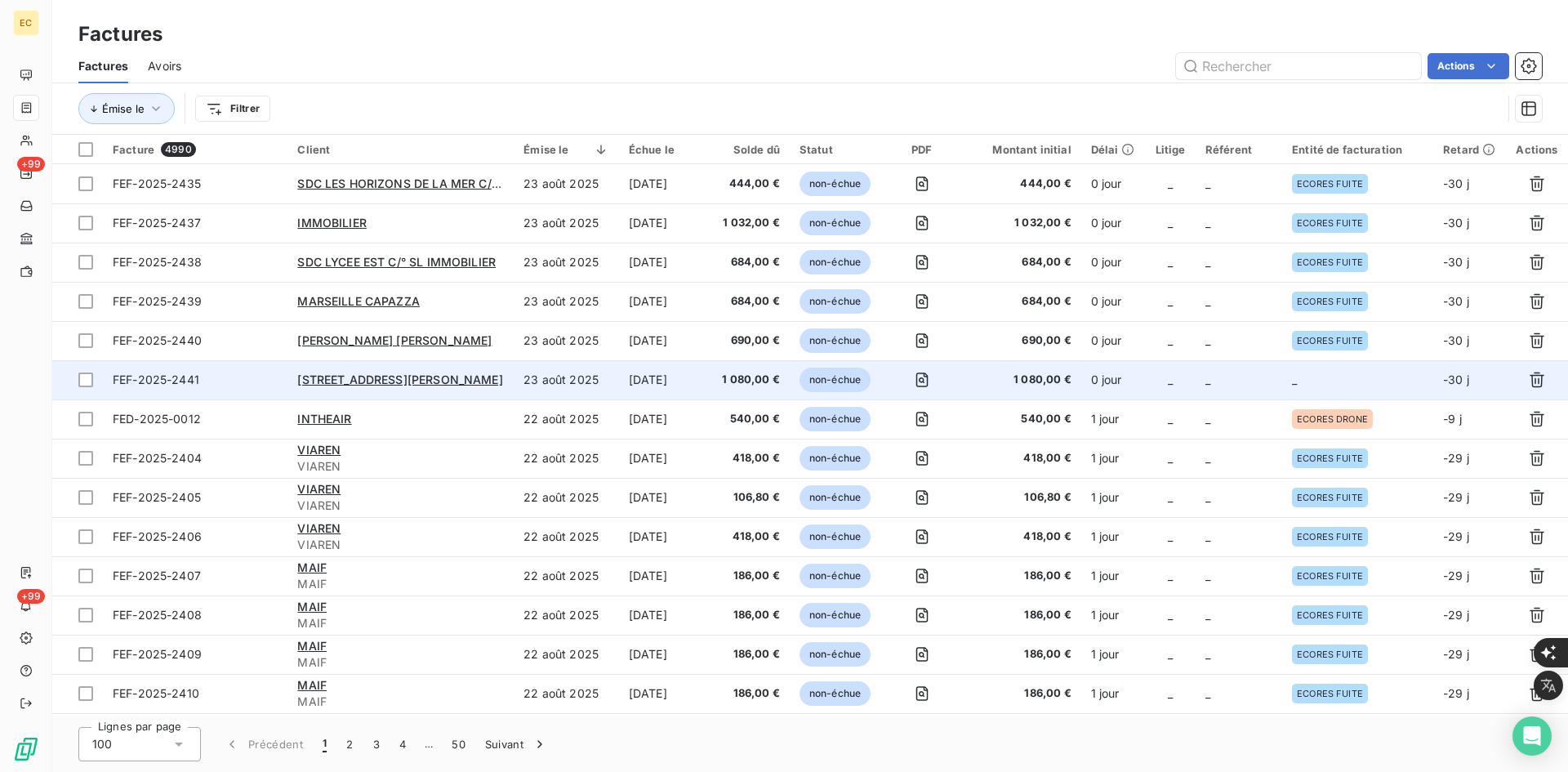
click at [1279, 371] on td "_" at bounding box center [1238, 380] width 86 height 40
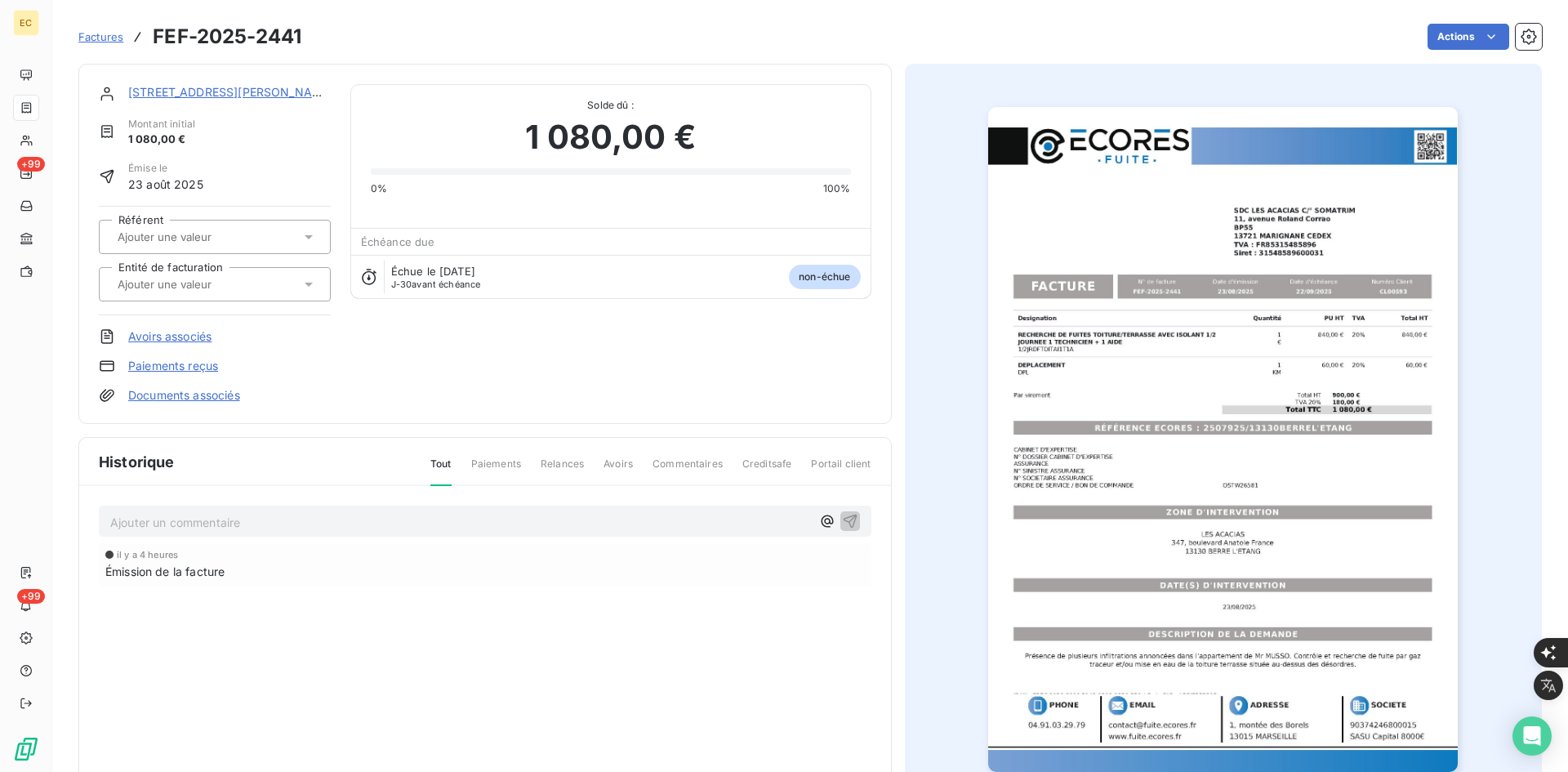
click at [217, 396] on link "Documents associés" at bounding box center [183, 395] width 112 height 16
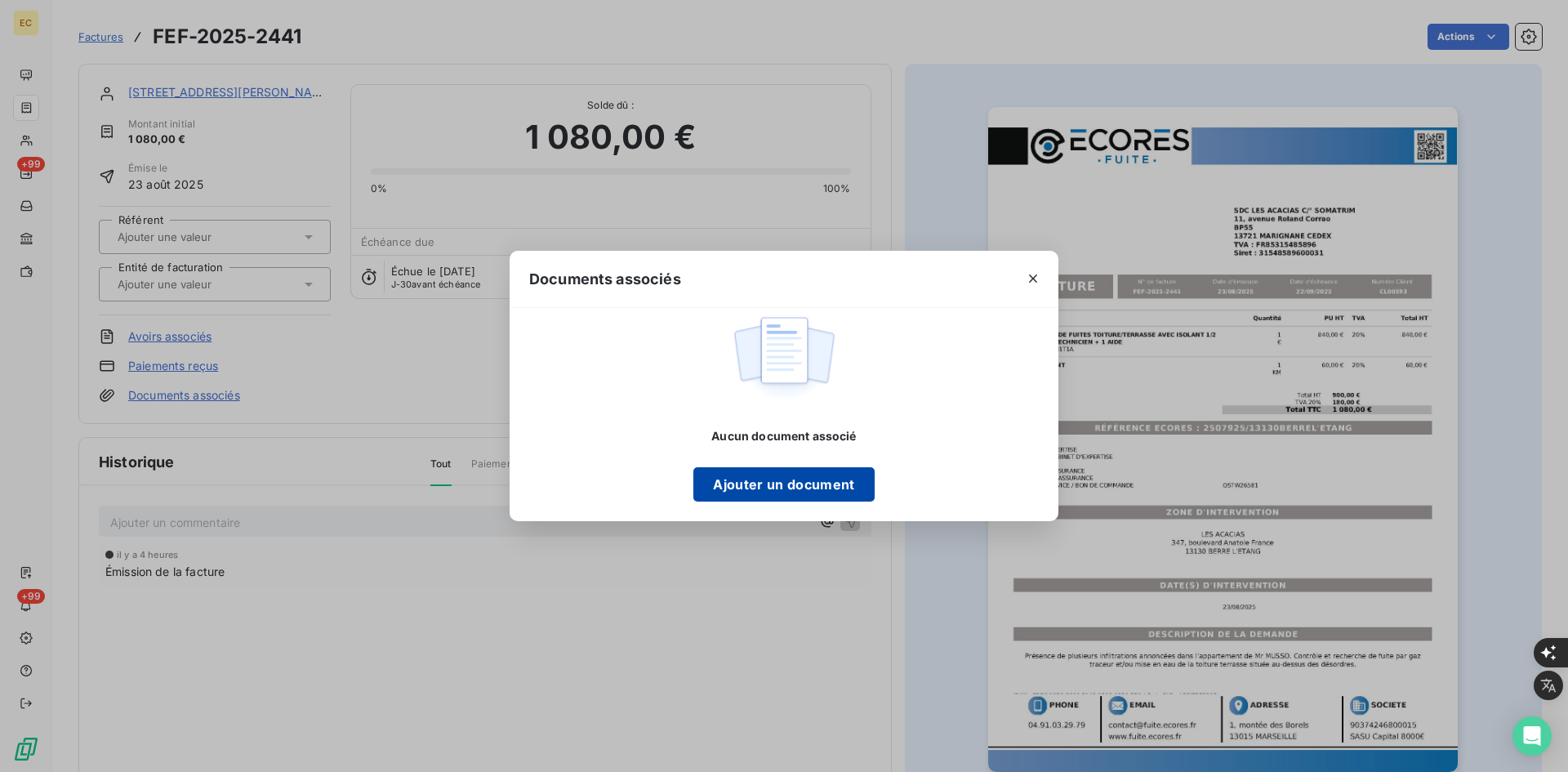
click at [806, 495] on button "Ajouter un document" at bounding box center [784, 484] width 180 height 35
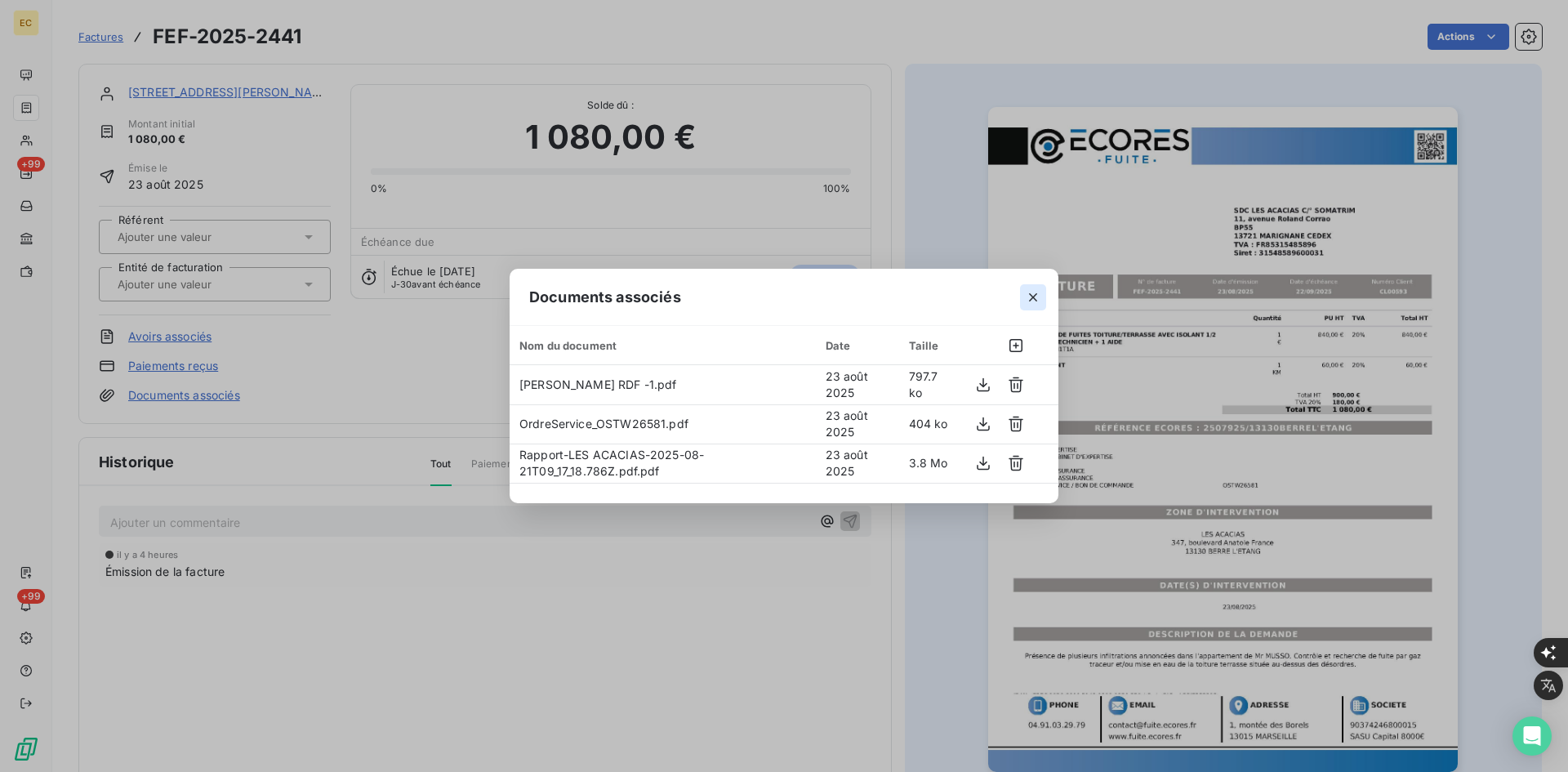
click at [1035, 294] on icon "button" at bounding box center [1033, 297] width 8 height 8
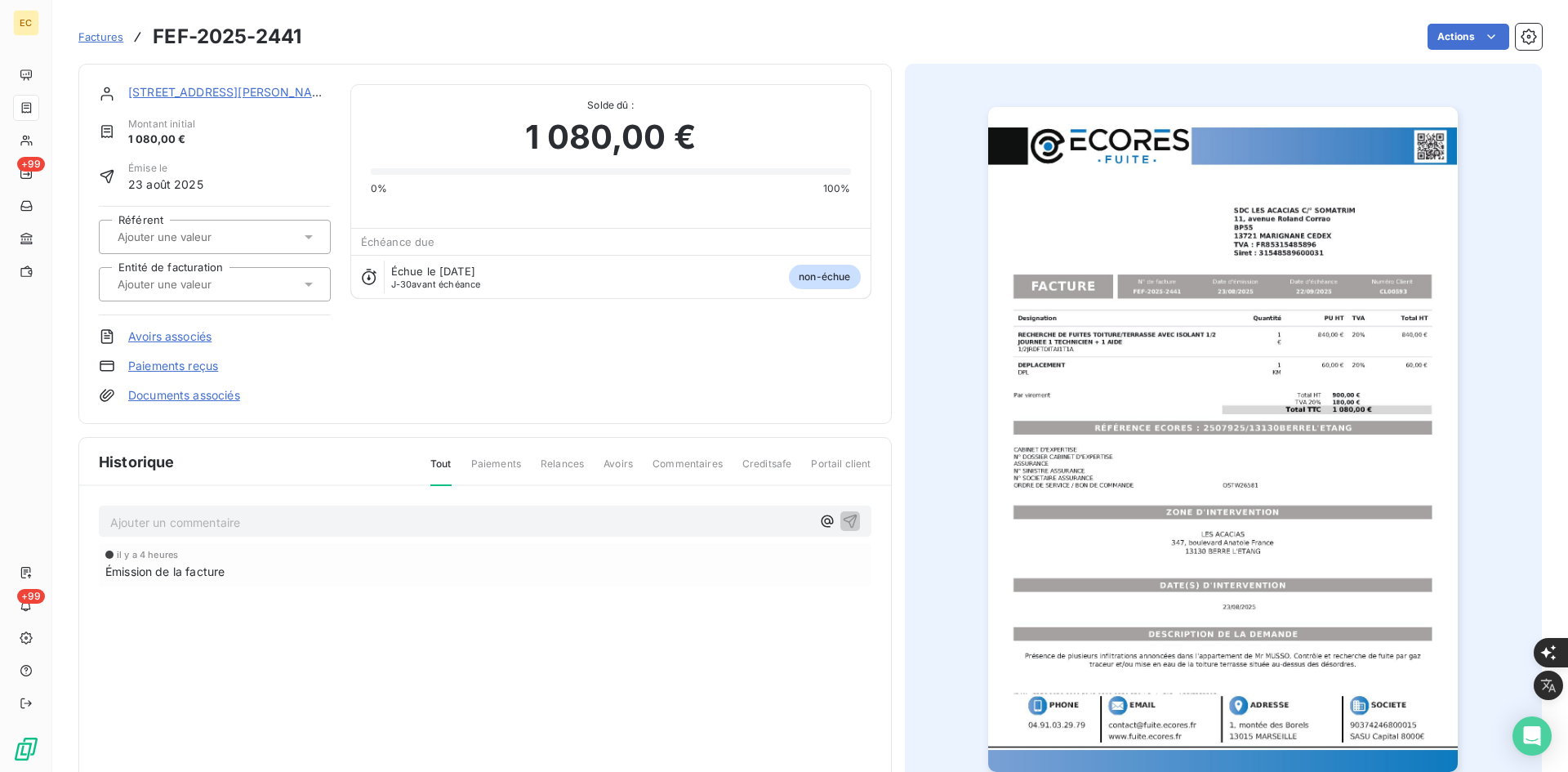
click at [230, 96] on link "[STREET_ADDRESS][PERSON_NAME]" at bounding box center [230, 92] width 205 height 14
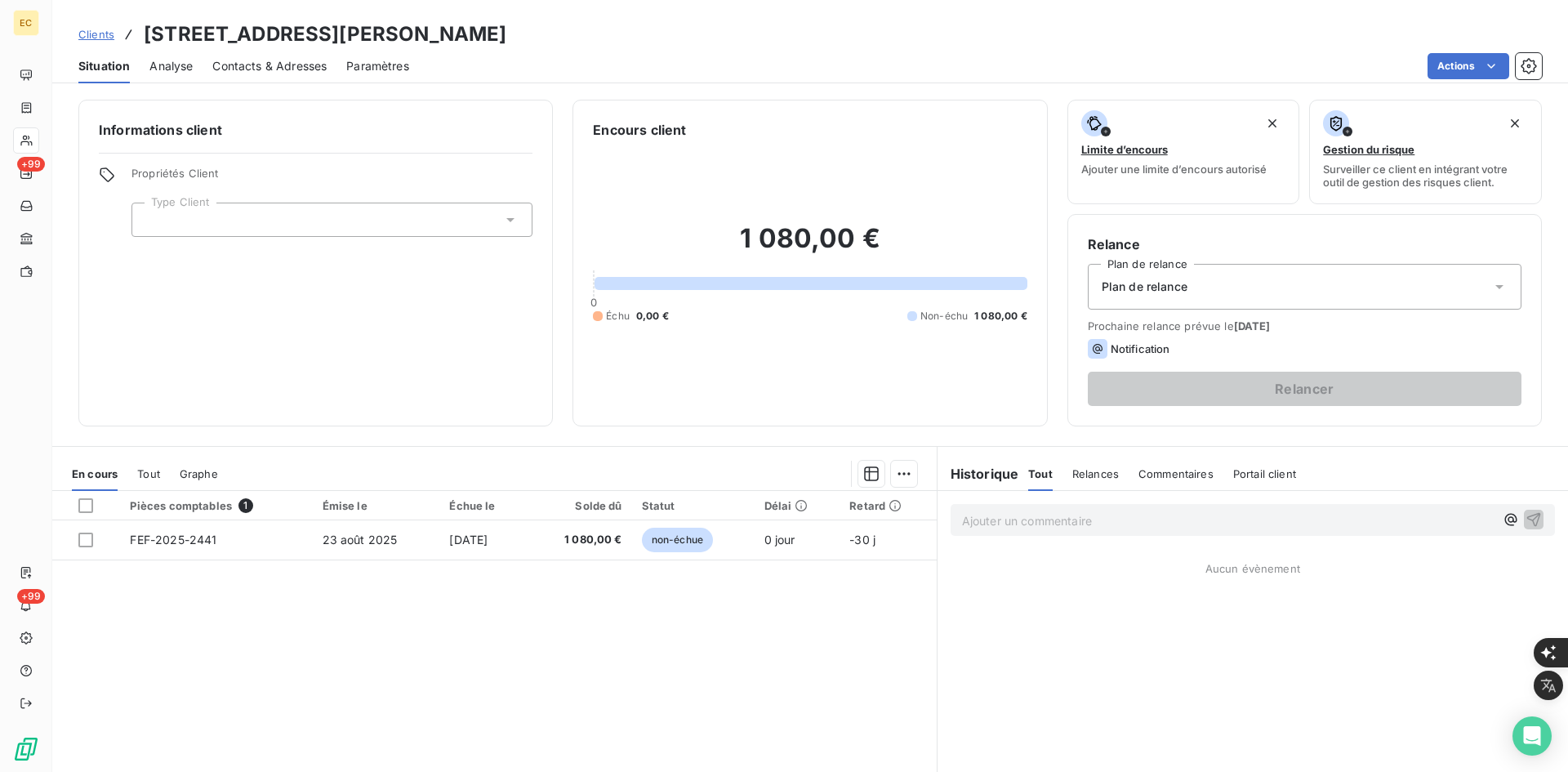
click at [206, 232] on div at bounding box center [332, 219] width 401 height 35
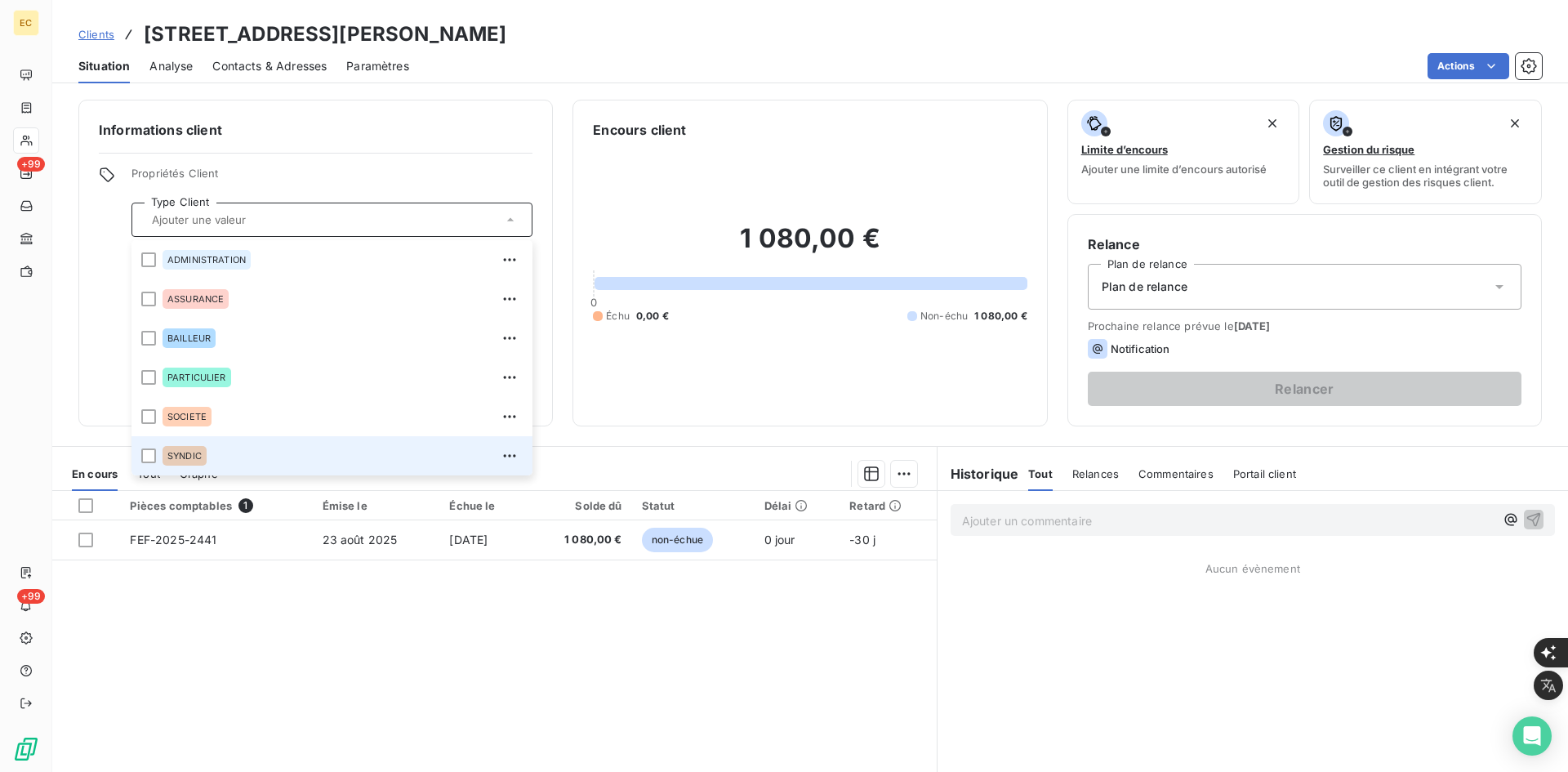
click at [228, 458] on div "SYNDIC" at bounding box center [342, 456] width 360 height 26
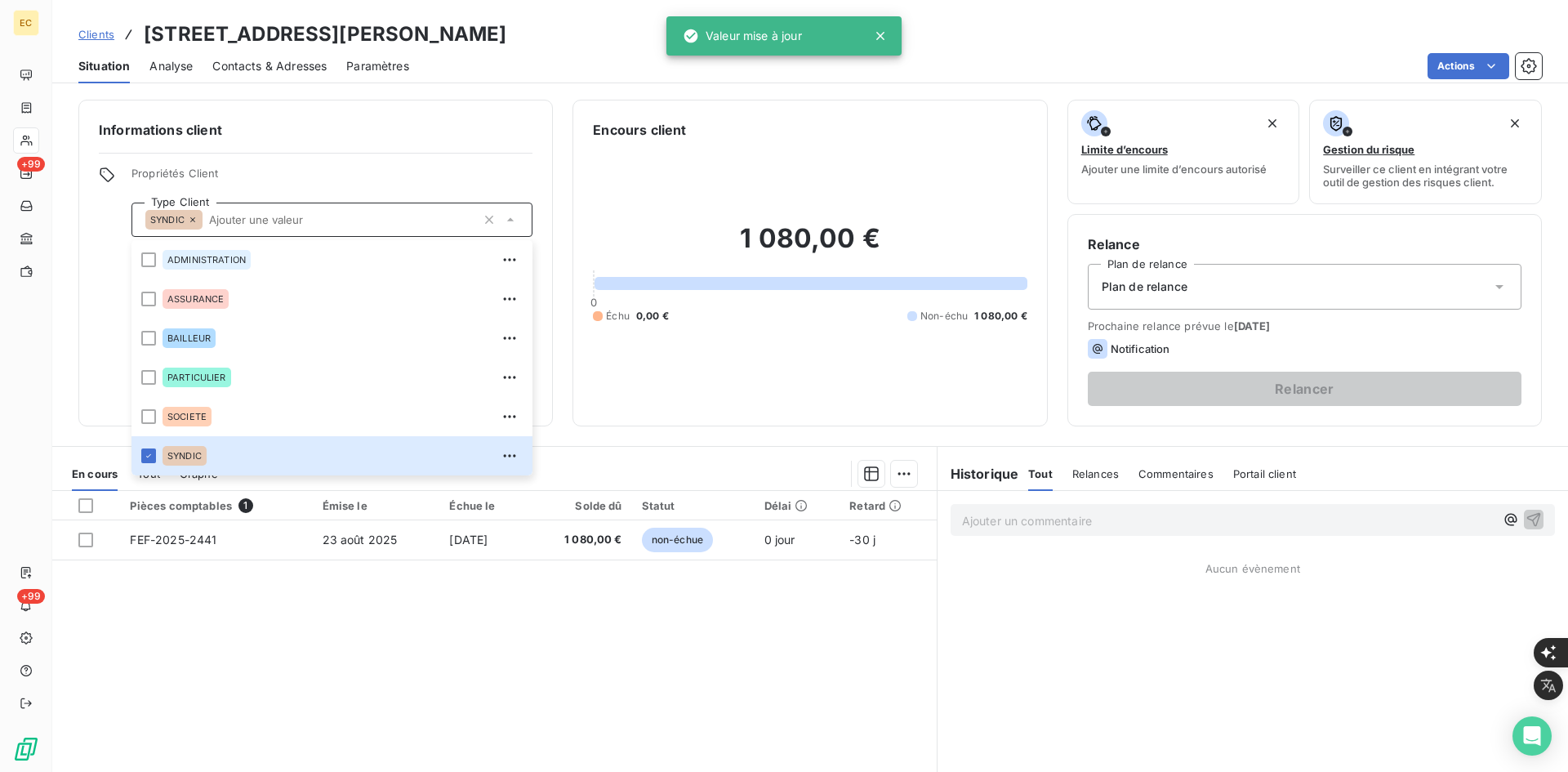
click at [1205, 289] on div "Plan de relance" at bounding box center [1305, 286] width 434 height 46
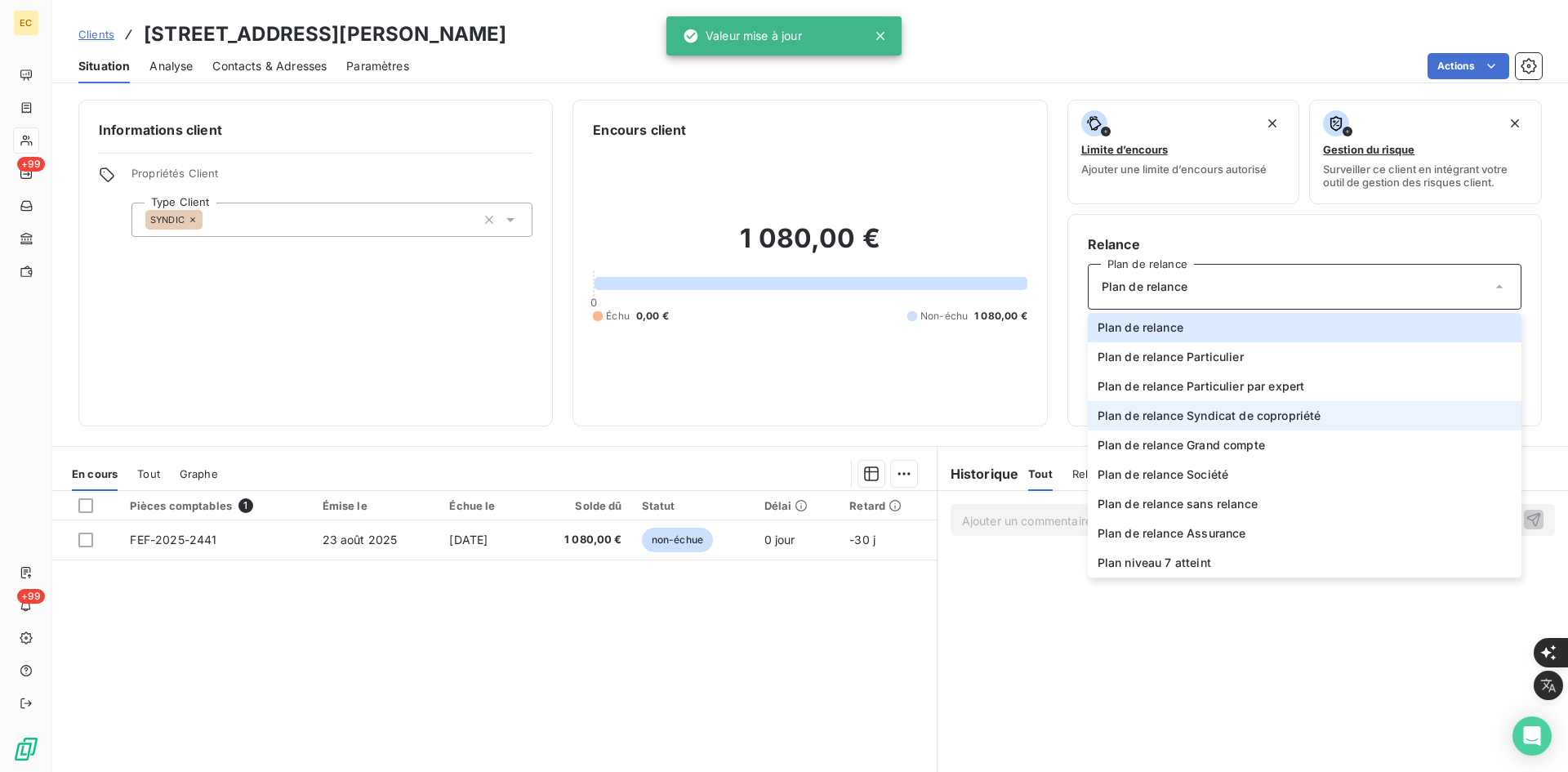
click at [1200, 411] on span "Plan de relance Syndicat de copropriété" at bounding box center [1210, 415] width 224 height 16
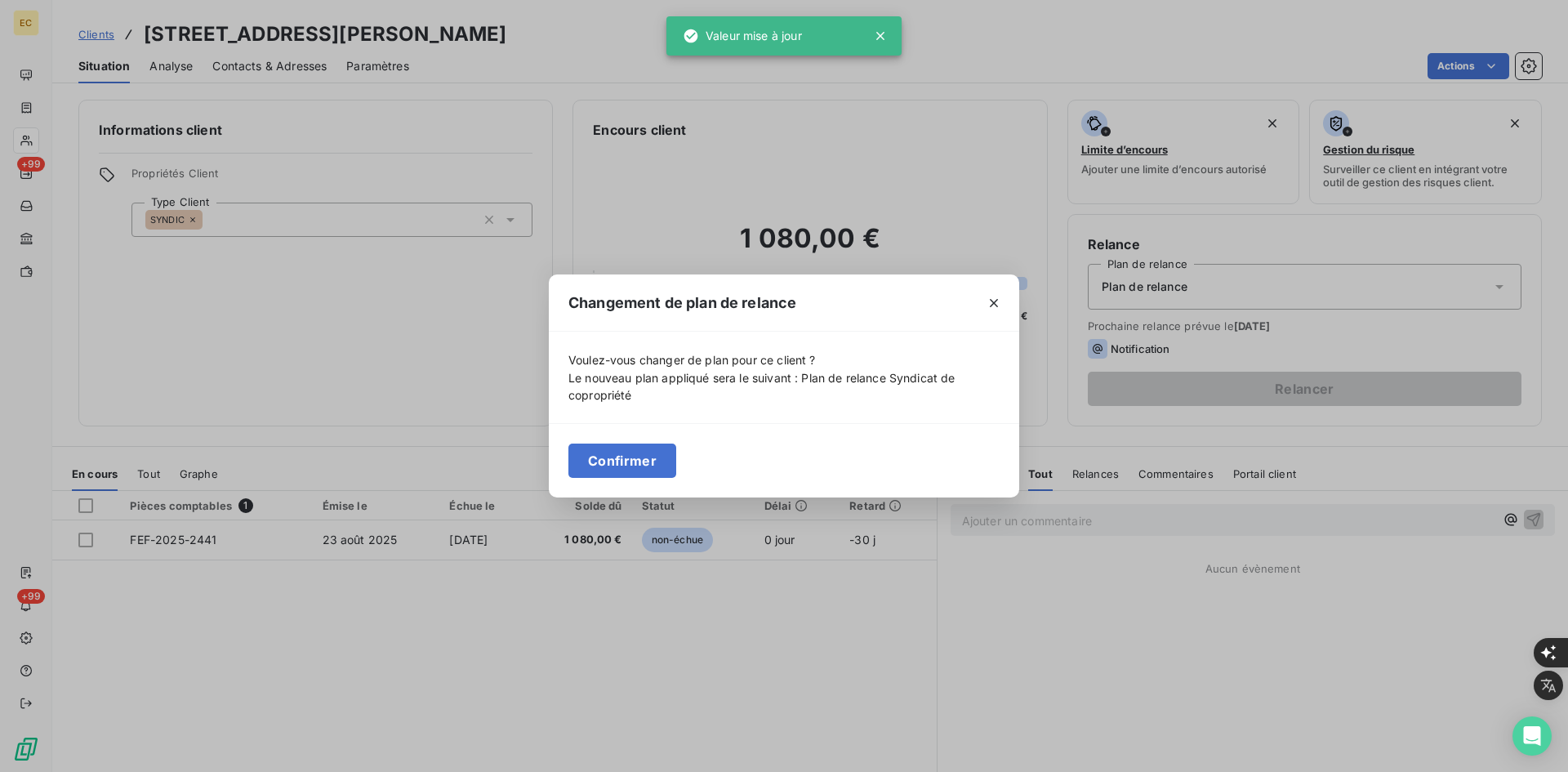
click at [617, 462] on button "Confirmer" at bounding box center [622, 460] width 108 height 35
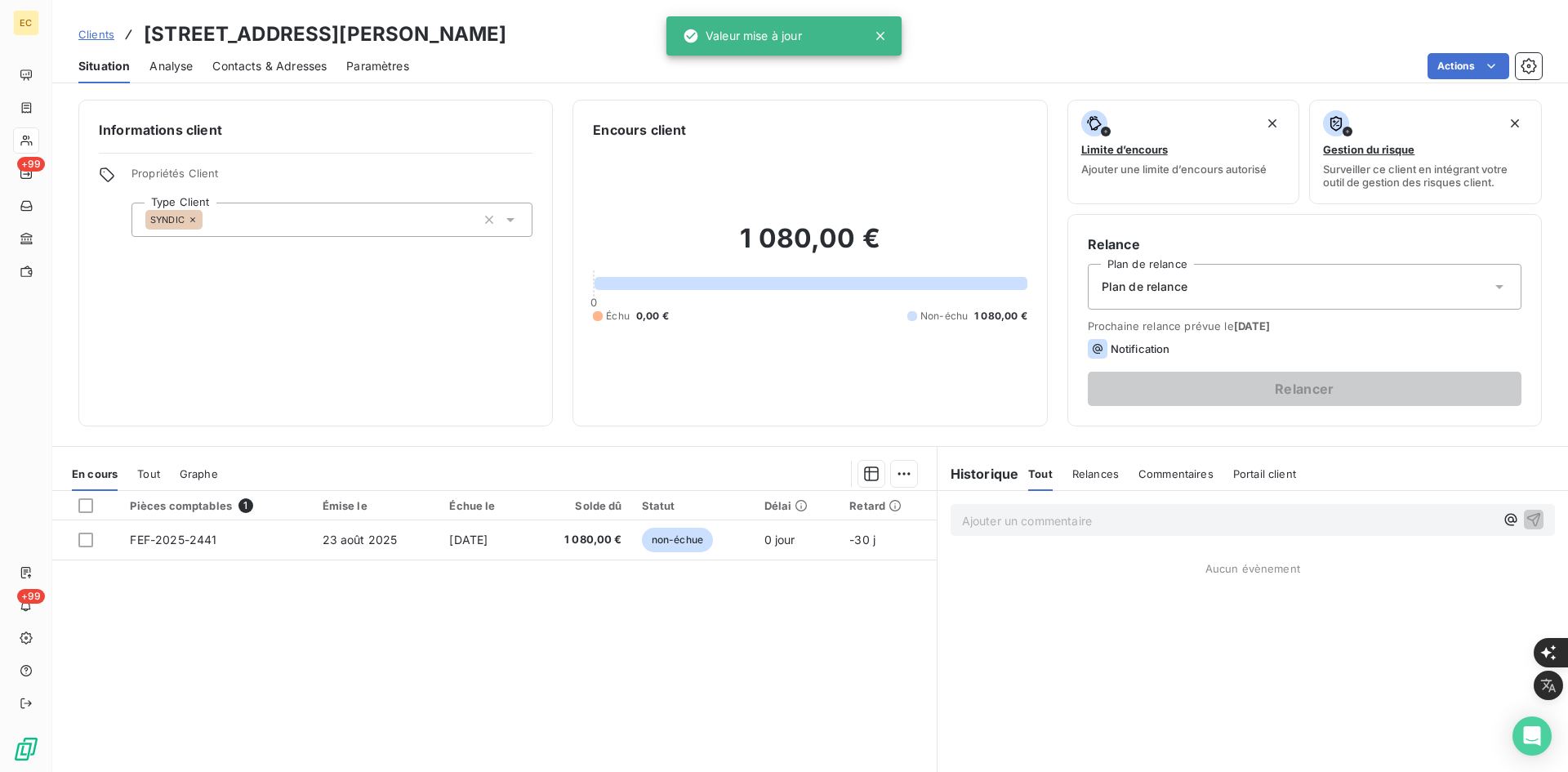
click at [236, 58] on span "Contacts & Adresses" at bounding box center [269, 66] width 114 height 16
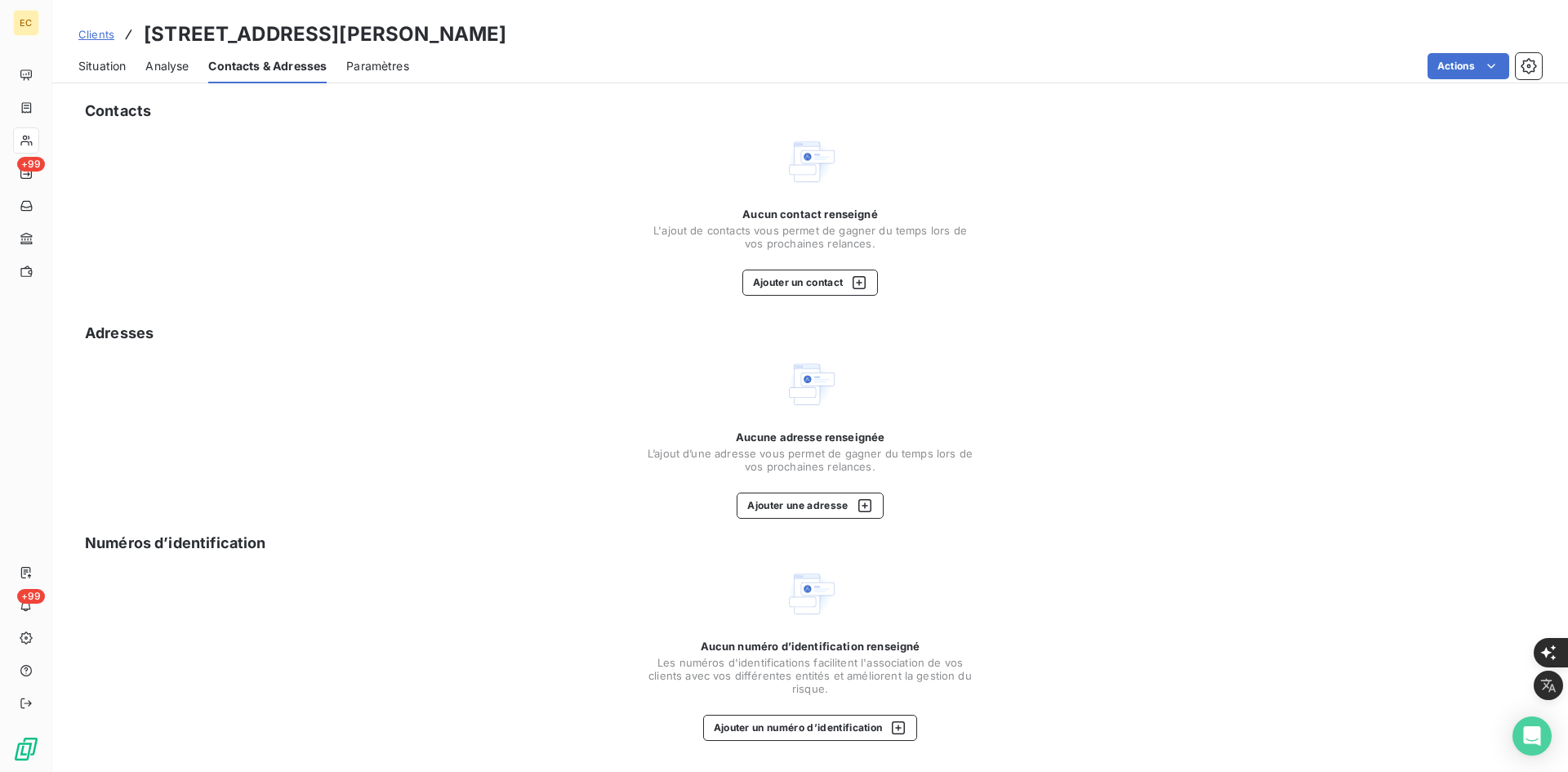
click at [811, 235] on span "L'ajout de contacts vous permet de gagner du temps lors de vos prochaines relan…" at bounding box center [811, 237] width 327 height 26
click at [824, 285] on button "Ajouter un contact" at bounding box center [811, 282] width 137 height 26
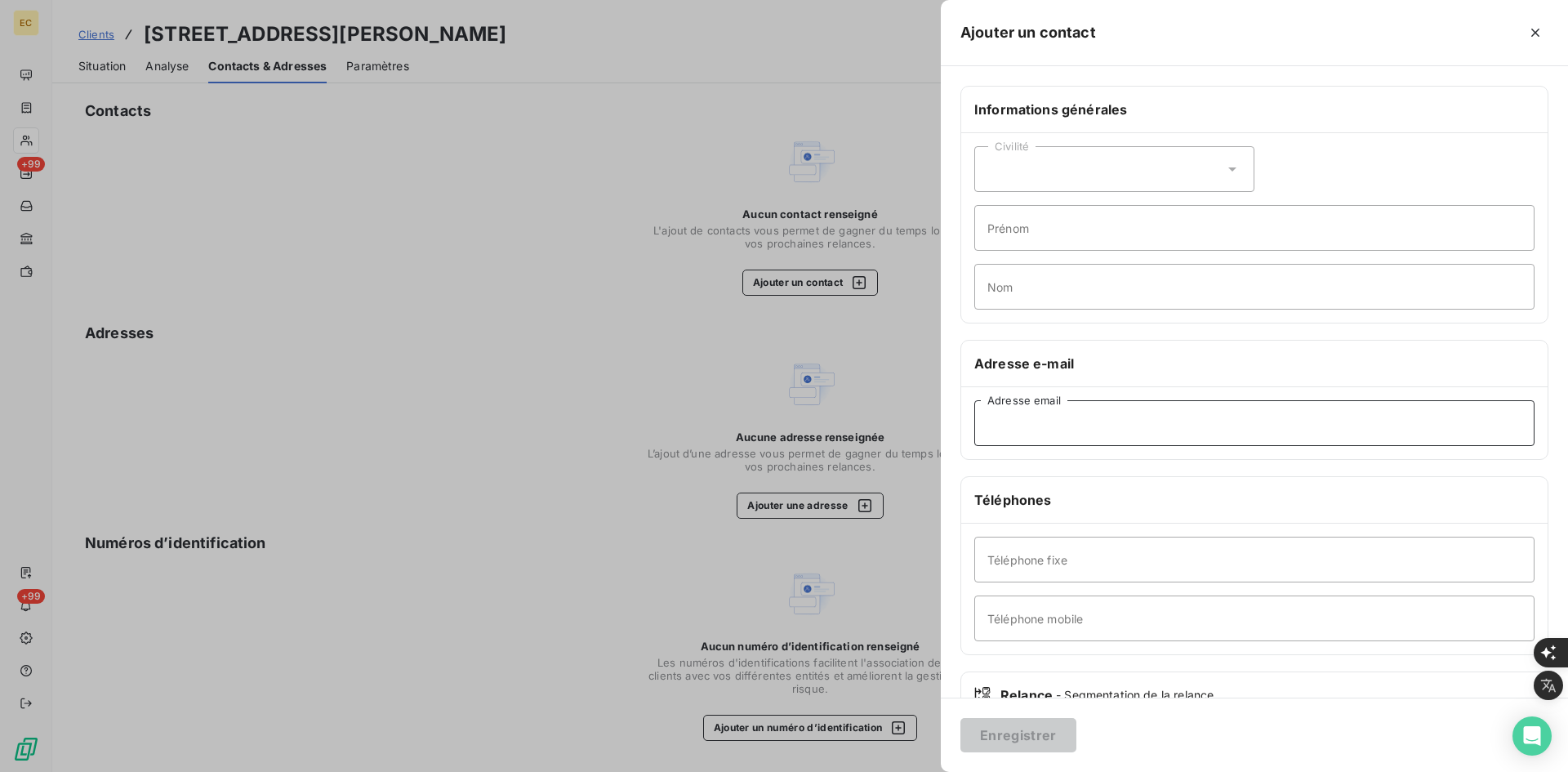
click at [1233, 429] on input "Adresse email" at bounding box center [1254, 423] width 560 height 46
paste input "[PERSON_NAME][EMAIL_ADDRESS][DOMAIN_NAME]"
type input "[PERSON_NAME][EMAIL_ADDRESS][DOMAIN_NAME]"
click at [1024, 740] on button "Enregistrer" at bounding box center [1018, 734] width 116 height 35
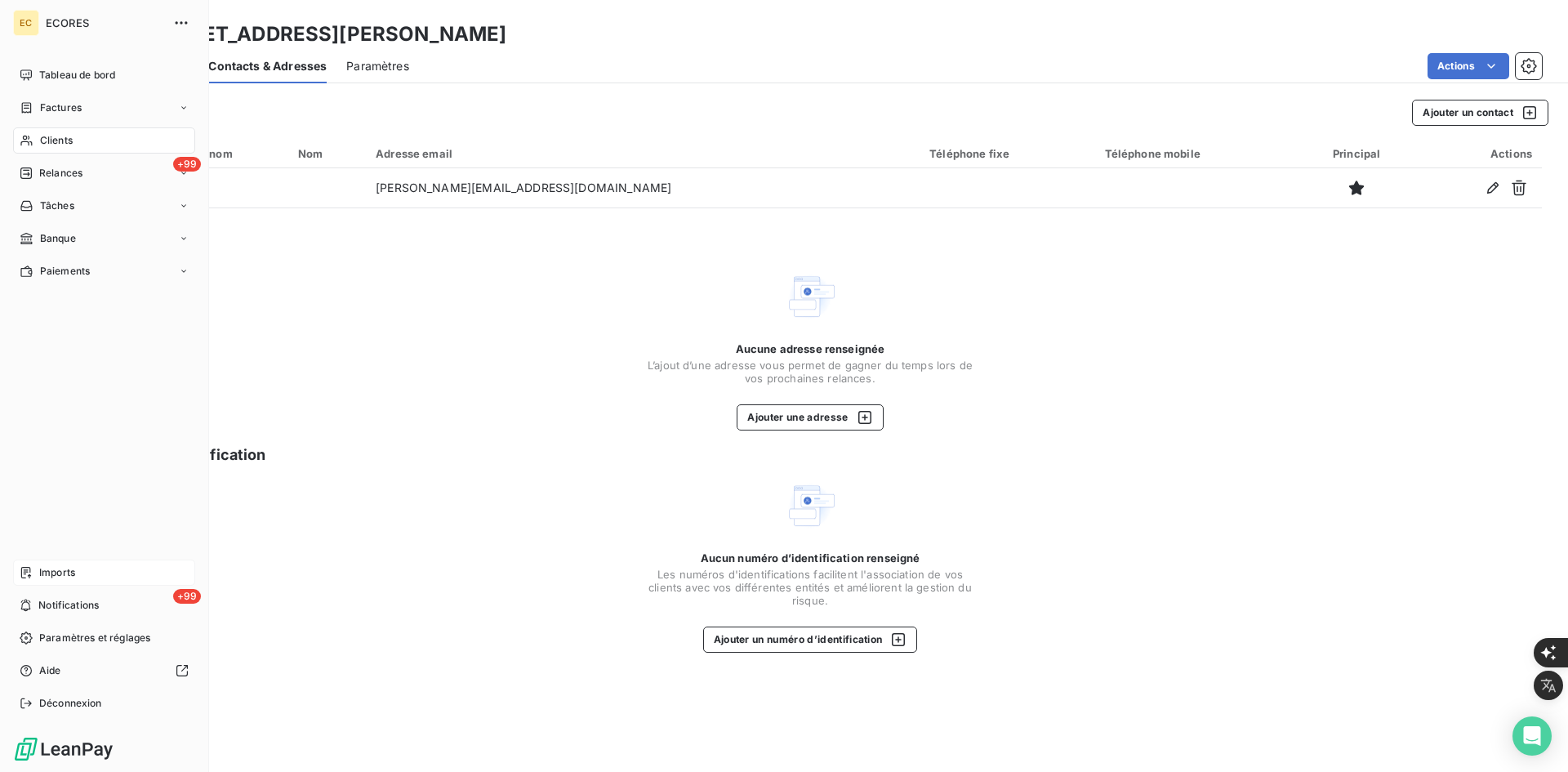
click at [69, 575] on span "Imports" at bounding box center [57, 572] width 36 height 15
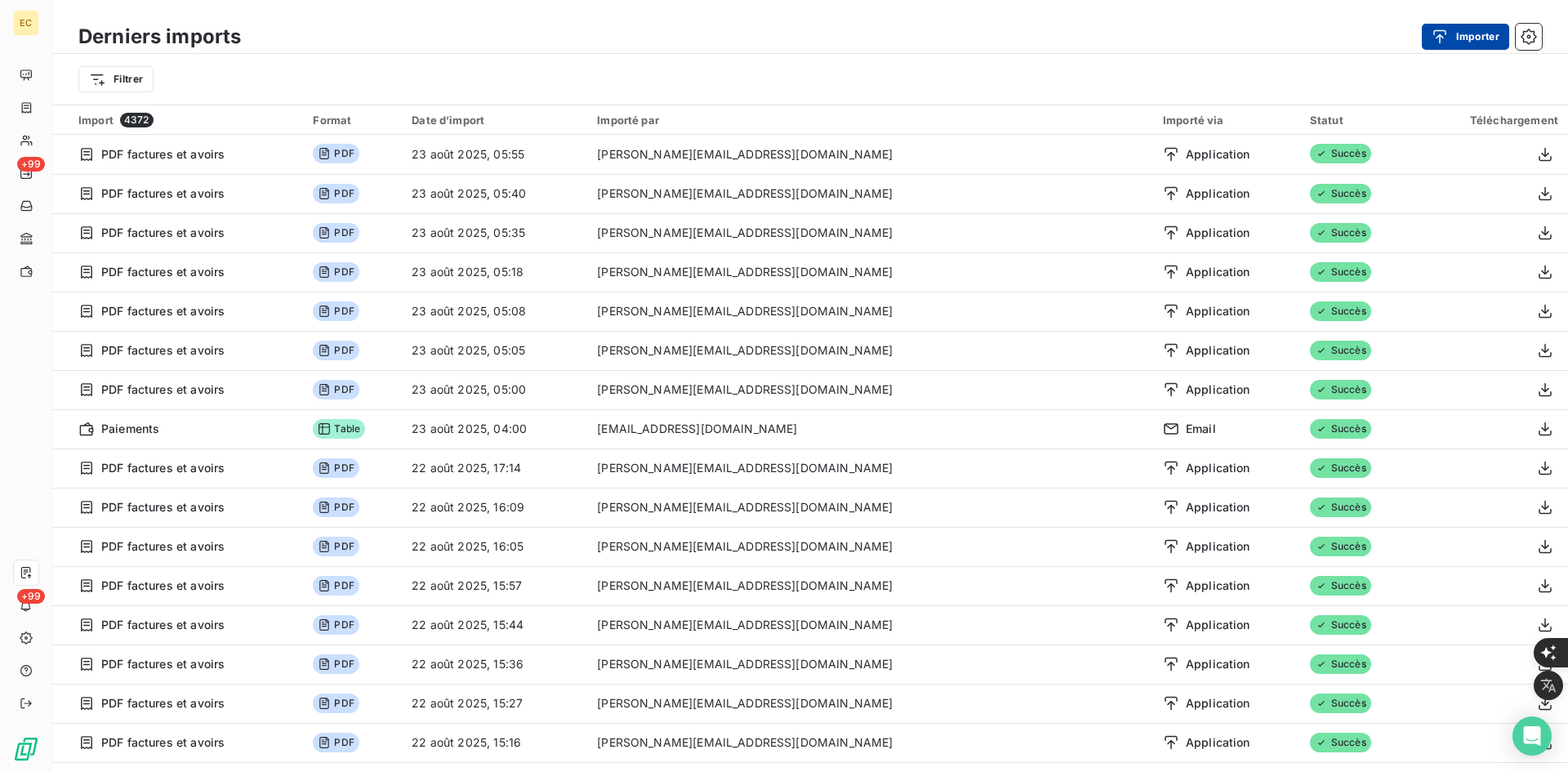
click at [1455, 35] on button "Importer" at bounding box center [1466, 37] width 87 height 26
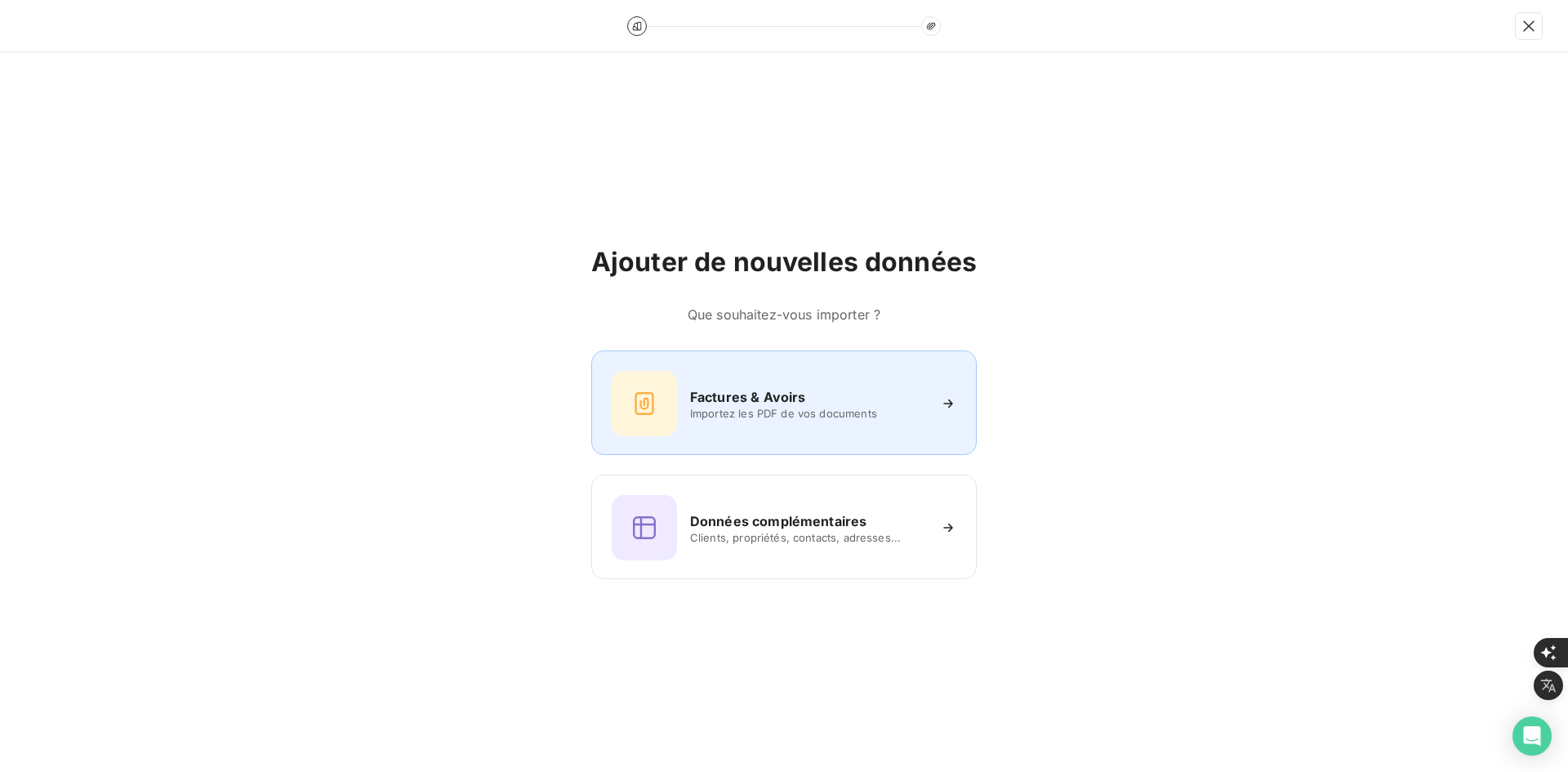
click at [765, 415] on span "Importez les PDF de vos documents" at bounding box center [808, 412] width 237 height 13
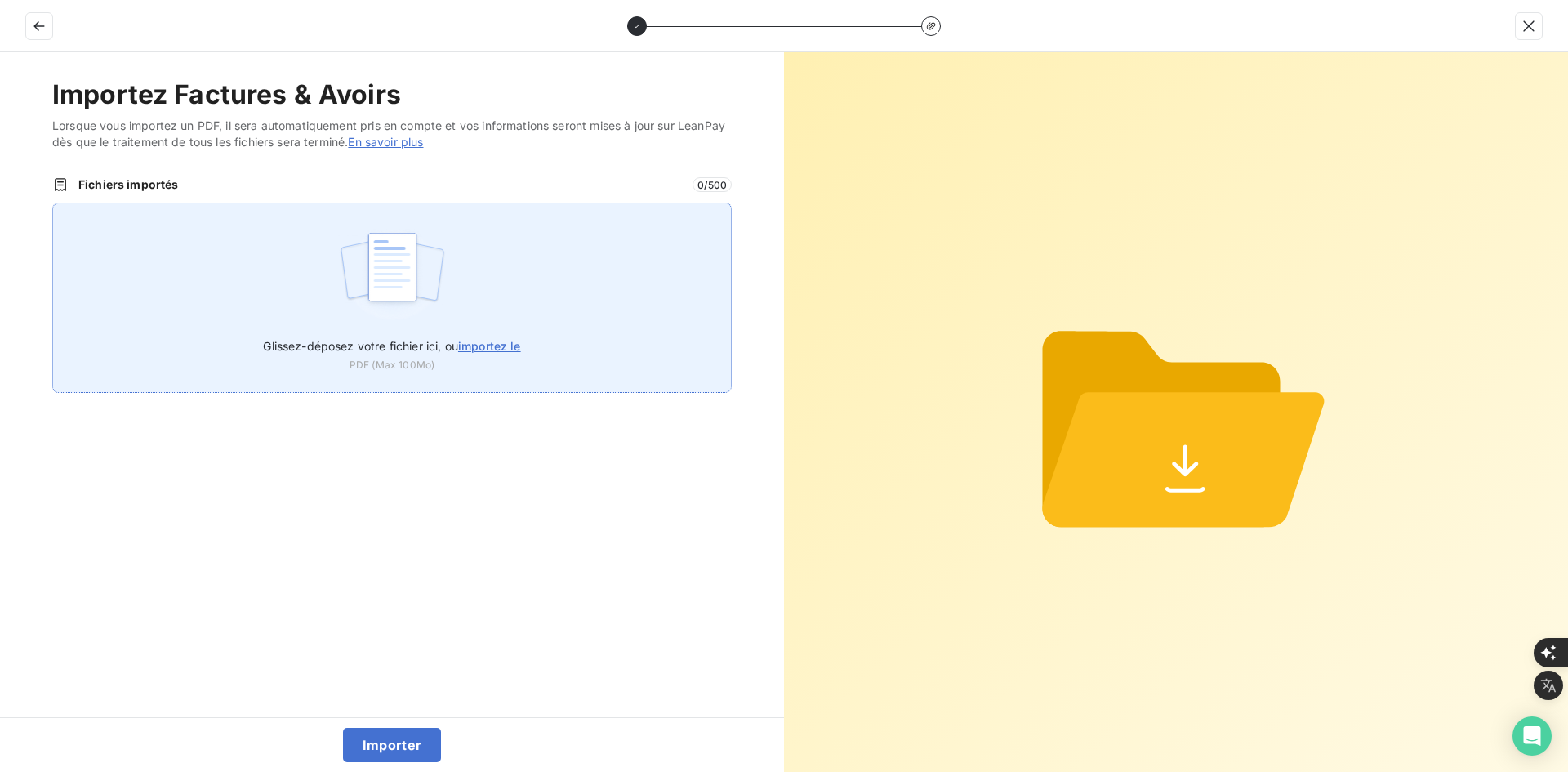
click at [497, 294] on div "Glissez-déposez votre fichier ici, ou importez le PDF (Max 100Mo)" at bounding box center [392, 297] width 680 height 190
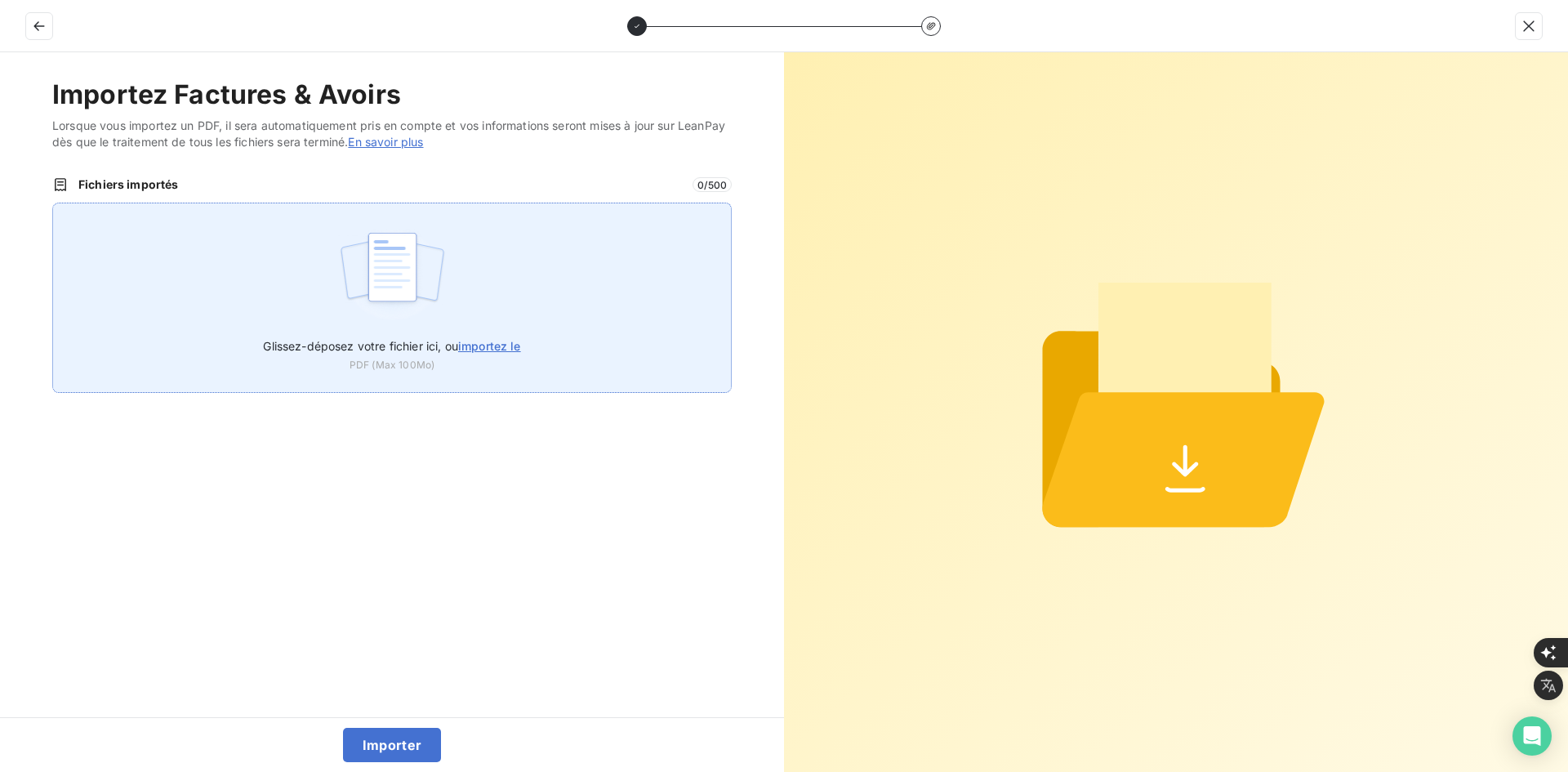
type input "C:\fakepath\FEF-2025-2442.pdf"
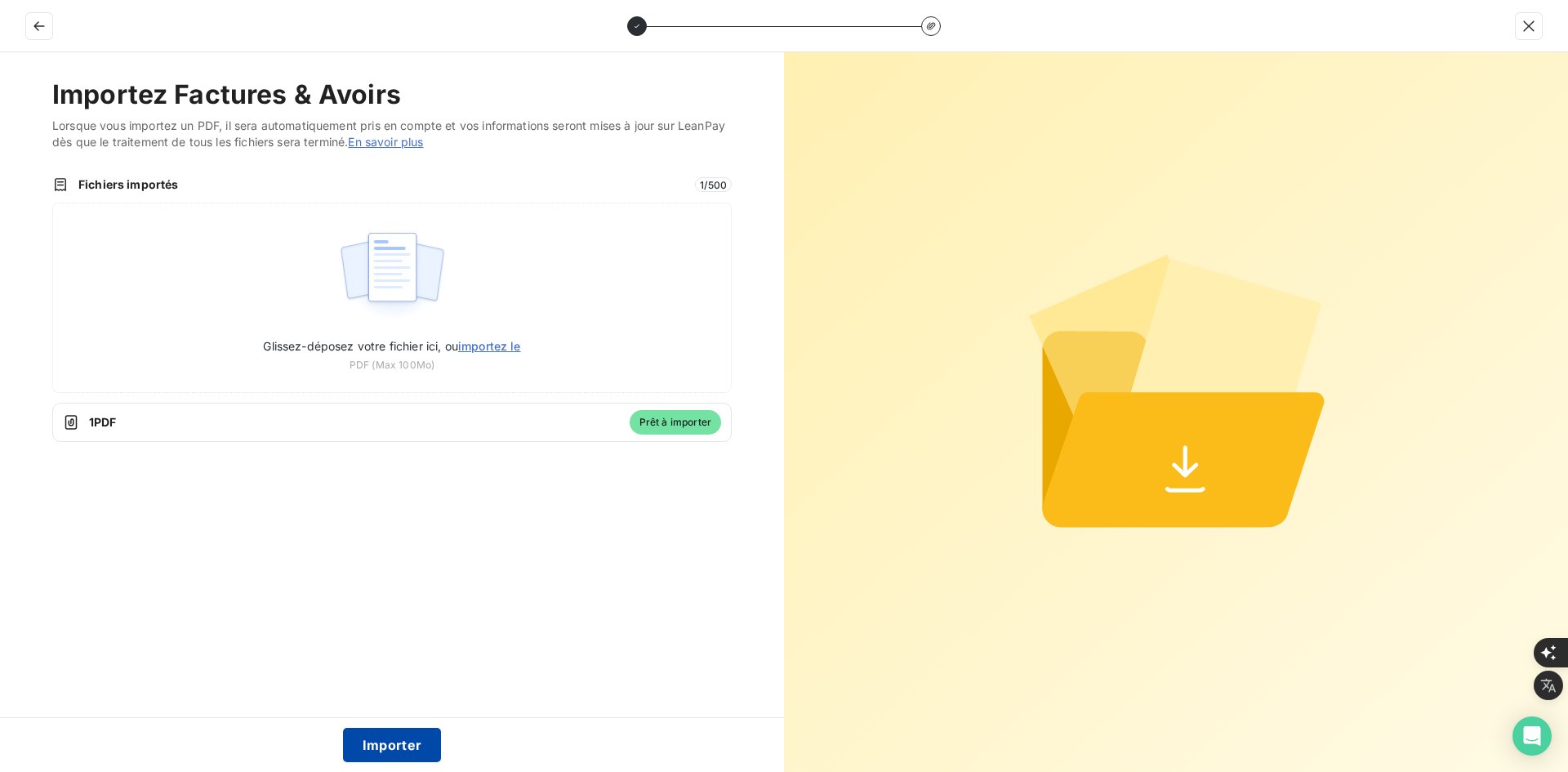
click at [411, 742] on button "Importer" at bounding box center [392, 744] width 99 height 35
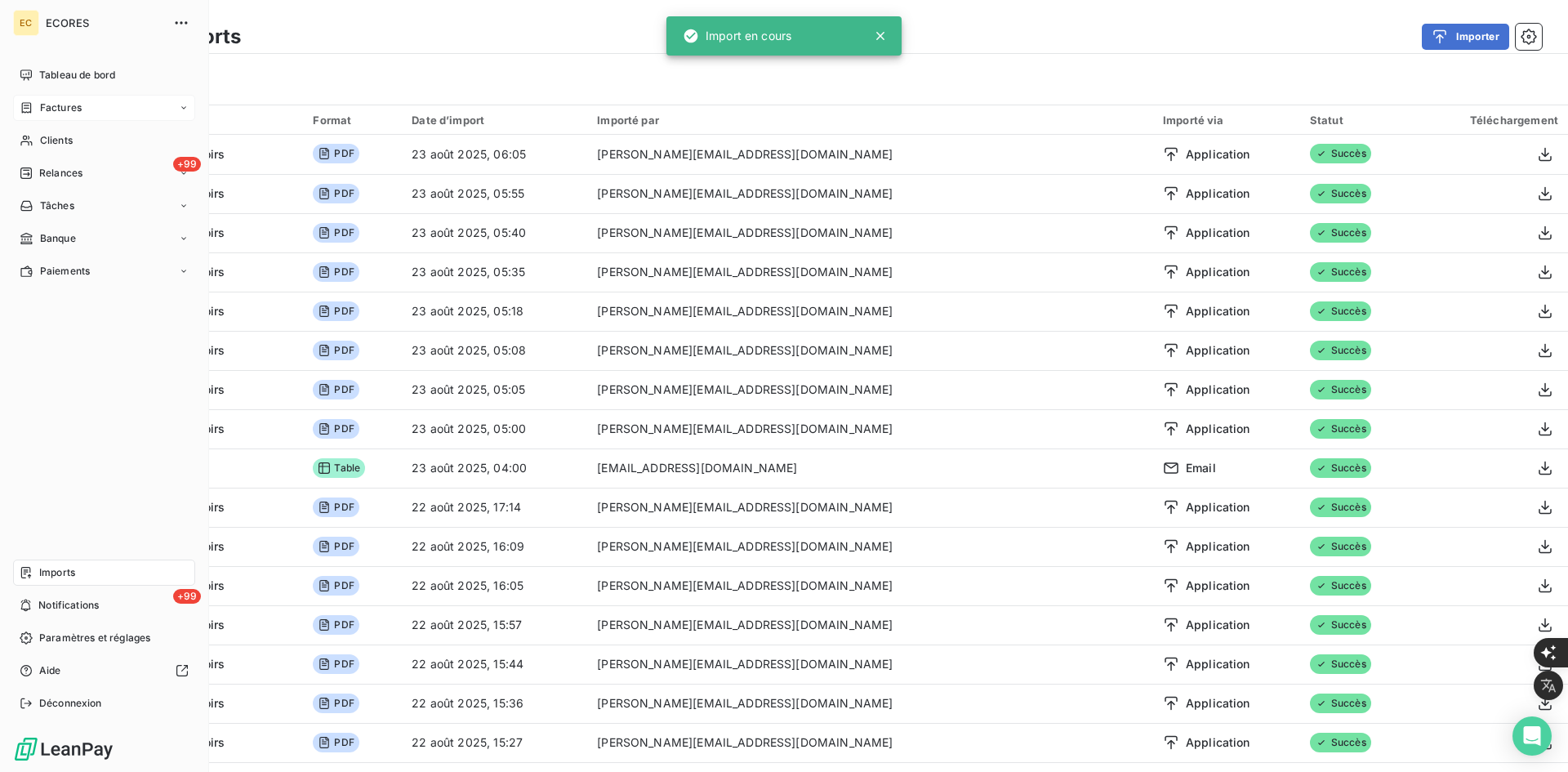
click at [47, 111] on span "Factures" at bounding box center [60, 107] width 42 height 15
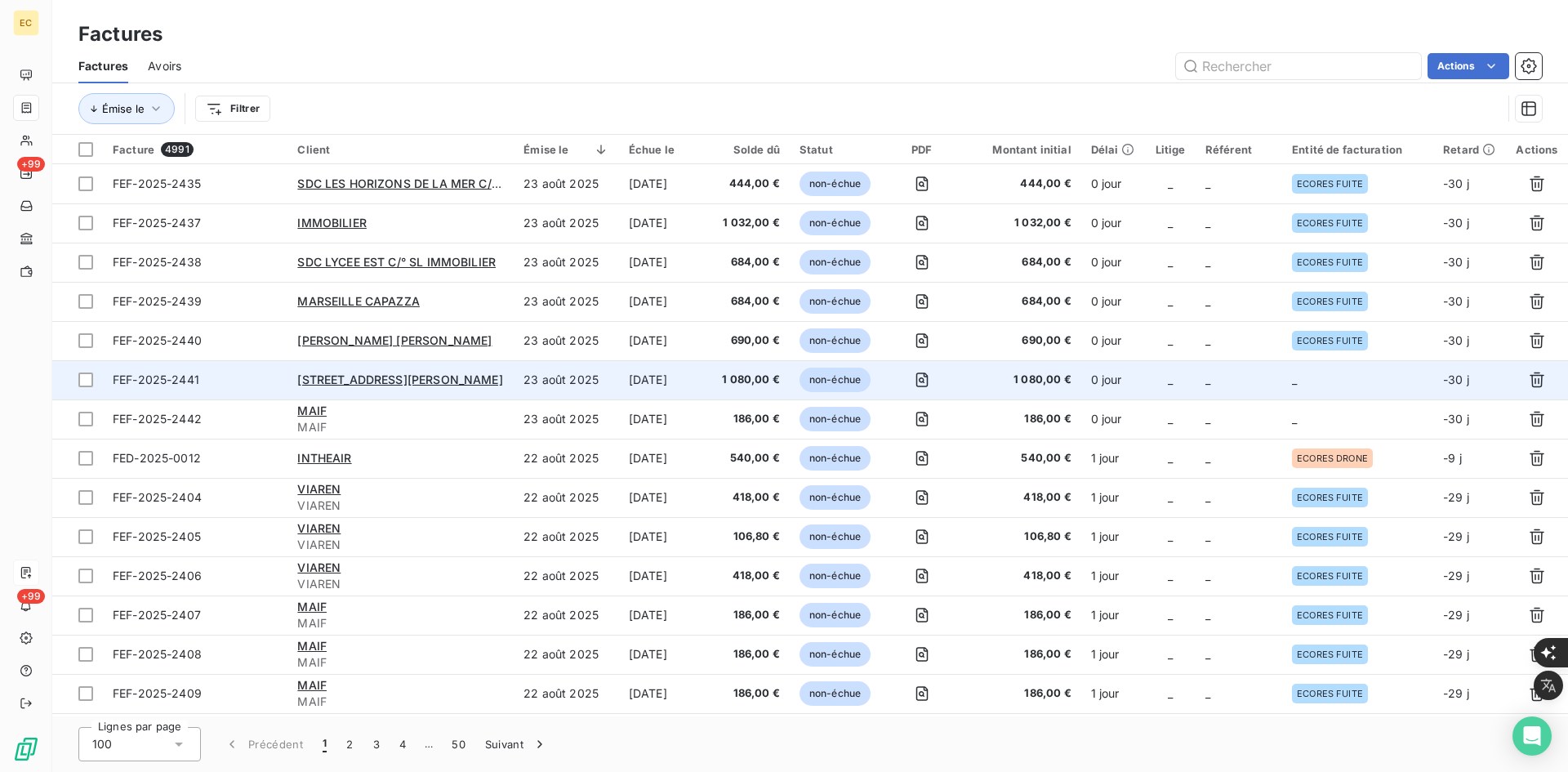
click at [1306, 385] on td "_" at bounding box center [1358, 380] width 151 height 40
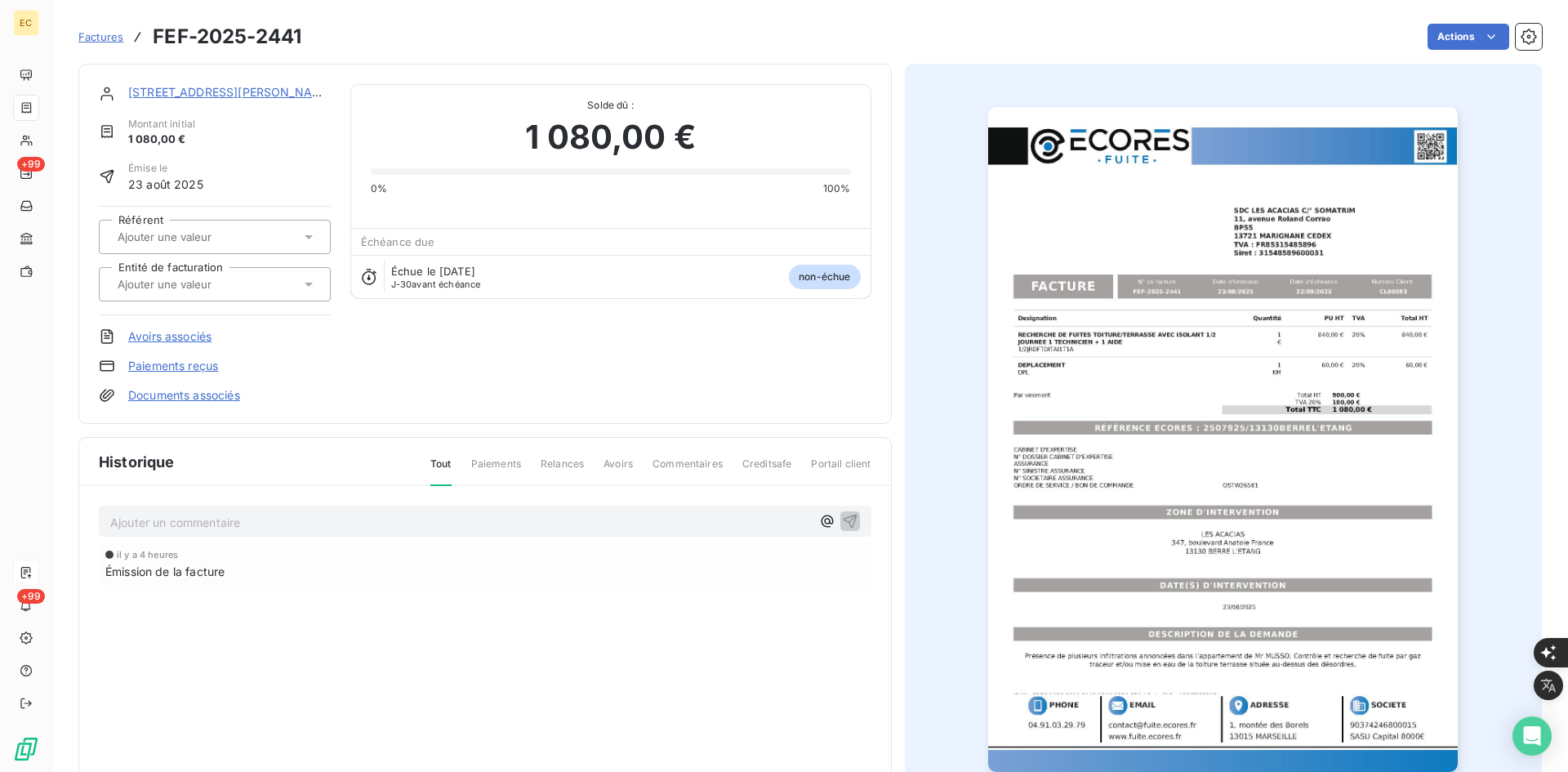
click at [260, 298] on div at bounding box center [215, 283] width 232 height 35
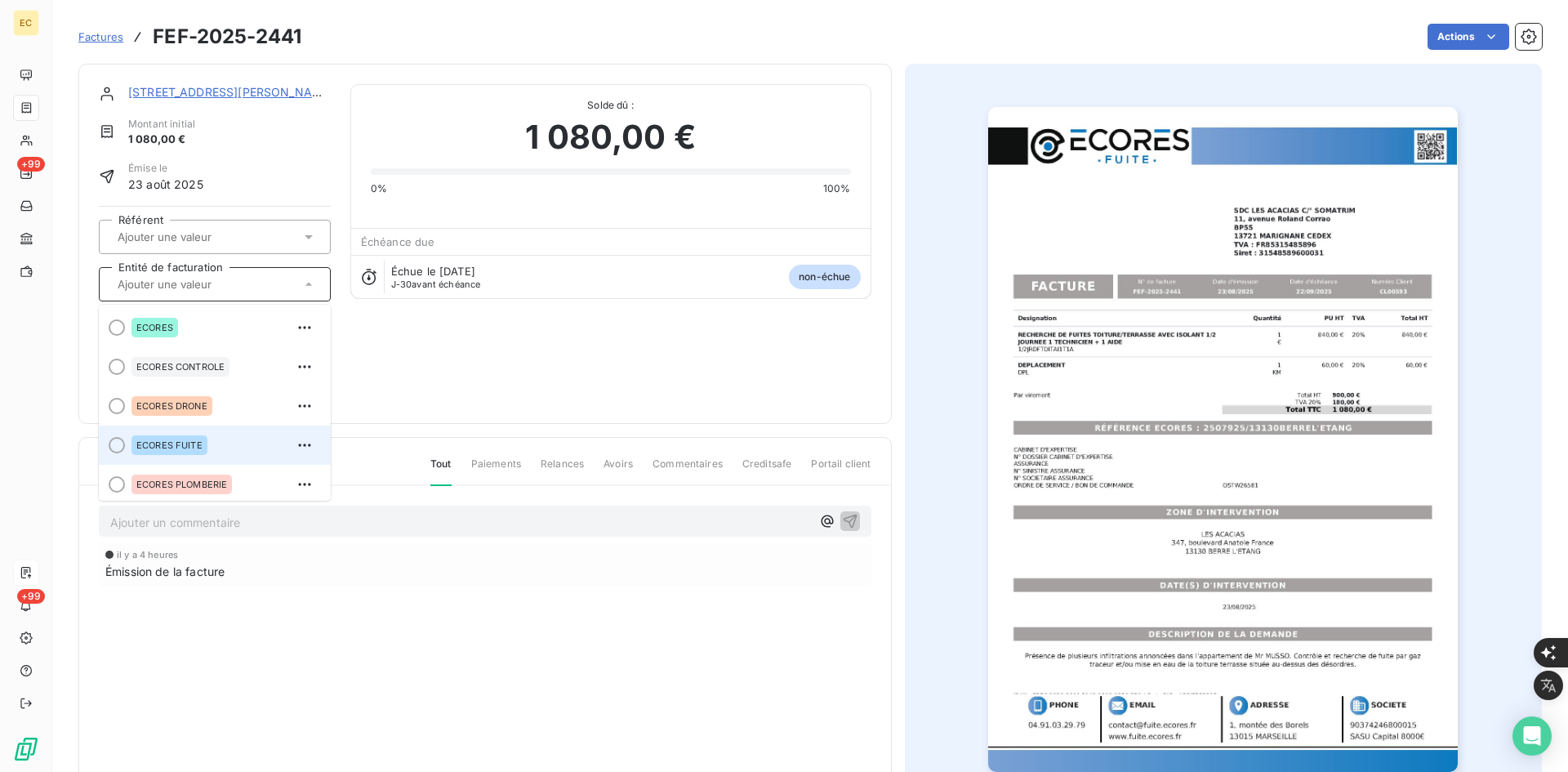
click at [216, 444] on div "ECORES FUITE" at bounding box center [225, 445] width 186 height 26
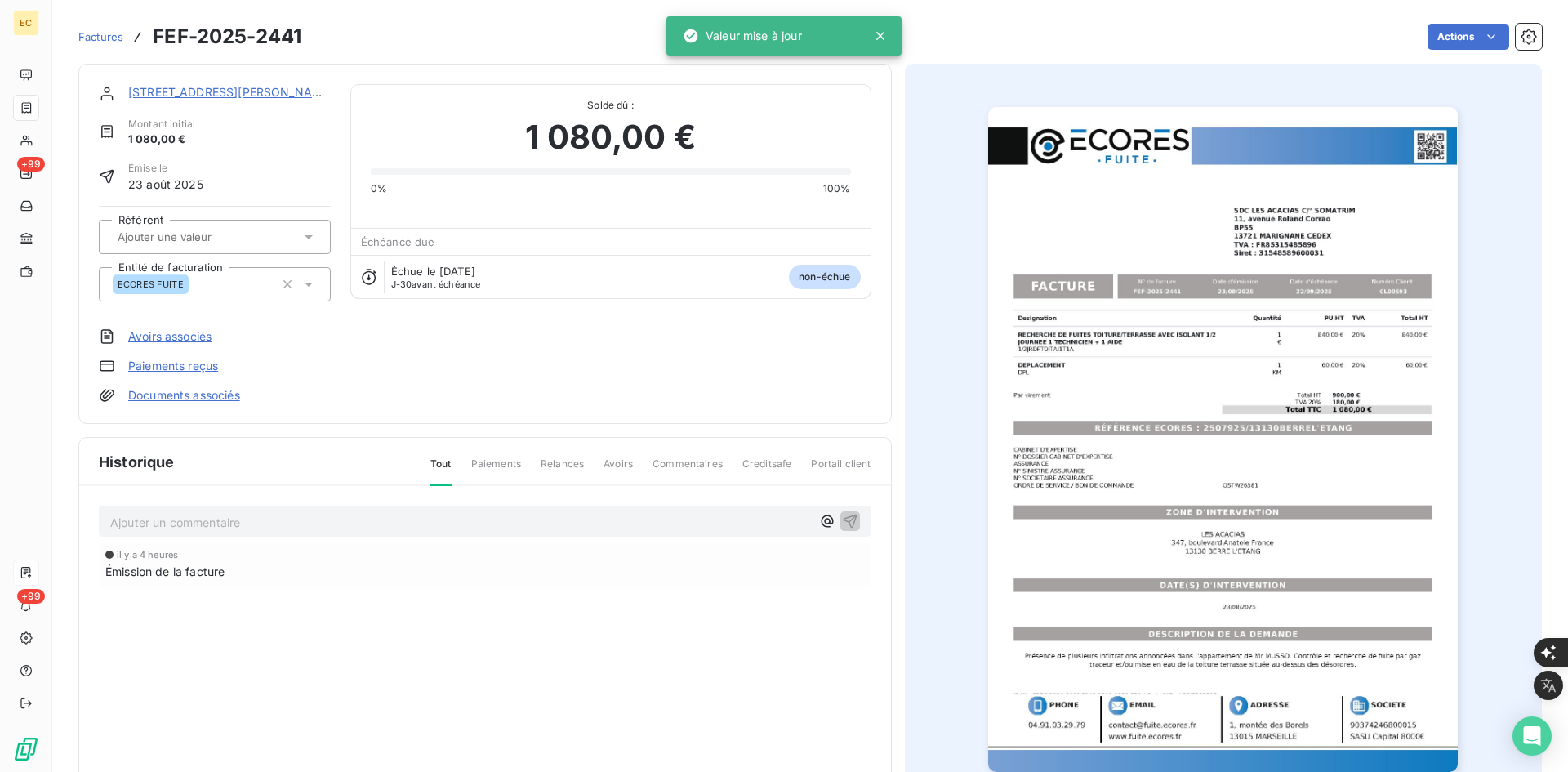
click at [97, 38] on span "Factures" at bounding box center [100, 36] width 45 height 13
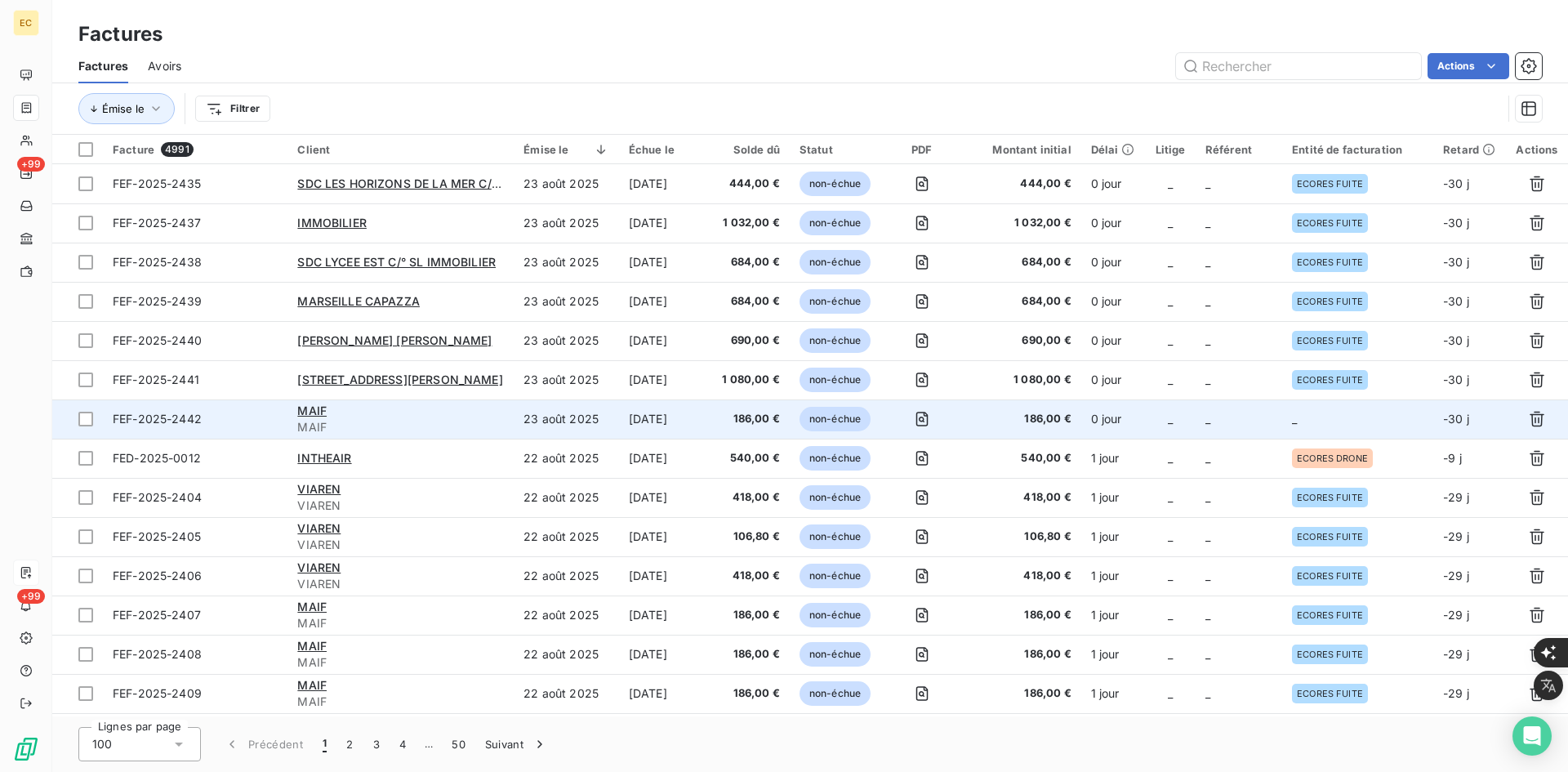
click at [1301, 408] on td "_" at bounding box center [1358, 419] width 151 height 40
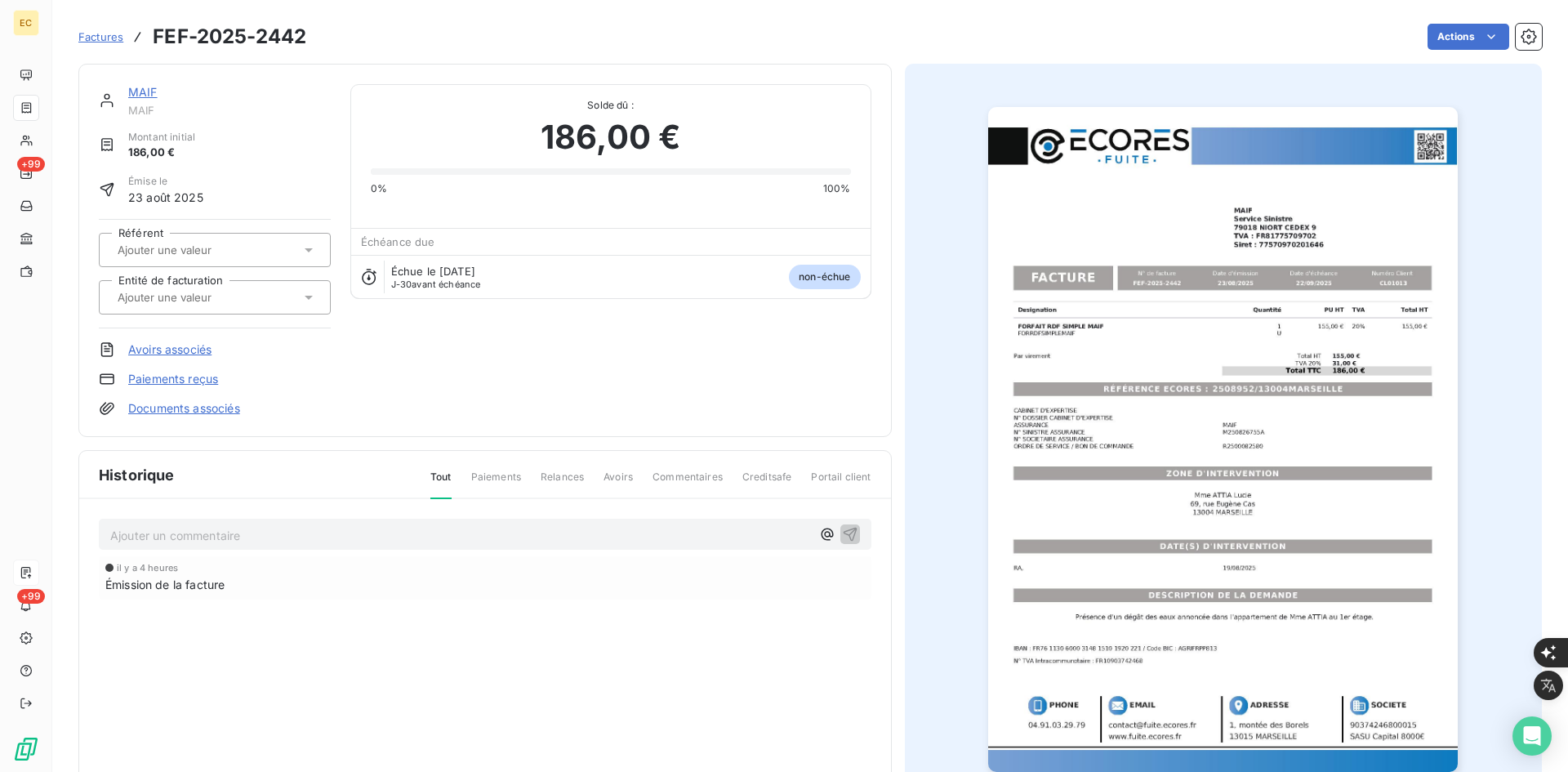
click at [188, 304] on input "text" at bounding box center [198, 297] width 165 height 15
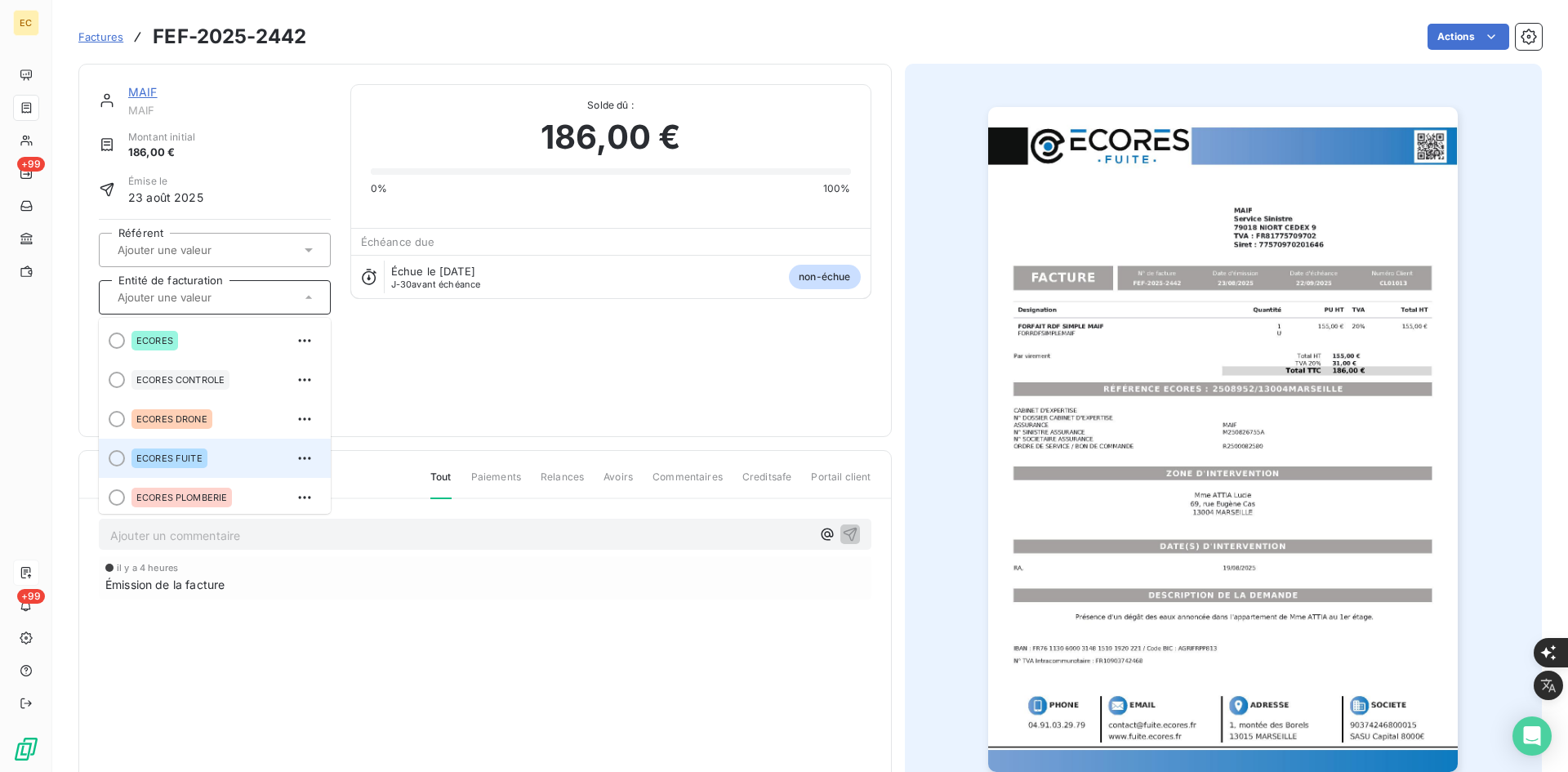
click at [192, 455] on span "ECORES FUITE" at bounding box center [169, 458] width 66 height 10
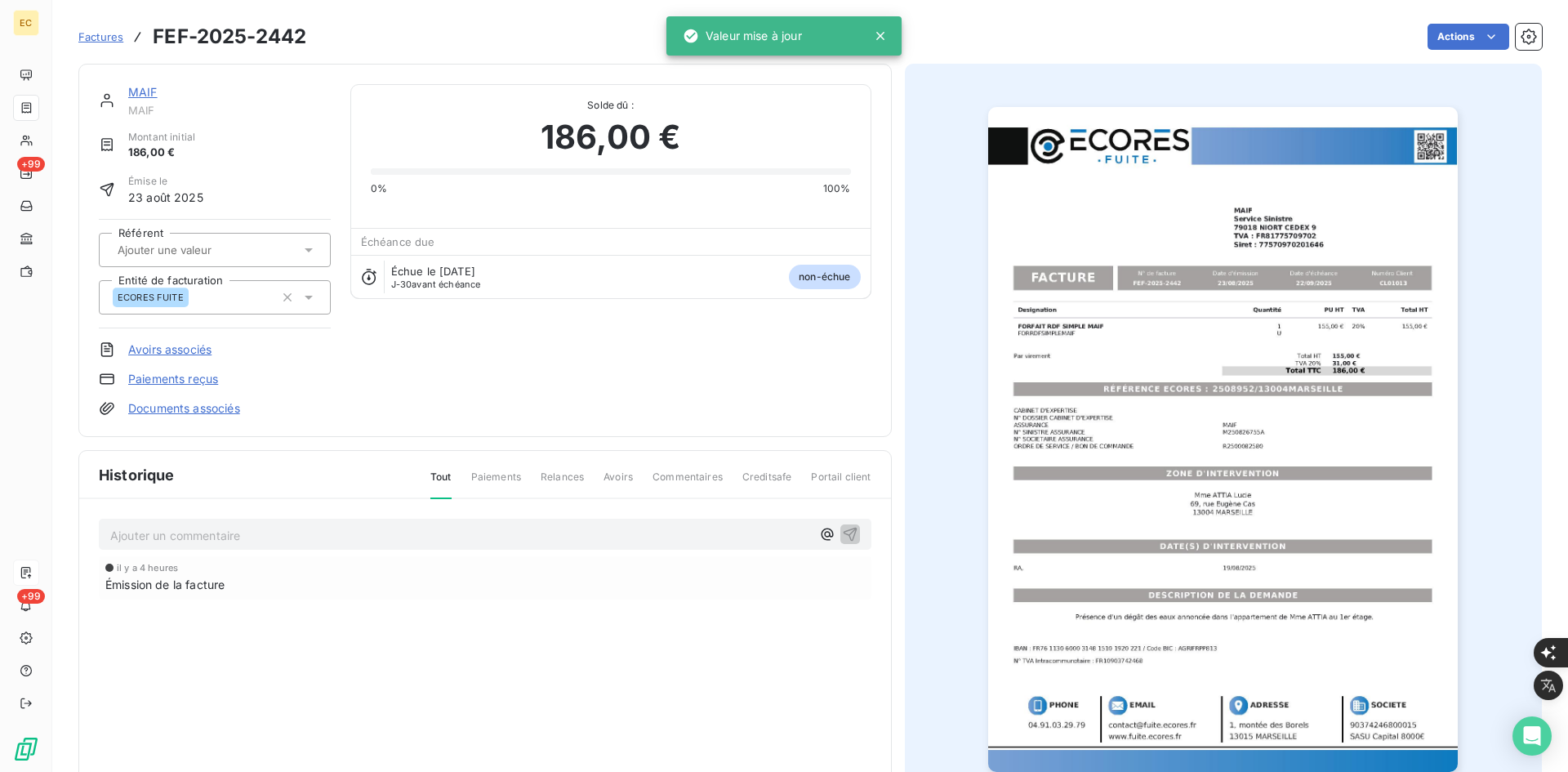
click at [197, 412] on link "Documents associés" at bounding box center [183, 408] width 112 height 16
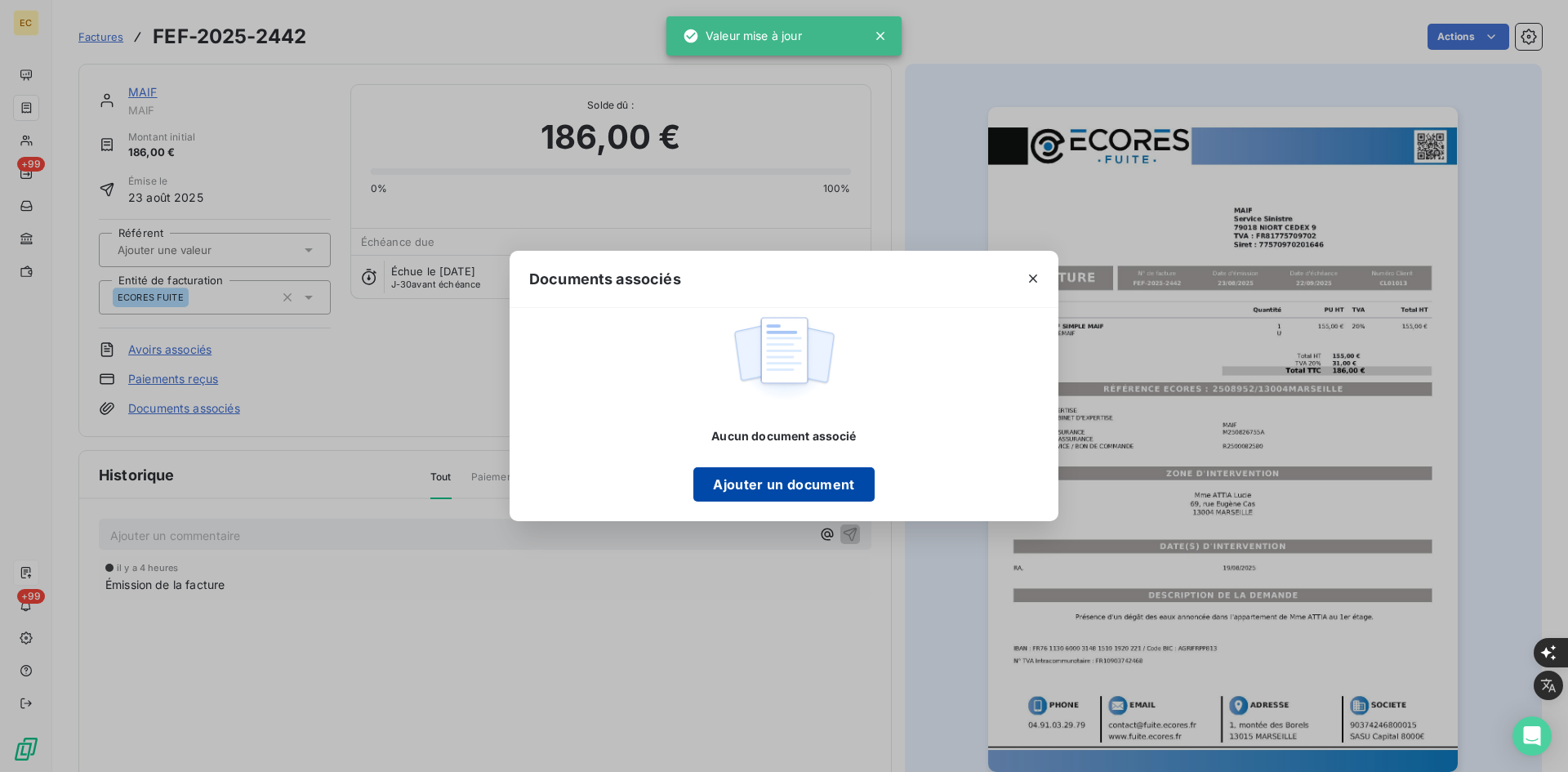
click at [794, 483] on button "Ajouter un document" at bounding box center [784, 484] width 180 height 35
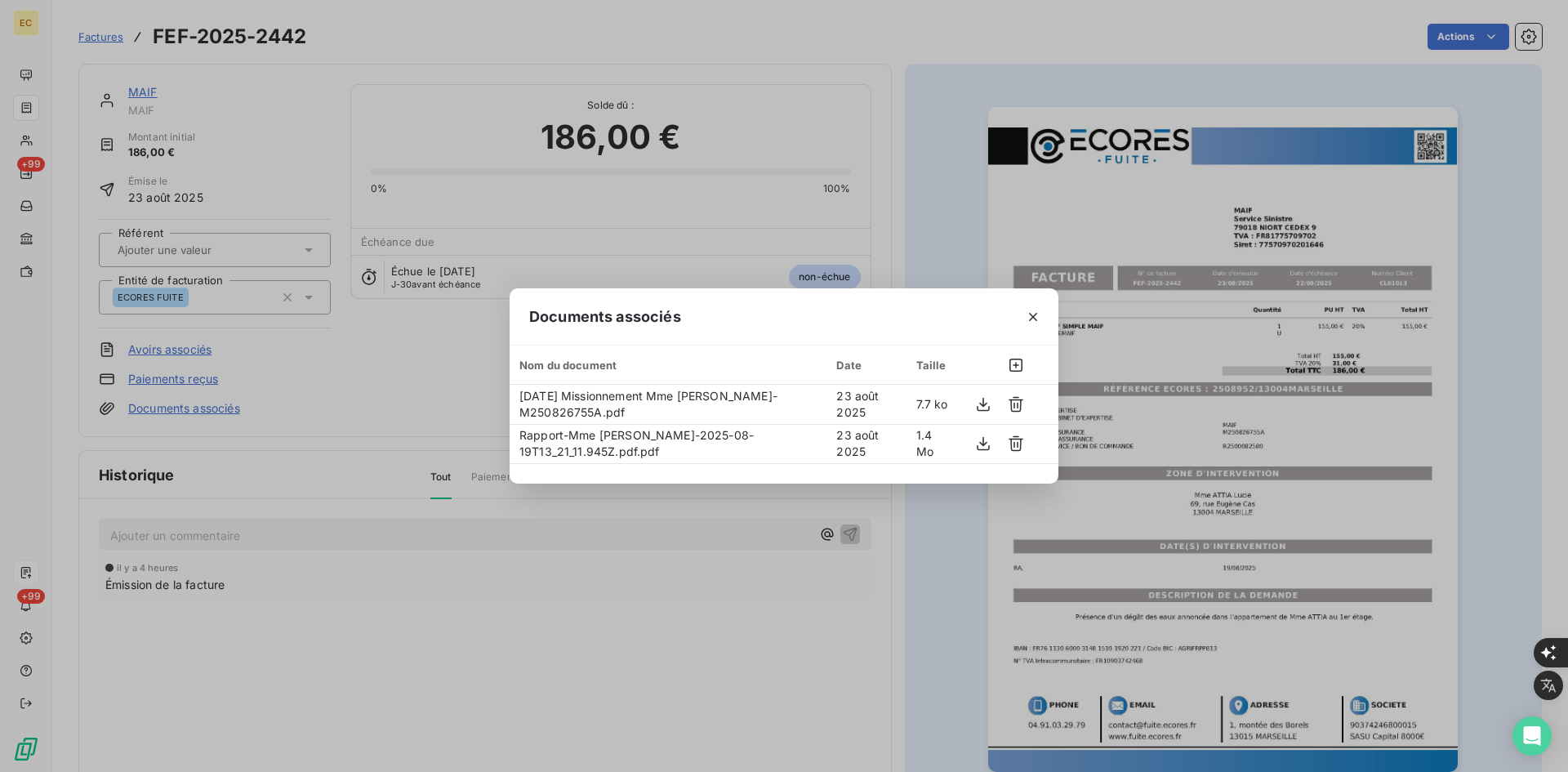
drag, startPoint x: 1036, startPoint y: 308, endPoint x: 888, endPoint y: 307, distance: 148.0
click at [1037, 309] on icon "button" at bounding box center [1033, 316] width 16 height 16
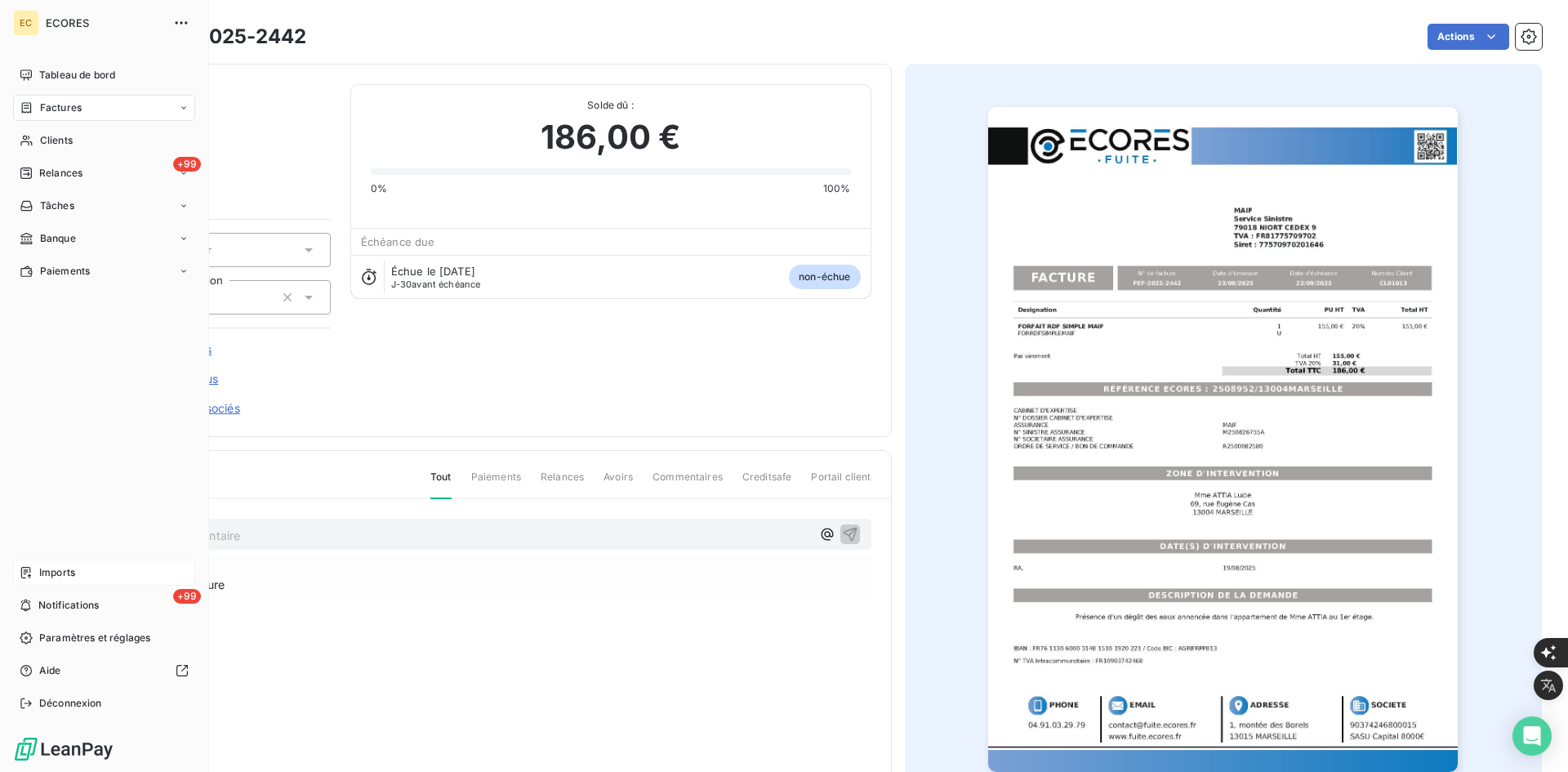
click at [40, 572] on span "Imports" at bounding box center [57, 572] width 36 height 15
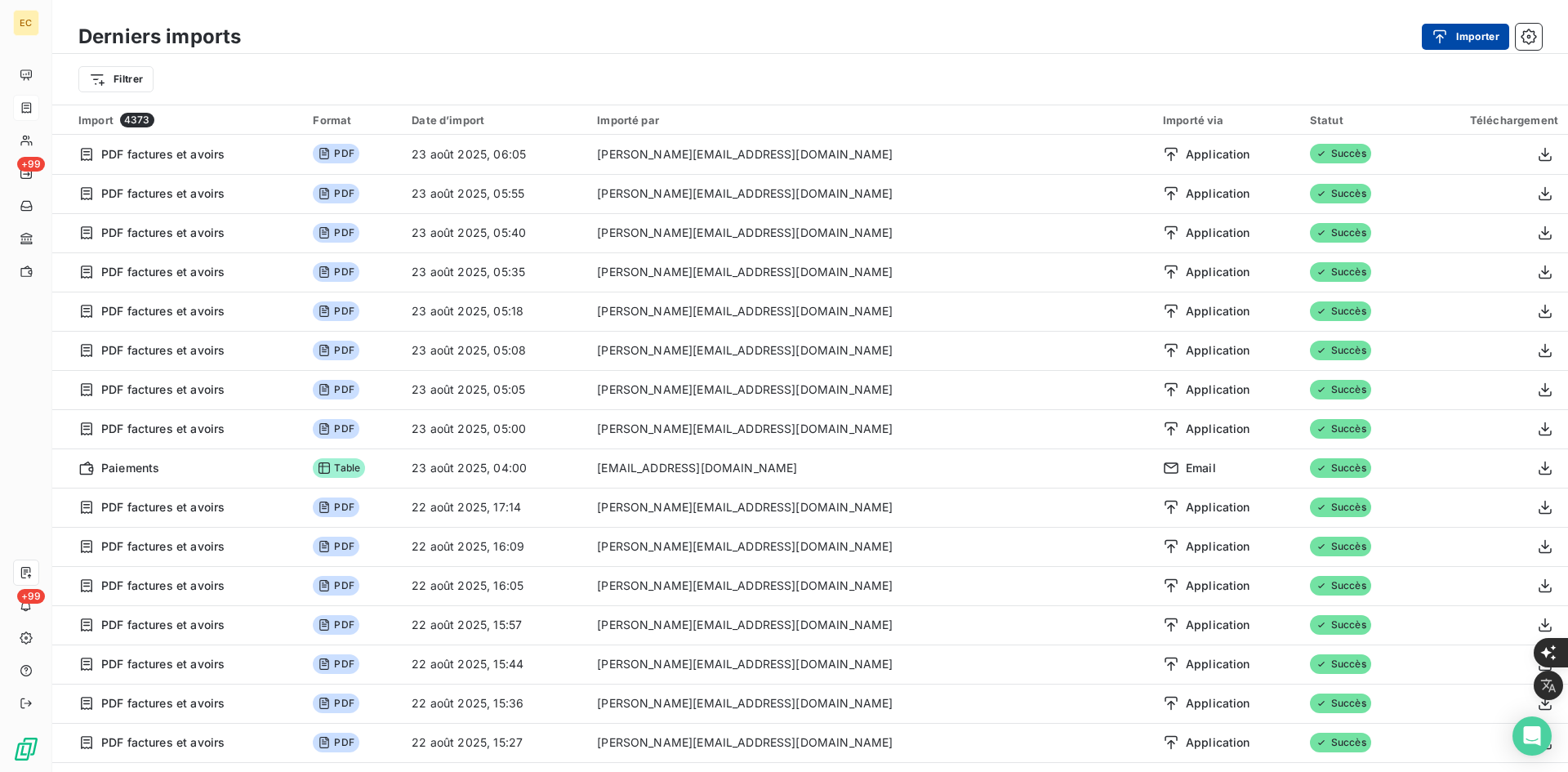
click at [1442, 39] on icon "button" at bounding box center [1440, 37] width 16 height 16
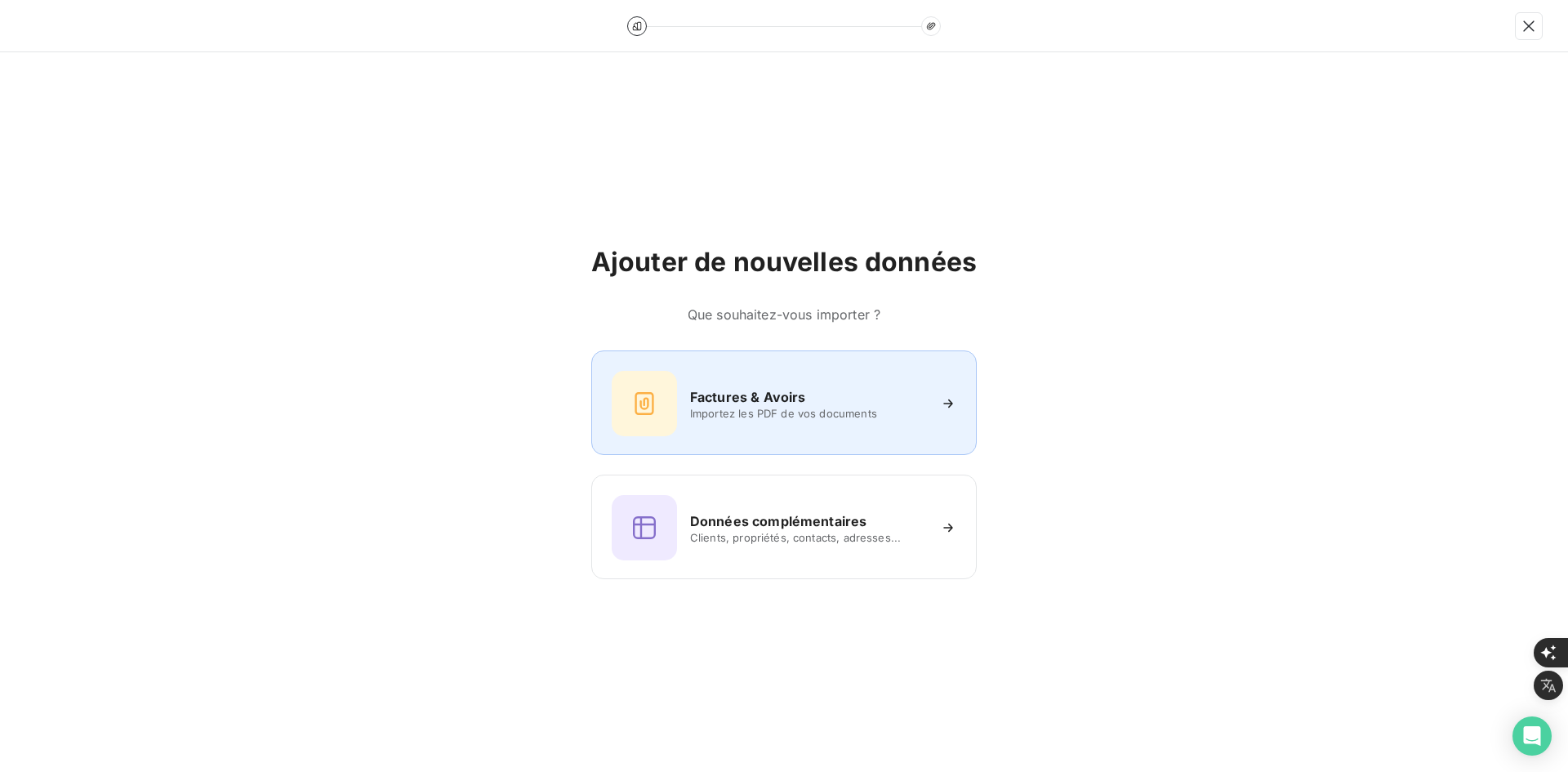
click at [748, 392] on h6 "Factures & Avoirs" at bounding box center [747, 397] width 116 height 20
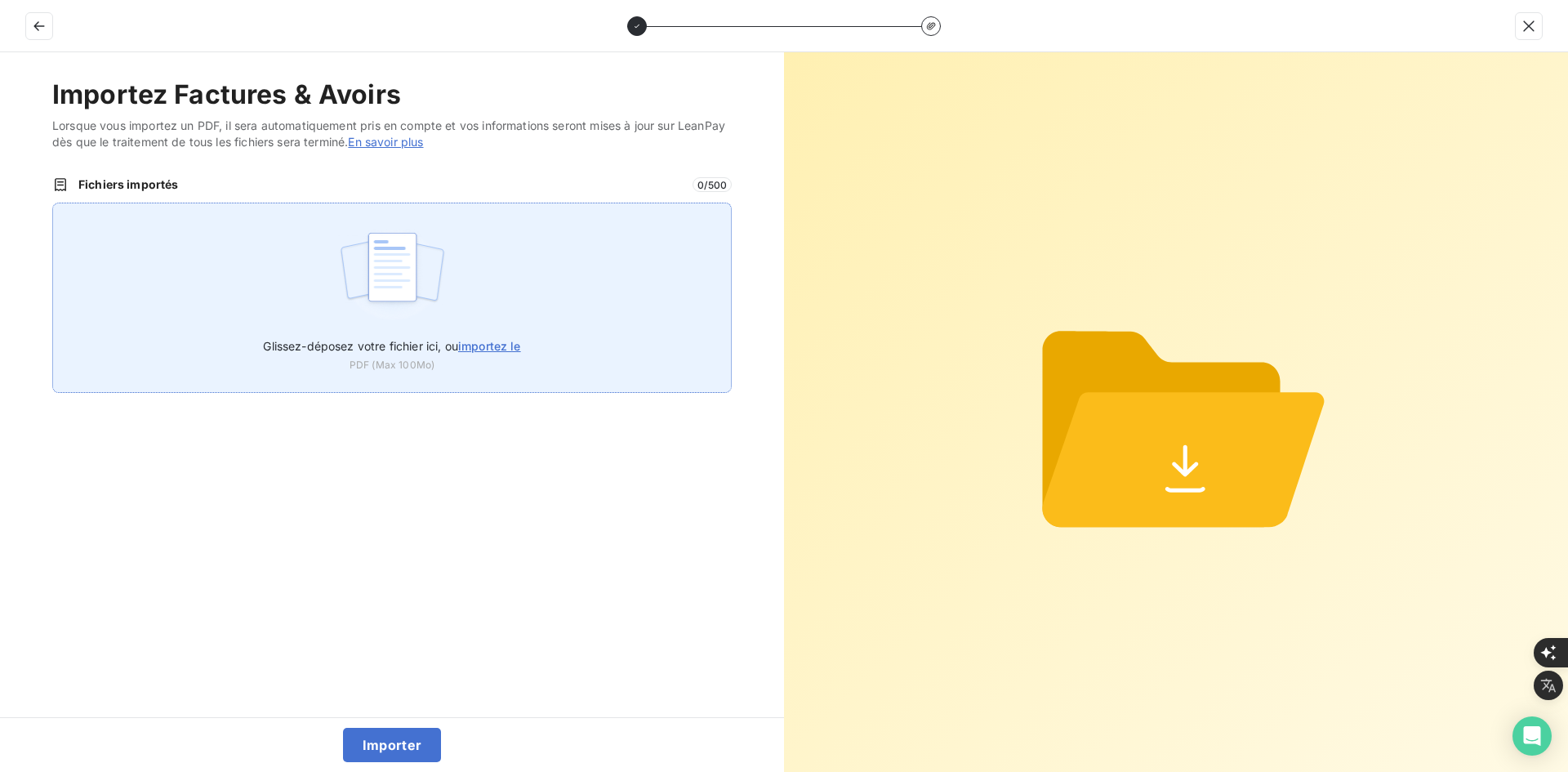
click at [496, 266] on div "Glissez-déposez votre fichier ici, ou importez le PDF (Max 100Mo)" at bounding box center [392, 297] width 680 height 190
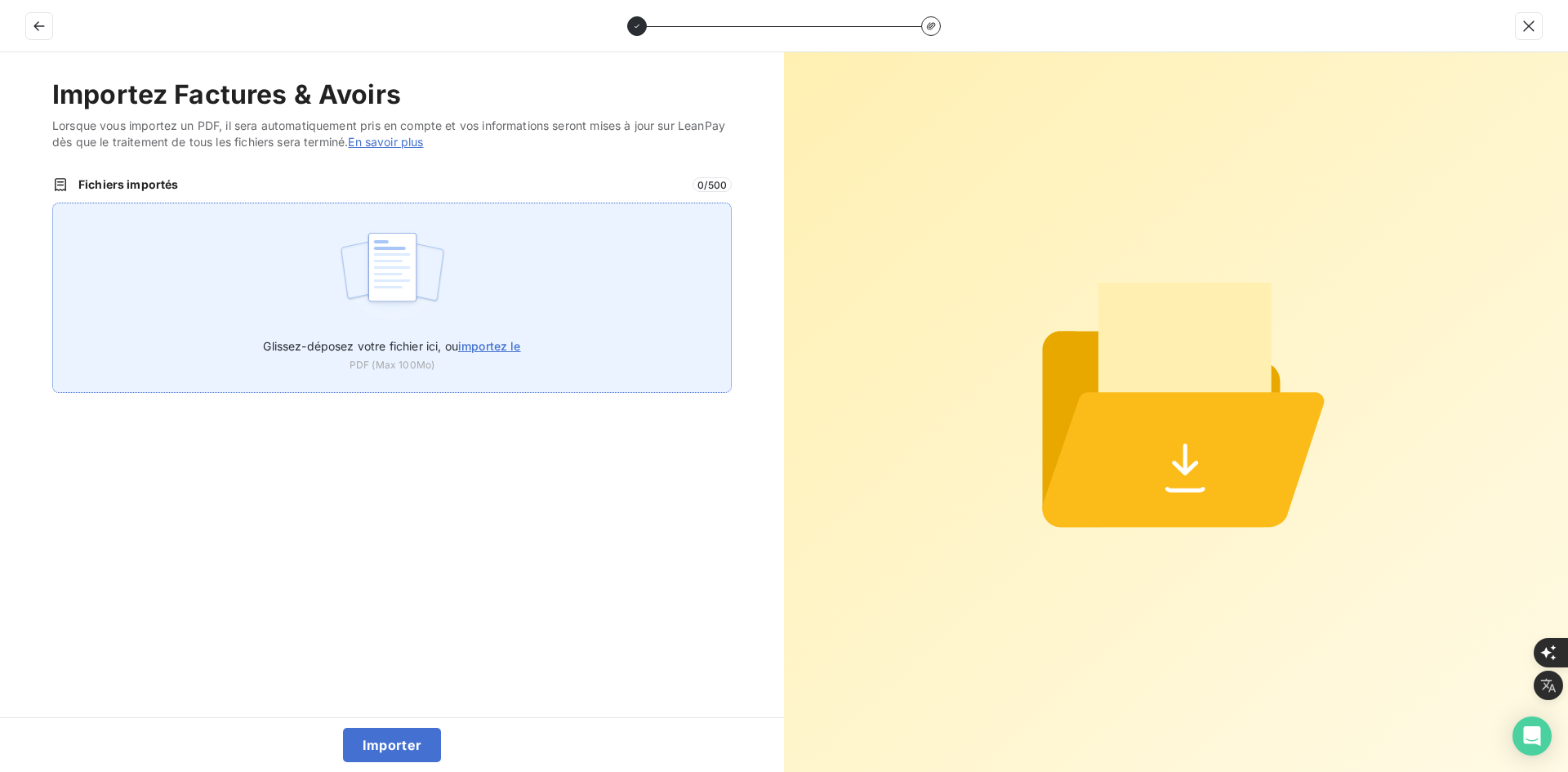
type input "C:\fakepath\FEF-2025-2443.pdf"
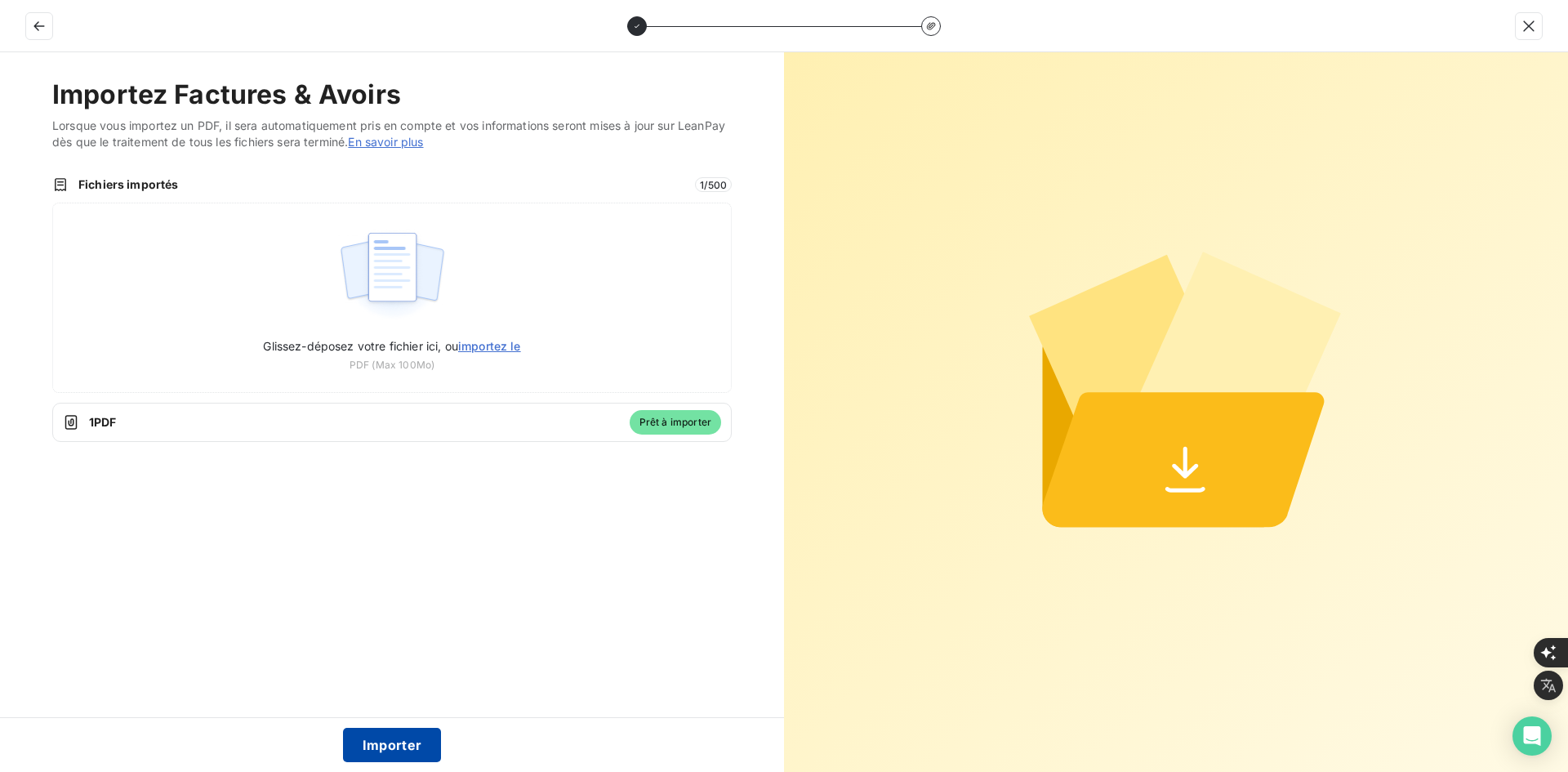
click at [396, 743] on button "Importer" at bounding box center [392, 744] width 99 height 35
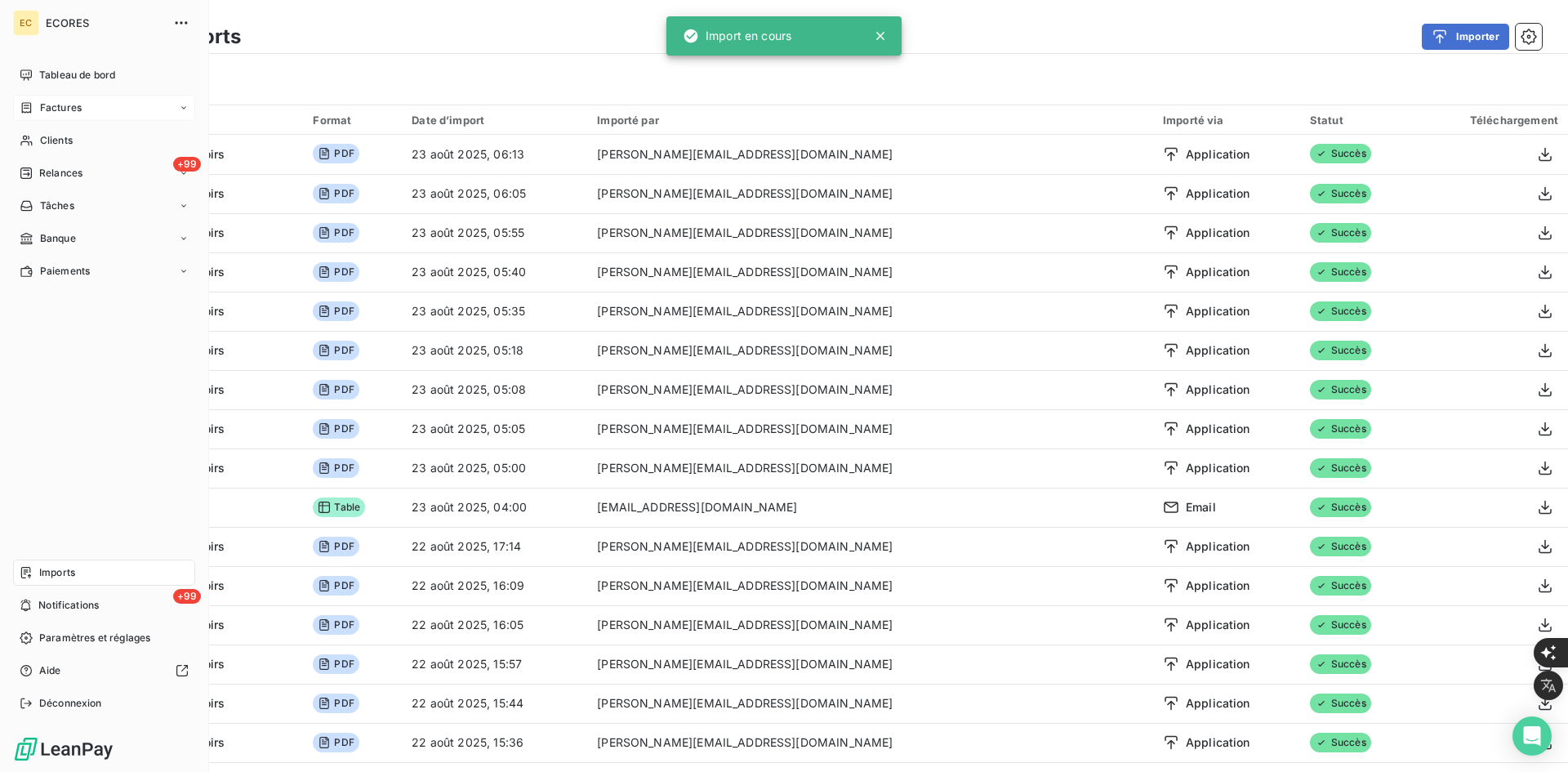
click at [29, 103] on icon at bounding box center [27, 107] width 10 height 11
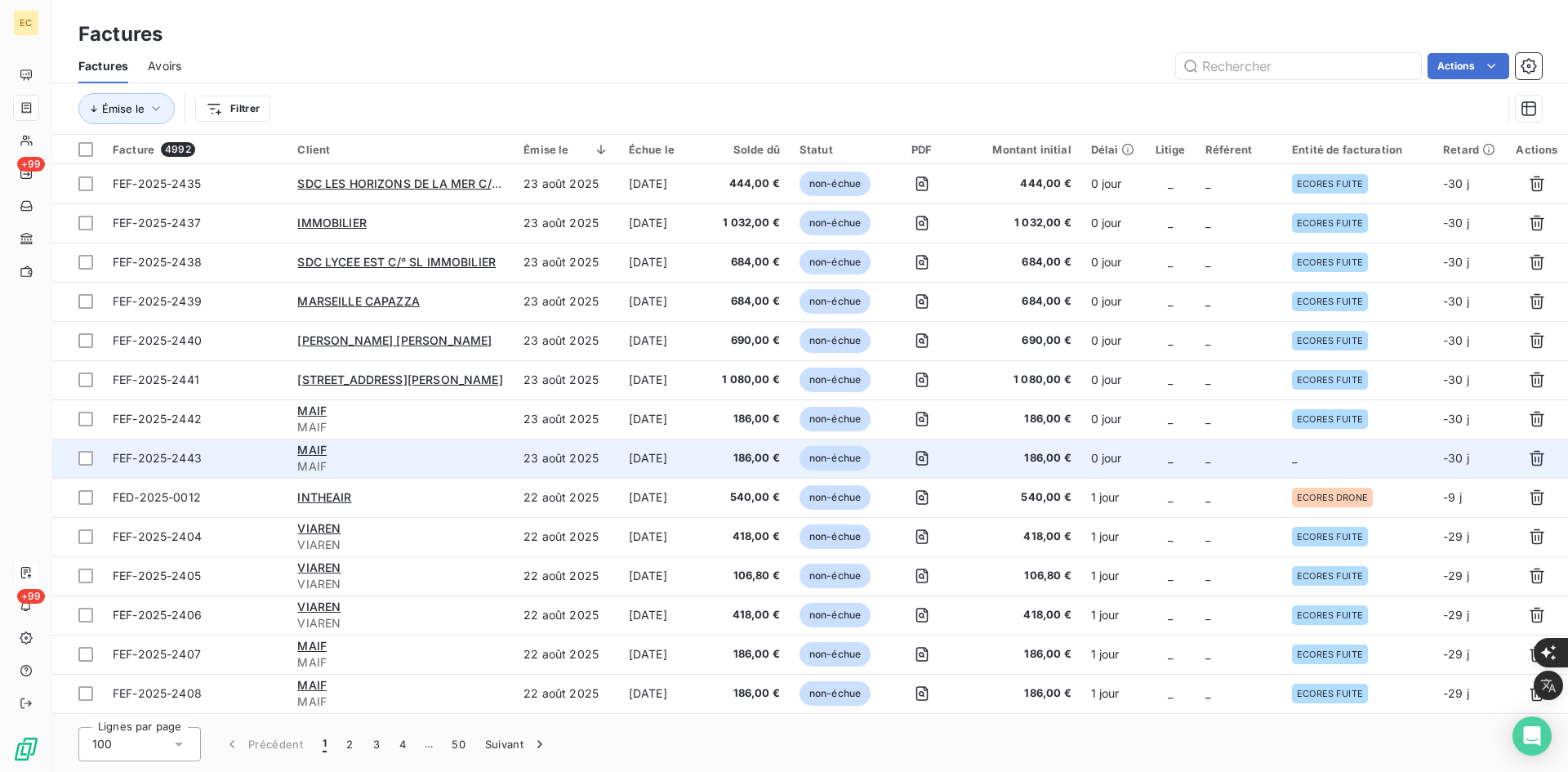
click at [1302, 471] on td "_" at bounding box center [1358, 459] width 151 height 40
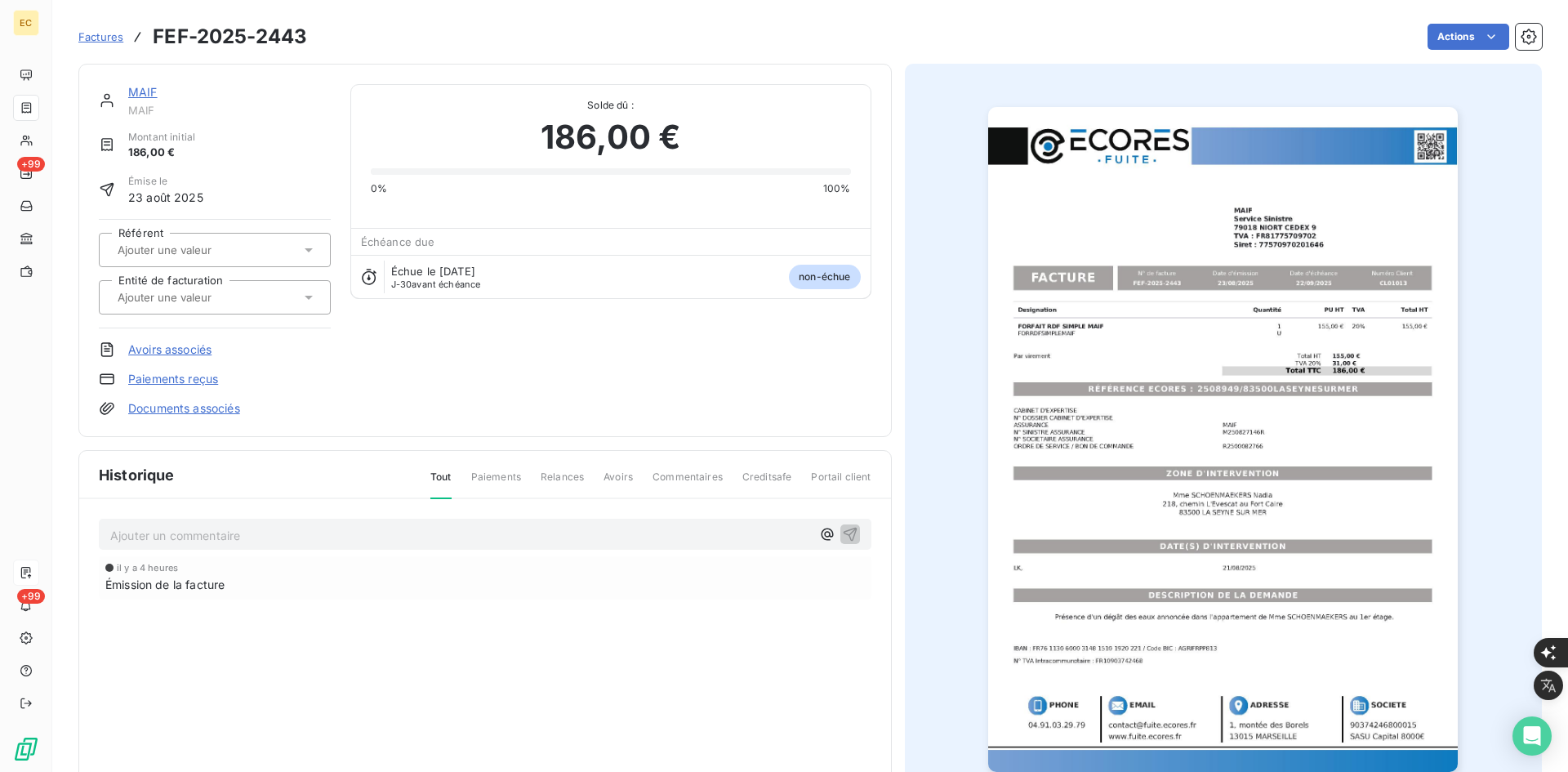
click at [259, 299] on div at bounding box center [207, 296] width 188 height 21
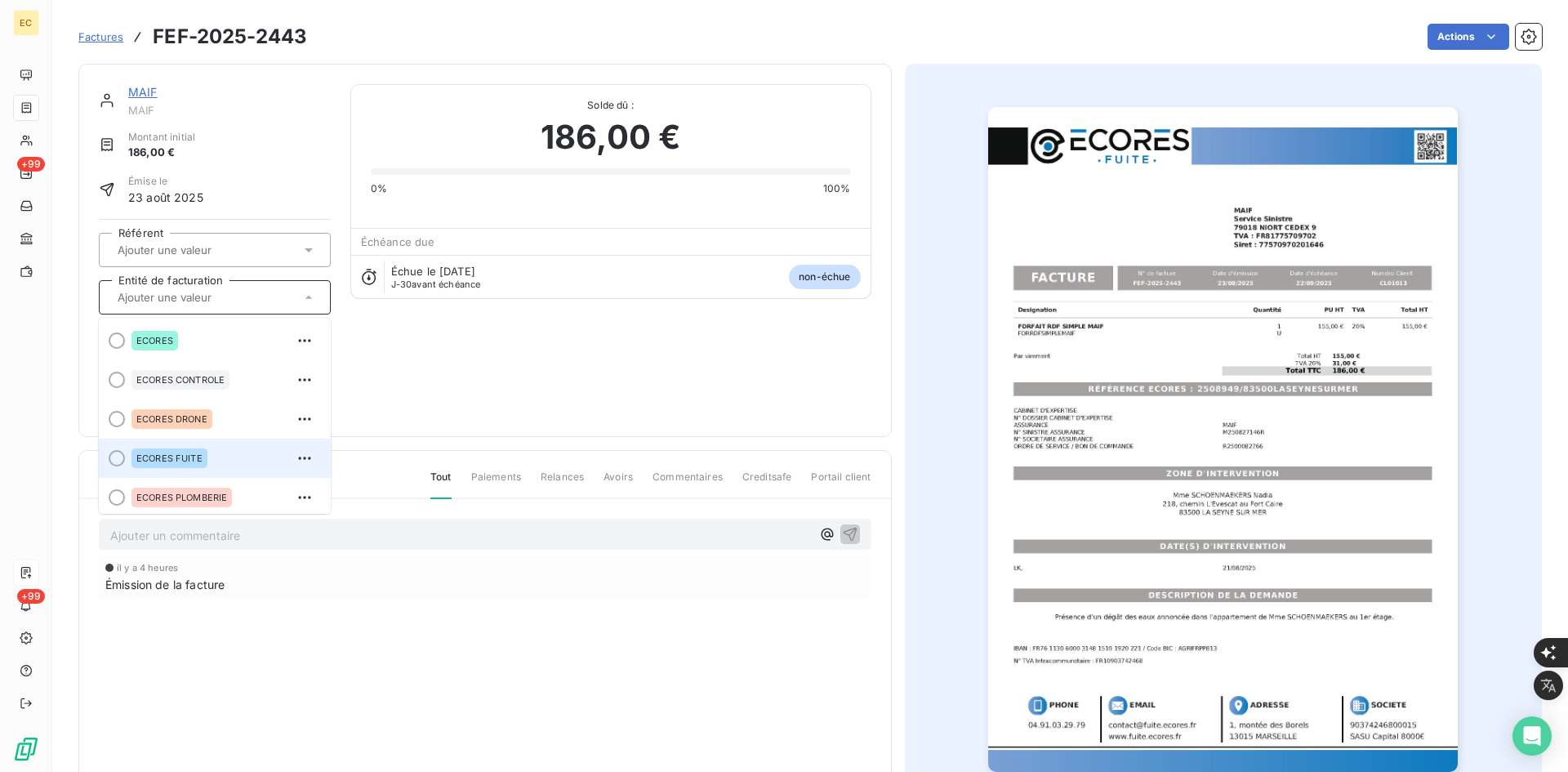
click at [191, 448] on div "ECORES FUITE" at bounding box center [169, 458] width 76 height 20
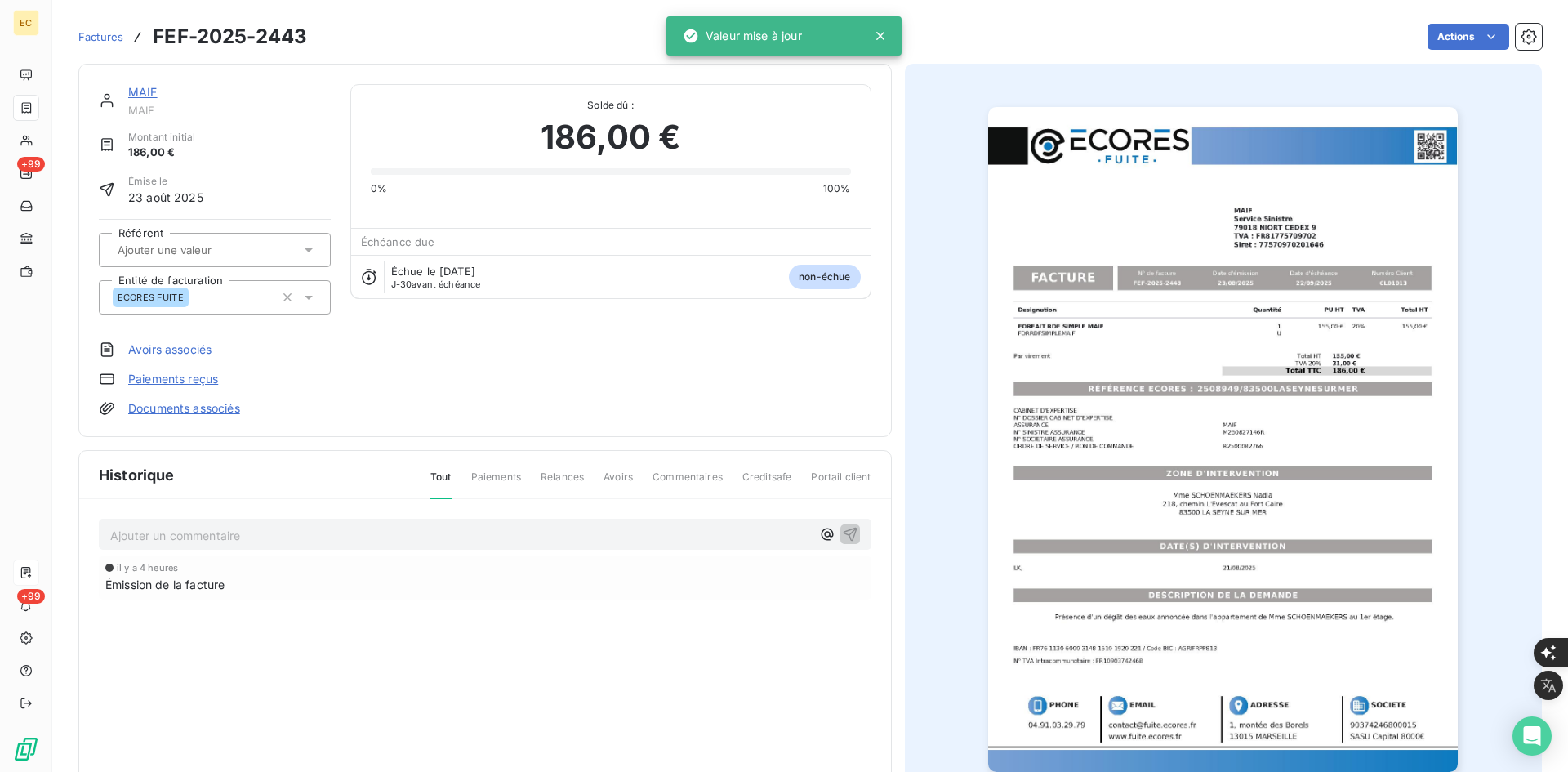
click at [180, 412] on link "Documents associés" at bounding box center [183, 408] width 112 height 16
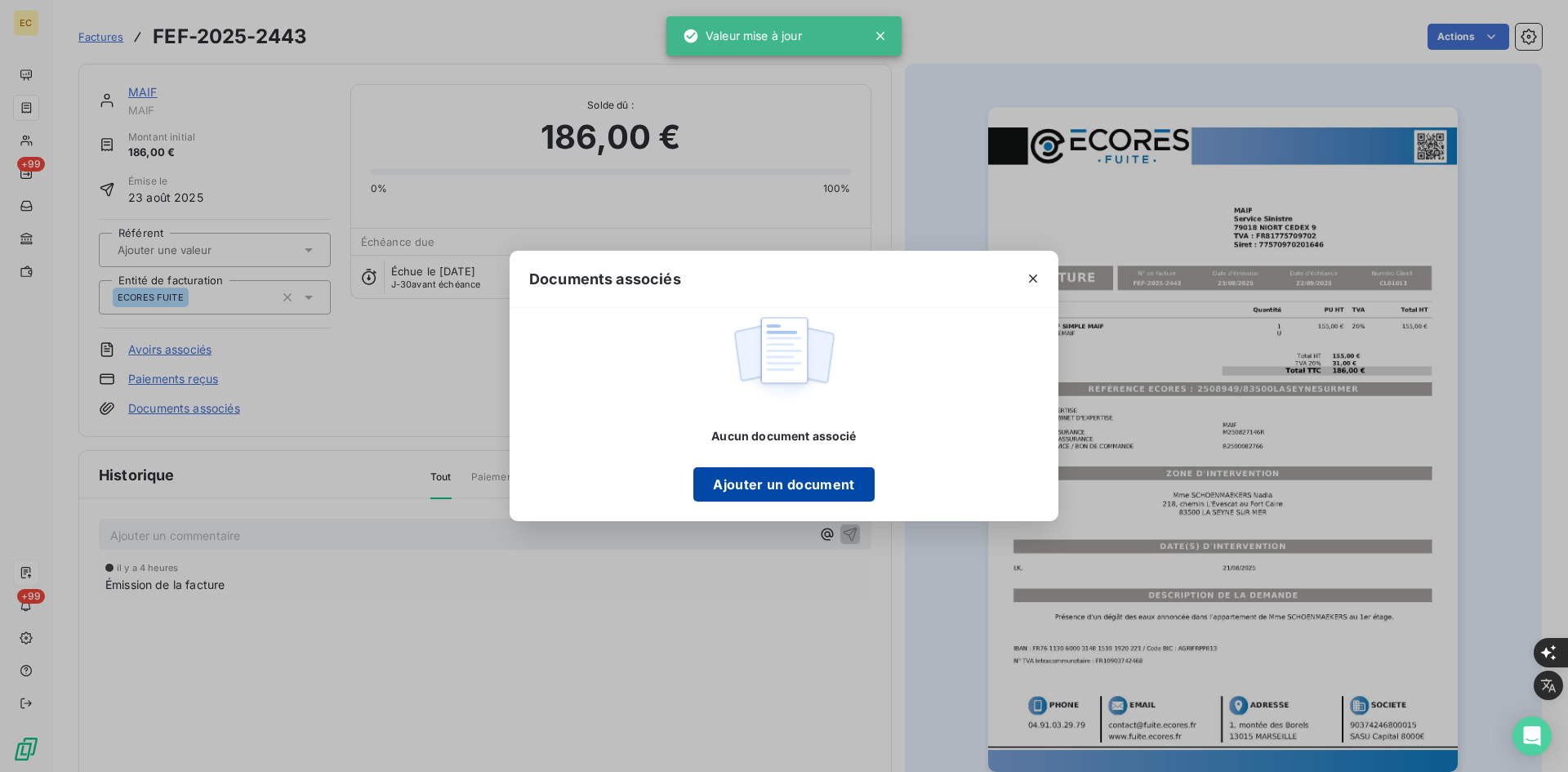
click at [794, 488] on button "Ajouter un document" at bounding box center [784, 484] width 180 height 35
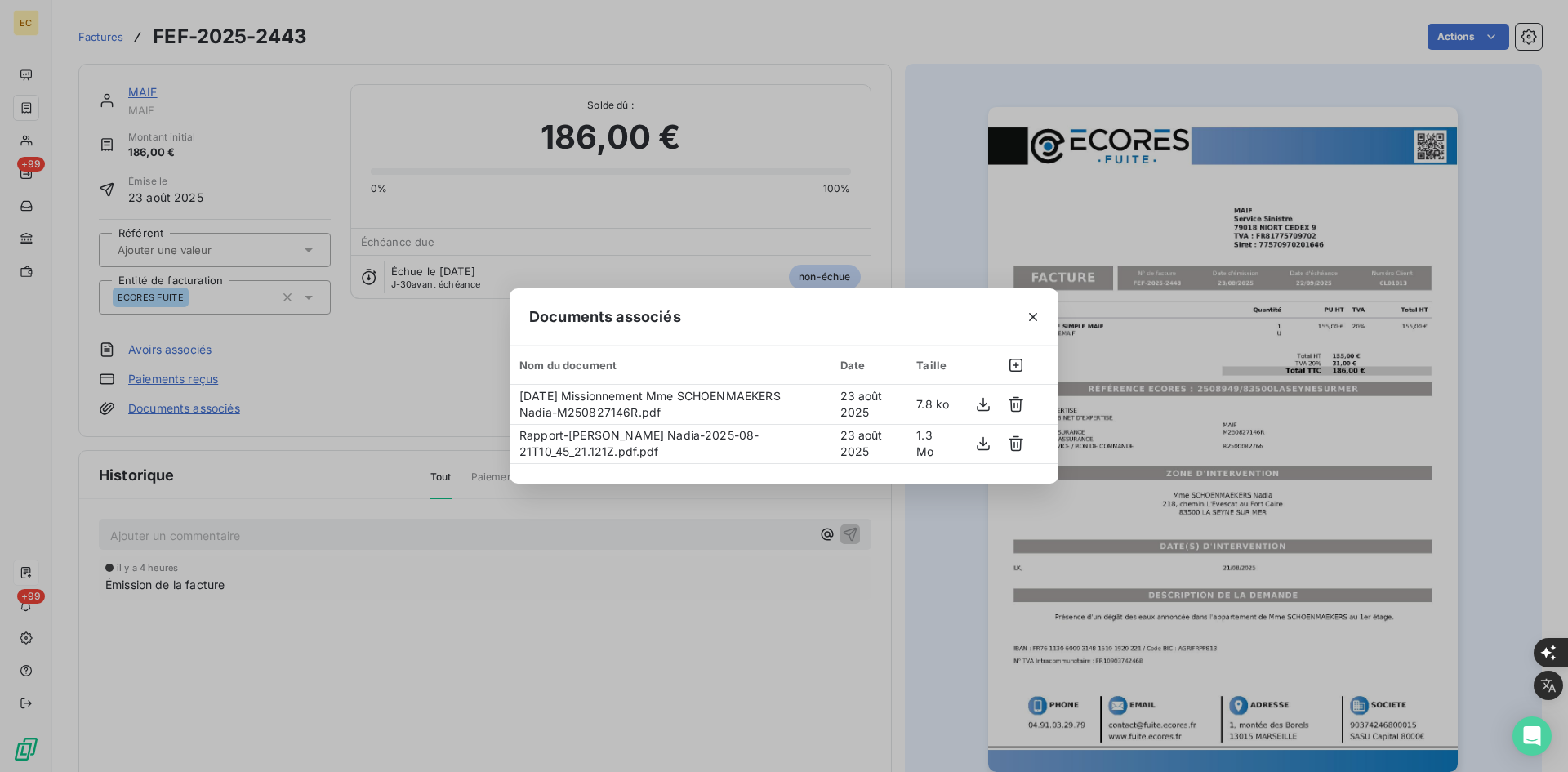
drag, startPoint x: 1033, startPoint y: 315, endPoint x: 1042, endPoint y: 310, distance: 10.3
click at [1033, 314] on icon "button" at bounding box center [1033, 316] width 16 height 16
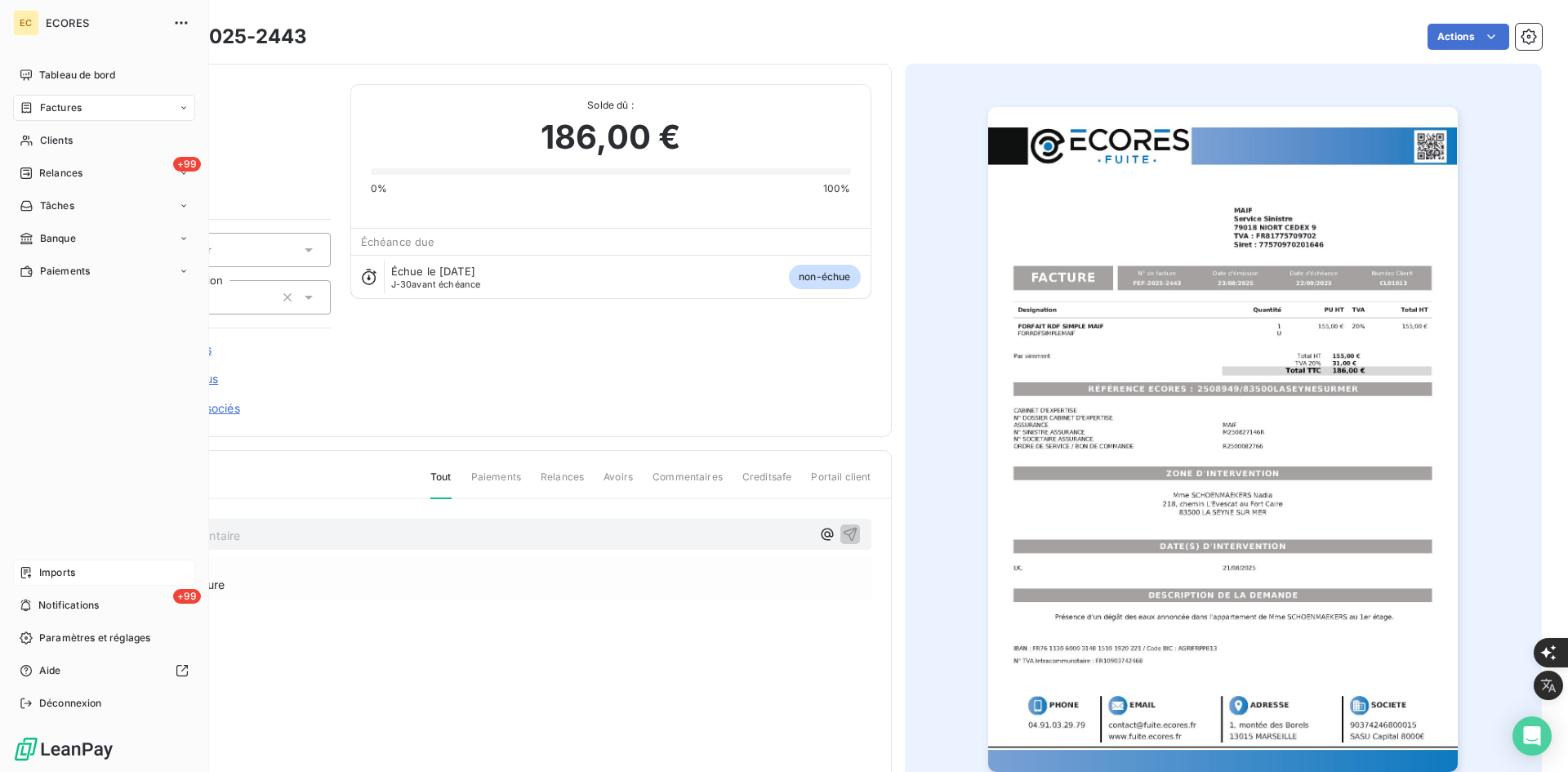
click at [54, 571] on span "Imports" at bounding box center [57, 572] width 36 height 15
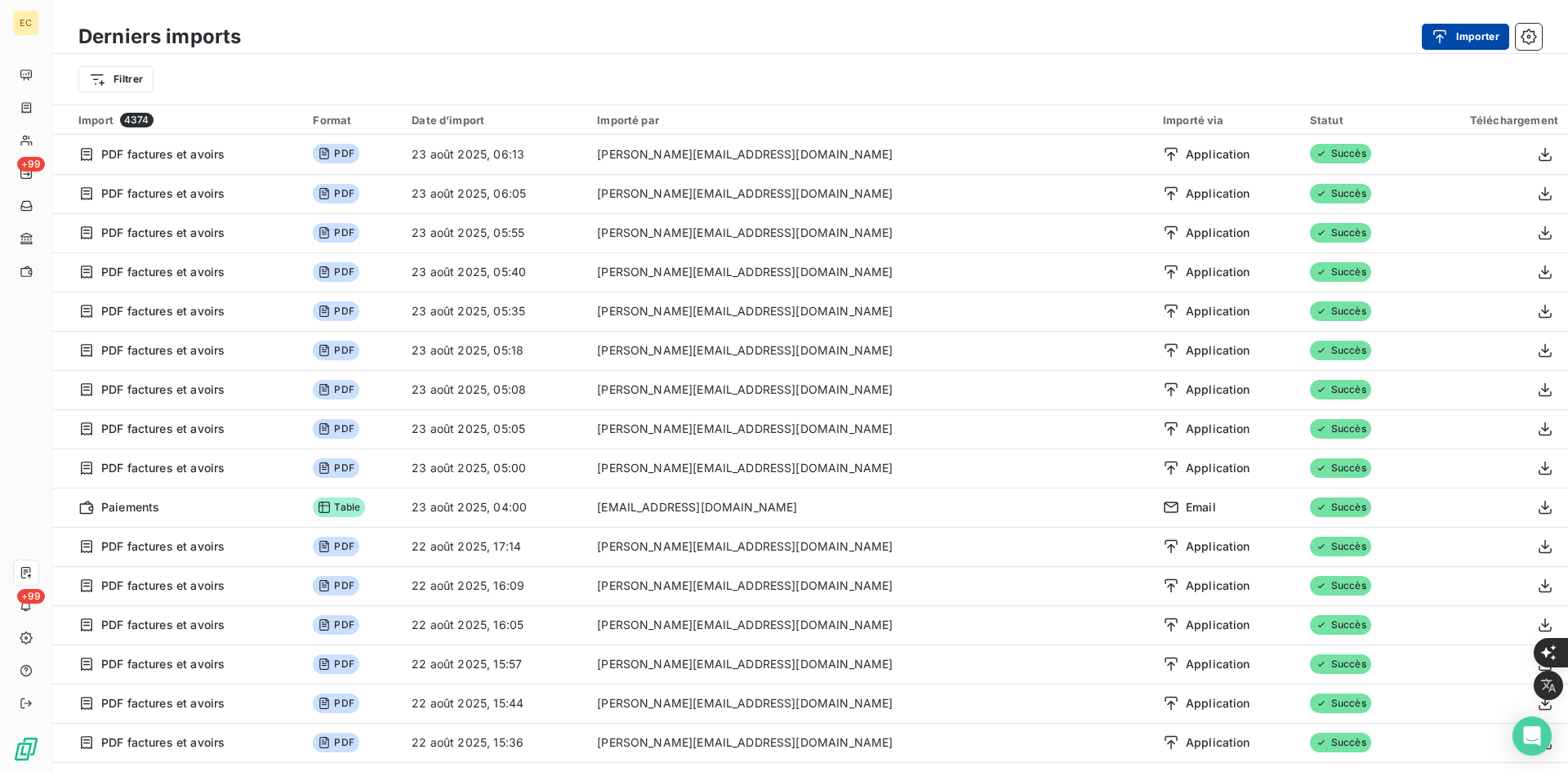
click at [1460, 40] on button "Importer" at bounding box center [1466, 37] width 87 height 26
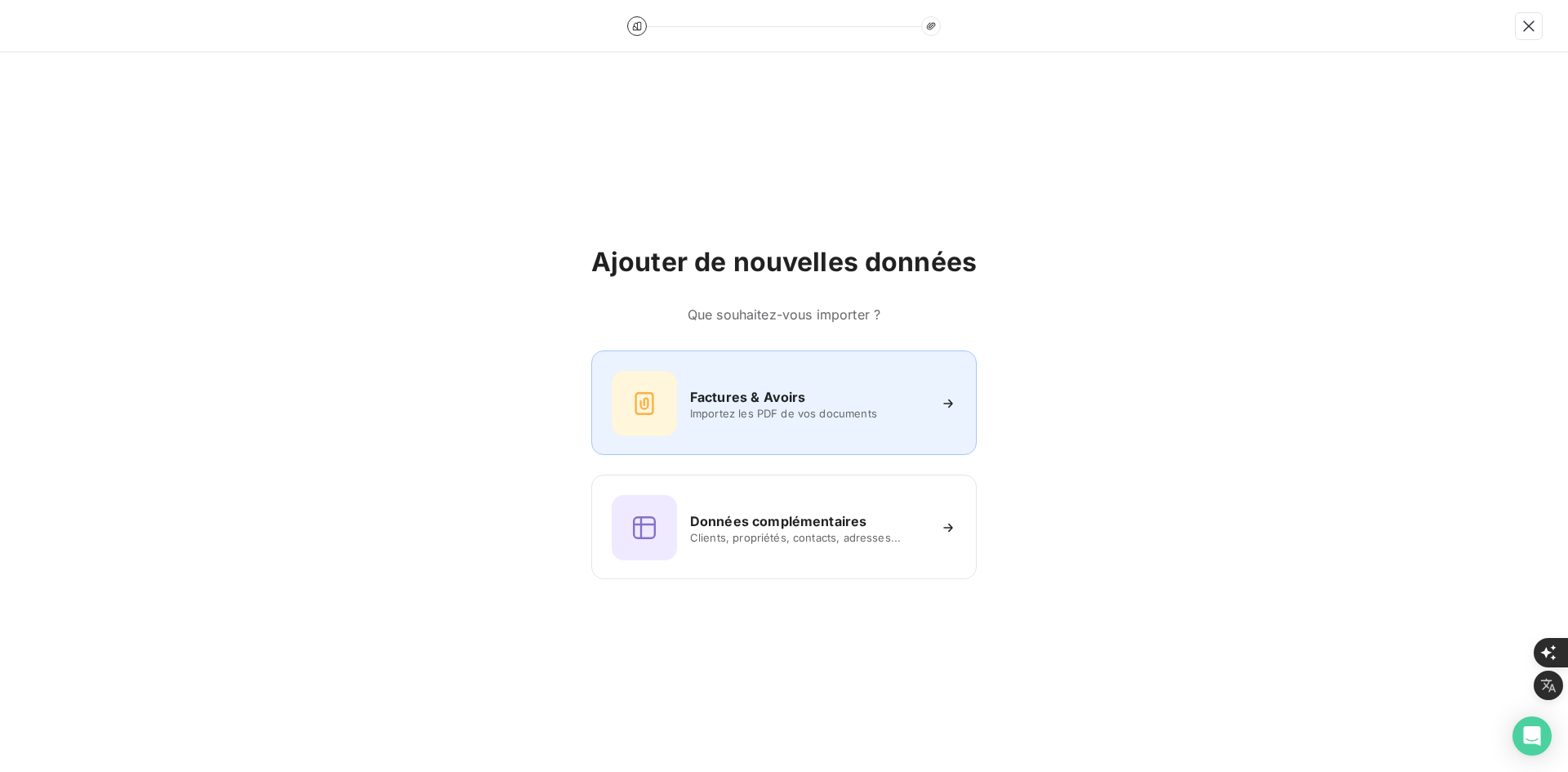
click at [728, 388] on h6 "Factures & Avoirs" at bounding box center [747, 397] width 116 height 20
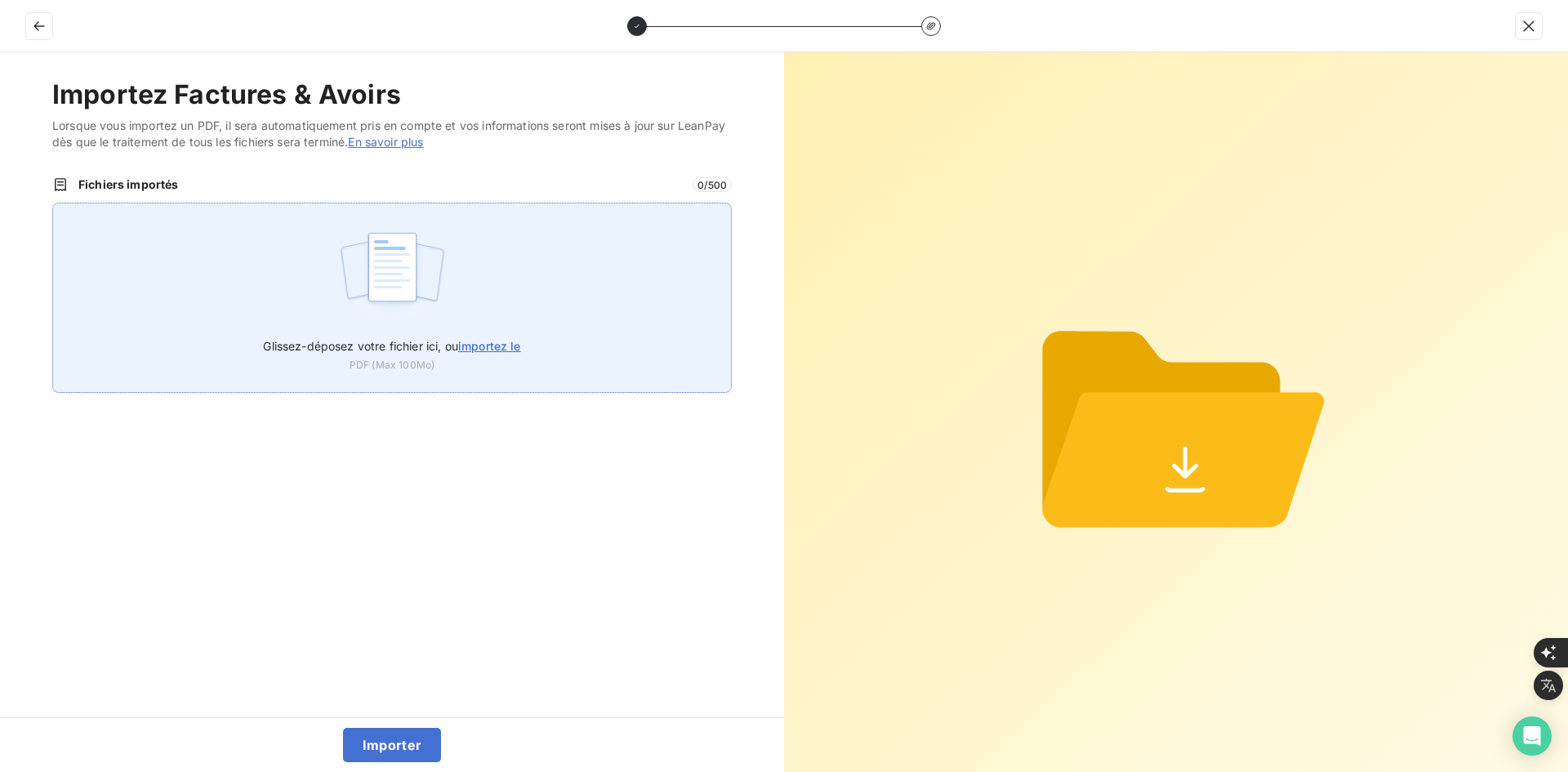
click at [541, 236] on div "Glissez-déposez votre fichier ici, ou importez le PDF (Max 100Mo)" at bounding box center [392, 297] width 680 height 190
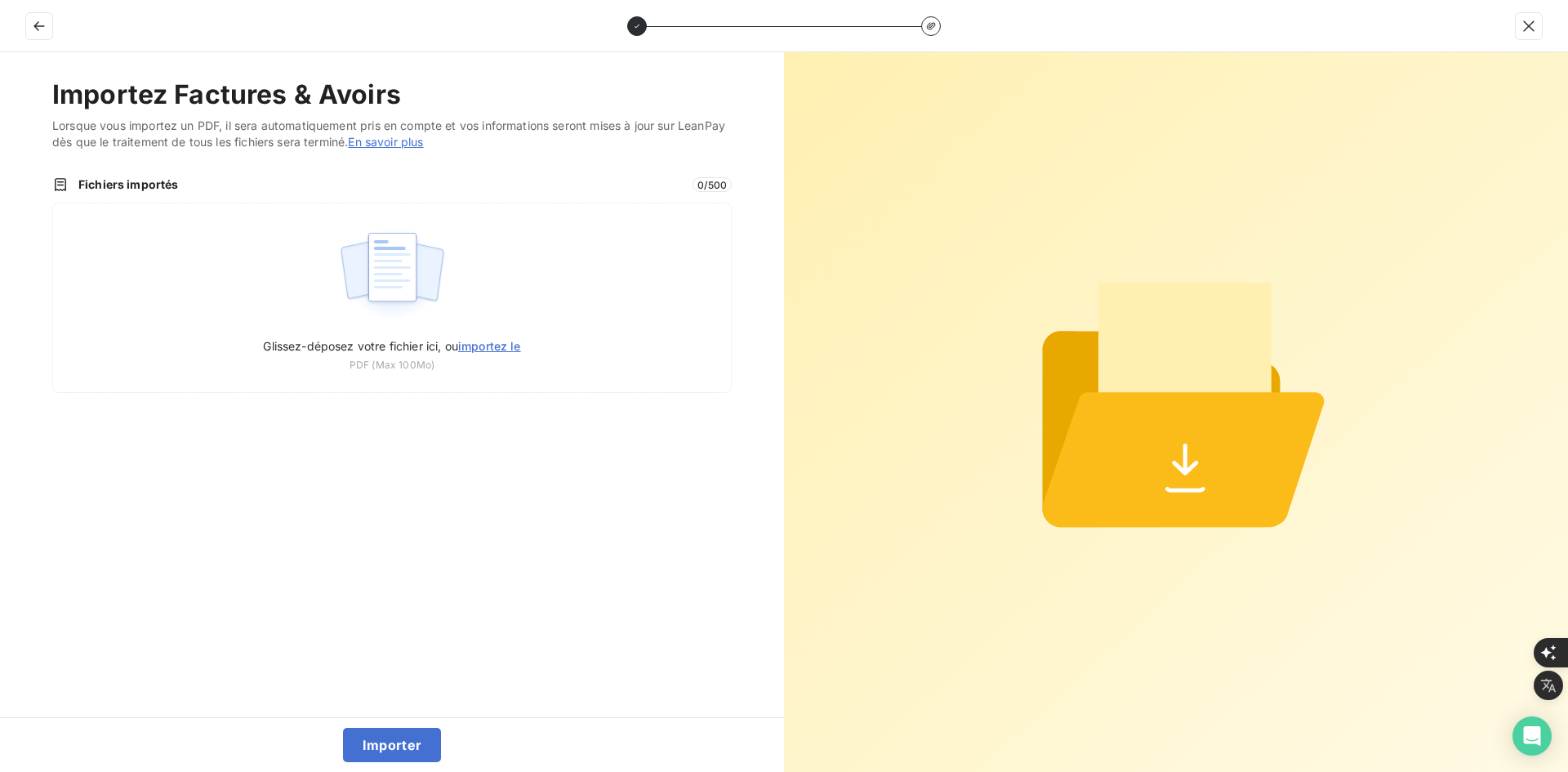
type input "C:\fakepath\FEF-2025-2444.pdf"
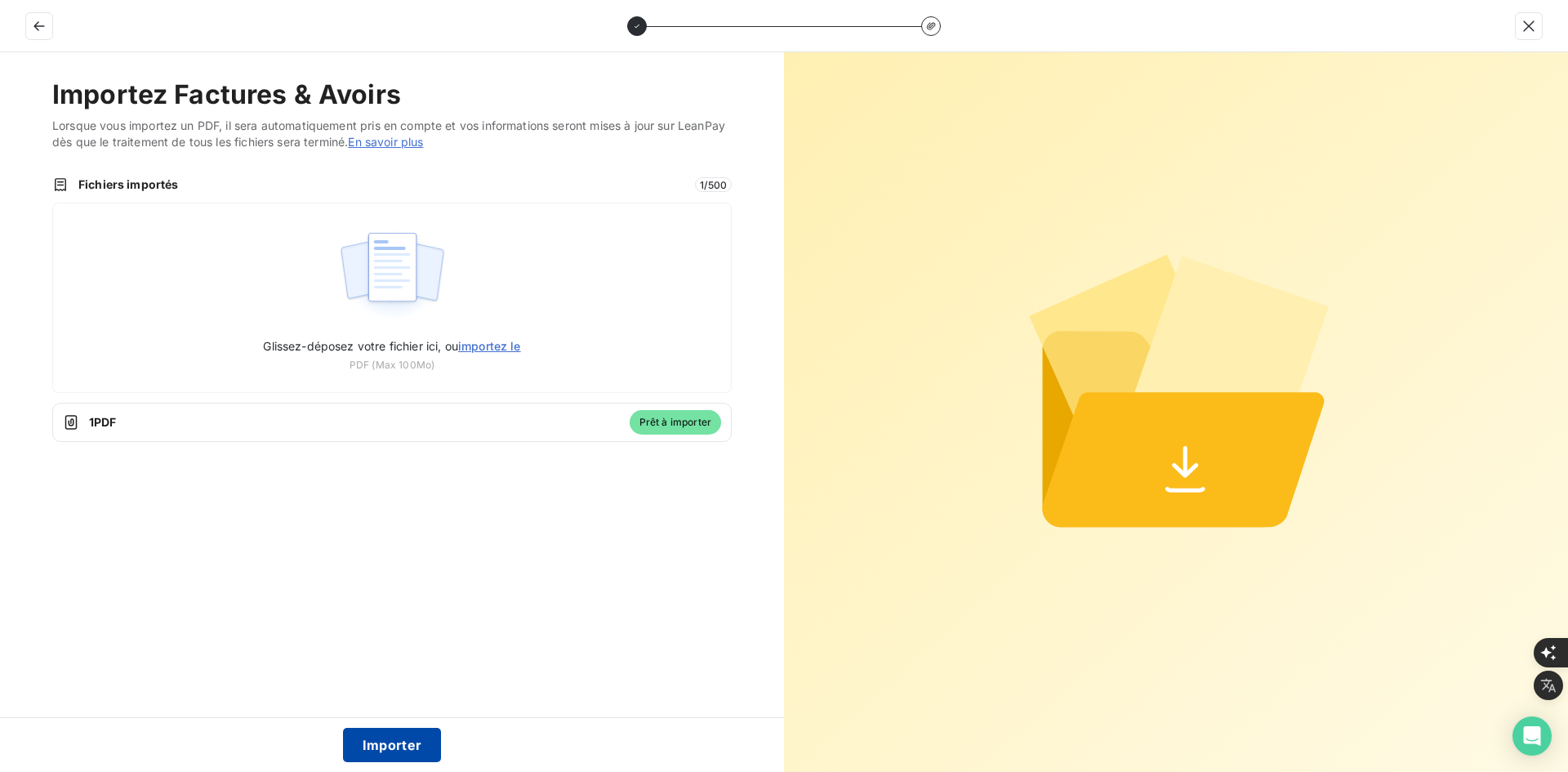
click at [399, 752] on button "Importer" at bounding box center [392, 744] width 99 height 35
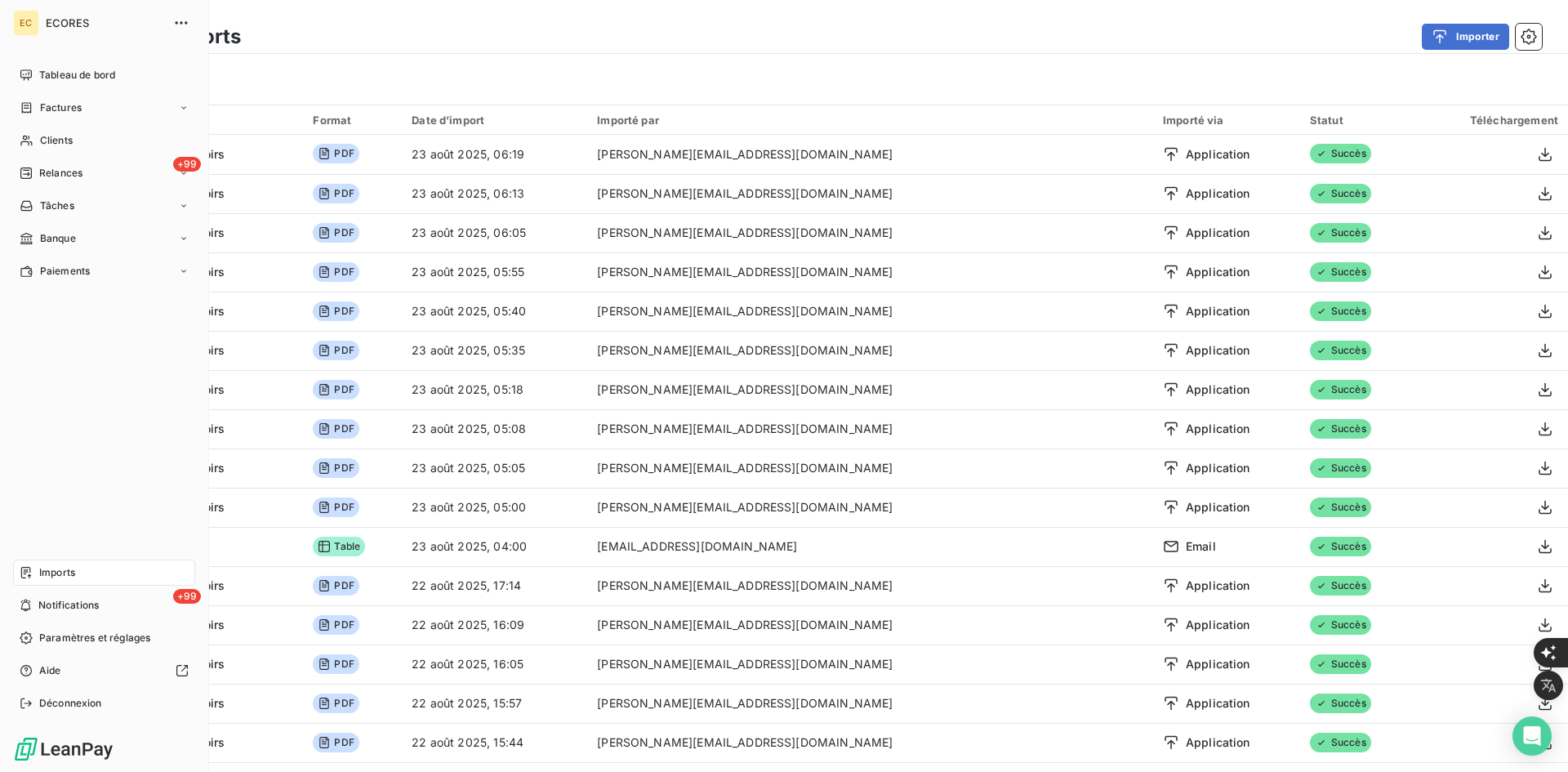
click at [72, 106] on span "Factures" at bounding box center [60, 107] width 42 height 15
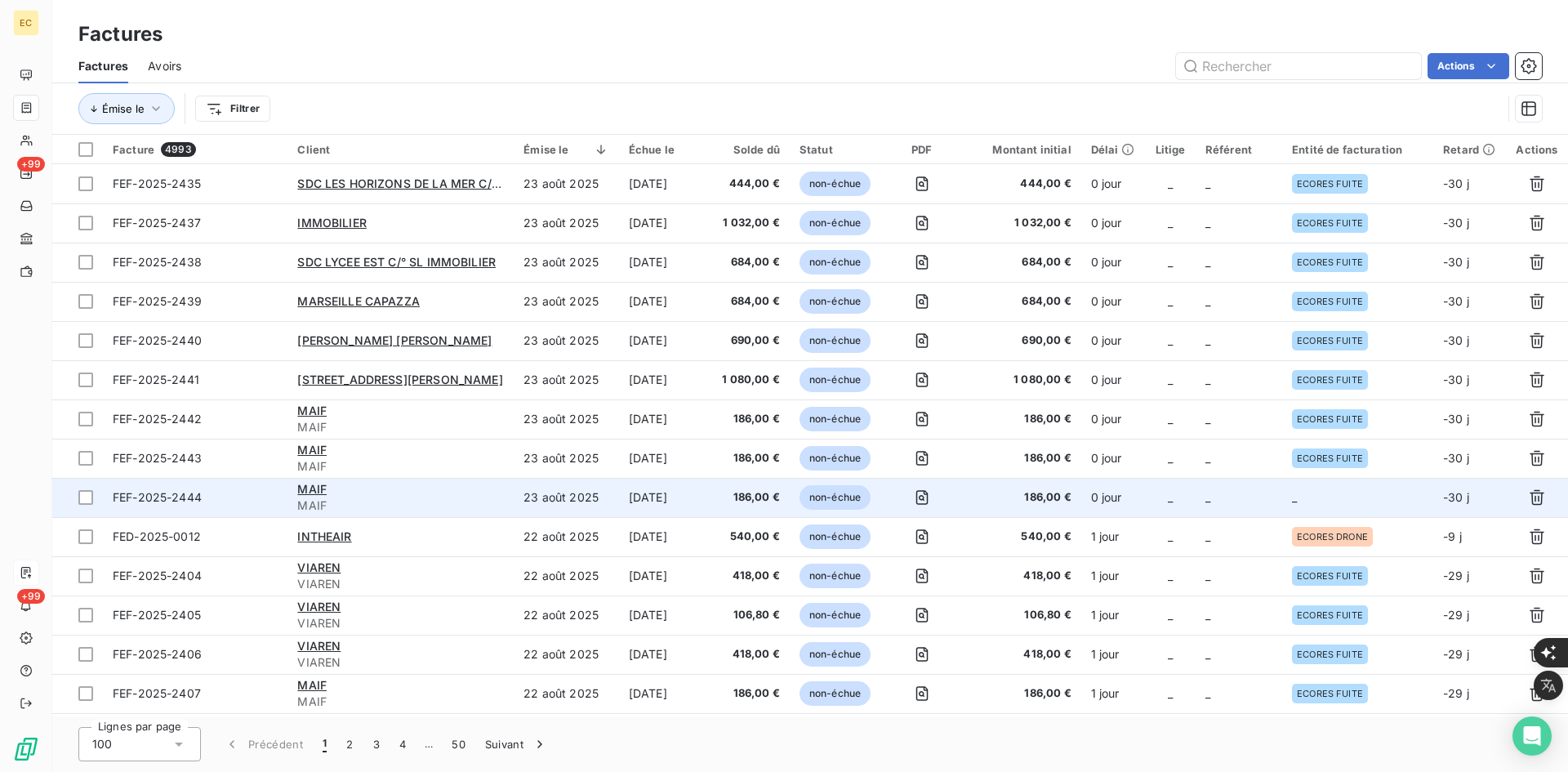
click at [1340, 497] on td "_" at bounding box center [1358, 497] width 151 height 40
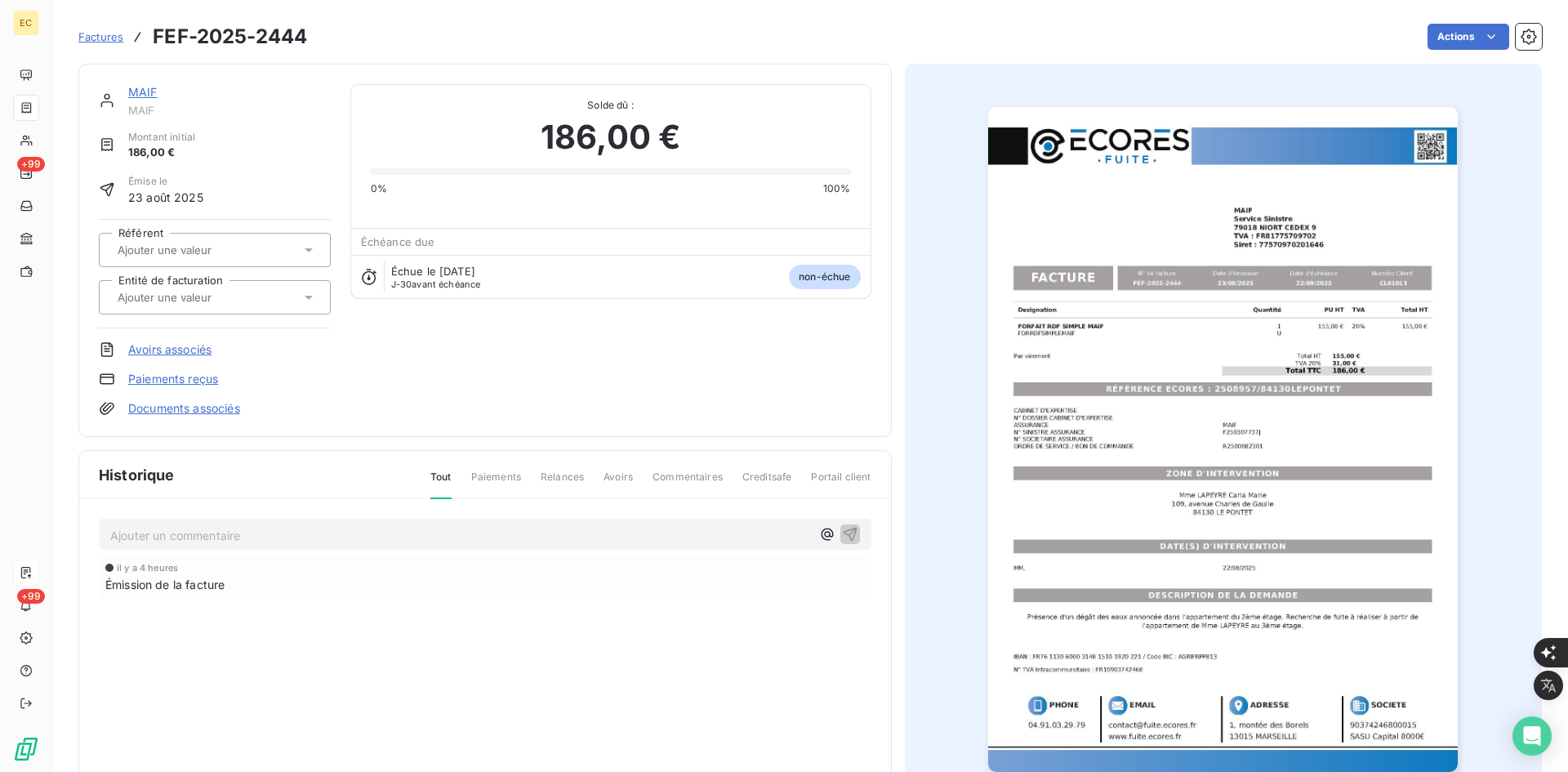
click at [225, 412] on link "Documents associés" at bounding box center [183, 408] width 112 height 16
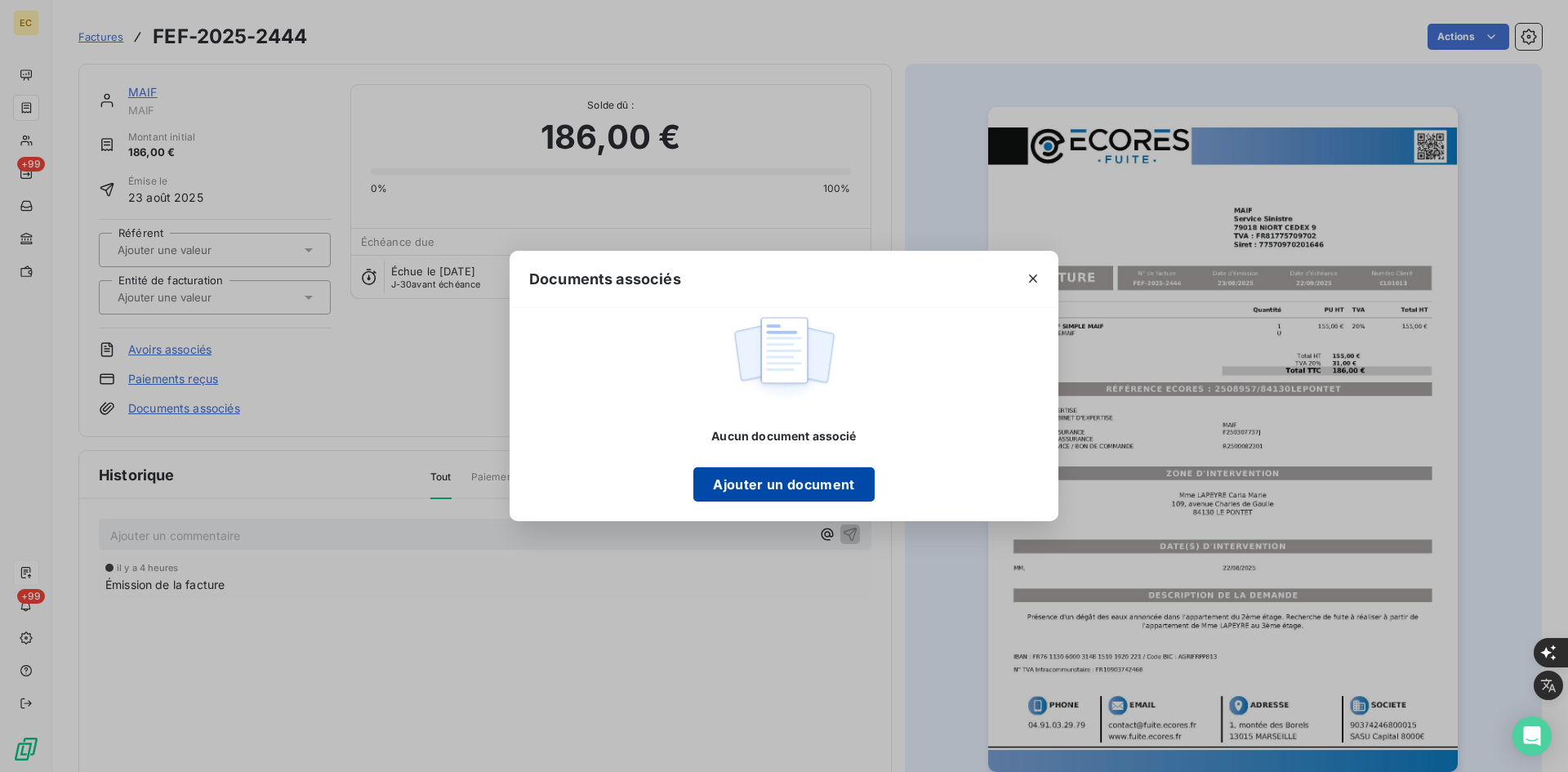
click at [820, 489] on button "Ajouter un document" at bounding box center [784, 484] width 180 height 35
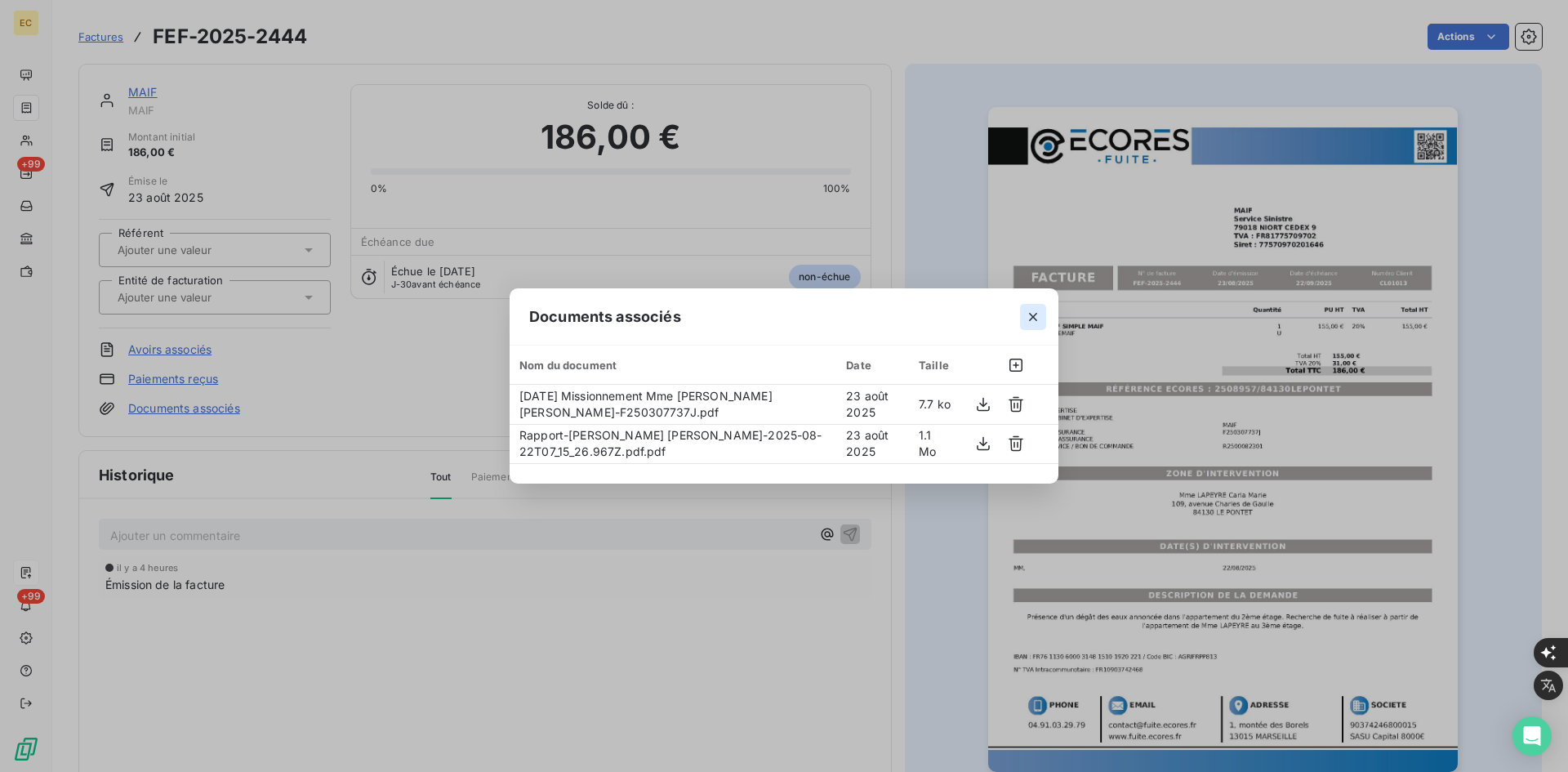
click at [1026, 315] on icon "button" at bounding box center [1033, 316] width 16 height 16
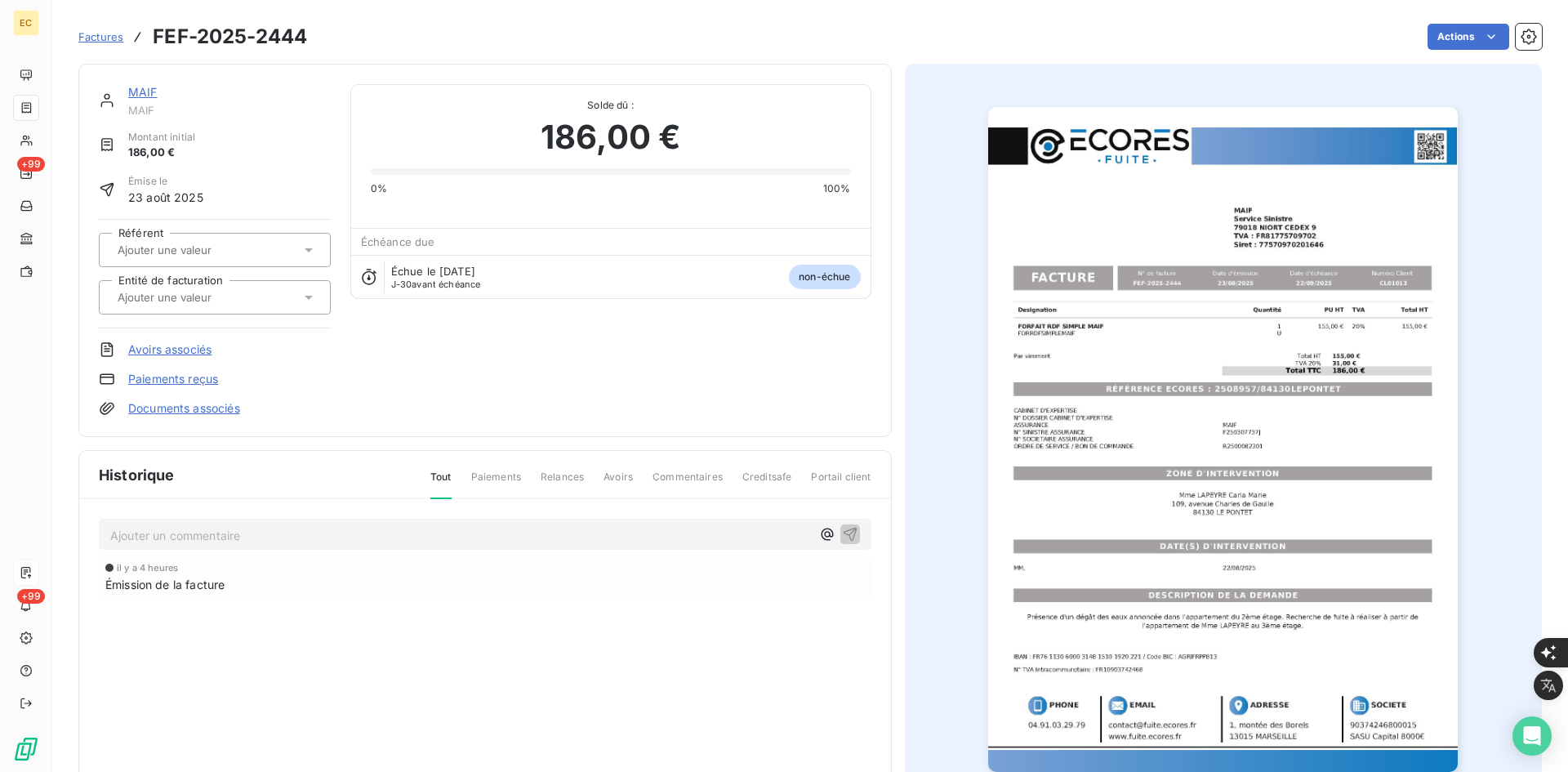
click at [199, 301] on input "text" at bounding box center [198, 297] width 165 height 15
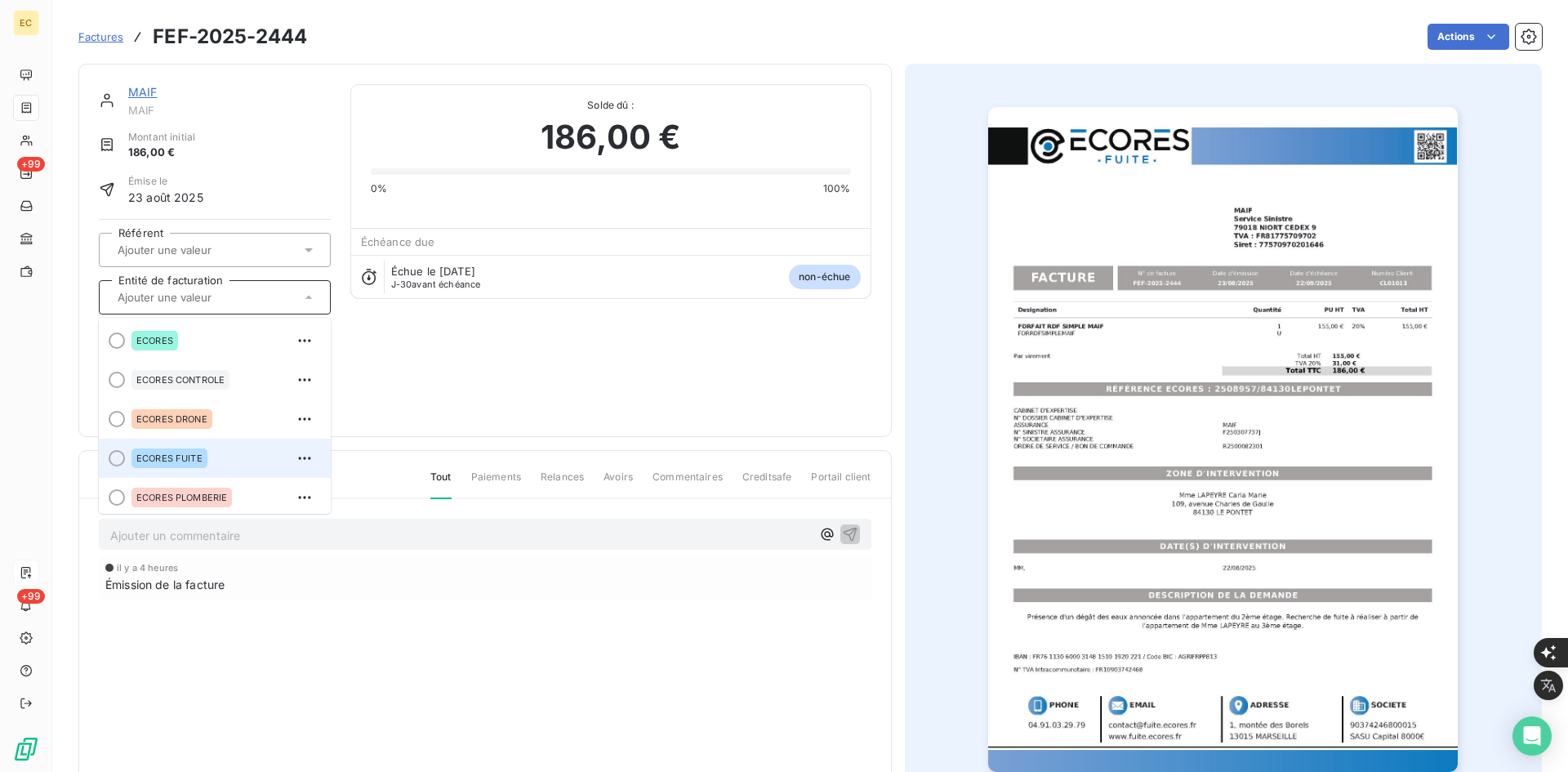
click at [180, 448] on div "ECORES FUITE" at bounding box center [169, 458] width 76 height 20
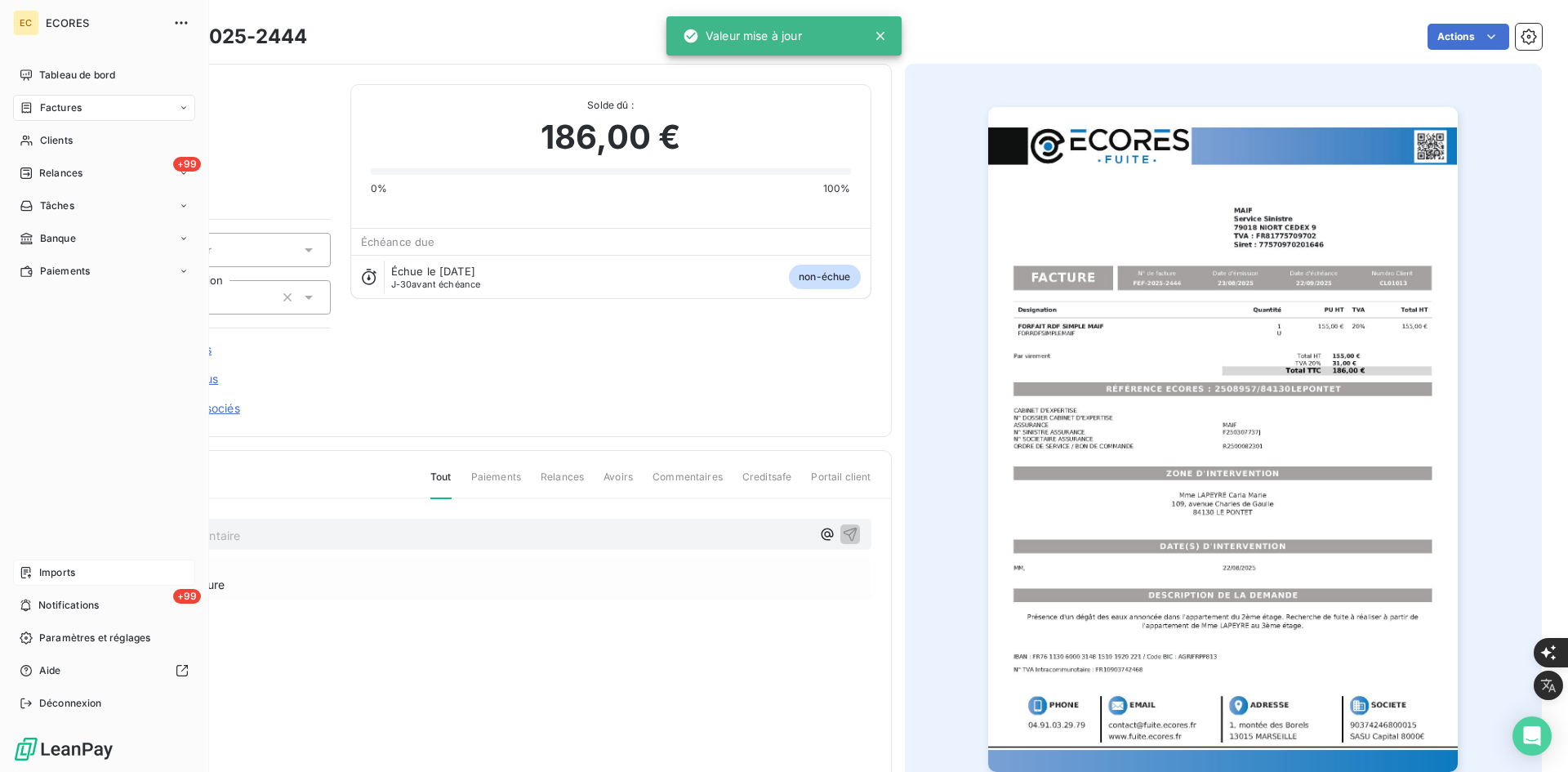
click at [45, 577] on span "Imports" at bounding box center [57, 572] width 36 height 15
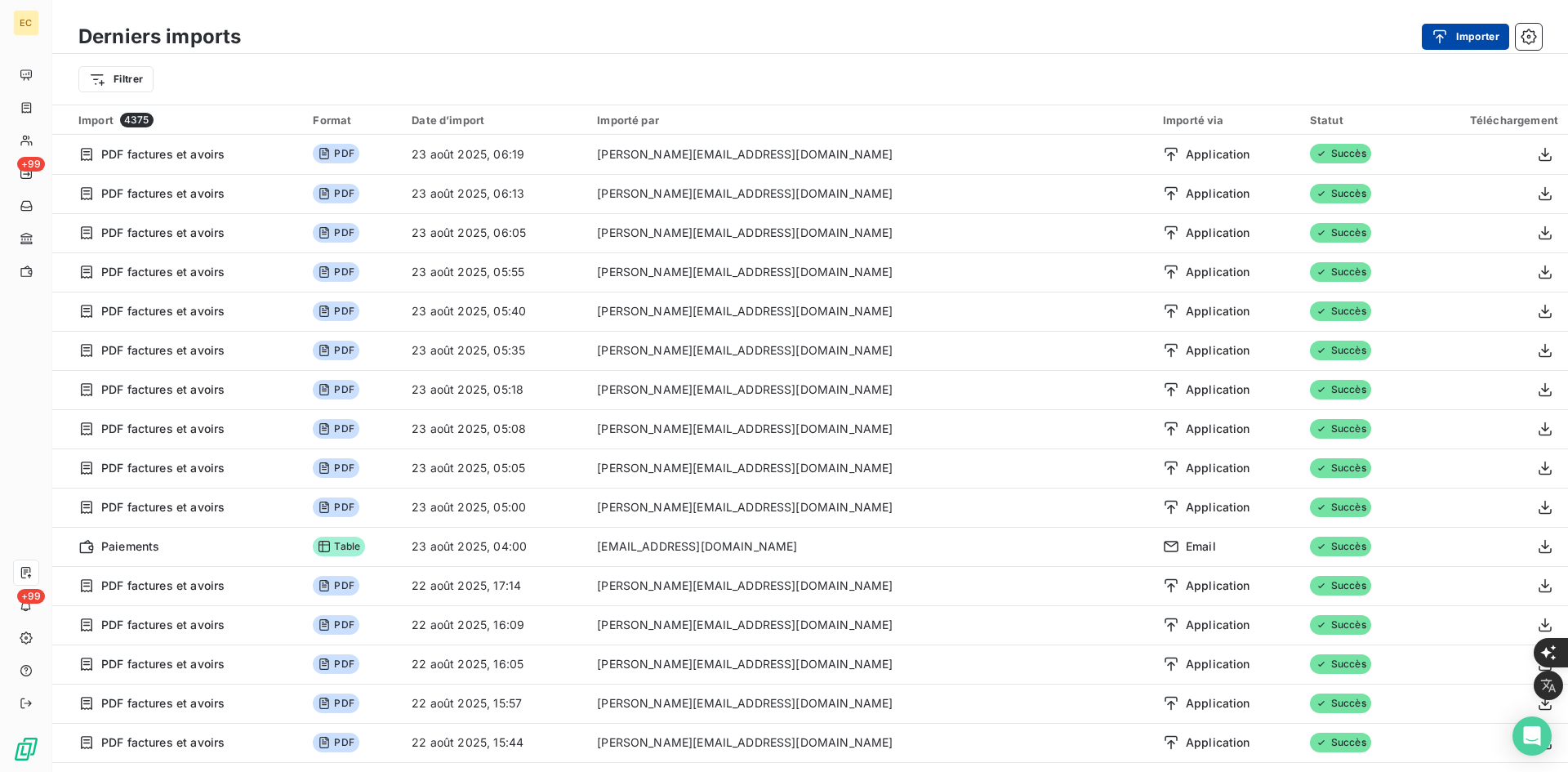
click at [1466, 36] on button "Importer" at bounding box center [1466, 37] width 87 height 26
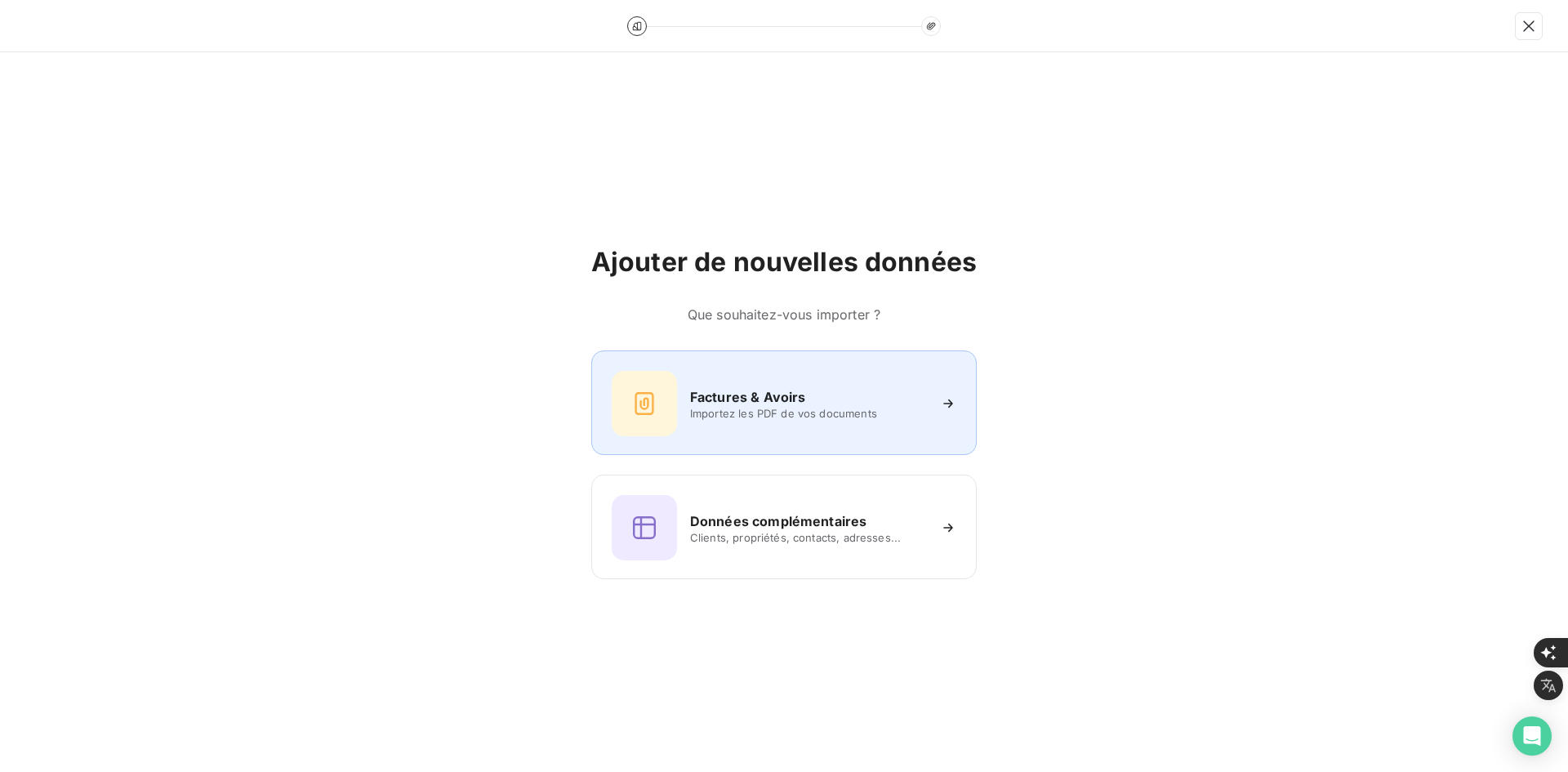
click at [829, 392] on div "Factures & Avoirs" at bounding box center [808, 397] width 237 height 20
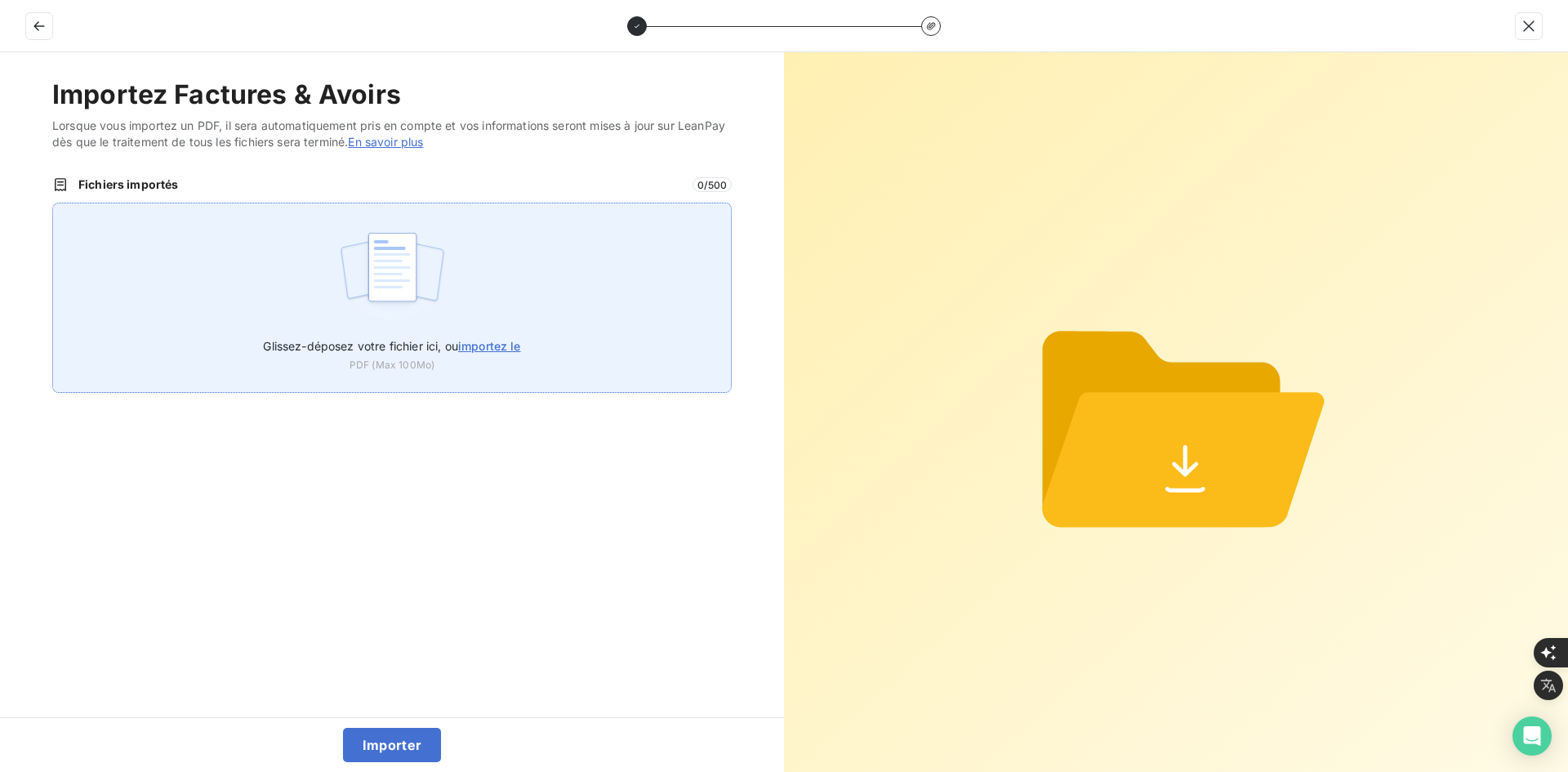
click at [536, 290] on div "Glissez-déposez votre fichier ici, ou importez le PDF (Max 100Mo)" at bounding box center [392, 297] width 680 height 190
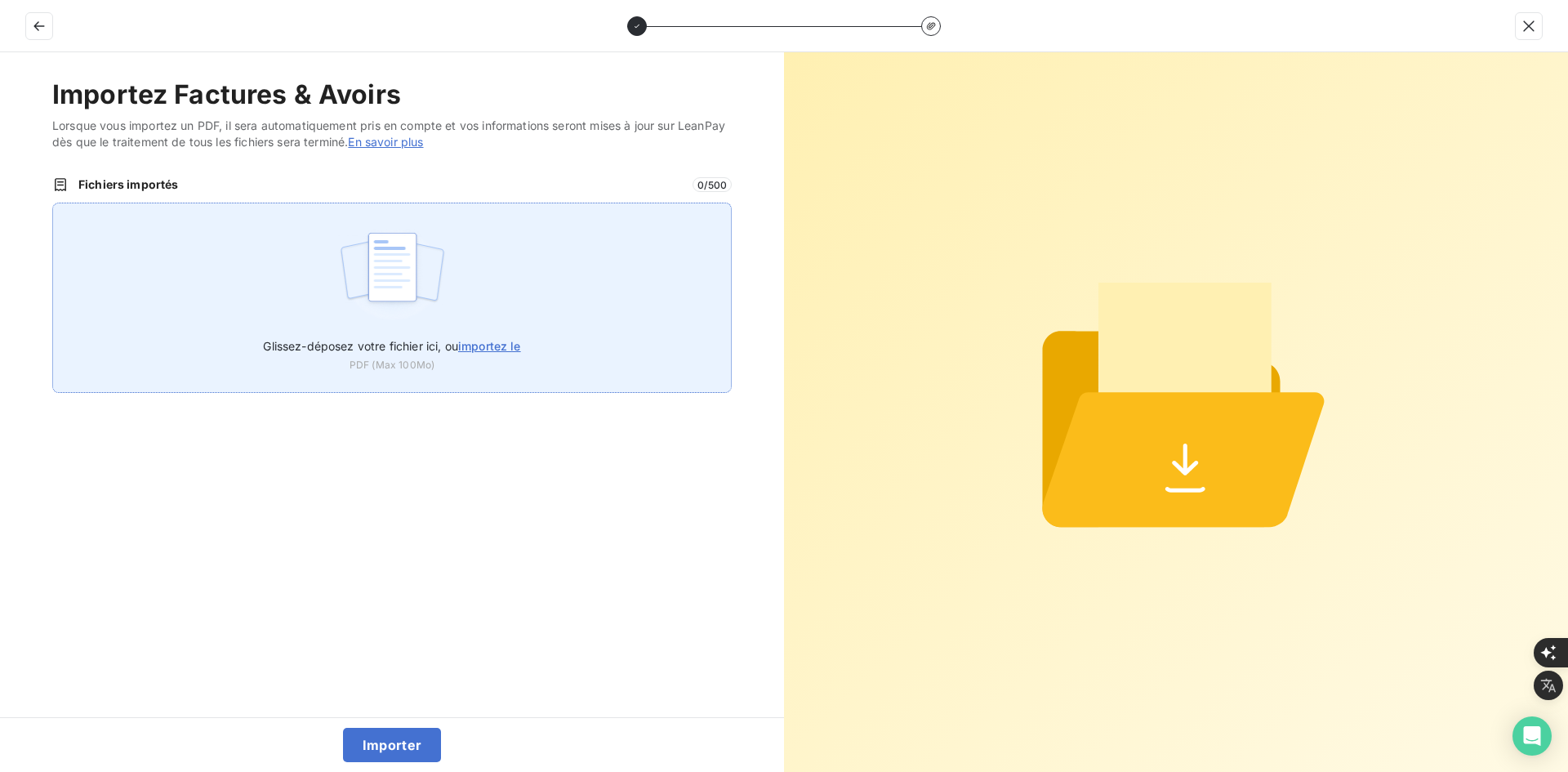
type input "C:\fakepath\FEF-2025-2445.pdf"
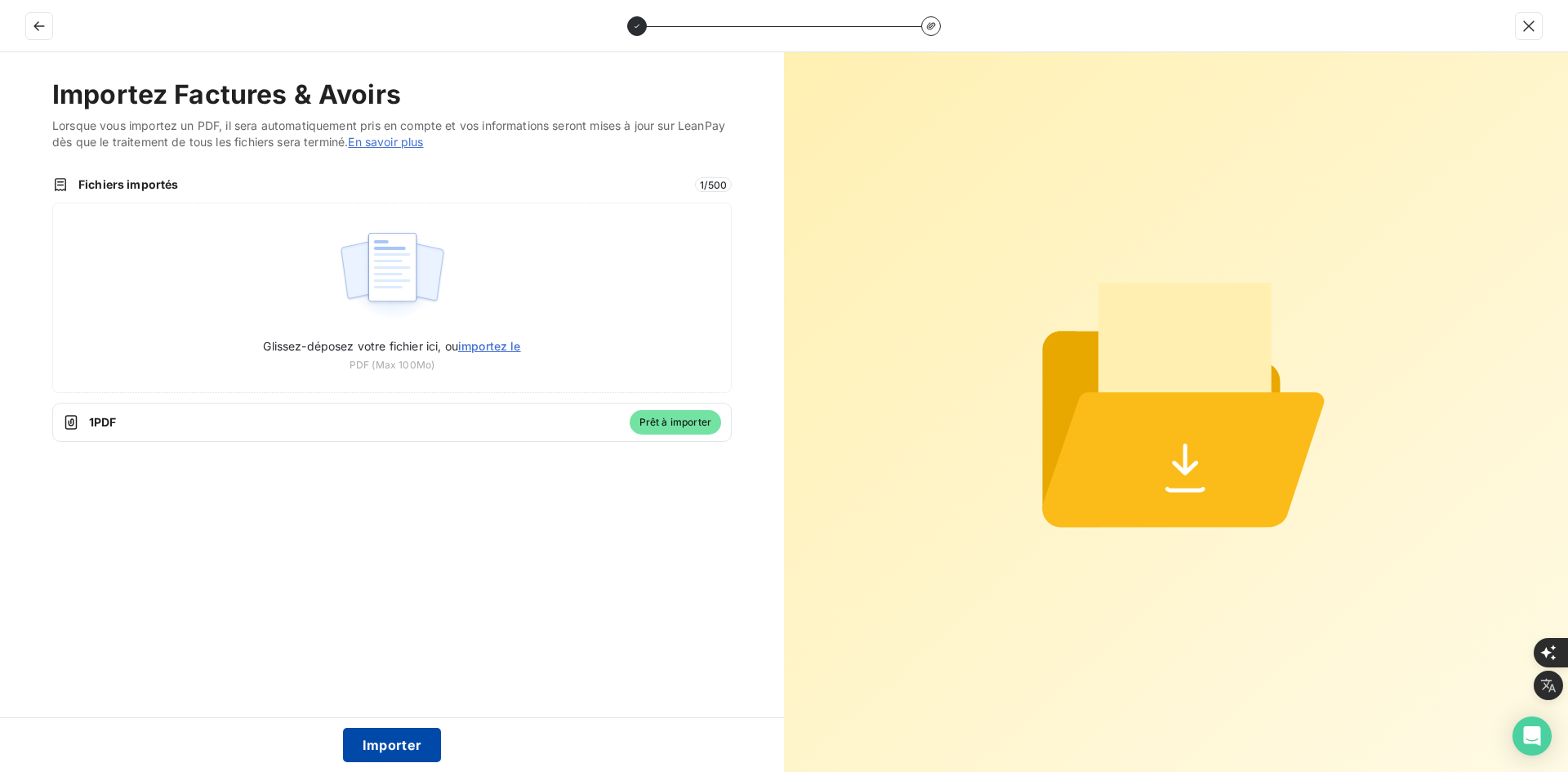
click at [387, 750] on button "Importer" at bounding box center [392, 744] width 99 height 35
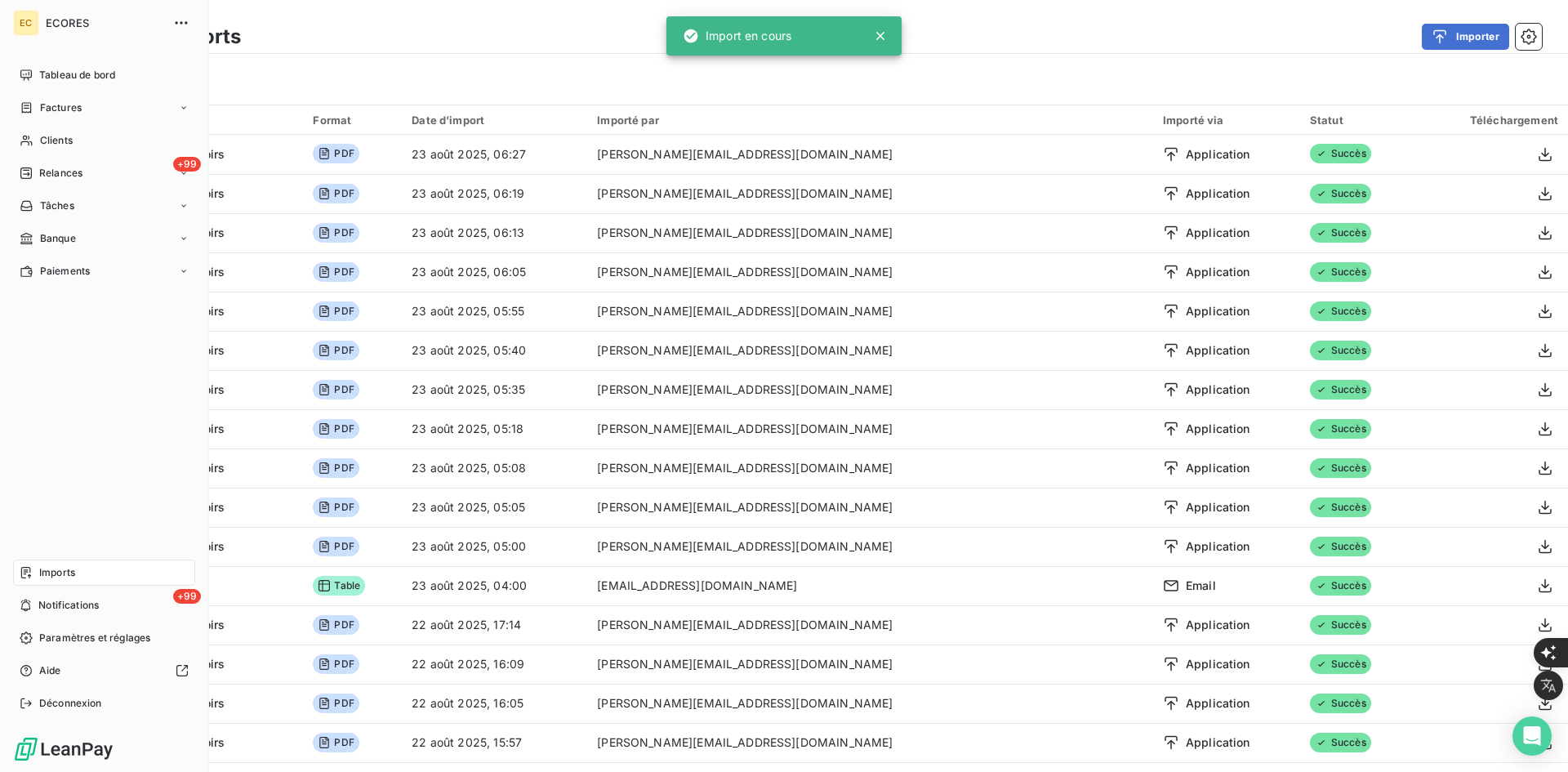
click at [29, 107] on icon at bounding box center [27, 107] width 14 height 13
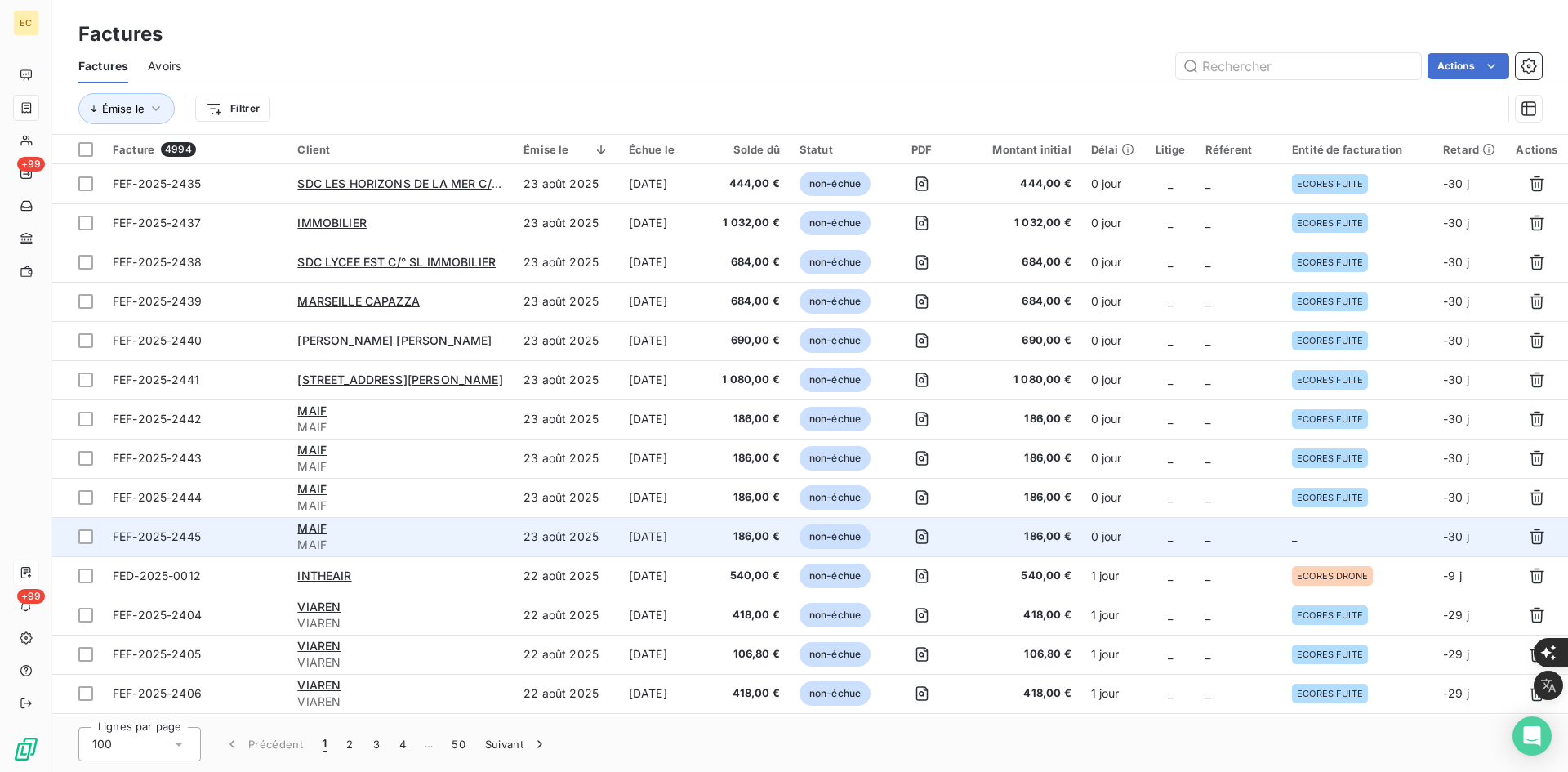
click at [1274, 549] on td "_" at bounding box center [1238, 537] width 86 height 40
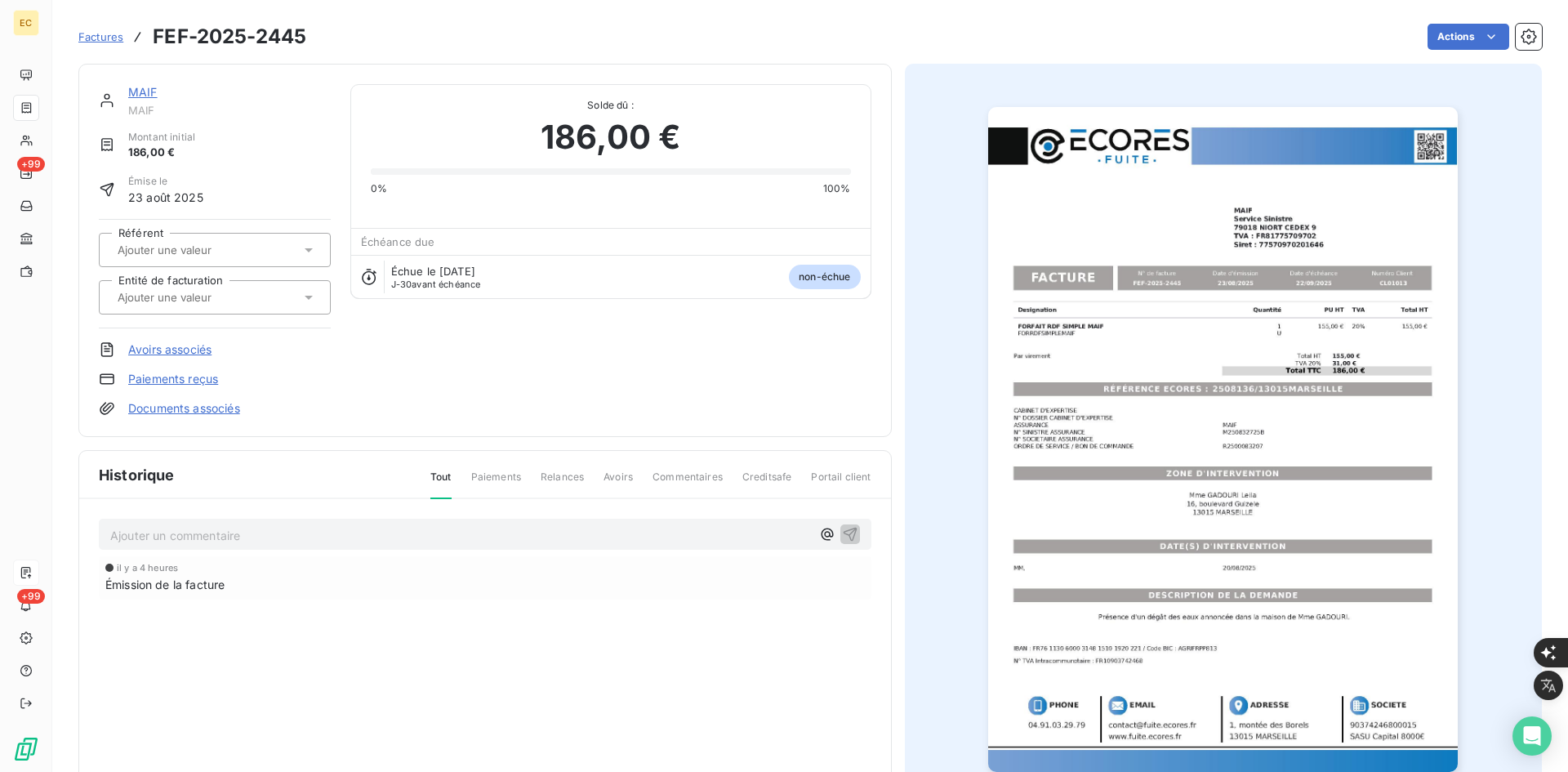
click at [224, 304] on input "text" at bounding box center [198, 297] width 165 height 15
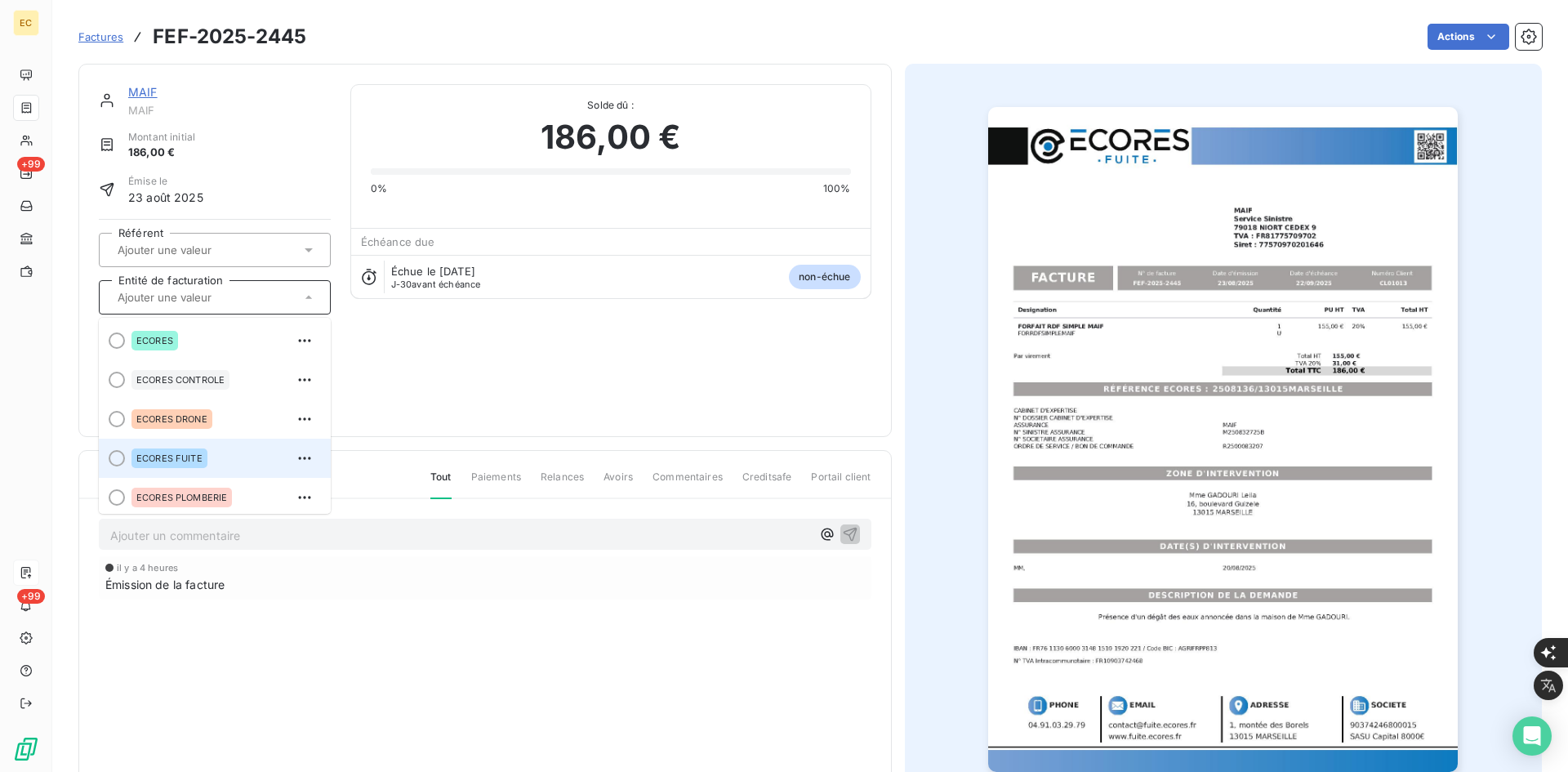
click at [212, 451] on div "ECORES FUITE" at bounding box center [225, 458] width 186 height 26
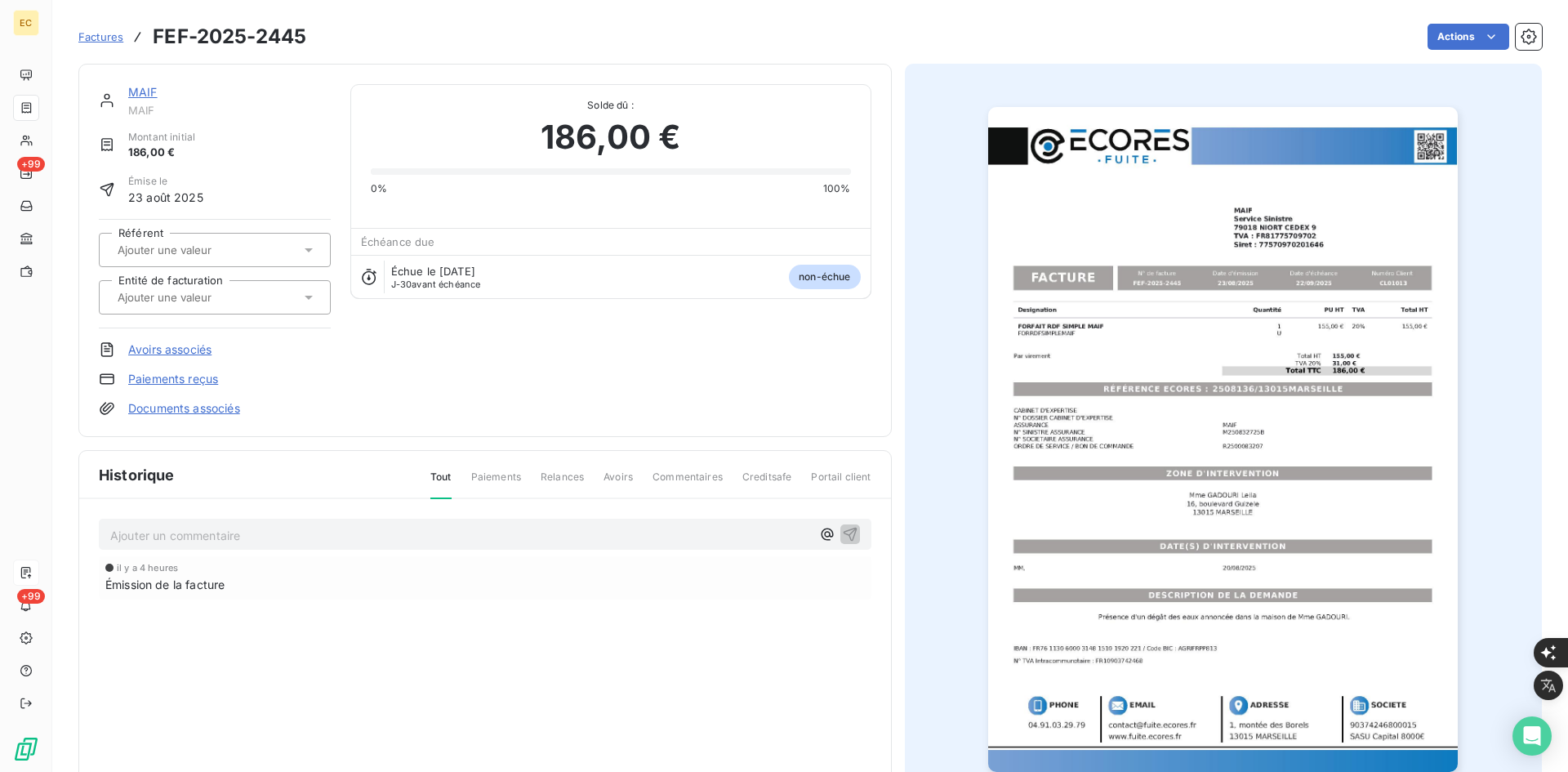
click at [219, 403] on link "Documents associés" at bounding box center [183, 408] width 112 height 16
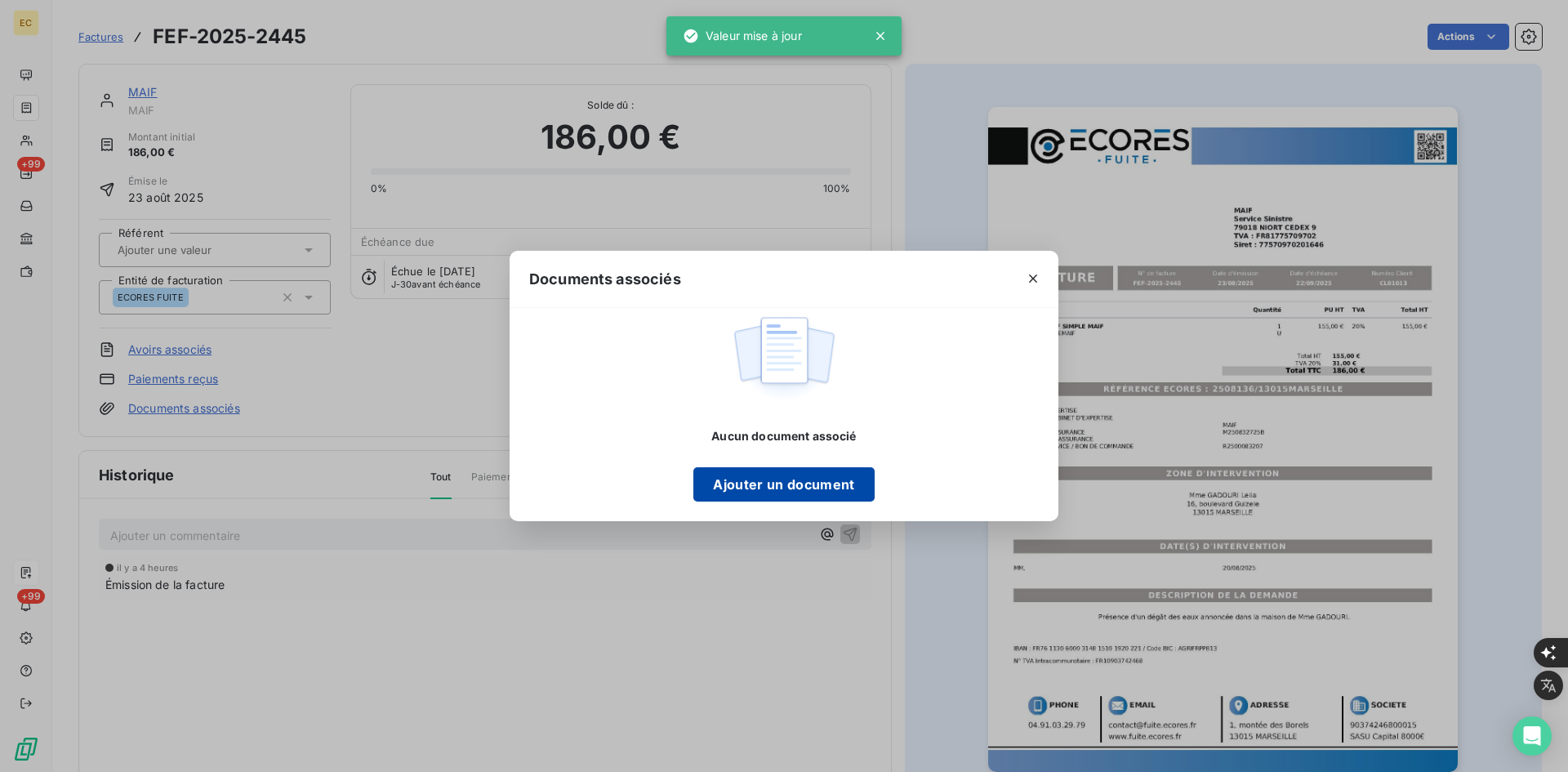
click at [754, 493] on button "Ajouter un document" at bounding box center [784, 484] width 180 height 35
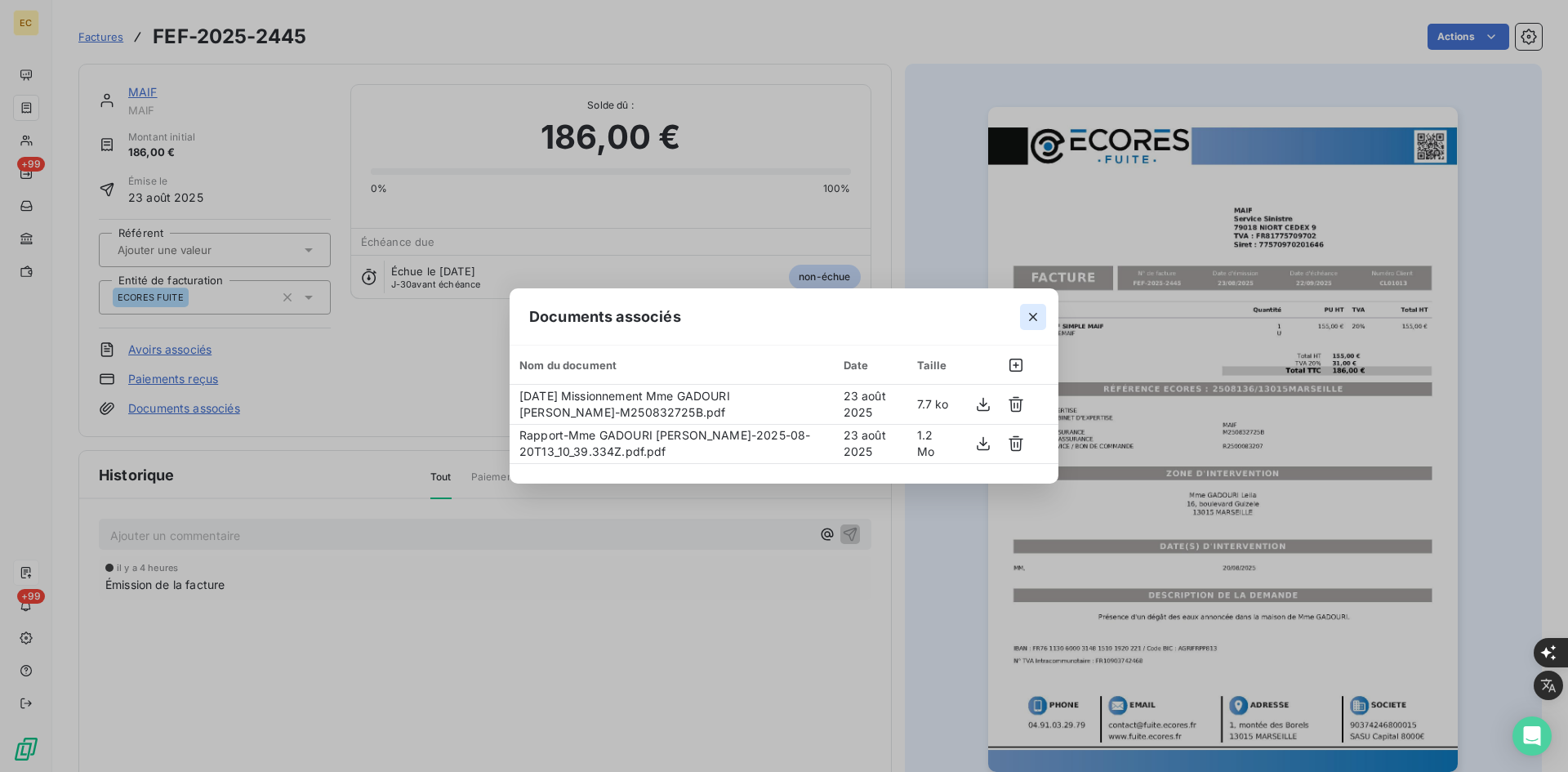
click at [1037, 313] on icon "button" at bounding box center [1033, 317] width 8 height 8
